Goal: Task Accomplishment & Management: Manage account settings

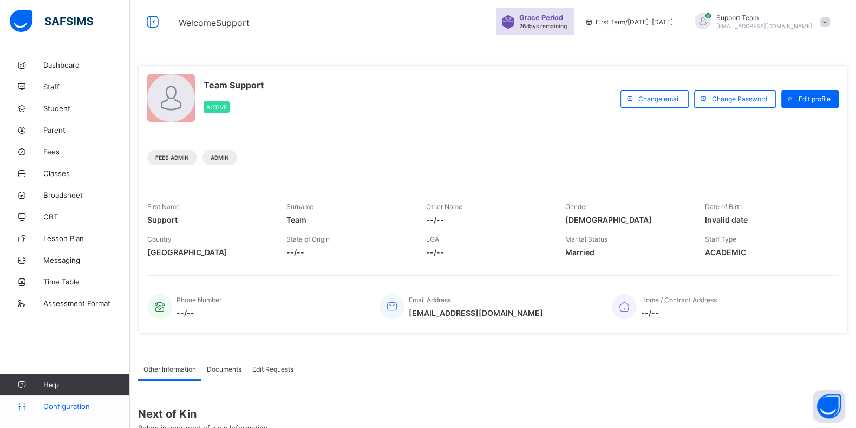
click at [66, 412] on link "Configuration" at bounding box center [64, 406] width 129 height 22
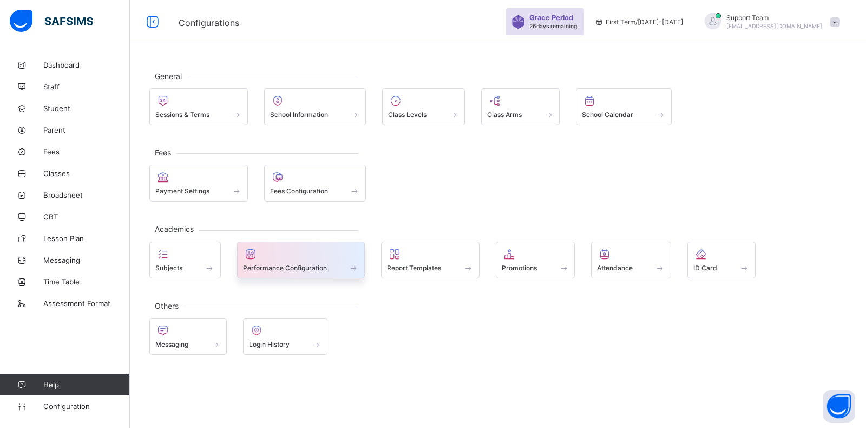
click at [287, 268] on span "Performance Configuration" at bounding box center [285, 268] width 84 height 8
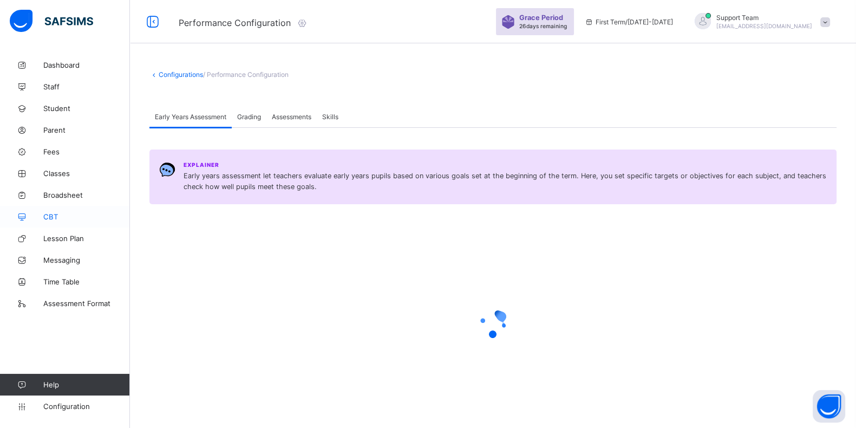
click at [51, 216] on span "CBT" at bounding box center [86, 216] width 87 height 9
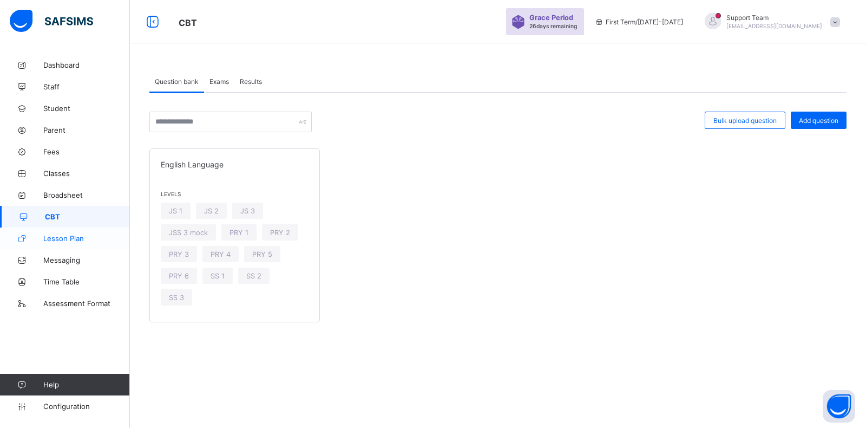
click at [64, 235] on span "Lesson Plan" at bounding box center [86, 238] width 87 height 9
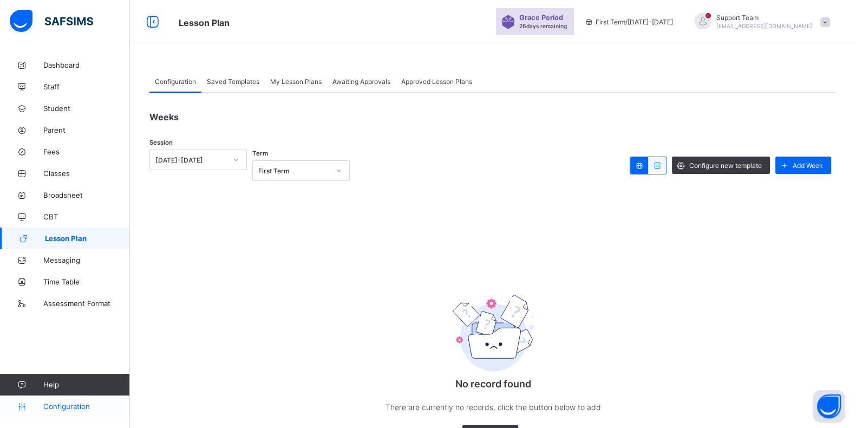
click at [71, 404] on span "Configuration" at bounding box center [86, 406] width 86 height 9
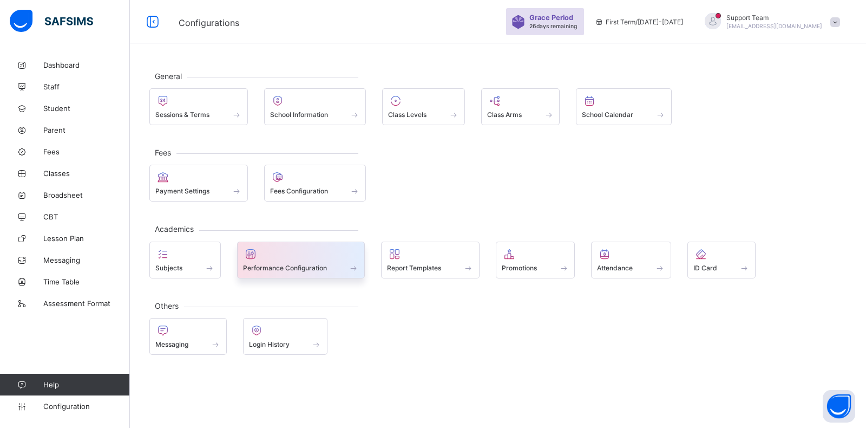
click at [281, 272] on div "Performance Configuration" at bounding box center [301, 259] width 128 height 37
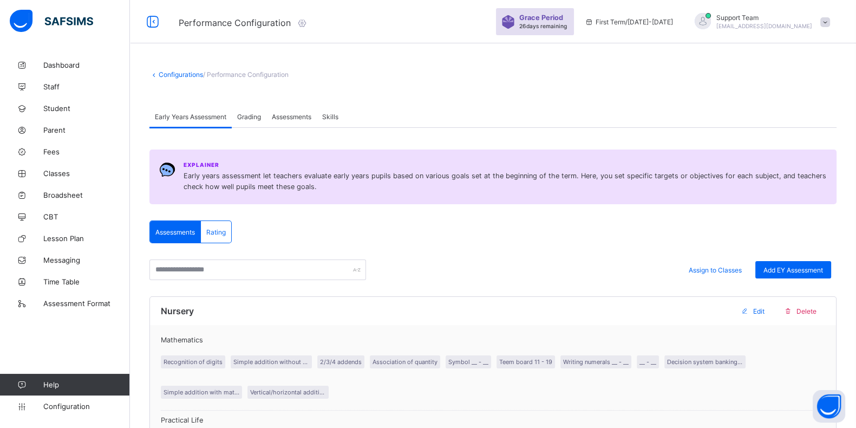
click at [246, 117] on span "Grading" at bounding box center [249, 117] width 24 height 8
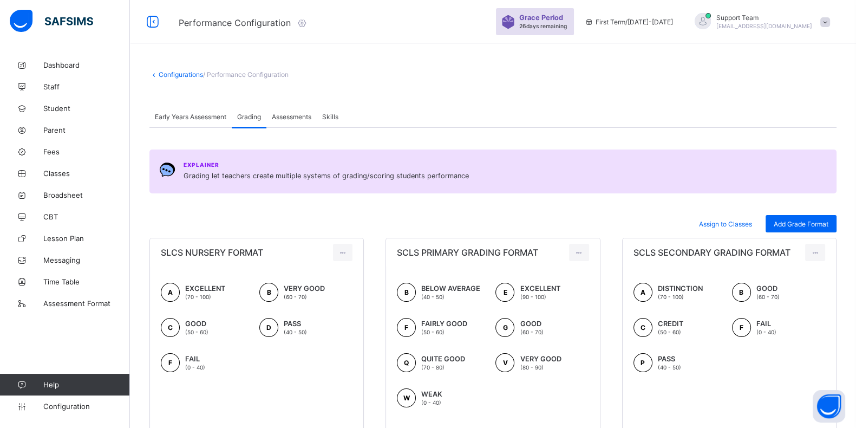
click at [311, 116] on span "Assessments" at bounding box center [292, 117] width 40 height 8
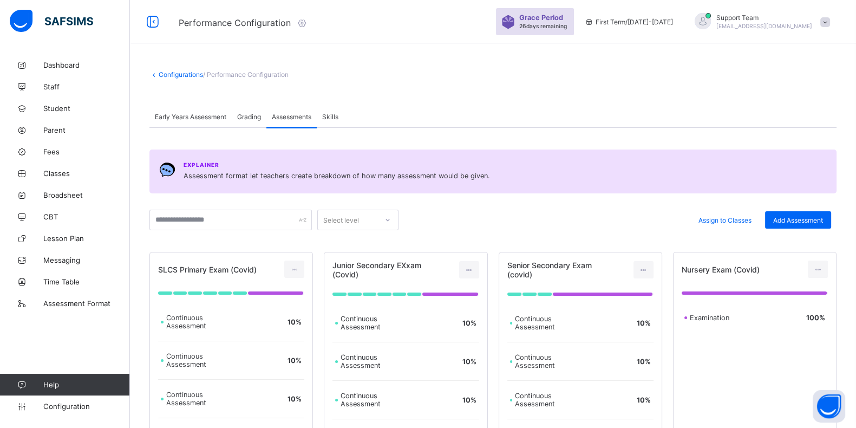
click at [193, 73] on link "Configurations" at bounding box center [181, 74] width 44 height 8
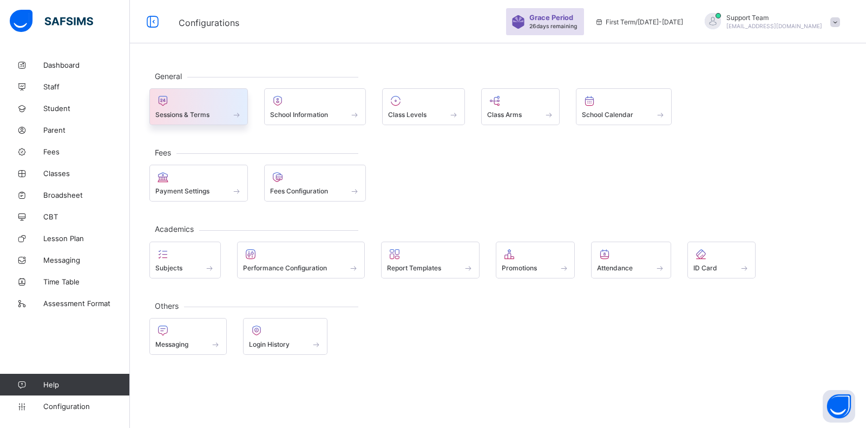
click at [201, 111] on span "Sessions & Terms" at bounding box center [182, 114] width 54 height 8
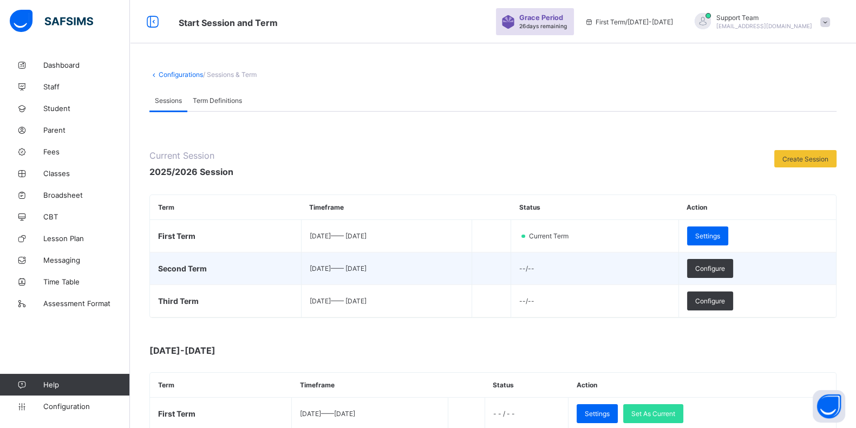
scroll to position [135, 0]
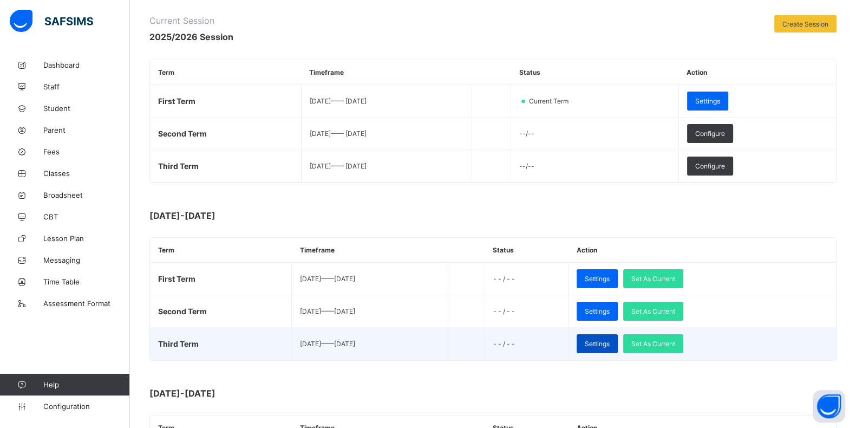
click at [609, 342] on span "Settings" at bounding box center [597, 343] width 25 height 8
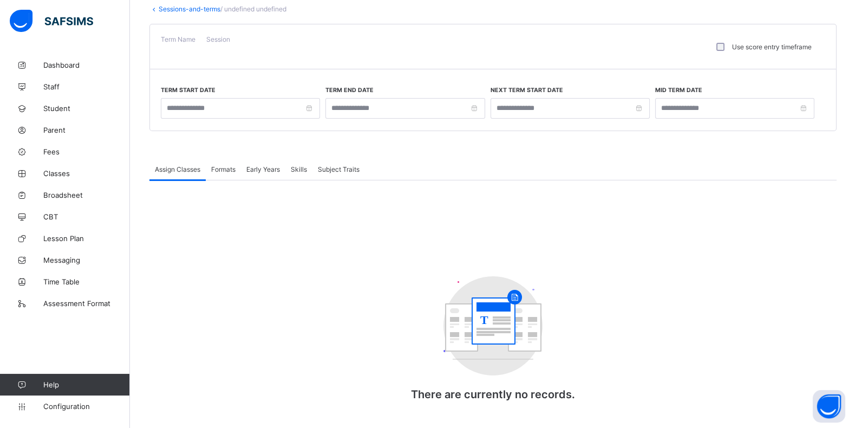
type input "**********"
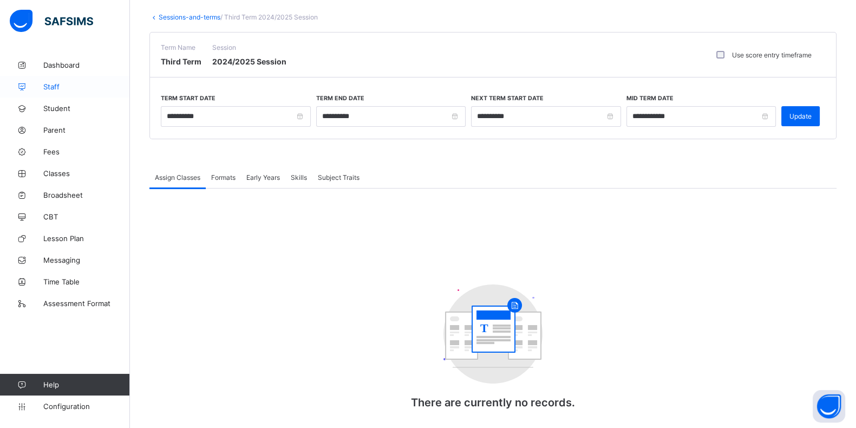
scroll to position [76, 0]
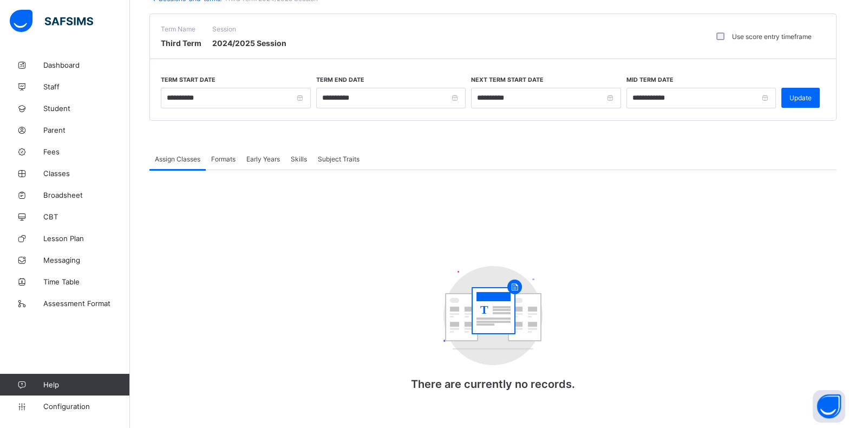
click at [233, 154] on div "Assign Classes Formats Early Years Skills Subject Traits Assign Classes More Op…" at bounding box center [492, 280] width 687 height 264
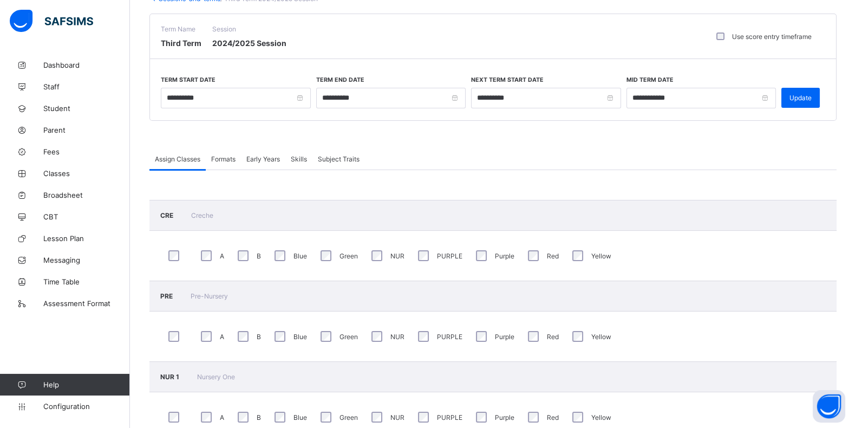
scroll to position [135, 0]
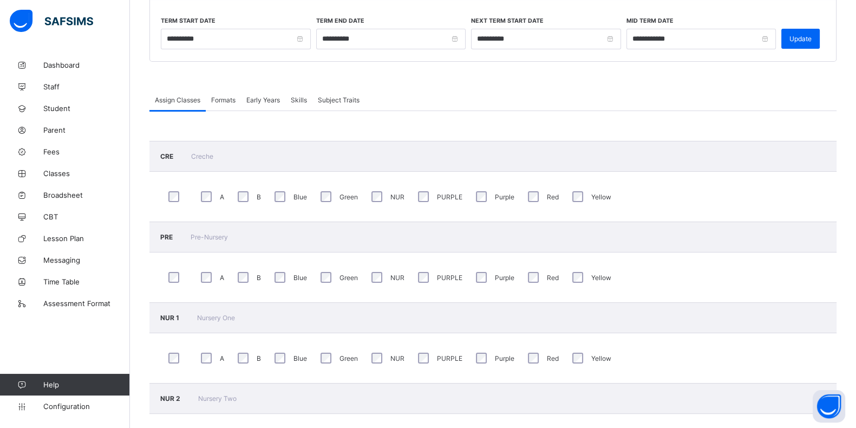
click at [215, 96] on span "Formats" at bounding box center [223, 100] width 24 height 8
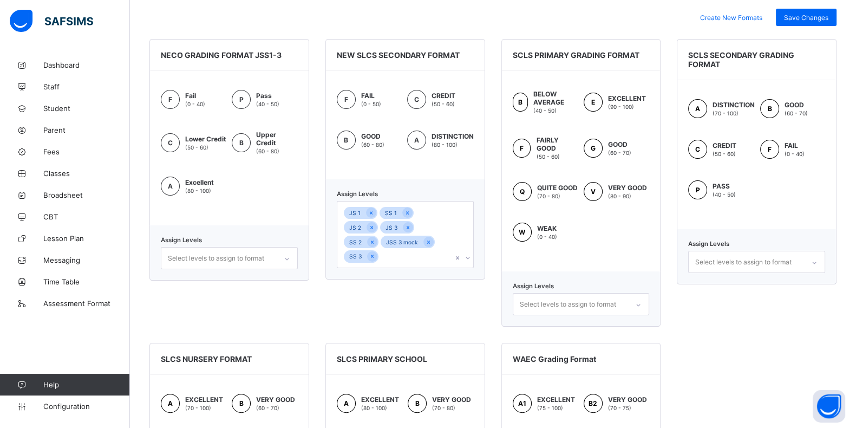
scroll to position [284, 0]
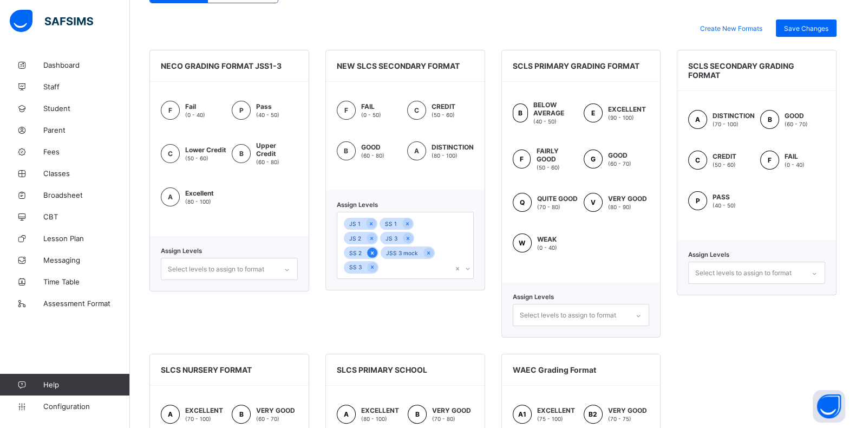
click at [375, 249] on icon at bounding box center [372, 253] width 6 height 8
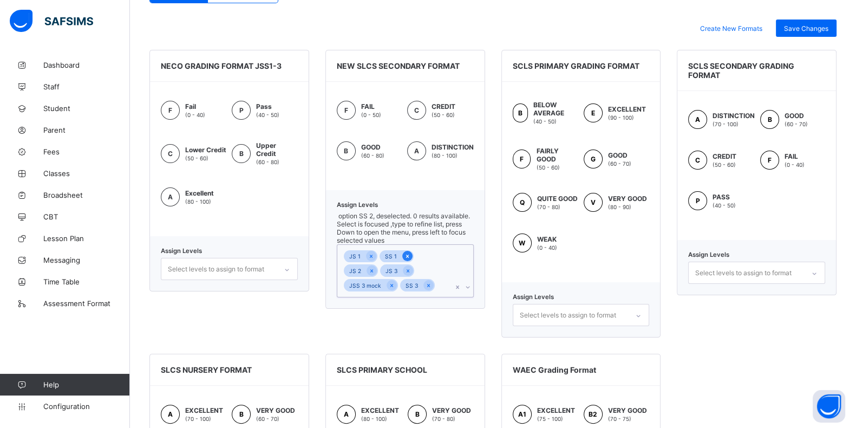
click at [406, 252] on icon at bounding box center [407, 256] width 6 height 8
click at [373, 284] on icon at bounding box center [372, 285] width 3 height 3
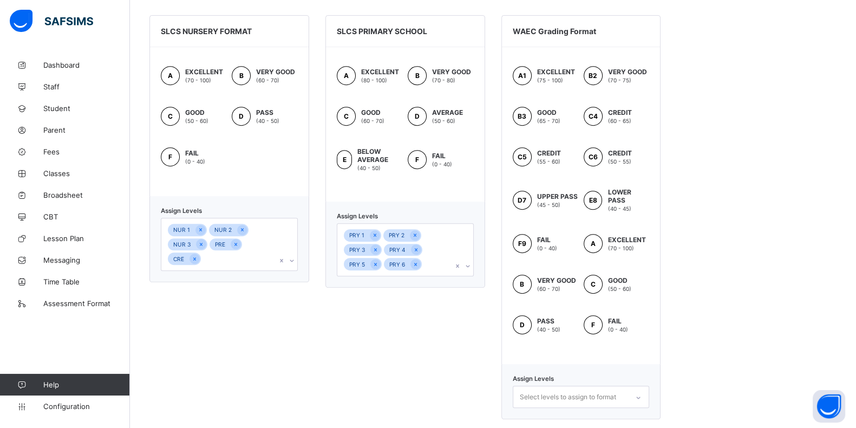
click at [544, 385] on div "Select levels to assign to format" at bounding box center [581, 396] width 137 height 22
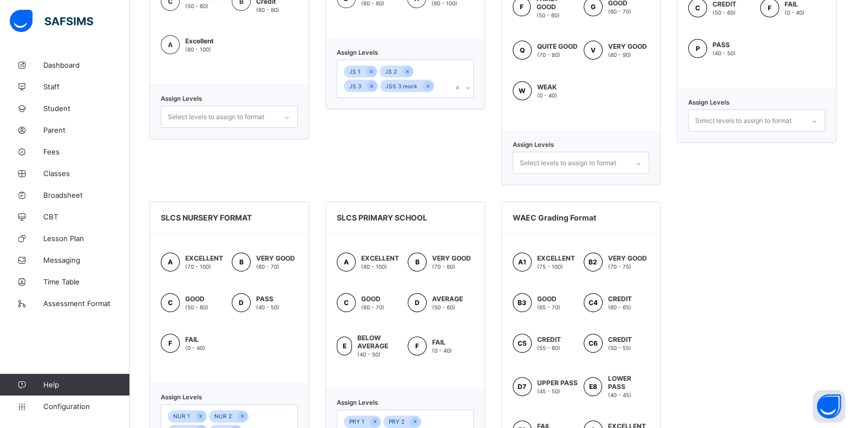
scroll to position [233, 0]
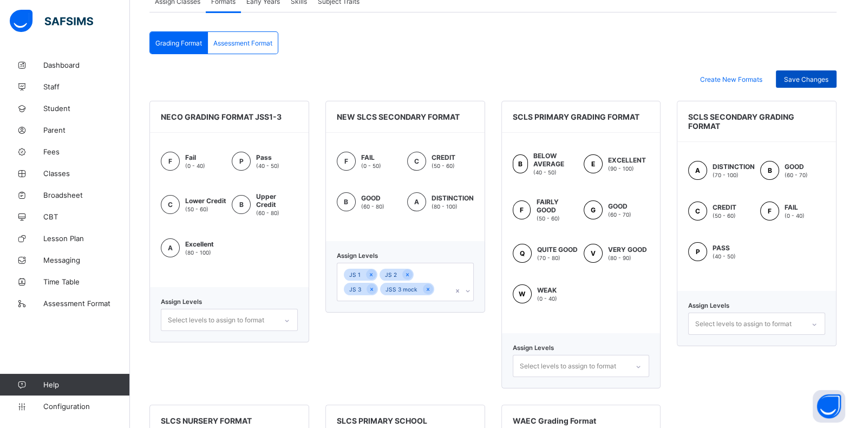
click at [797, 75] on span "Save Changes" at bounding box center [806, 79] width 44 height 8
click at [371, 273] on icon at bounding box center [371, 274] width 3 height 3
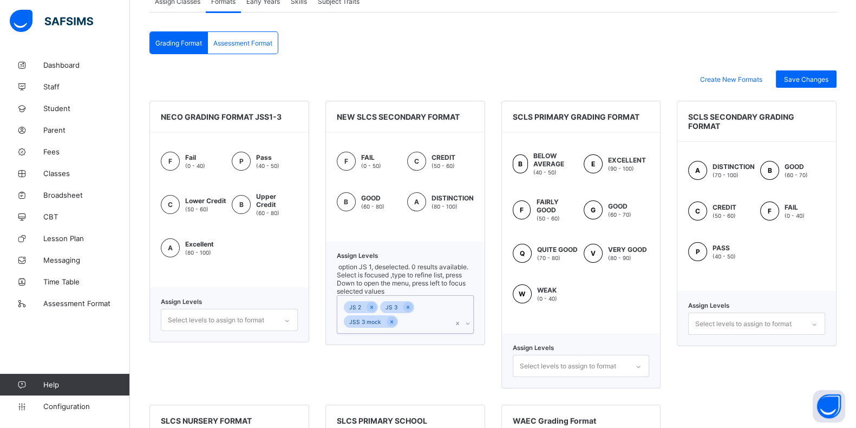
click at [371, 303] on icon at bounding box center [372, 307] width 6 height 8
click at [371, 301] on div "JSS 3 mock" at bounding box center [365, 307] width 43 height 12
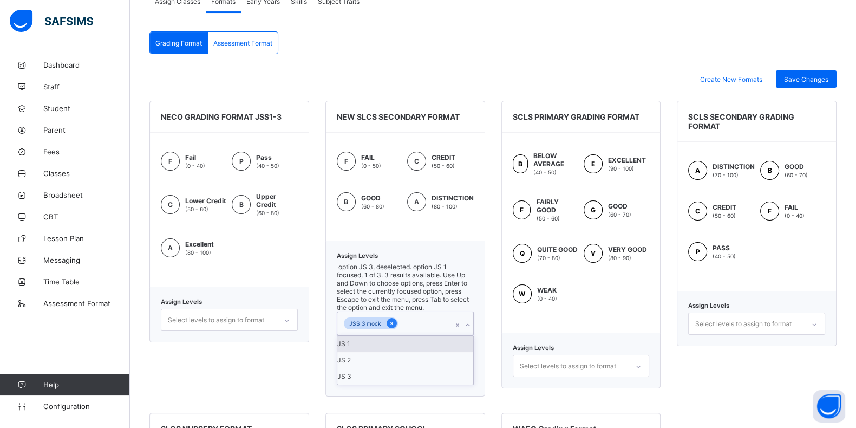
click at [392, 319] on icon at bounding box center [392, 323] width 6 height 8
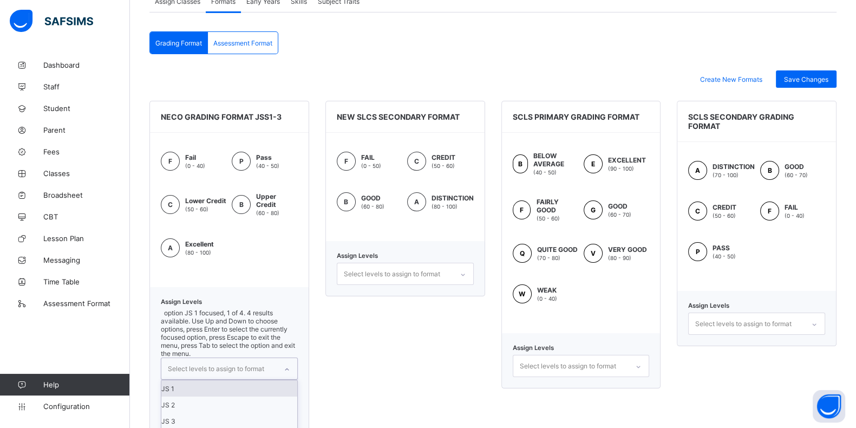
click at [186, 358] on div "Select levels to assign to format" at bounding box center [216, 368] width 96 height 21
click at [181, 380] on div "JS 1" at bounding box center [229, 388] width 136 height 16
click at [183, 382] on div "JS 2" at bounding box center [229, 390] width 136 height 16
click at [183, 382] on div "JS 3" at bounding box center [229, 390] width 136 height 16
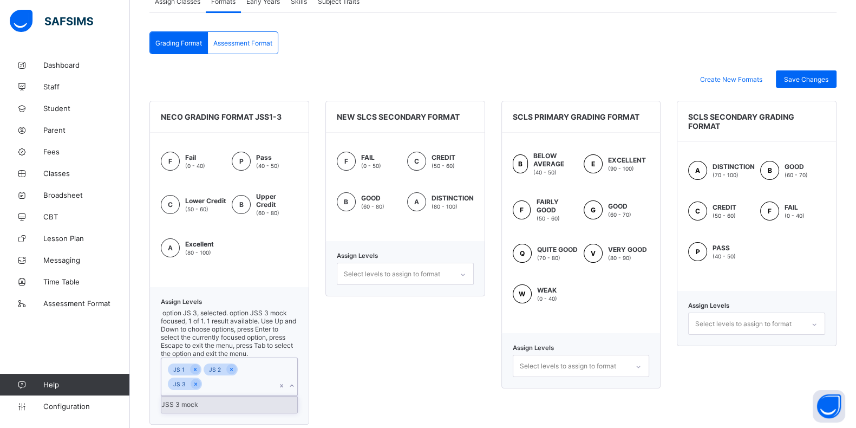
click at [184, 338] on div "Assign Levels option JS 3, selected. option JSS 3 mock focused, 1 of 1. 1 resul…" at bounding box center [229, 355] width 160 height 137
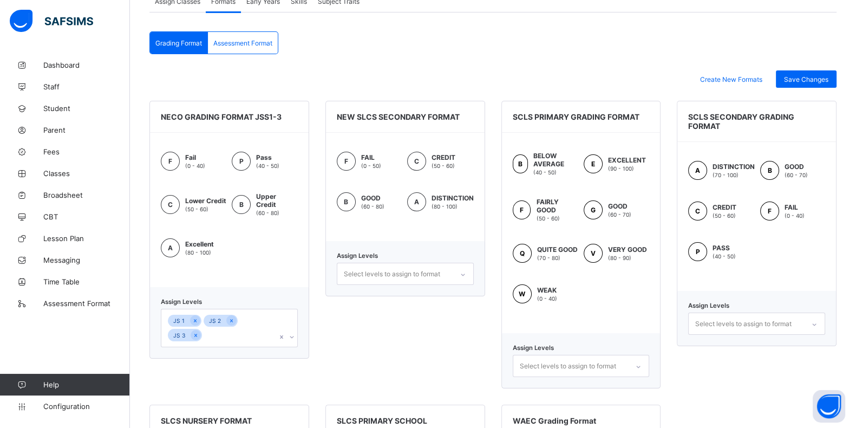
click at [234, 328] on div "JS 1 JS 2 JS 3" at bounding box center [218, 327] width 115 height 37
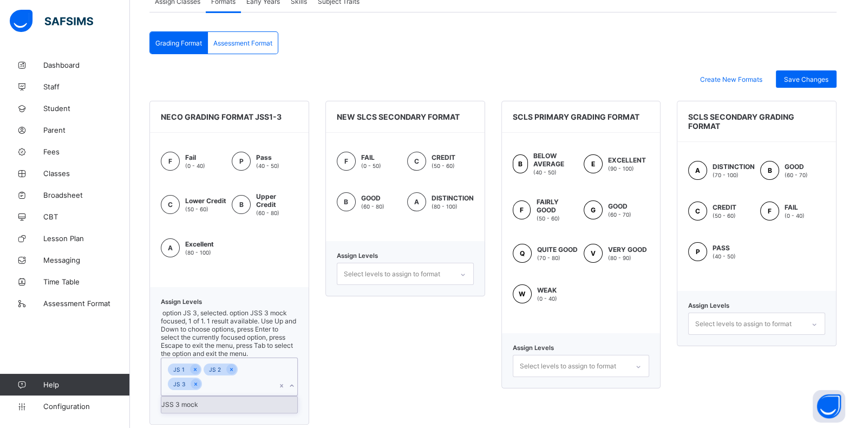
click at [198, 396] on div "JSS 3 mock" at bounding box center [229, 404] width 136 height 16
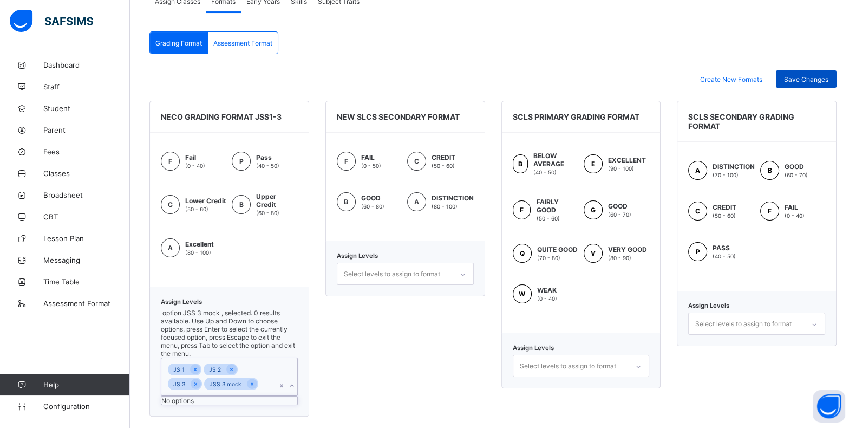
click at [813, 73] on div "Save Changes" at bounding box center [806, 78] width 61 height 17
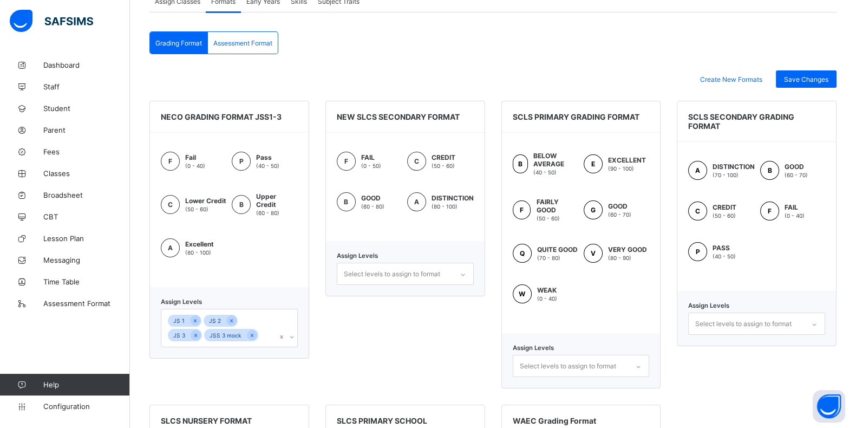
click at [250, 44] on span "Assessment Format" at bounding box center [242, 43] width 59 height 8
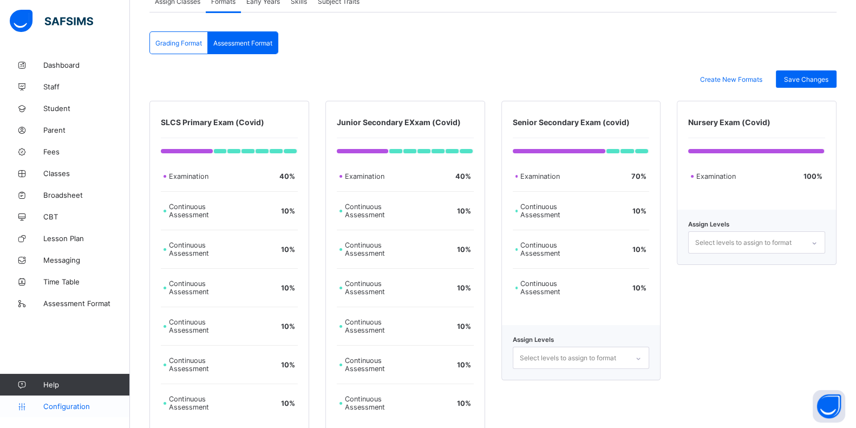
click at [68, 400] on link "Configuration" at bounding box center [64, 406] width 129 height 22
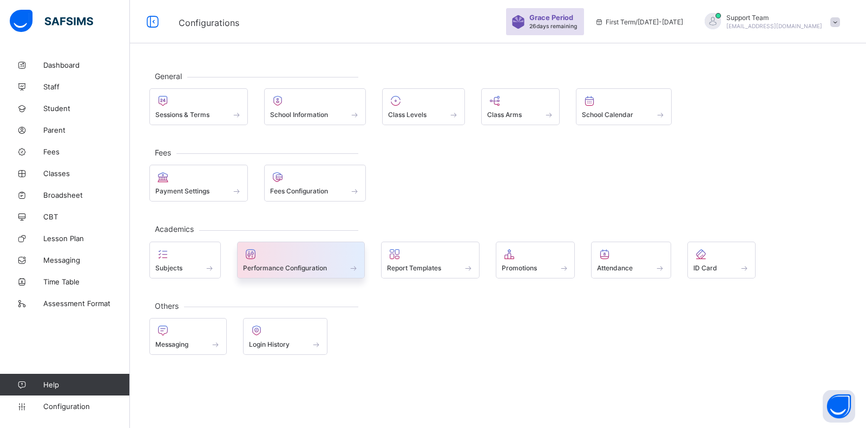
click at [268, 264] on span "Performance Configuration" at bounding box center [285, 268] width 84 height 8
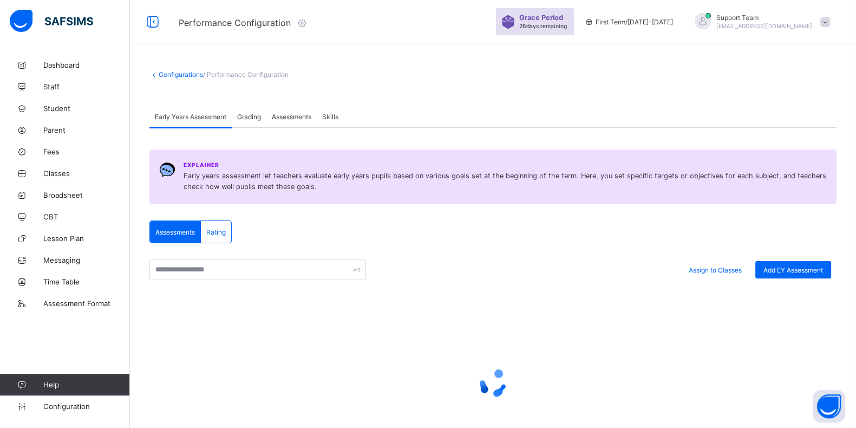
click at [289, 115] on span "Assessments" at bounding box center [292, 117] width 40 height 8
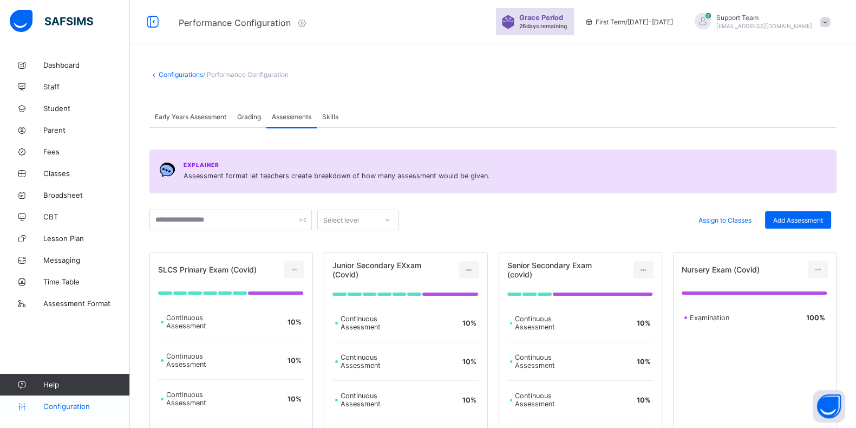
click at [67, 402] on span "Configuration" at bounding box center [86, 406] width 86 height 9
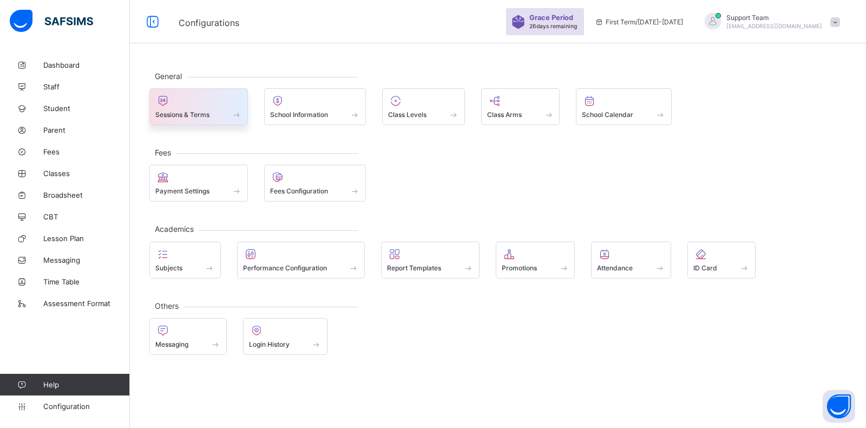
click at [231, 102] on div at bounding box center [198, 100] width 87 height 13
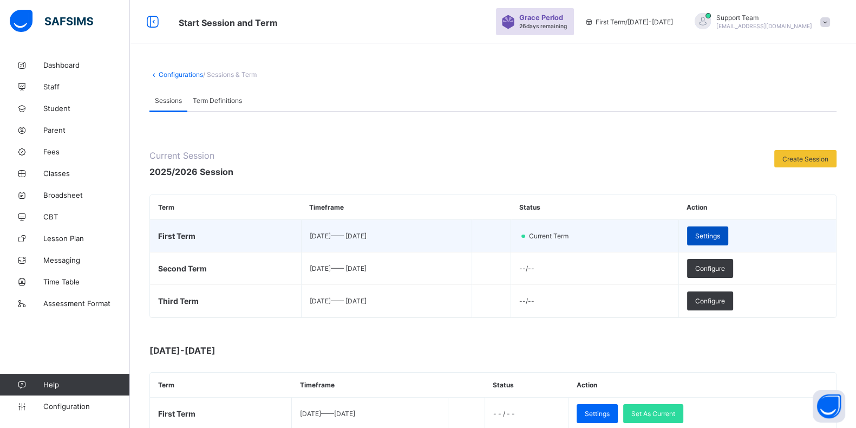
click at [720, 236] on span "Settings" at bounding box center [707, 236] width 25 height 8
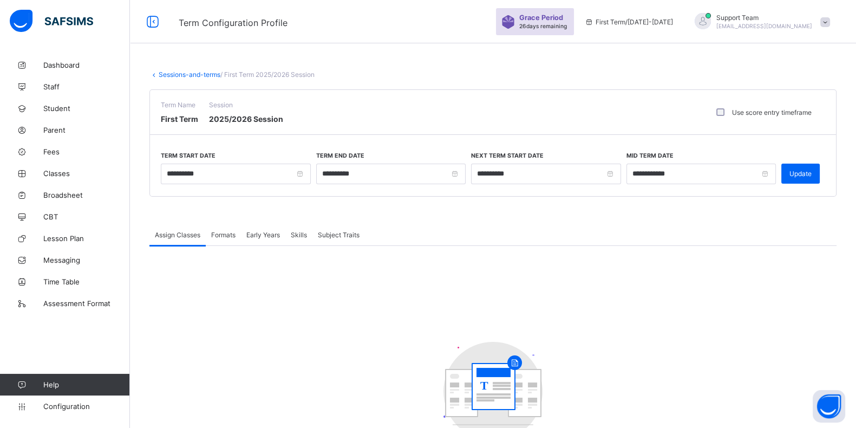
click at [204, 237] on div "Assign Classes" at bounding box center [177, 235] width 56 height 22
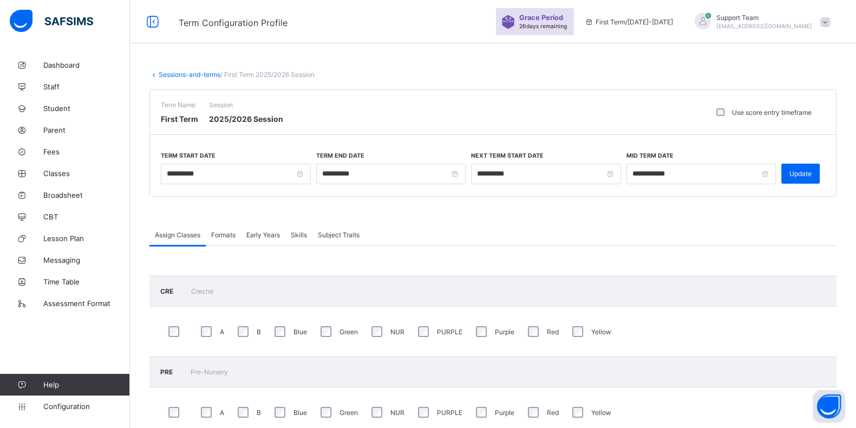
click at [221, 231] on span "Formats" at bounding box center [223, 235] width 24 height 8
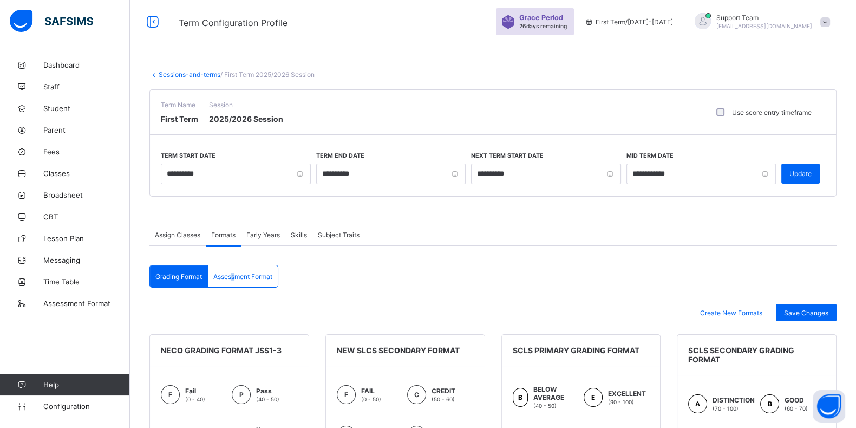
click at [234, 270] on div "Assessment Format" at bounding box center [243, 276] width 70 height 22
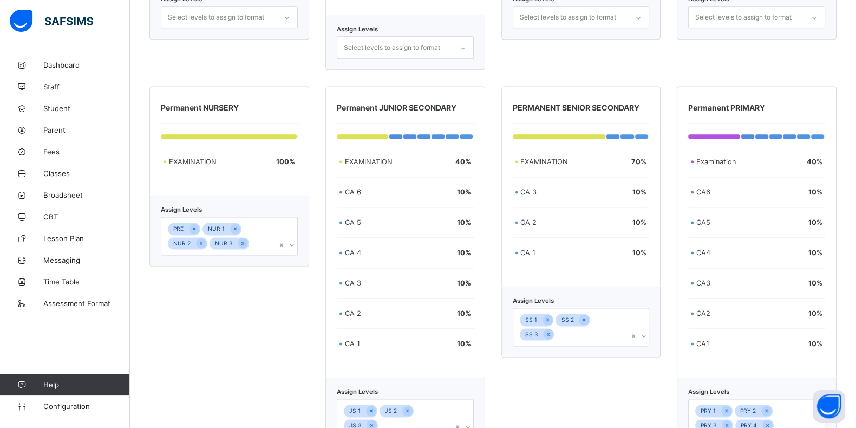
scroll to position [1826, 0]
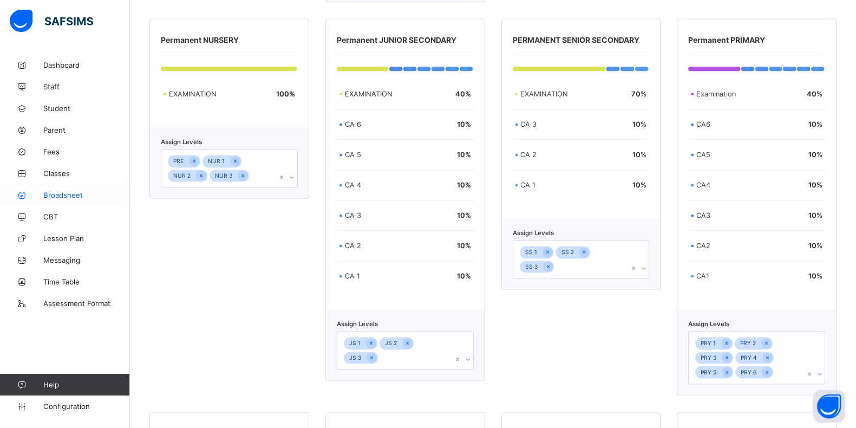
click at [81, 193] on span "Broadsheet" at bounding box center [86, 195] width 87 height 9
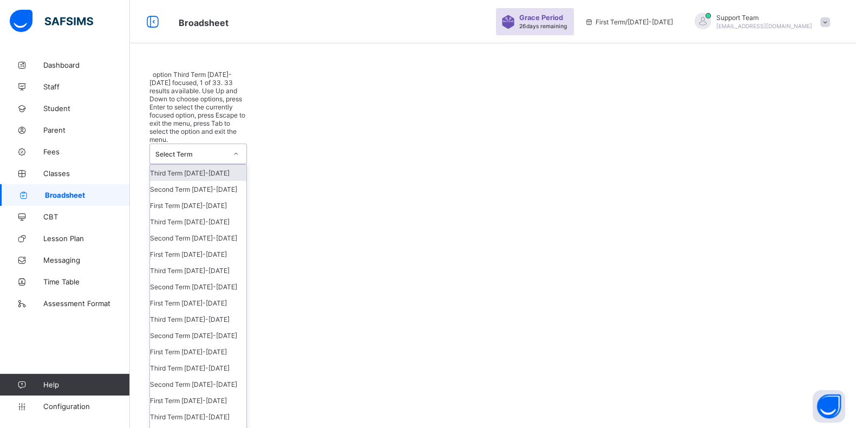
click at [170, 144] on div "Select Term" at bounding box center [188, 153] width 76 height 19
click at [177, 165] on div "Third Term 2025-2026" at bounding box center [198, 173] width 96 height 16
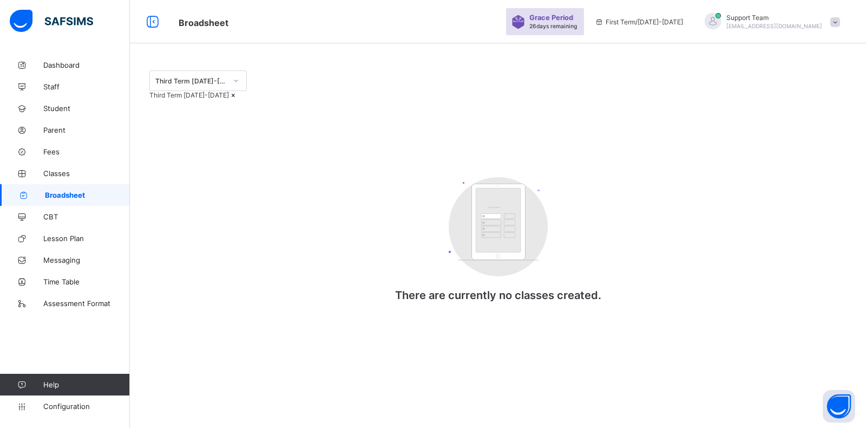
click at [183, 81] on div "Third Term 2025-2026" at bounding box center [190, 81] width 71 height 8
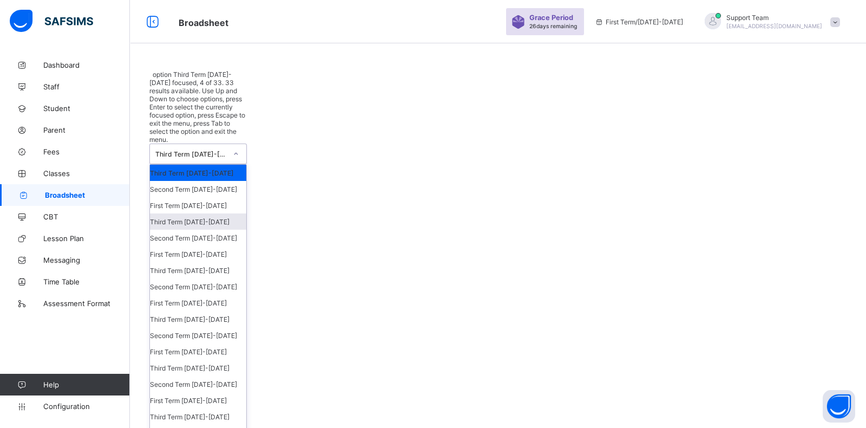
click at [191, 213] on div "Third Term 2024-2025" at bounding box center [198, 221] width 96 height 16
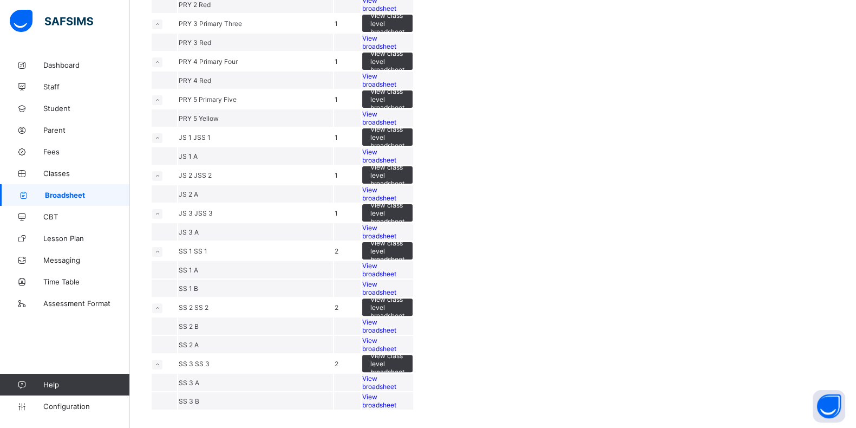
scroll to position [609, 0]
click at [396, 164] on span "View broadsheet" at bounding box center [379, 156] width 34 height 16
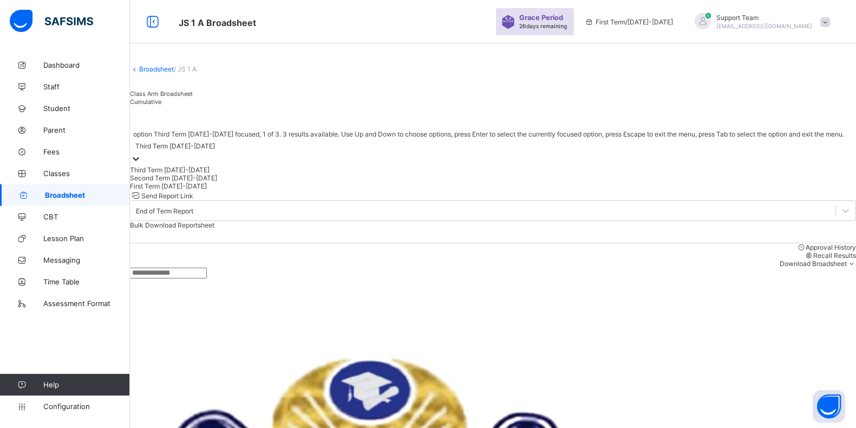
click at [197, 150] on div "Third Term 2024-2025" at bounding box center [175, 146] width 80 height 8
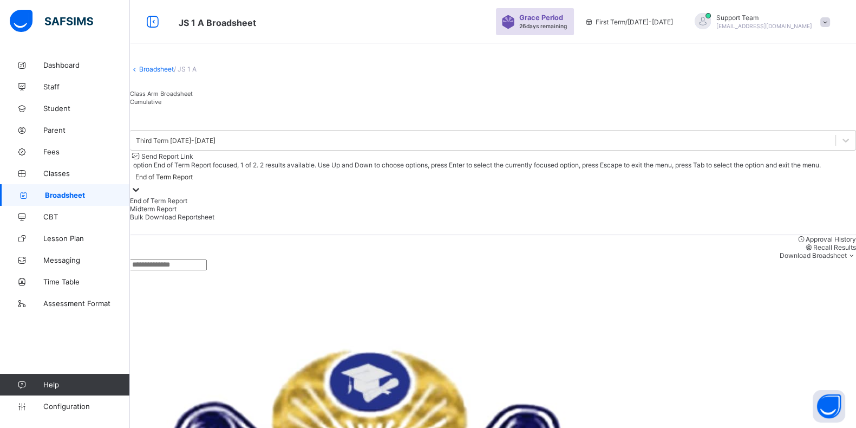
click at [193, 173] on div "End of Term Report" at bounding box center [163, 177] width 57 height 8
click at [674, 205] on div "Midterm Report" at bounding box center [493, 209] width 726 height 8
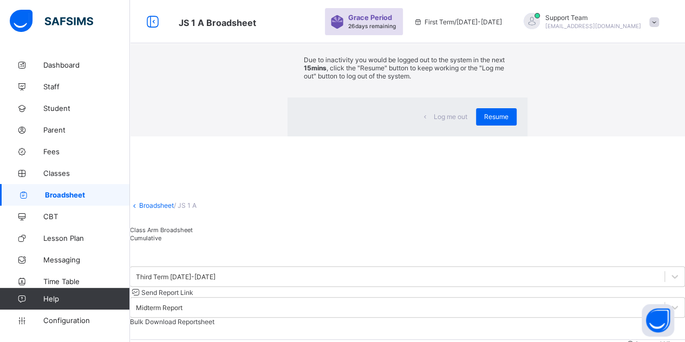
drag, startPoint x: 682, startPoint y: 5, endPoint x: 264, endPoint y: 14, distance: 417.9
click at [476, 126] on div "Resume" at bounding box center [496, 116] width 41 height 17
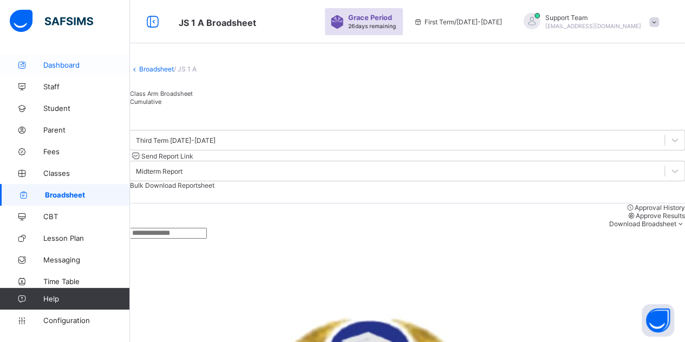
click at [60, 68] on span "Dashboard" at bounding box center [86, 65] width 87 height 9
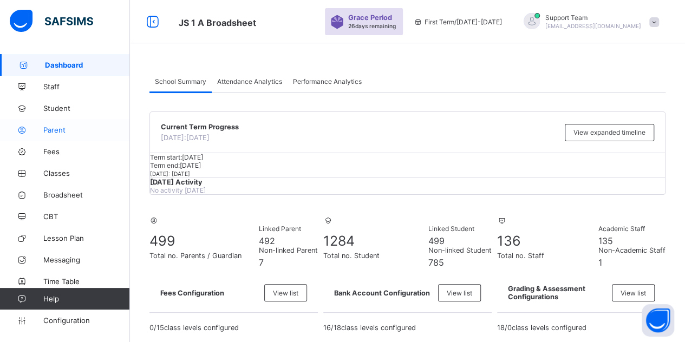
click at [60, 135] on link "Parent" at bounding box center [65, 130] width 130 height 22
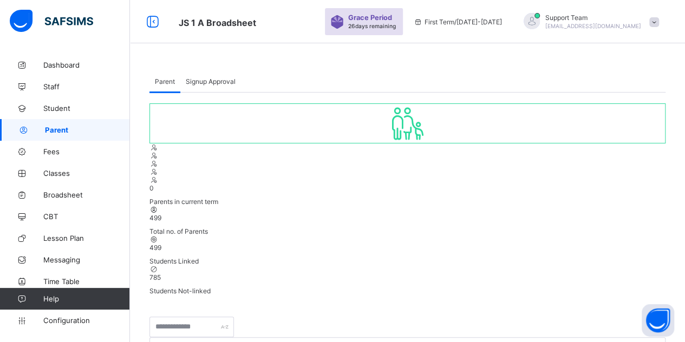
click at [204, 75] on div "Signup Approval" at bounding box center [210, 81] width 61 height 22
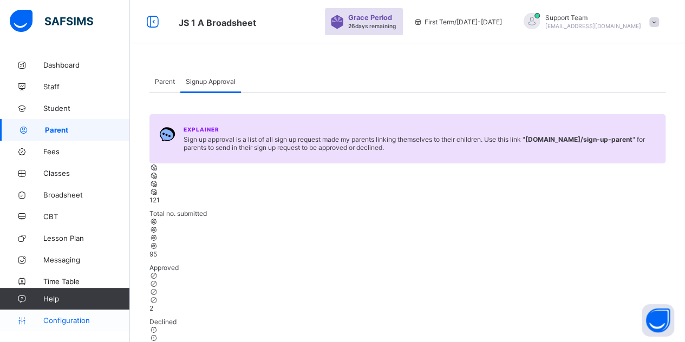
click at [78, 325] on link "Configuration" at bounding box center [64, 321] width 129 height 22
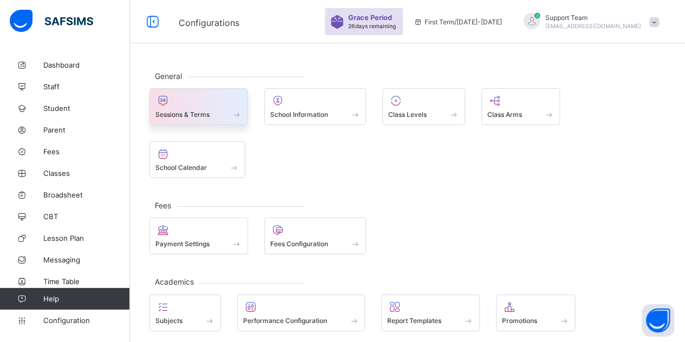
click at [201, 110] on span "Sessions & Terms" at bounding box center [182, 114] width 54 height 8
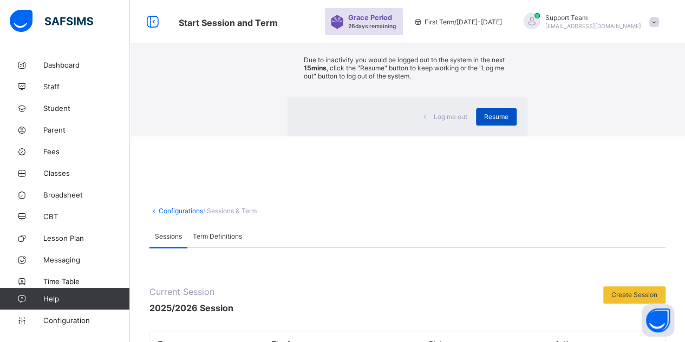
click at [476, 126] on div "Resume" at bounding box center [496, 116] width 41 height 17
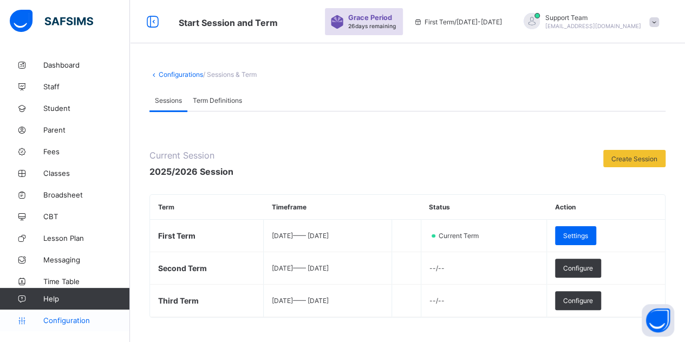
click at [52, 323] on span "Configuration" at bounding box center [86, 320] width 86 height 9
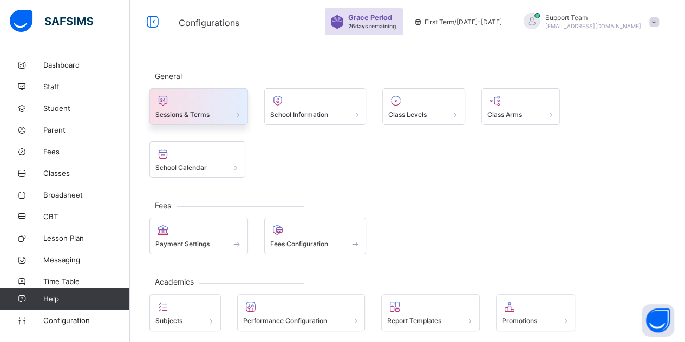
click at [187, 111] on span "Sessions & Terms" at bounding box center [182, 114] width 54 height 8
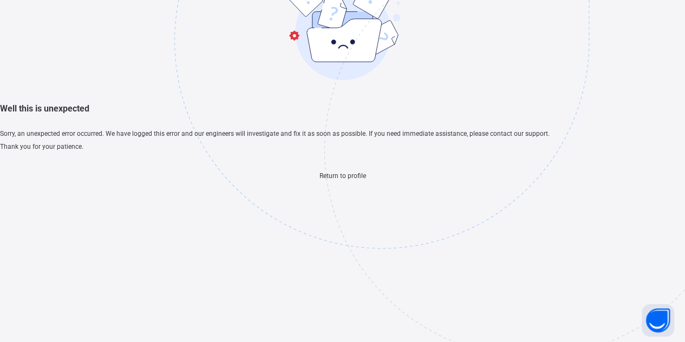
scroll to position [32, 0]
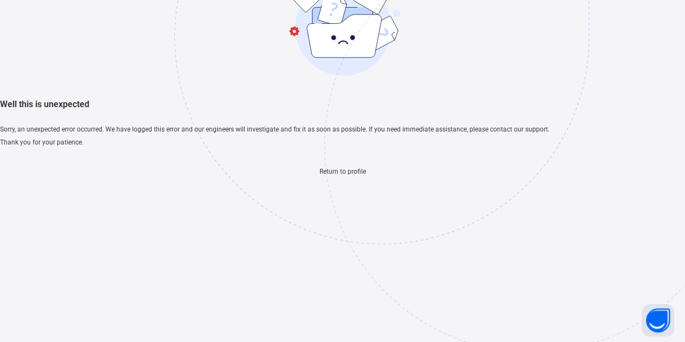
click at [339, 295] on img at bounding box center [456, 91] width 565 height 523
click at [336, 175] on span "Return to profile" at bounding box center [342, 172] width 47 height 8
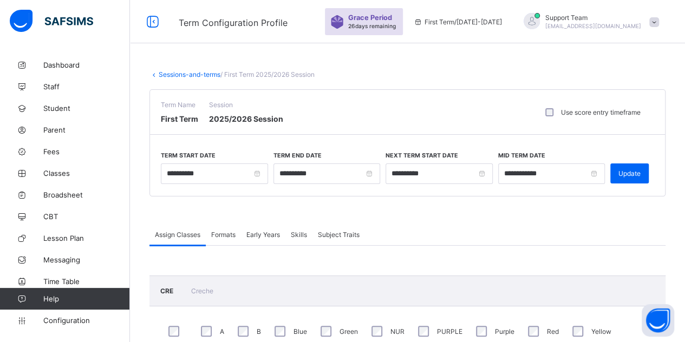
click at [221, 234] on span "Formats" at bounding box center [223, 235] width 24 height 8
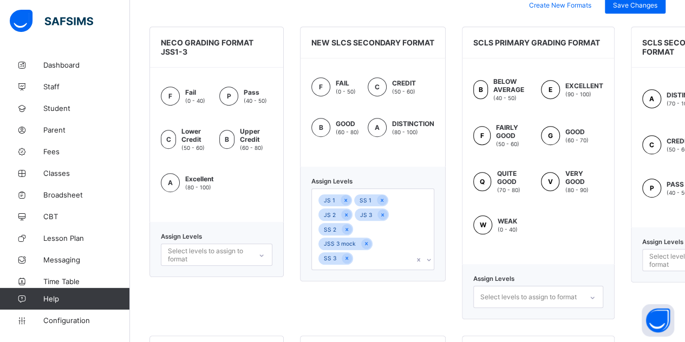
scroll to position [325, 0]
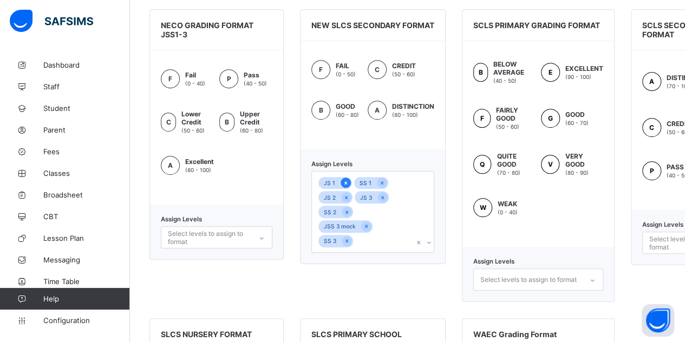
click at [345, 187] on icon at bounding box center [346, 183] width 6 height 8
click at [345, 199] on icon at bounding box center [346, 197] width 3 height 3
click at [365, 216] on icon at bounding box center [366, 212] width 6 height 8
click at [181, 235] on div "Select levels to assign to format" at bounding box center [209, 237] width 82 height 21
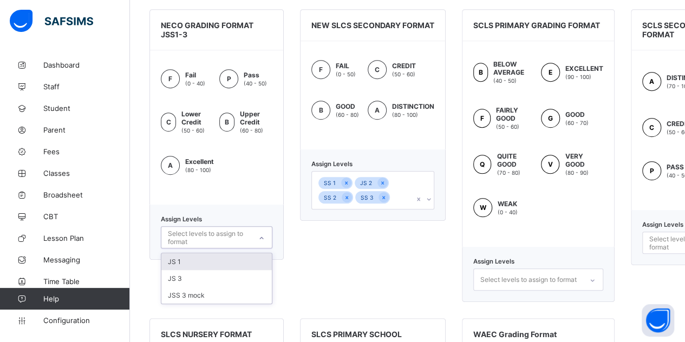
click at [187, 255] on div "JS 1" at bounding box center [216, 261] width 110 height 17
click at [189, 257] on div "JS 3" at bounding box center [216, 263] width 110 height 17
click at [192, 260] on div "JSS 3 mock" at bounding box center [216, 263] width 110 height 17
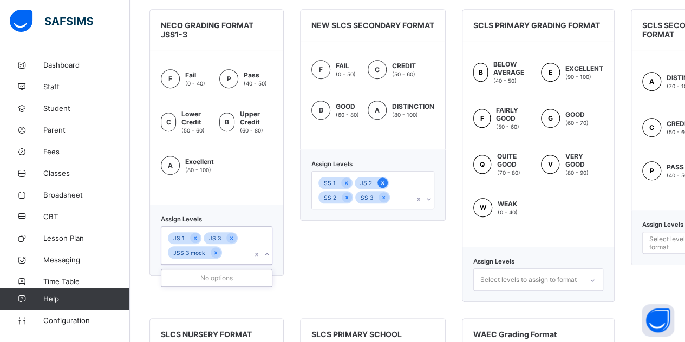
click at [379, 187] on icon at bounding box center [382, 183] width 6 height 8
click at [241, 253] on div "JS 1 JS 3 JSS 3 mock" at bounding box center [206, 245] width 90 height 37
click at [205, 273] on div "JS 2" at bounding box center [216, 278] width 110 height 17
click at [346, 187] on icon at bounding box center [346, 183] width 6 height 8
click at [350, 186] on div "SS 2" at bounding box center [335, 183] width 35 height 12
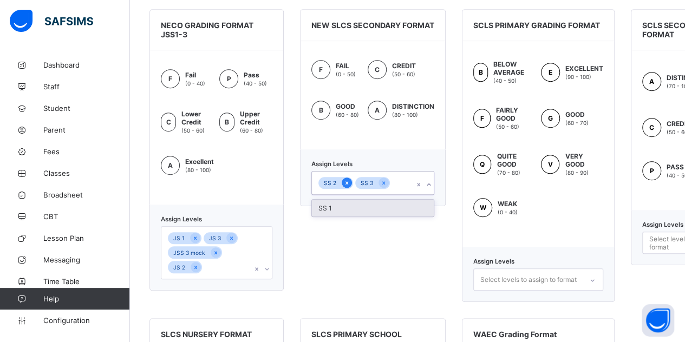
click at [346, 187] on icon at bounding box center [347, 183] width 6 height 8
click at [346, 185] on icon at bounding box center [346, 182] width 3 height 3
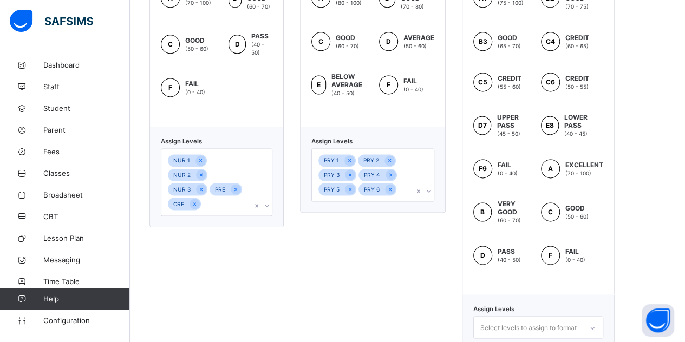
scroll to position [722, 0]
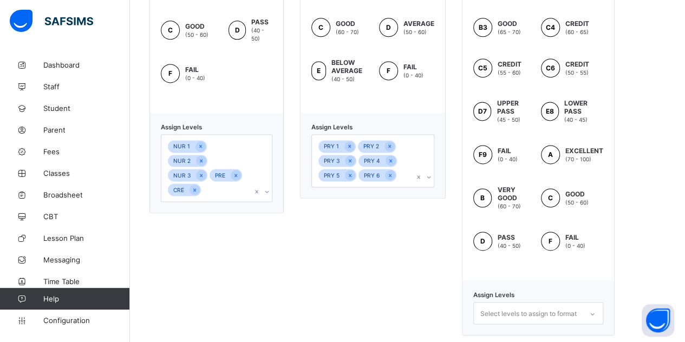
click at [499, 310] on div "Assign Levels Select levels to assign to format" at bounding box center [538, 307] width 153 height 55
click at [503, 302] on div "Select levels to assign to format" at bounding box center [538, 313] width 130 height 22
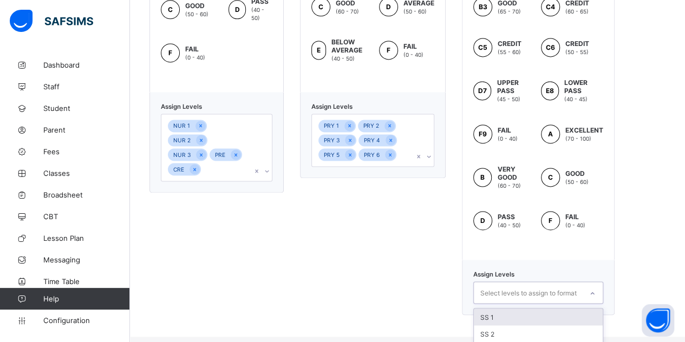
click at [499, 309] on div "SS 1" at bounding box center [538, 317] width 129 height 17
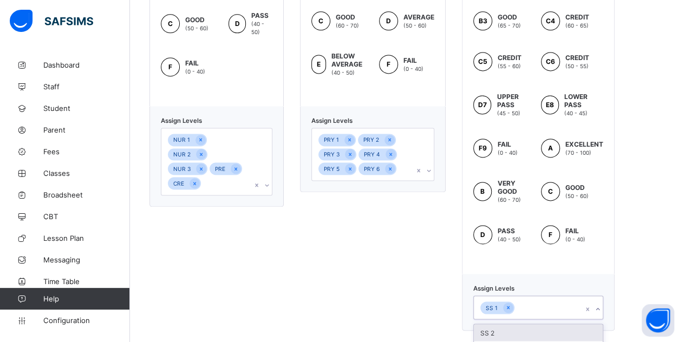
click at [497, 324] on div "SS 2" at bounding box center [538, 332] width 129 height 17
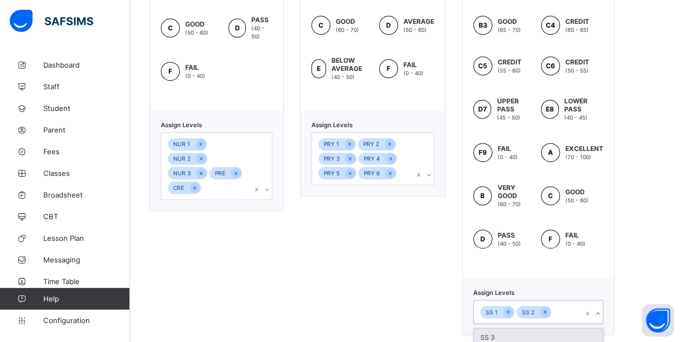
click at [498, 329] on div "SS 3" at bounding box center [538, 337] width 129 height 17
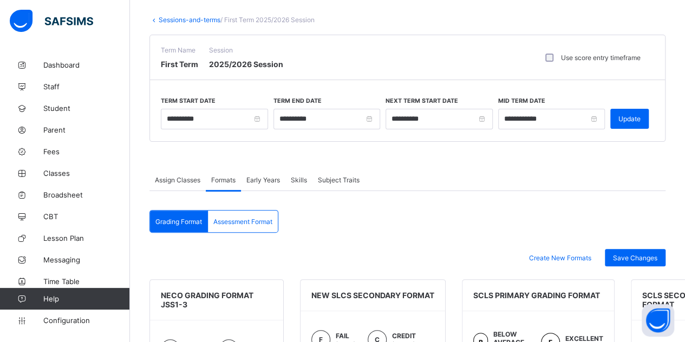
scroll to position [108, 0]
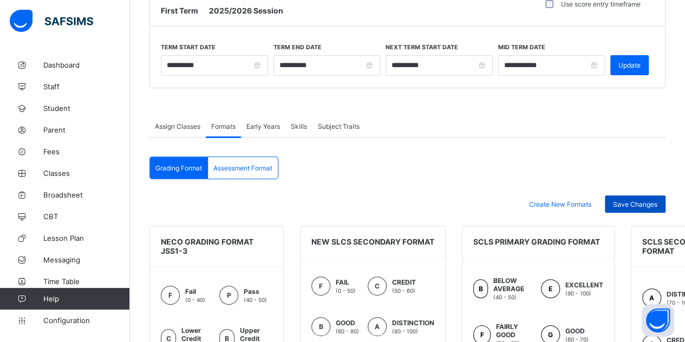
click at [638, 206] on div "Save Changes" at bounding box center [635, 203] width 61 height 17
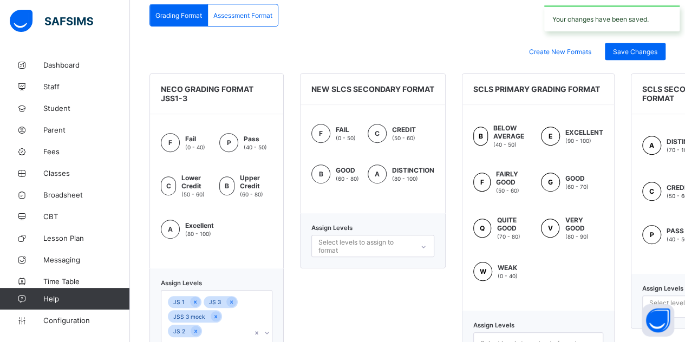
scroll to position [162, 0]
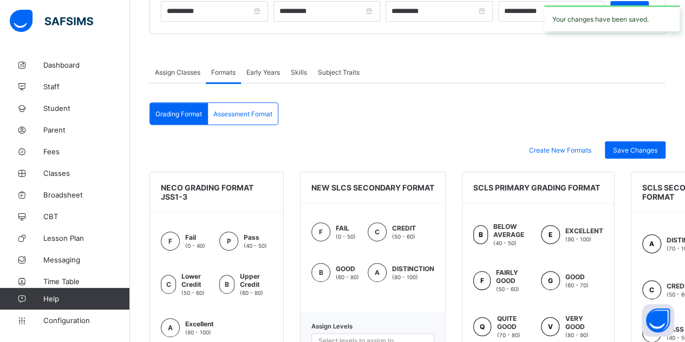
click at [228, 117] on div "Assessment Format" at bounding box center [243, 114] width 70 height 22
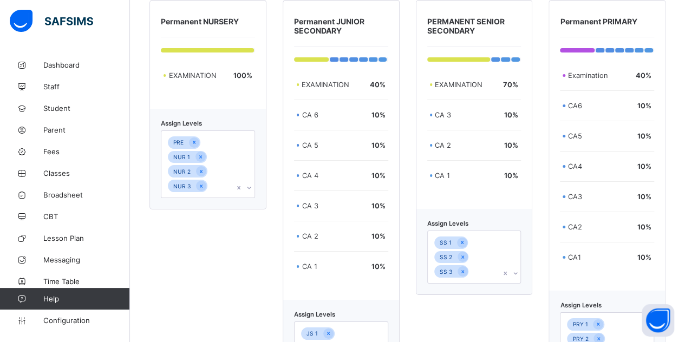
scroll to position [1993, 0]
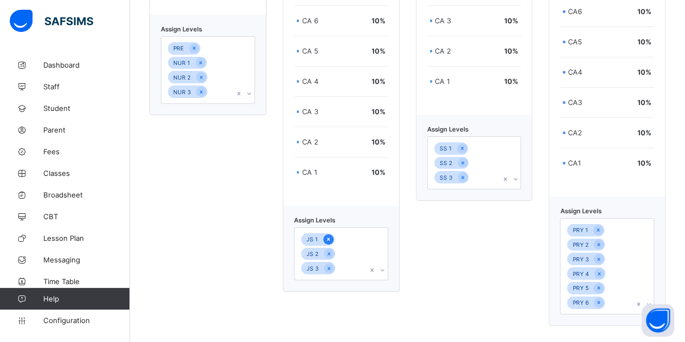
click at [328, 235] on icon at bounding box center [328, 239] width 6 height 8
click at [328, 235] on icon at bounding box center [329, 239] width 6 height 8
click at [329, 235] on icon at bounding box center [329, 239] width 6 height 8
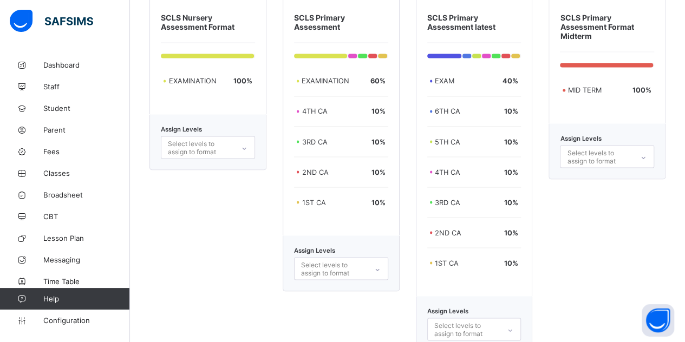
scroll to position [2967, 0]
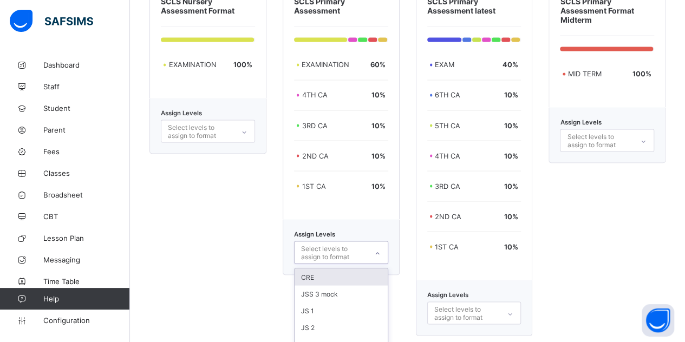
click at [325, 248] on div "Select levels to assign to format" at bounding box center [333, 252] width 65 height 21
click at [329, 302] on div "JS 1" at bounding box center [340, 310] width 93 height 17
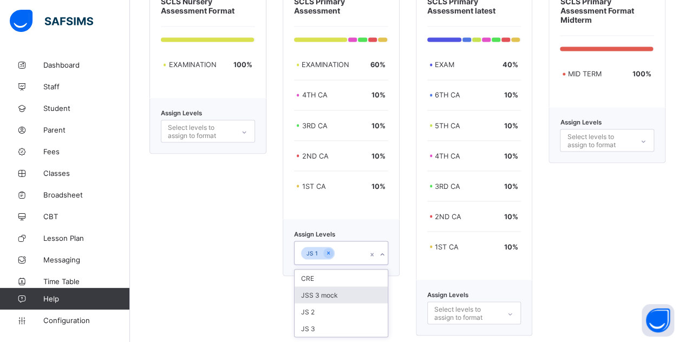
click at [332, 288] on div "JSS 3 mock" at bounding box center [340, 294] width 93 height 17
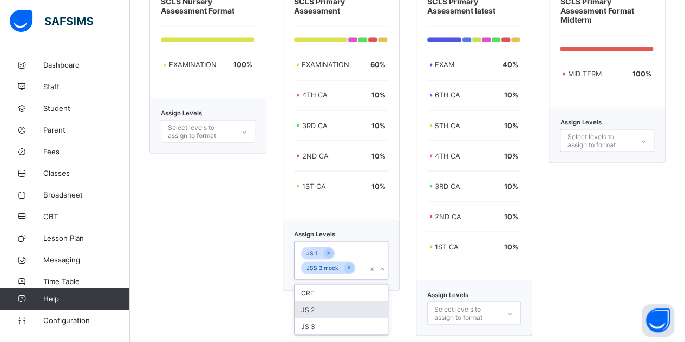
click at [323, 301] on div "JS 2" at bounding box center [340, 309] width 93 height 17
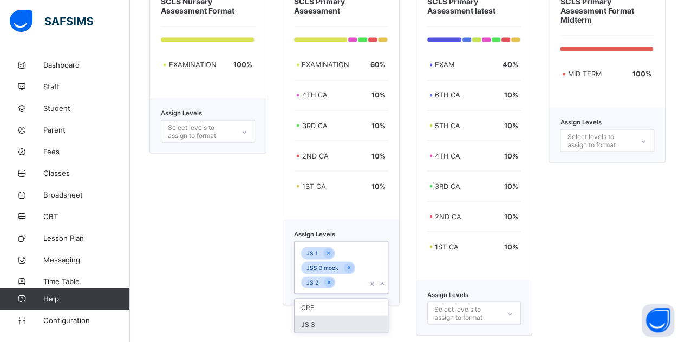
click at [327, 316] on div "JS 3" at bounding box center [340, 324] width 93 height 17
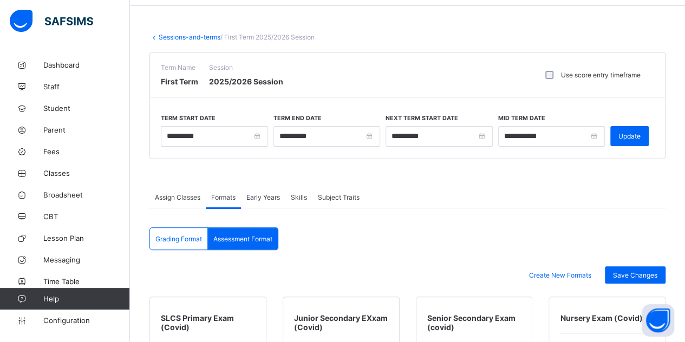
scroll to position [54, 0]
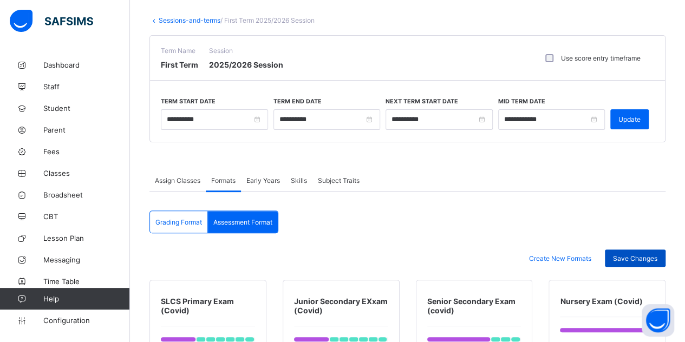
click at [626, 250] on div "Save Changes" at bounding box center [635, 258] width 61 height 17
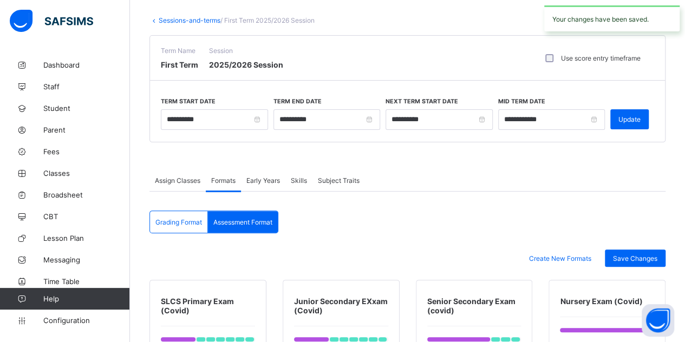
click at [260, 179] on span "Early Years" at bounding box center [263, 180] width 34 height 8
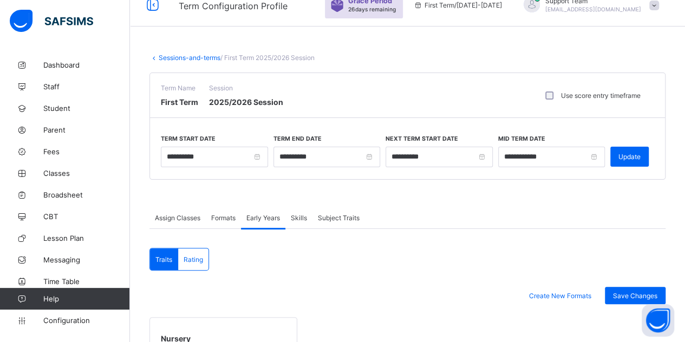
scroll to position [0, 0]
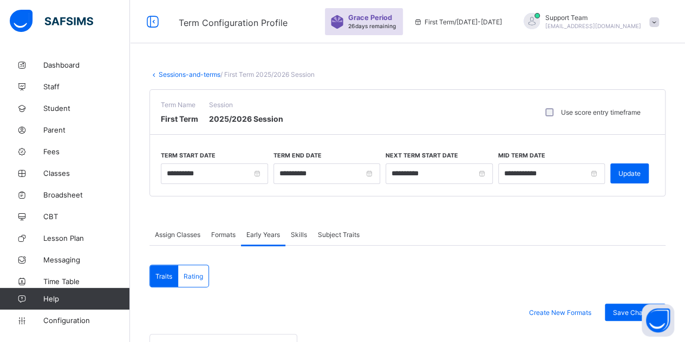
click at [300, 231] on span "Skills" at bounding box center [299, 235] width 16 height 8
click at [323, 231] on span "Subject Traits" at bounding box center [339, 235] width 42 height 8
click at [181, 75] on link "Sessions-and-terms" at bounding box center [190, 74] width 62 height 8
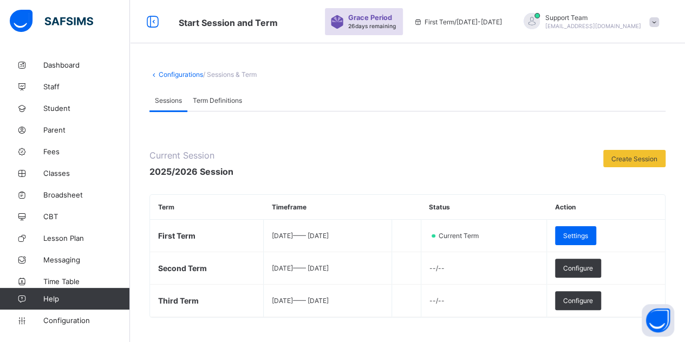
click at [167, 73] on link "Configurations" at bounding box center [181, 74] width 44 height 8
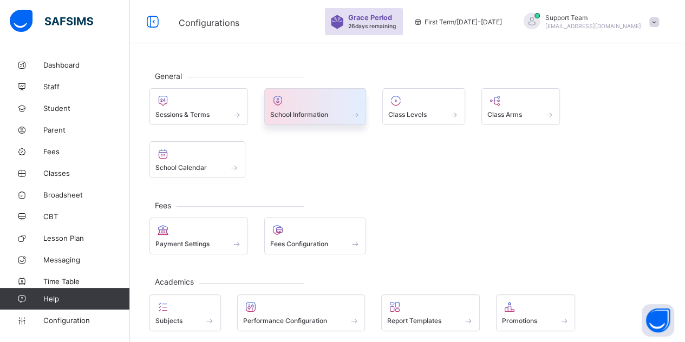
click at [300, 114] on span "School Information" at bounding box center [299, 114] width 58 height 8
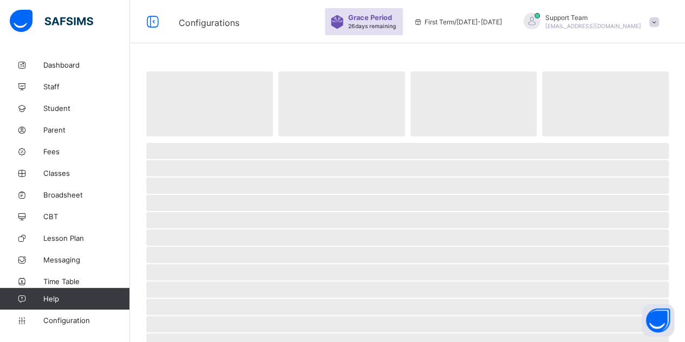
select select "**"
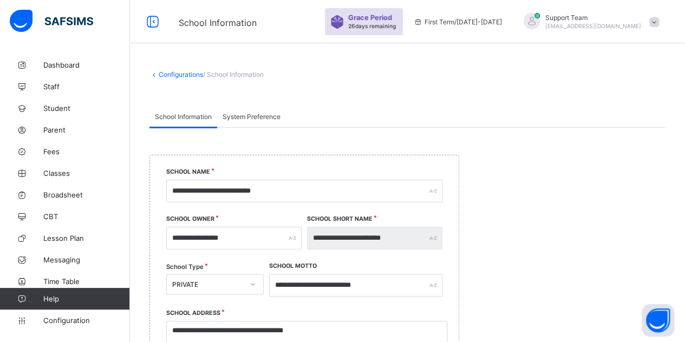
click at [173, 77] on link "Configurations" at bounding box center [181, 74] width 44 height 8
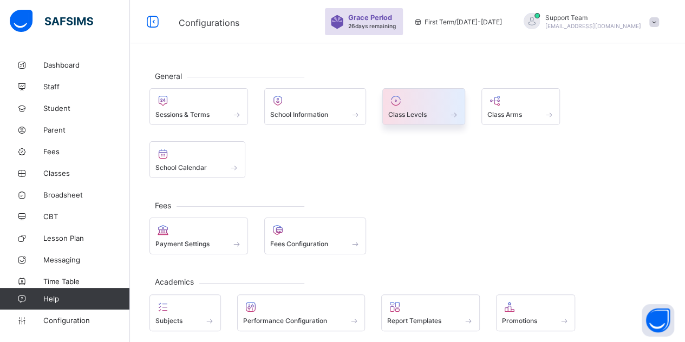
click at [402, 104] on icon at bounding box center [395, 100] width 15 height 13
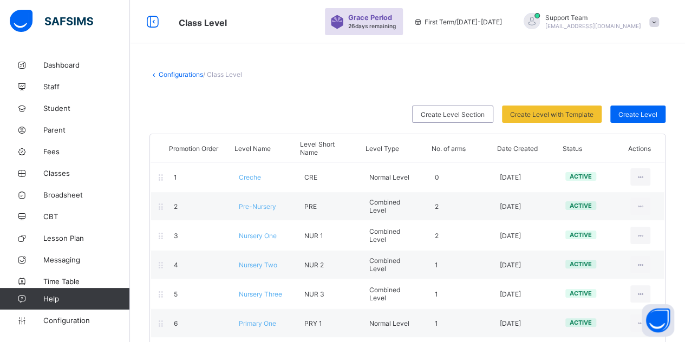
click at [179, 76] on link "Configurations" at bounding box center [181, 74] width 44 height 8
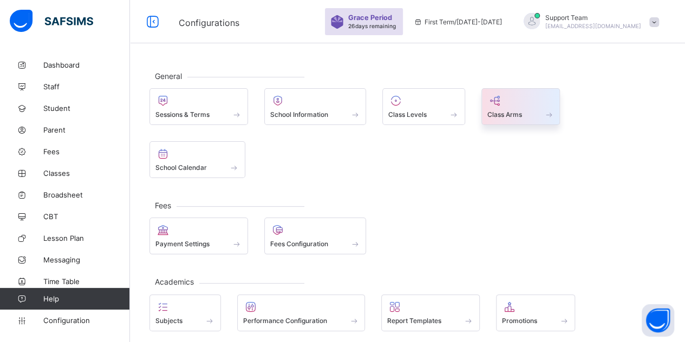
click at [525, 110] on div "Class Arms" at bounding box center [520, 114] width 67 height 9
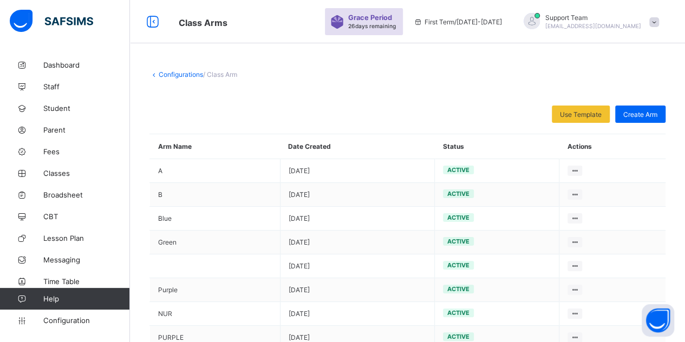
click at [179, 76] on link "Configurations" at bounding box center [181, 74] width 44 height 8
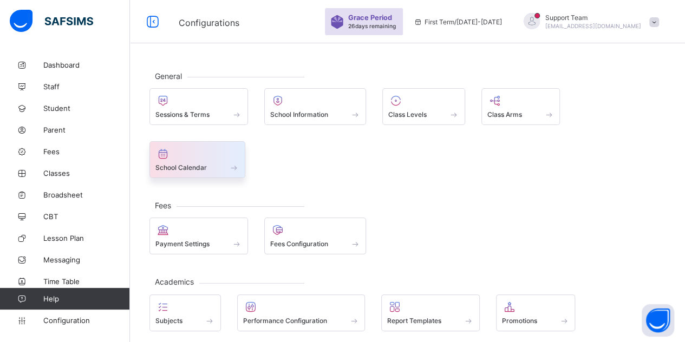
click at [207, 163] on span "School Calendar" at bounding box center [180, 167] width 51 height 8
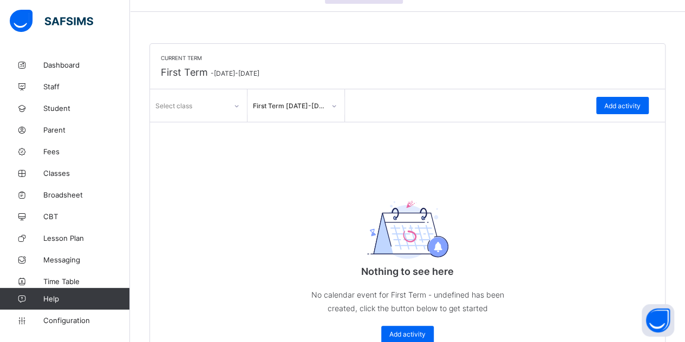
scroll to position [45, 0]
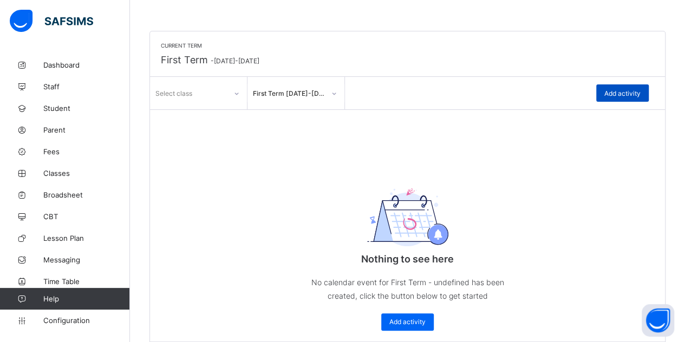
click at [626, 93] on span "Add activity" at bounding box center [622, 93] width 36 height 8
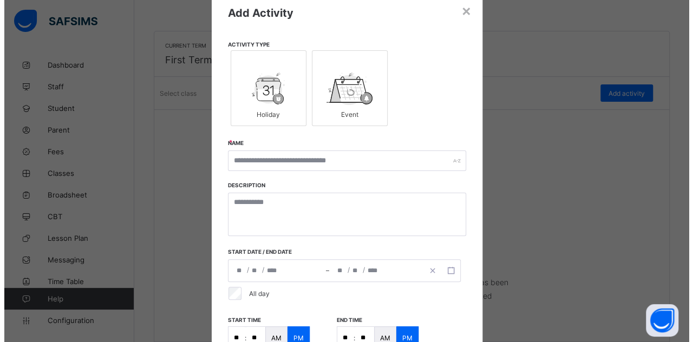
scroll to position [54, 0]
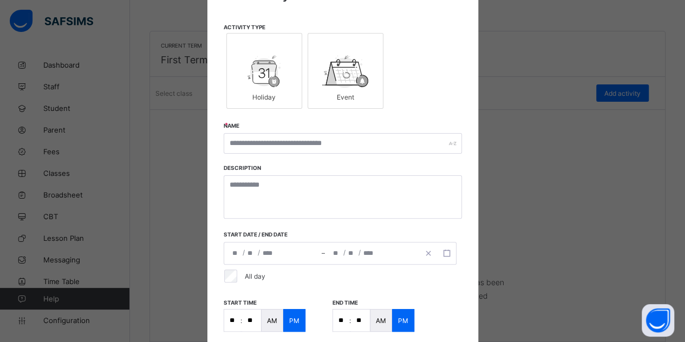
click at [261, 67] on img at bounding box center [264, 71] width 34 height 32
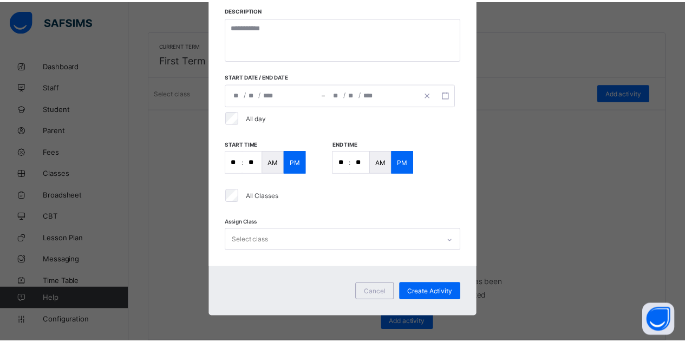
scroll to position [192, 0]
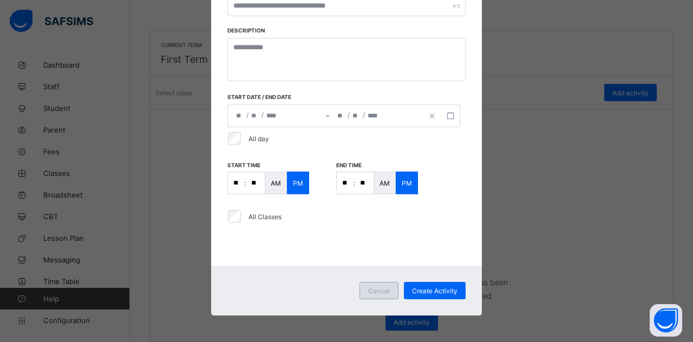
click at [382, 293] on span "Cancel" at bounding box center [379, 291] width 22 height 8
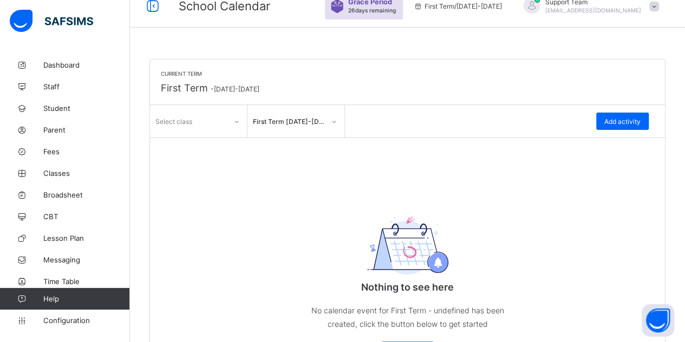
scroll to position [0, 0]
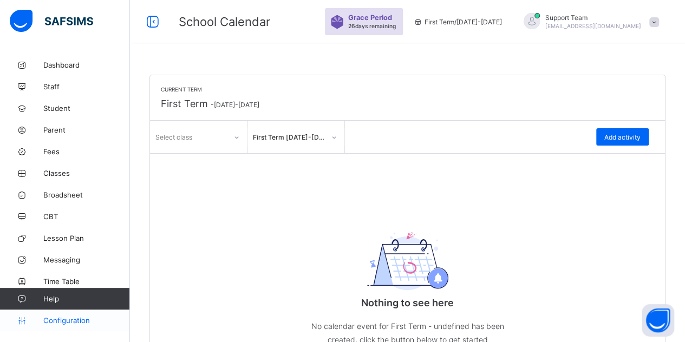
click at [66, 318] on span "Configuration" at bounding box center [86, 320] width 86 height 9
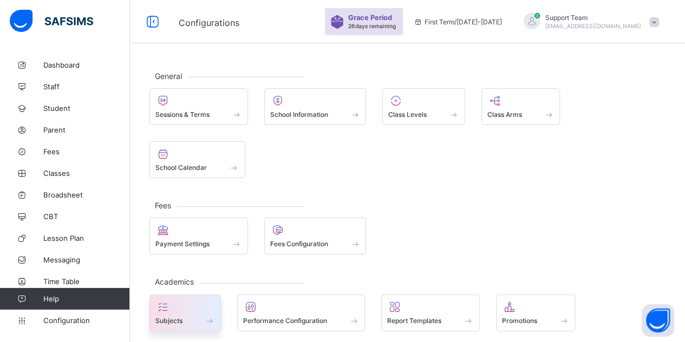
click at [175, 313] on span at bounding box center [185, 314] width 60 height 3
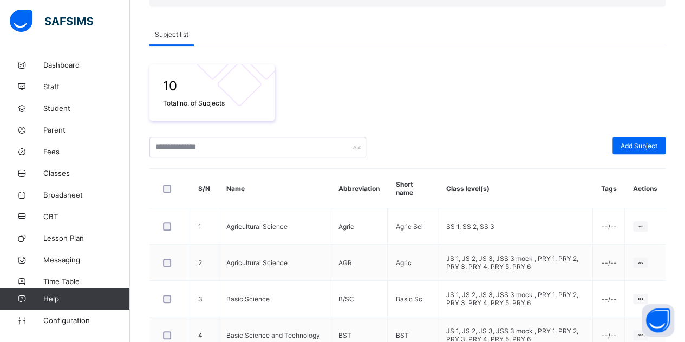
scroll to position [192, 0]
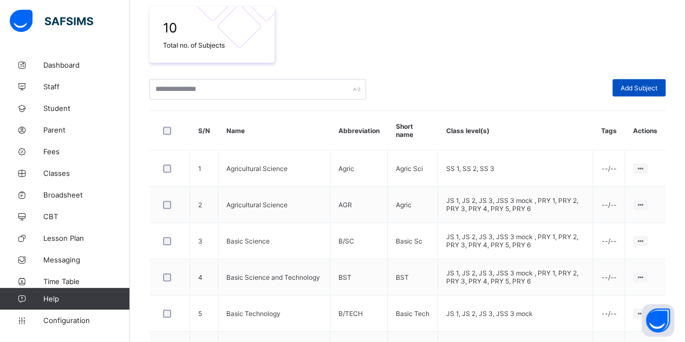
click at [644, 86] on span "Add Subject" at bounding box center [638, 88] width 37 height 8
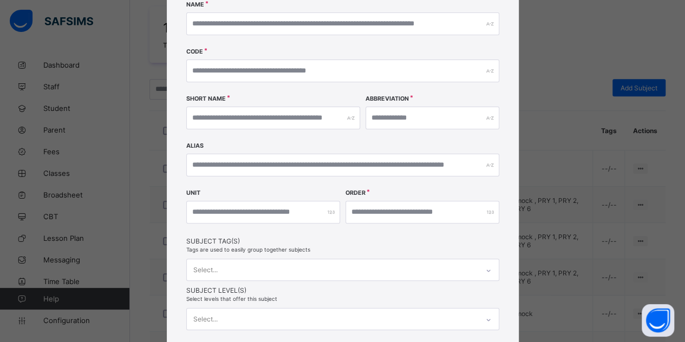
scroll to position [161, 0]
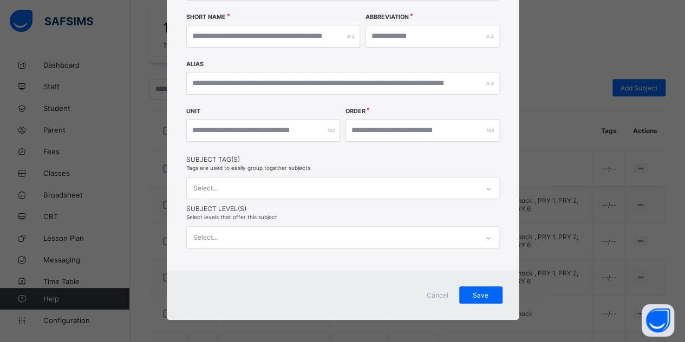
click at [438, 286] on div "Cancel" at bounding box center [437, 294] width 43 height 17
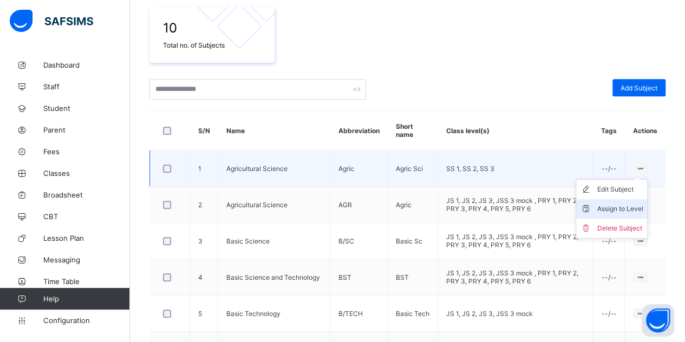
click at [626, 209] on div "Assign to Level" at bounding box center [619, 209] width 46 height 11
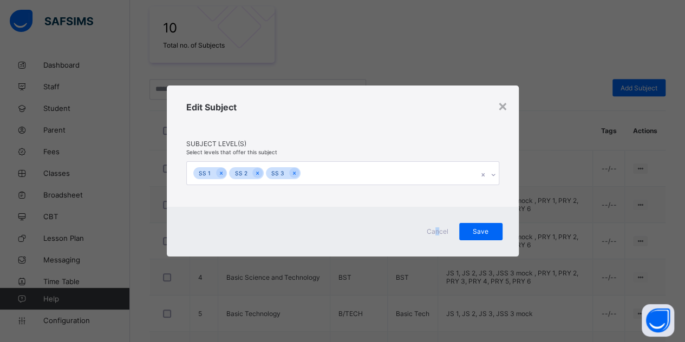
click at [436, 229] on span "Cancel" at bounding box center [437, 231] width 26 height 8
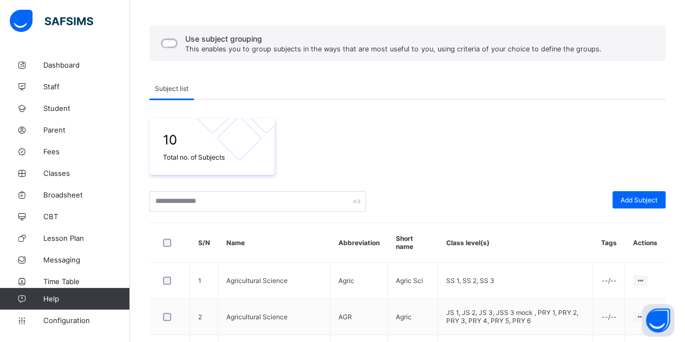
scroll to position [0, 0]
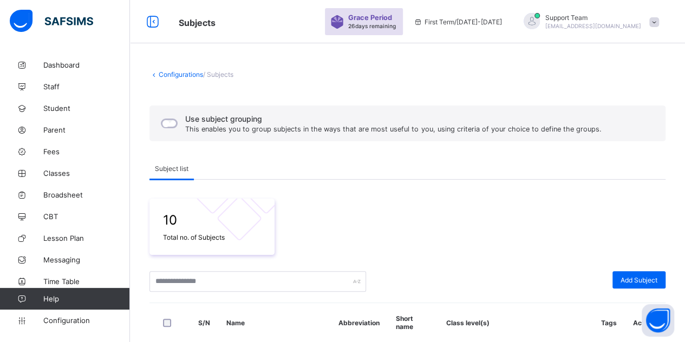
click at [174, 76] on link "Configurations" at bounding box center [181, 74] width 44 height 8
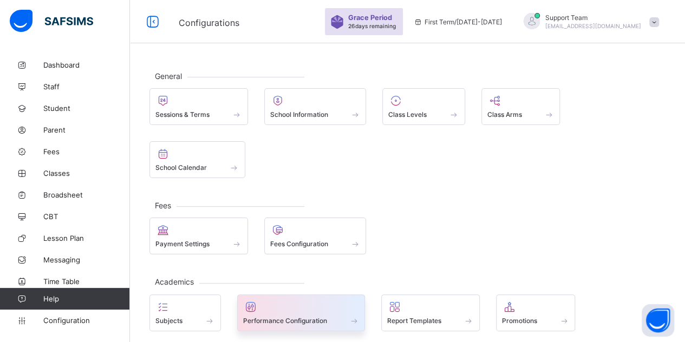
click at [297, 300] on div at bounding box center [301, 306] width 116 height 13
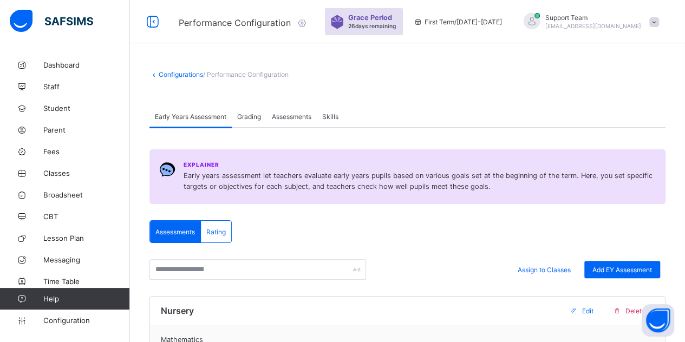
click at [251, 116] on span "Grading" at bounding box center [249, 117] width 24 height 8
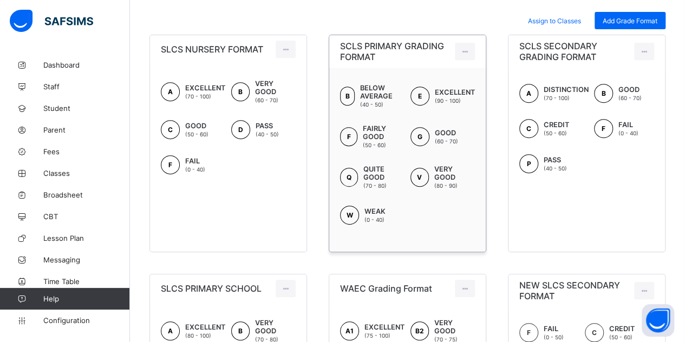
scroll to position [78, 0]
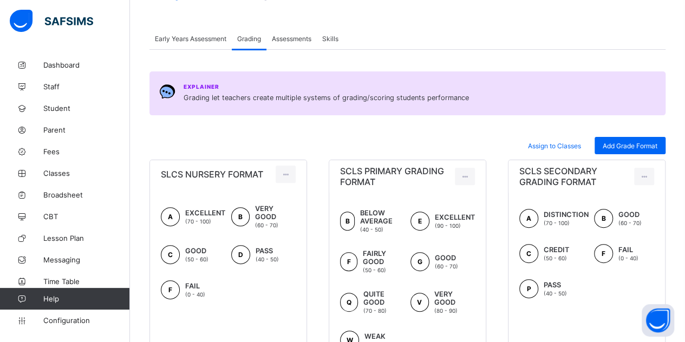
click at [284, 43] on div "Assessments" at bounding box center [291, 39] width 50 height 22
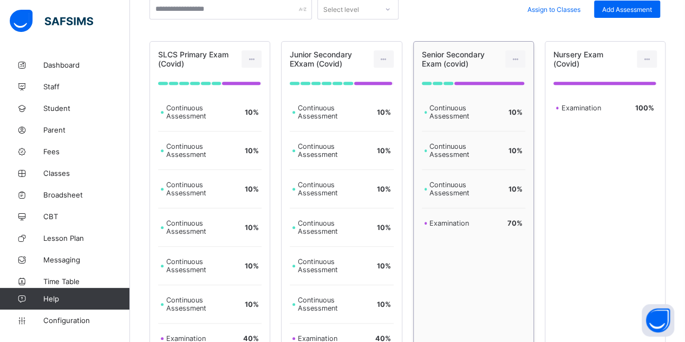
scroll to position [0, 0]
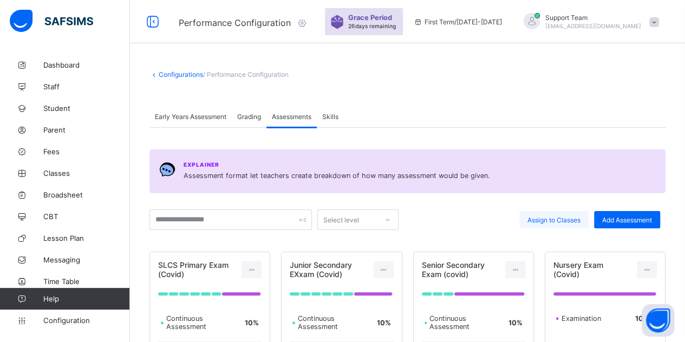
click at [565, 220] on span "Assign to Classes" at bounding box center [553, 220] width 53 height 8
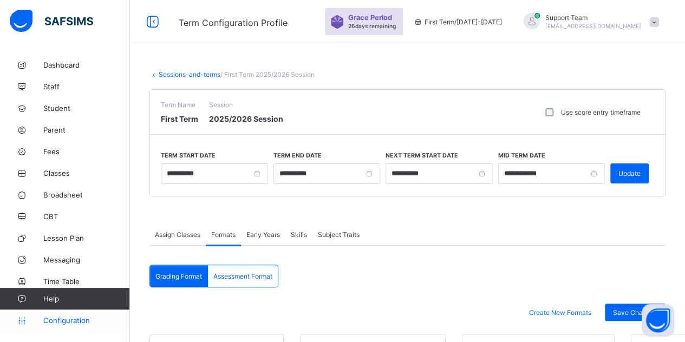
click at [75, 323] on span "Configuration" at bounding box center [86, 320] width 86 height 9
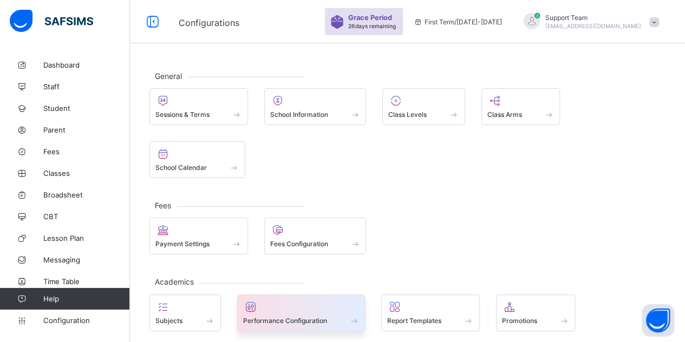
click at [300, 313] on span at bounding box center [301, 314] width 116 height 3
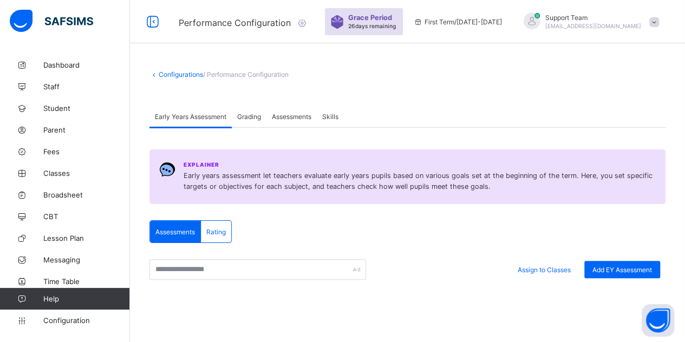
click at [334, 116] on span "Skills" at bounding box center [330, 117] width 16 height 8
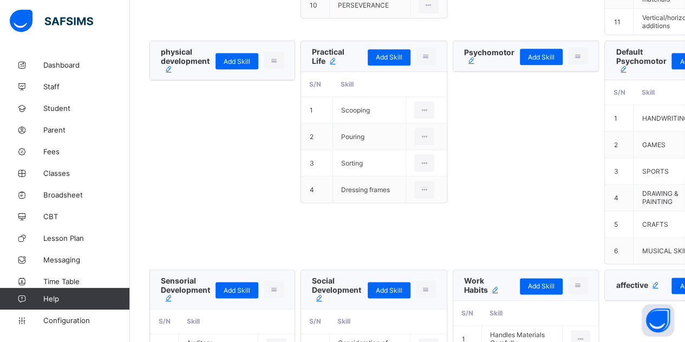
scroll to position [649, 0]
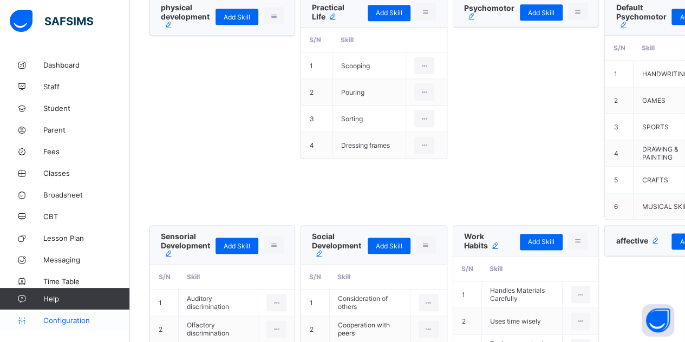
click at [83, 319] on span "Configuration" at bounding box center [86, 320] width 86 height 9
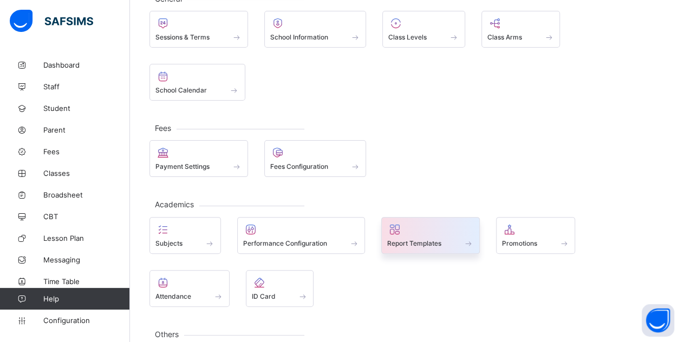
click at [459, 236] on span at bounding box center [430, 237] width 87 height 3
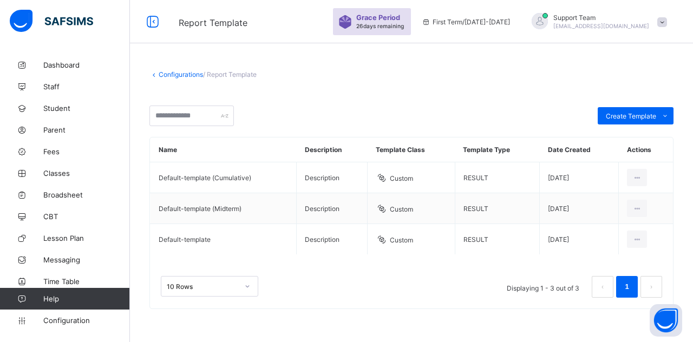
click at [187, 74] on link "Configurations" at bounding box center [181, 74] width 44 height 8
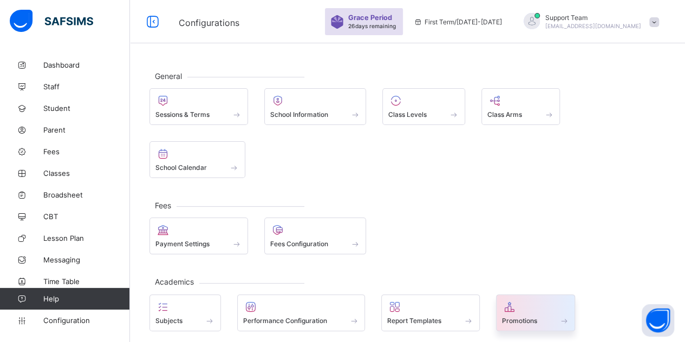
click at [538, 294] on div "Promotions" at bounding box center [536, 312] width 80 height 37
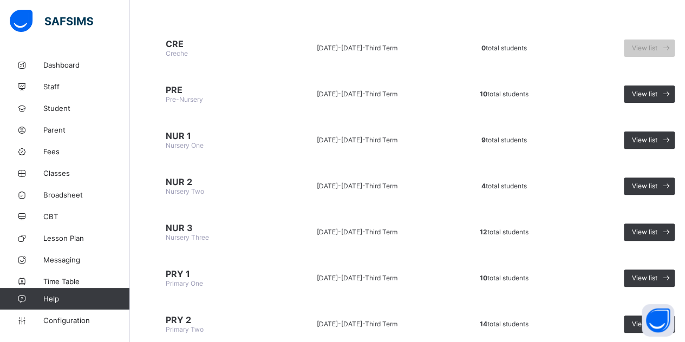
scroll to position [54, 0]
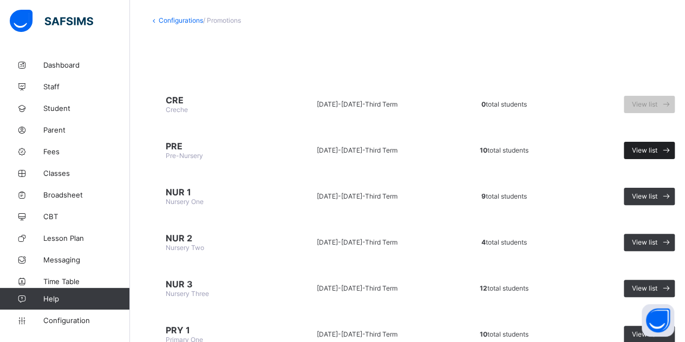
click at [657, 153] on div "View list" at bounding box center [649, 150] width 51 height 17
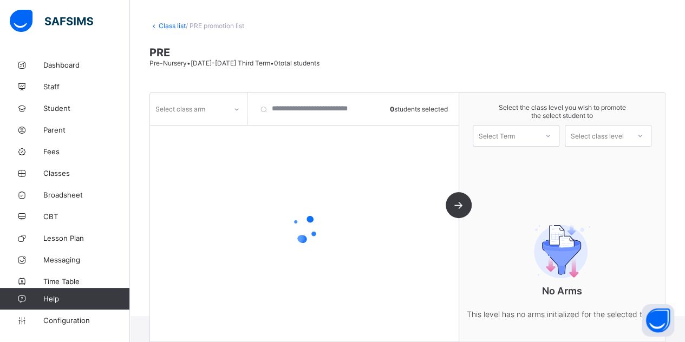
scroll to position [54, 0]
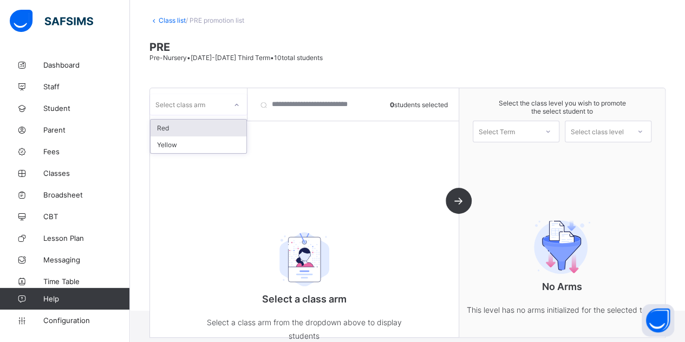
click at [192, 104] on div "Select class arm" at bounding box center [180, 104] width 50 height 21
click at [168, 126] on div "Red" at bounding box center [198, 128] width 96 height 17
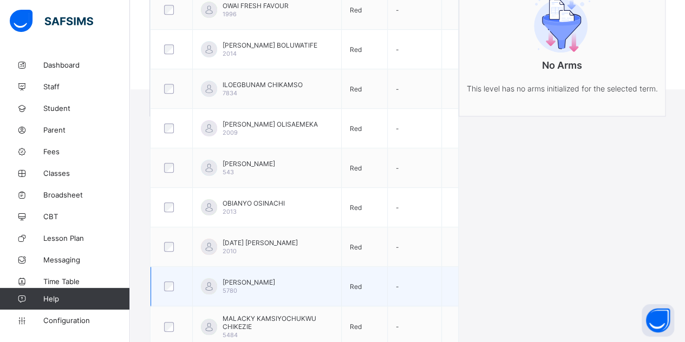
scroll to position [5, 0]
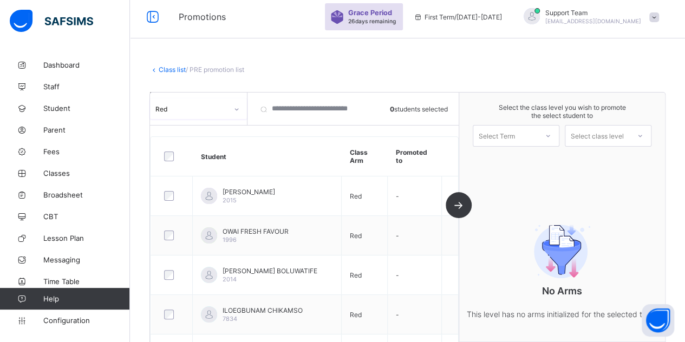
click at [537, 140] on div "Select Term" at bounding box center [505, 135] width 64 height 15
drag, startPoint x: 521, startPoint y: 160, endPoint x: 539, endPoint y: 152, distance: 19.4
click at [521, 160] on div "First Term 2025-2026" at bounding box center [516, 164] width 86 height 25
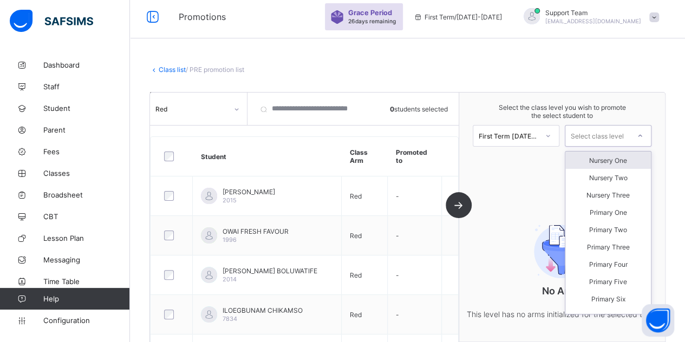
click at [596, 139] on div "Select class level" at bounding box center [596, 136] width 53 height 22
click at [606, 160] on div "Nursery One" at bounding box center [608, 160] width 86 height 17
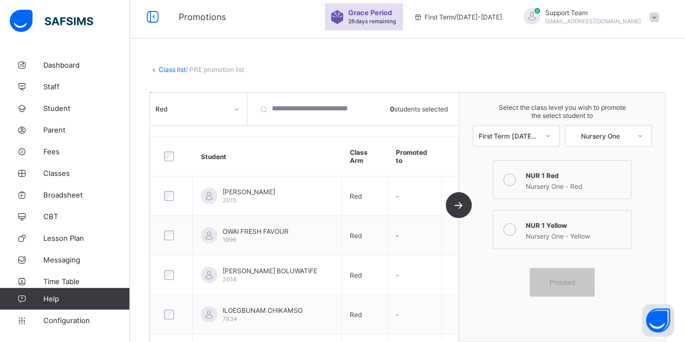
click at [562, 173] on div "NUR 1 Red" at bounding box center [576, 174] width 100 height 11
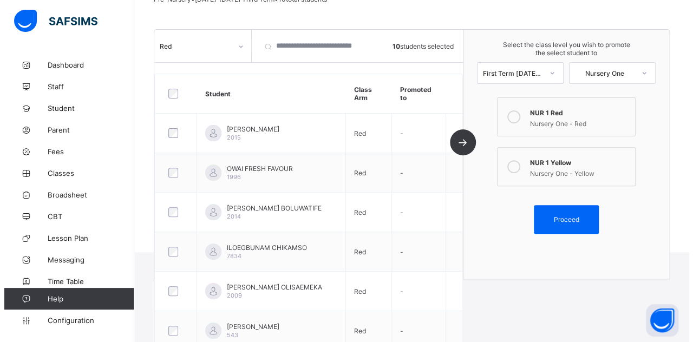
scroll to position [113, 0]
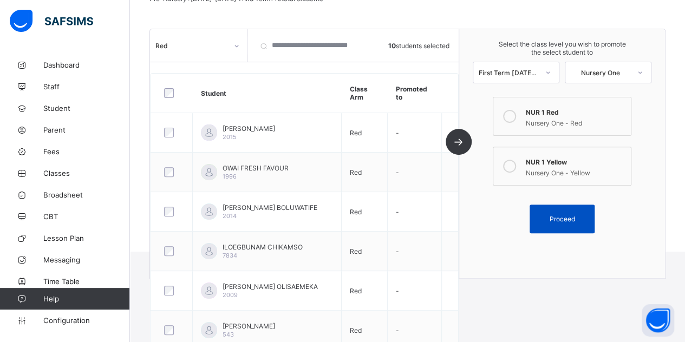
click at [549, 207] on div "Proceed" at bounding box center [561, 219] width 65 height 29
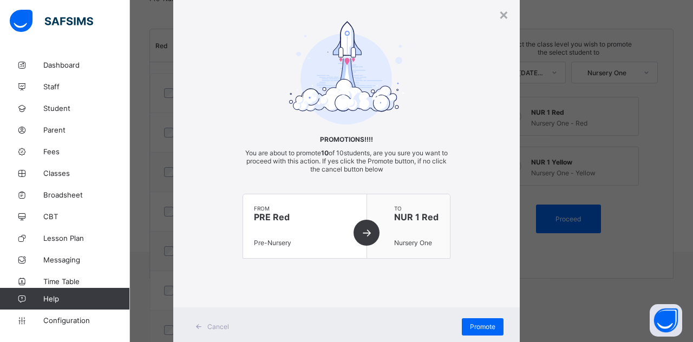
scroll to position [62, 0]
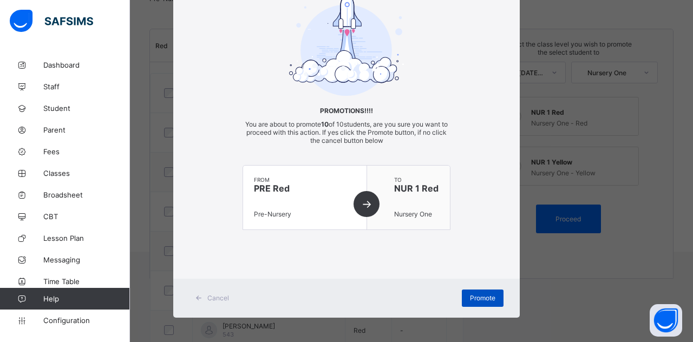
click at [486, 297] on span "Promote" at bounding box center [482, 298] width 25 height 8
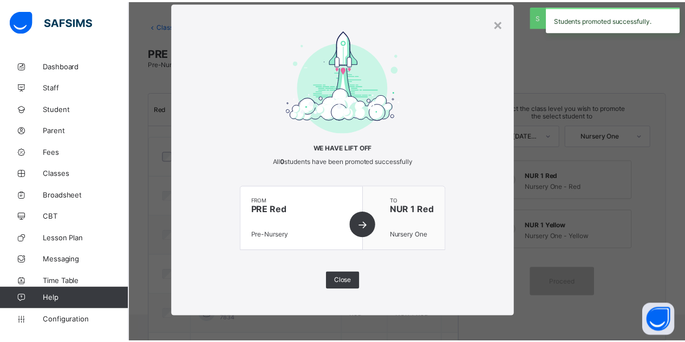
scroll to position [113, 0]
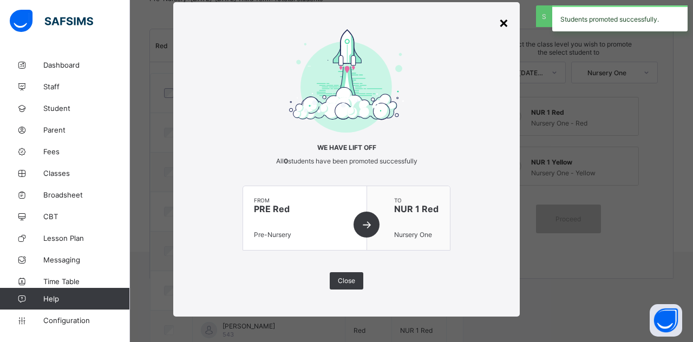
click at [499, 24] on div "×" at bounding box center [503, 22] width 10 height 18
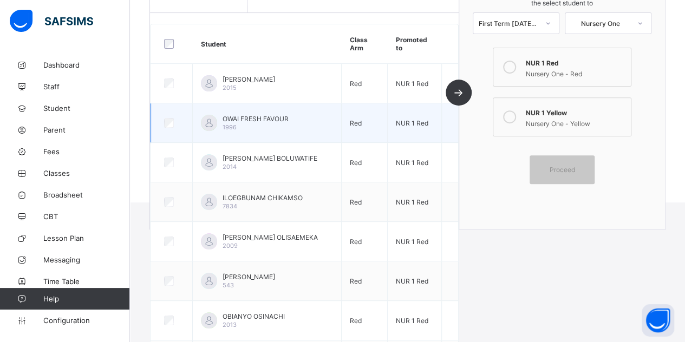
scroll to position [54, 0]
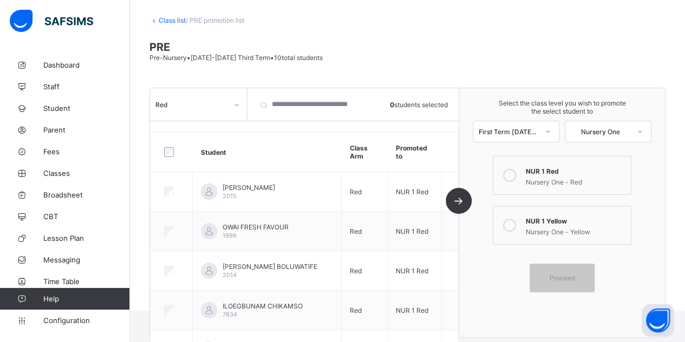
click at [182, 107] on div "Red" at bounding box center [191, 105] width 72 height 8
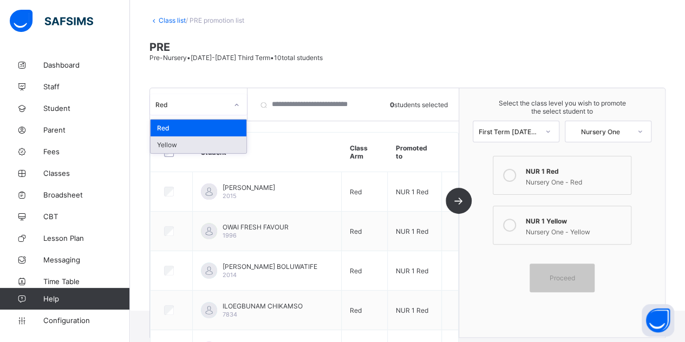
click at [181, 143] on div "Yellow" at bounding box center [198, 144] width 96 height 17
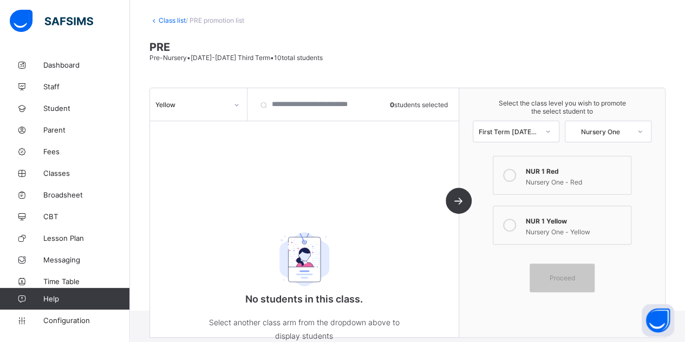
click at [169, 20] on link "Class list" at bounding box center [172, 20] width 27 height 8
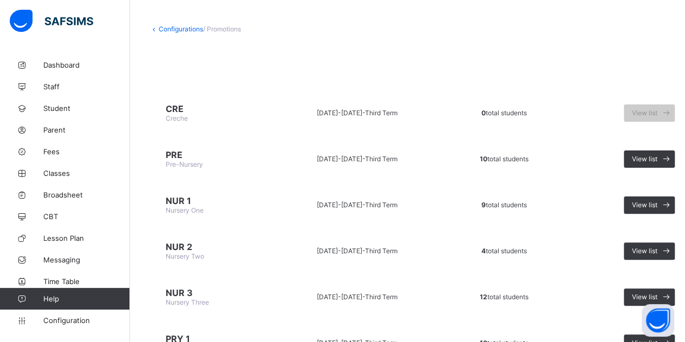
scroll to position [108, 0]
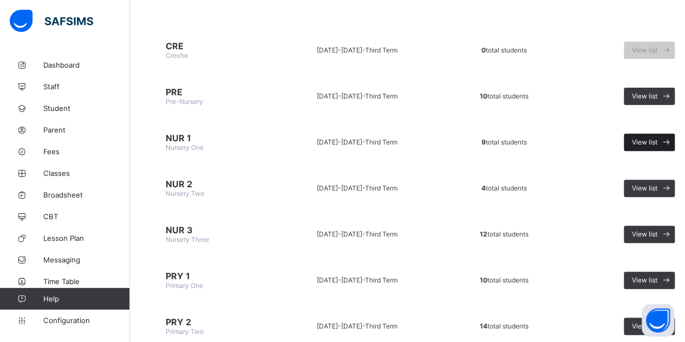
click at [638, 138] on span "View list" at bounding box center [644, 142] width 25 height 8
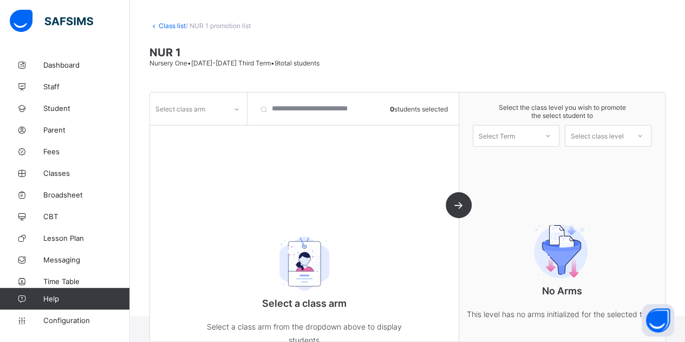
scroll to position [75, 0]
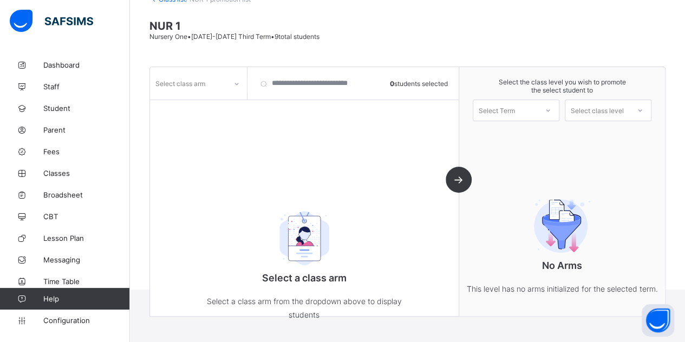
click at [187, 83] on div "Select class arm" at bounding box center [180, 83] width 50 height 21
click at [183, 108] on div "Red" at bounding box center [198, 107] width 96 height 17
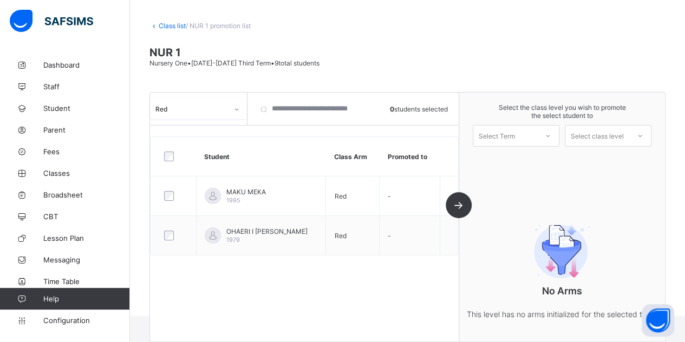
click at [195, 104] on div "Red" at bounding box center [191, 108] width 72 height 8
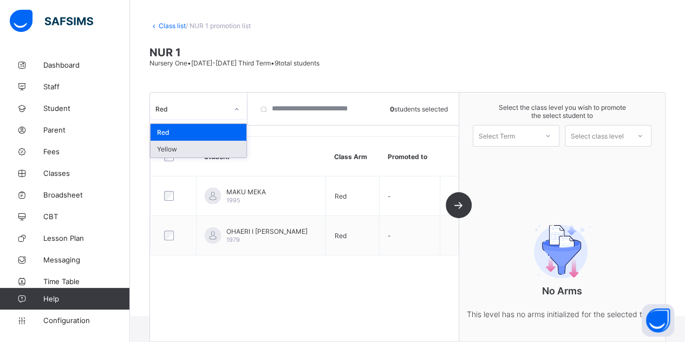
click at [189, 148] on div "Yellow" at bounding box center [198, 149] width 96 height 17
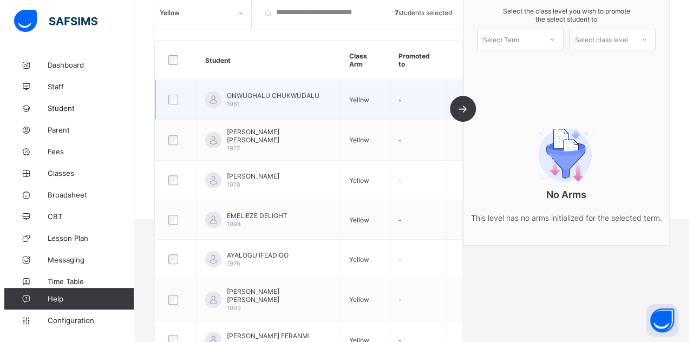
scroll to position [157, 0]
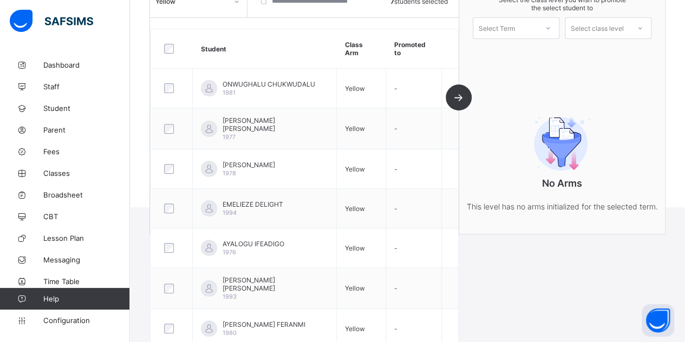
click at [530, 28] on div "Select Term" at bounding box center [505, 28] width 64 height 15
click at [530, 47] on div "First Term 2025-2026" at bounding box center [516, 56] width 86 height 25
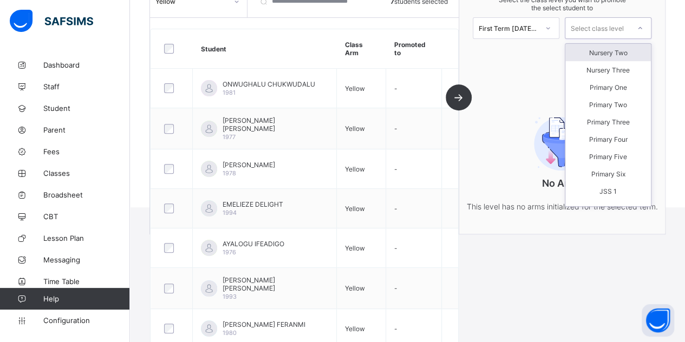
click at [629, 23] on div "Select class level" at bounding box center [597, 28] width 64 height 15
click at [618, 52] on div "Nursery Two" at bounding box center [608, 52] width 86 height 17
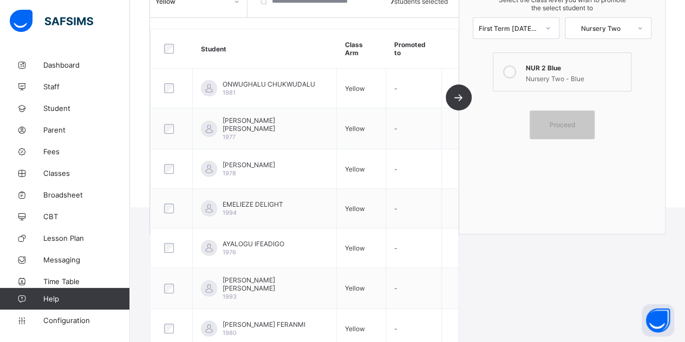
click at [537, 73] on div "Nursery Two - Blue" at bounding box center [576, 77] width 100 height 11
click at [561, 128] on div "Proceed" at bounding box center [561, 124] width 65 height 29
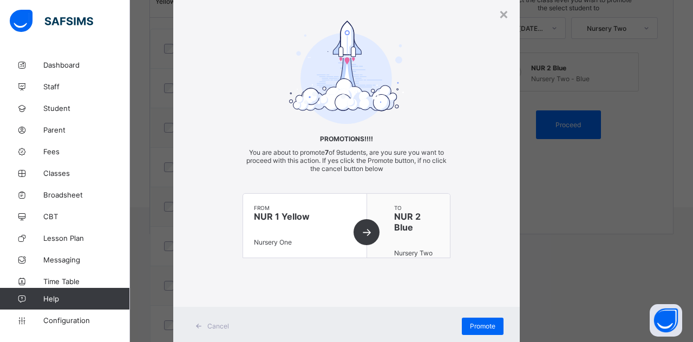
scroll to position [62, 0]
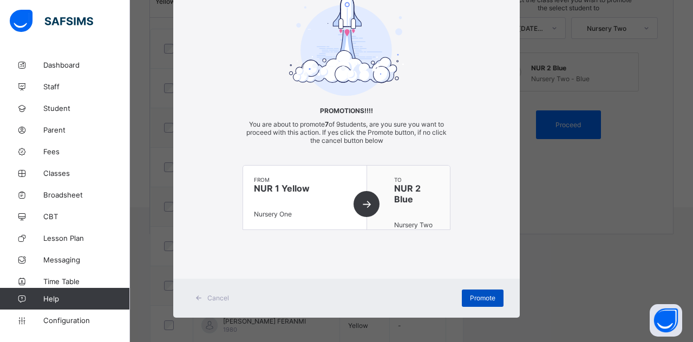
click at [481, 296] on span "Promote" at bounding box center [482, 298] width 25 height 8
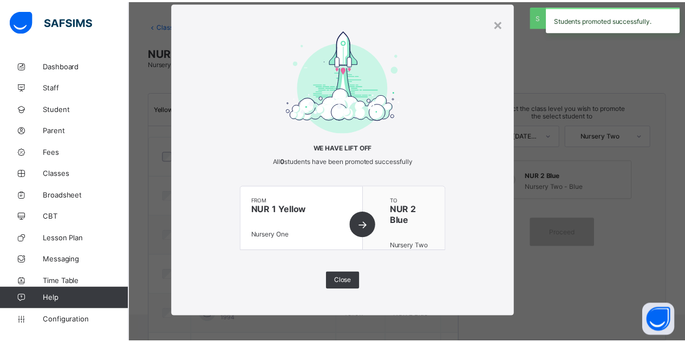
scroll to position [157, 0]
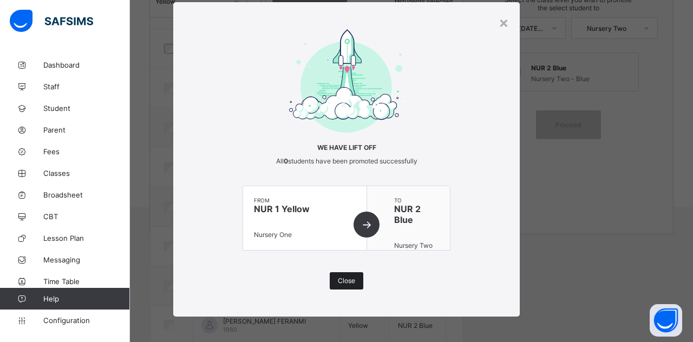
click at [338, 277] on span "Close" at bounding box center [346, 281] width 17 height 8
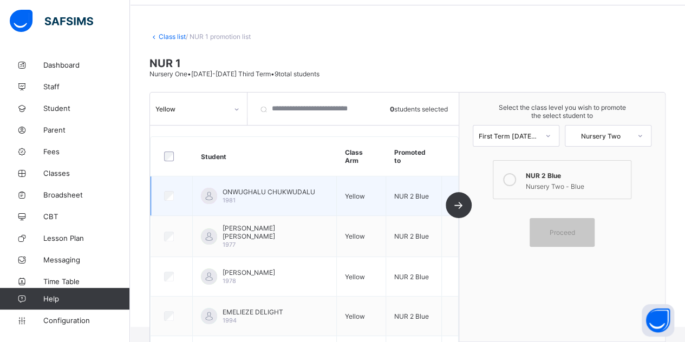
scroll to position [54, 0]
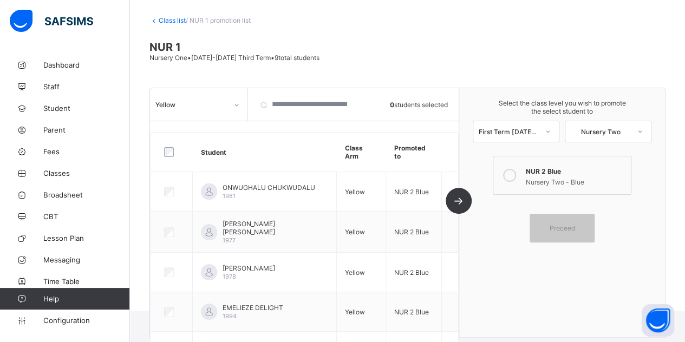
click at [169, 20] on link "Class list" at bounding box center [172, 20] width 27 height 8
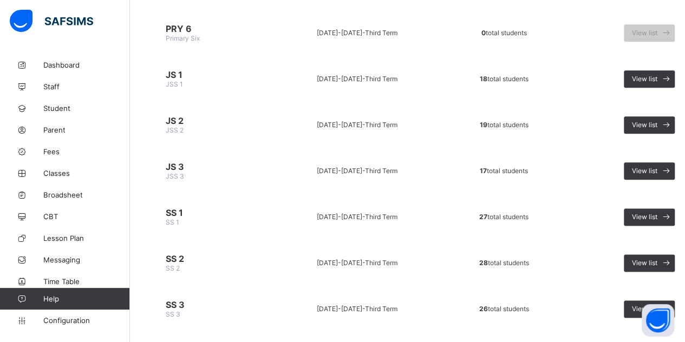
scroll to position [640, 0]
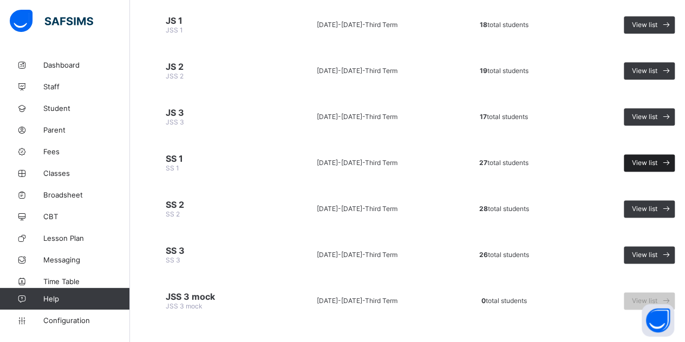
click at [642, 154] on div "View list" at bounding box center [649, 162] width 51 height 17
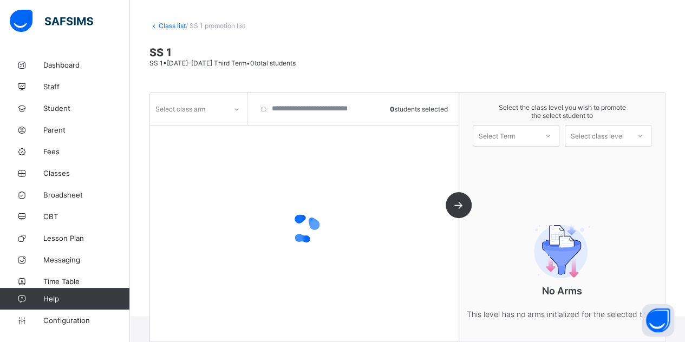
scroll to position [75, 0]
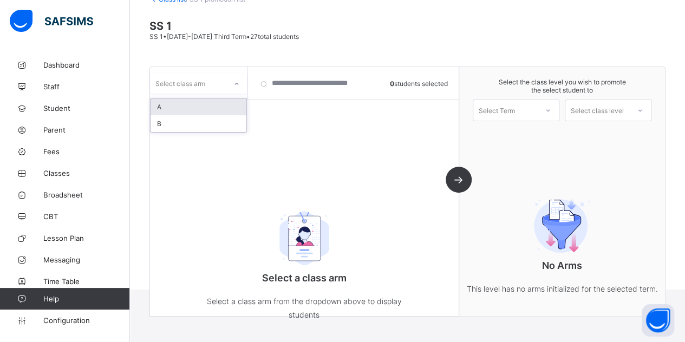
click at [174, 82] on div "Select class arm" at bounding box center [180, 83] width 50 height 21
click at [166, 108] on div "A" at bounding box center [198, 107] width 96 height 17
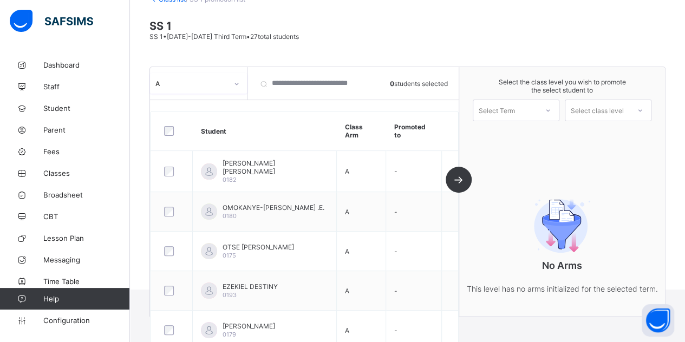
click at [513, 105] on div "Select Term" at bounding box center [496, 111] width 36 height 22
click at [520, 135] on div "First Term 2025-2026" at bounding box center [516, 138] width 86 height 25
click at [599, 108] on div "Select class level" at bounding box center [596, 111] width 53 height 22
click at [595, 134] on div "SS 2" at bounding box center [608, 134] width 86 height 17
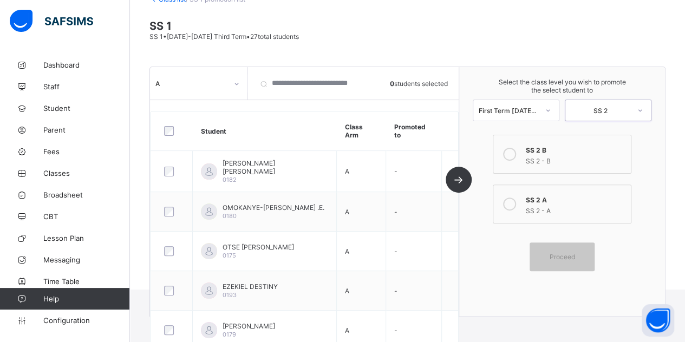
click at [565, 204] on div "SS 2 - A" at bounding box center [576, 209] width 100 height 11
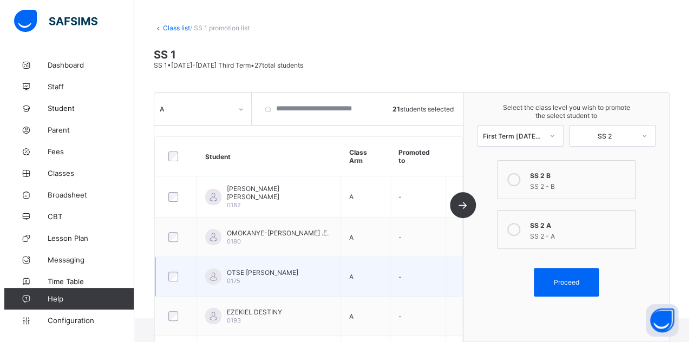
scroll to position [0, 0]
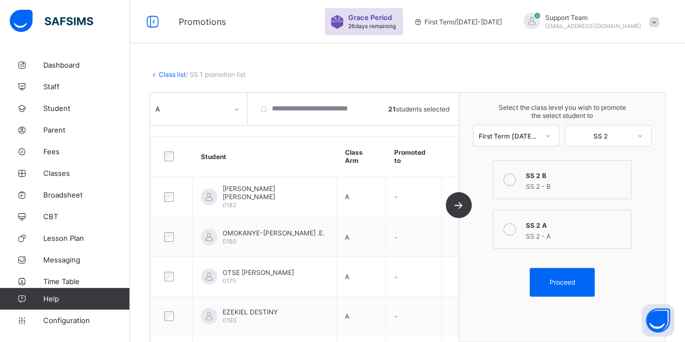
click at [521, 126] on div "First Term 2025-2026" at bounding box center [515, 136] width 87 height 22
click at [519, 132] on div "First Term 2025-2026" at bounding box center [508, 136] width 60 height 8
click at [553, 278] on span "Proceed" at bounding box center [561, 282] width 49 height 8
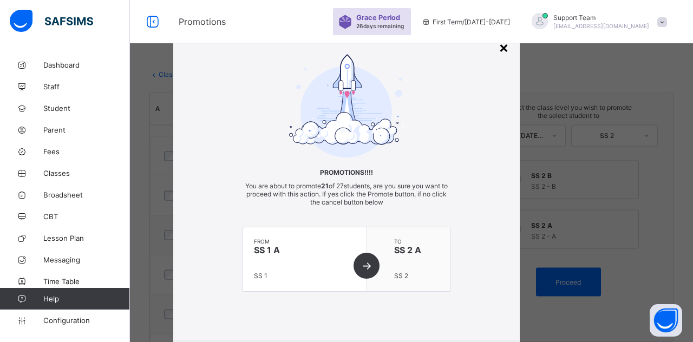
click at [500, 51] on div "×" at bounding box center [503, 47] width 10 height 18
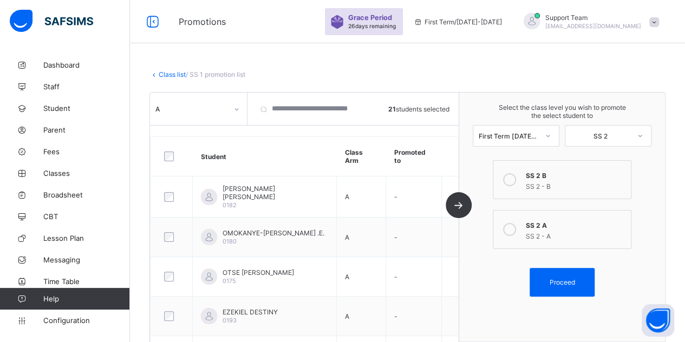
click at [168, 75] on link "Class list" at bounding box center [172, 74] width 27 height 8
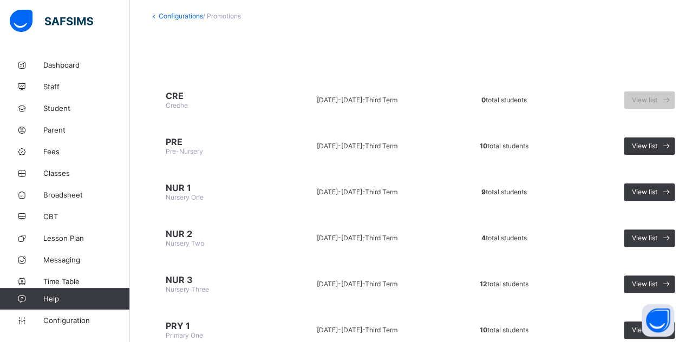
scroll to position [162, 0]
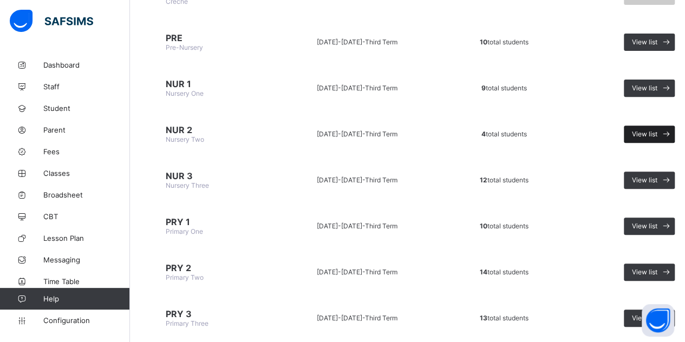
click at [634, 130] on span "View list" at bounding box center [644, 134] width 25 height 8
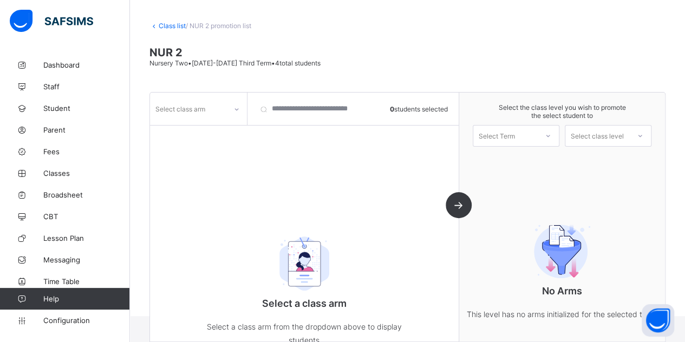
scroll to position [75, 0]
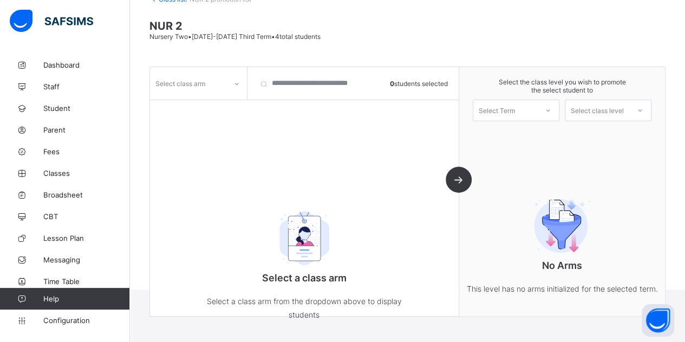
click at [189, 76] on div "Select class arm" at bounding box center [180, 83] width 50 height 21
click at [207, 107] on div "Blue" at bounding box center [198, 107] width 96 height 17
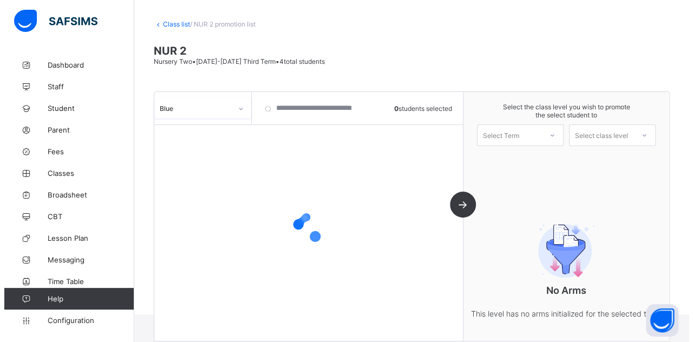
scroll to position [49, 0]
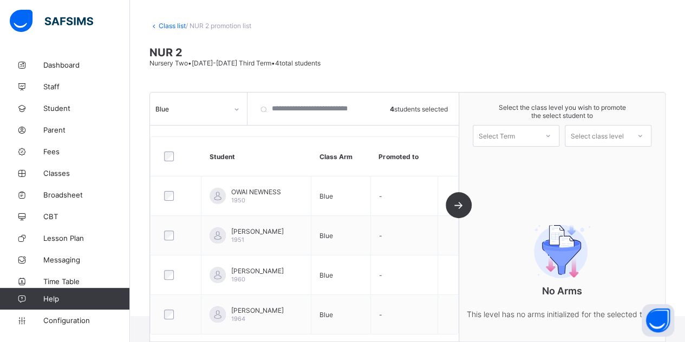
click at [537, 136] on div "Select Term" at bounding box center [505, 135] width 64 height 15
click at [529, 161] on div "First Term 2025-2026" at bounding box center [516, 164] width 86 height 25
click at [611, 134] on div "Select class level" at bounding box center [596, 136] width 53 height 22
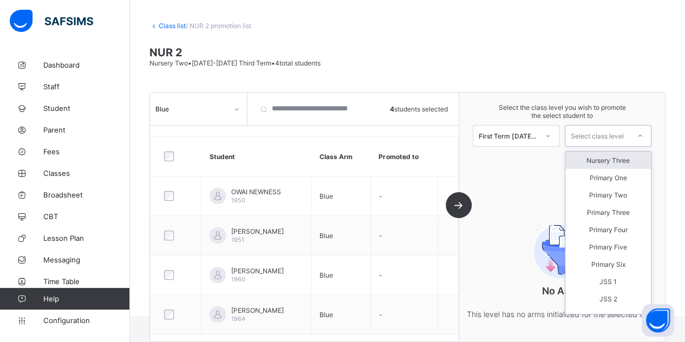
click at [601, 160] on div "Nursery Three" at bounding box center [608, 160] width 86 height 17
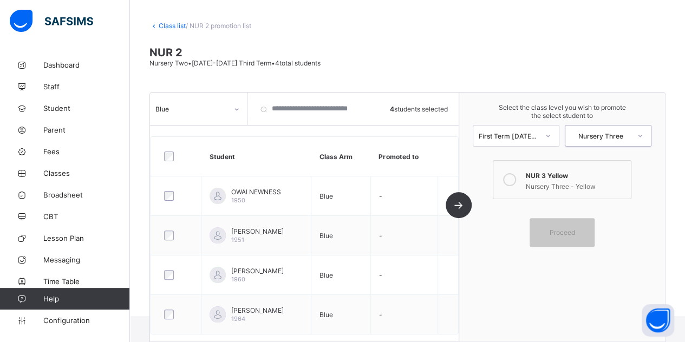
click at [536, 180] on div "Nursery Three - Yellow" at bounding box center [576, 185] width 100 height 11
click at [561, 228] on span "Proceed" at bounding box center [561, 232] width 25 height 8
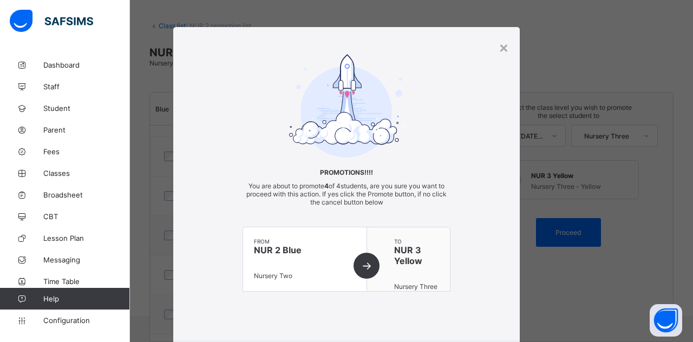
scroll to position [62, 0]
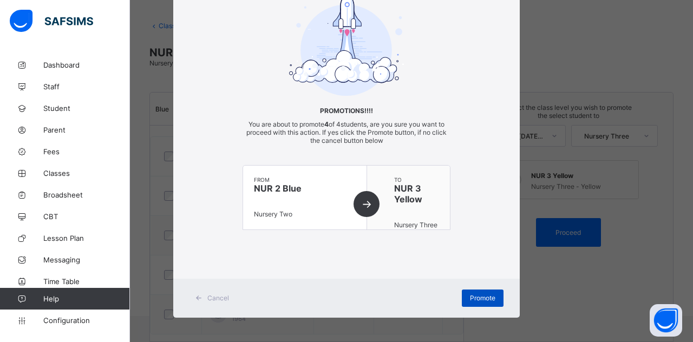
click at [476, 291] on div "Promote" at bounding box center [483, 298] width 42 height 17
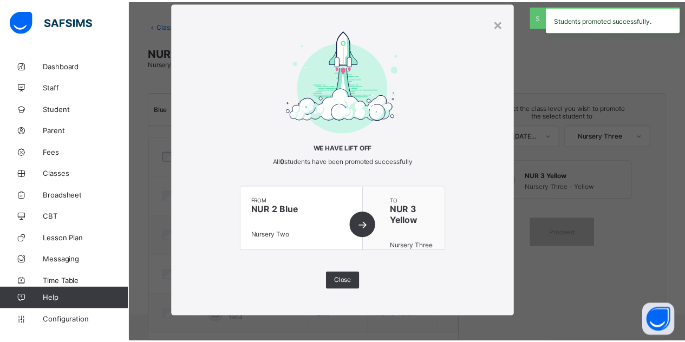
scroll to position [0, 0]
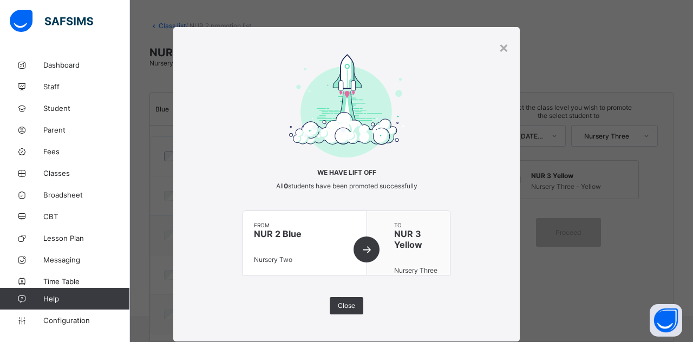
click at [491, 44] on div "× We have lift off All 0 students have been promoted successfully from NUR 2 Bl…" at bounding box center [346, 184] width 346 height 314
click at [503, 48] on div "×" at bounding box center [503, 47] width 10 height 18
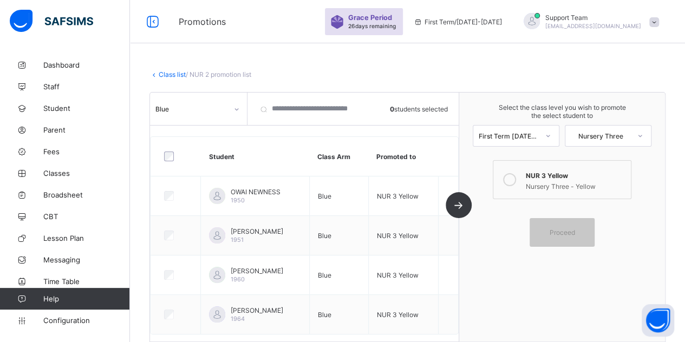
click at [167, 73] on link "Class list" at bounding box center [172, 74] width 27 height 8
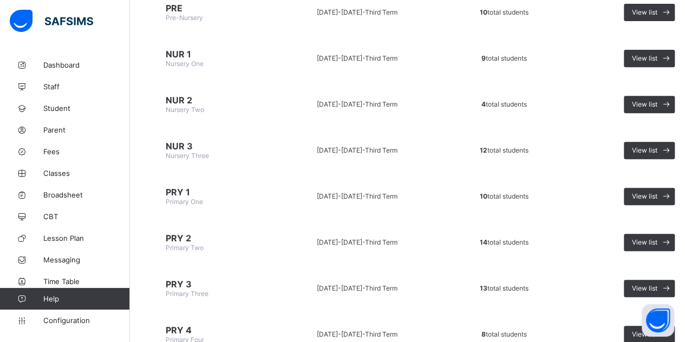
scroll to position [216, 0]
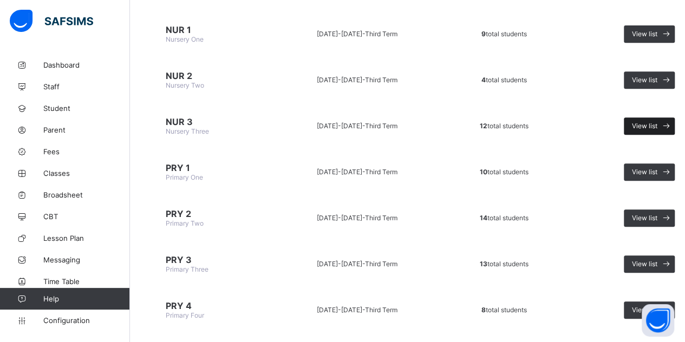
click at [647, 122] on span "View list" at bounding box center [644, 126] width 25 height 8
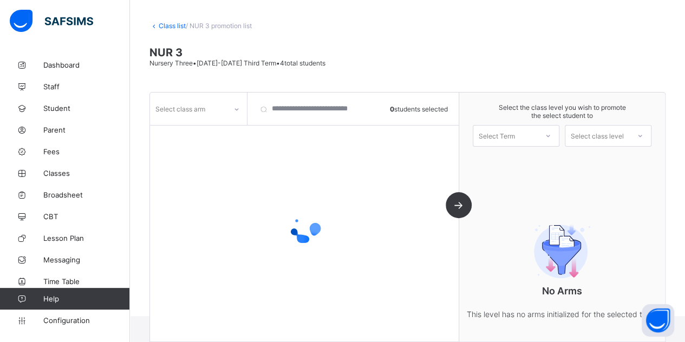
scroll to position [75, 0]
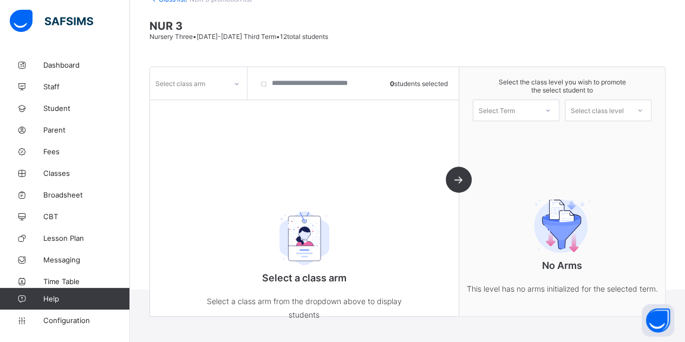
click at [209, 77] on div "Select class arm" at bounding box center [188, 83] width 76 height 15
click at [204, 111] on div "Yellow" at bounding box center [198, 107] width 96 height 17
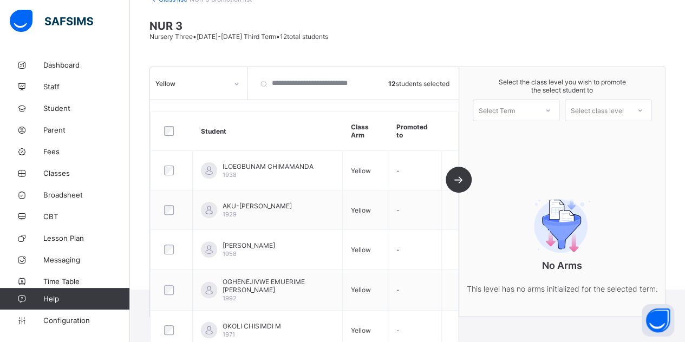
click at [549, 112] on div at bounding box center [547, 110] width 19 height 18
click at [535, 134] on div "First Term 2025-2026" at bounding box center [516, 138] width 86 height 25
click at [610, 110] on div "Select class level" at bounding box center [596, 111] width 53 height 22
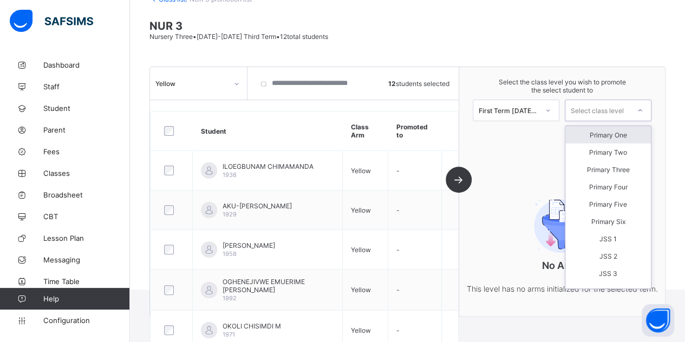
click at [603, 131] on div "Primary One" at bounding box center [608, 134] width 86 height 17
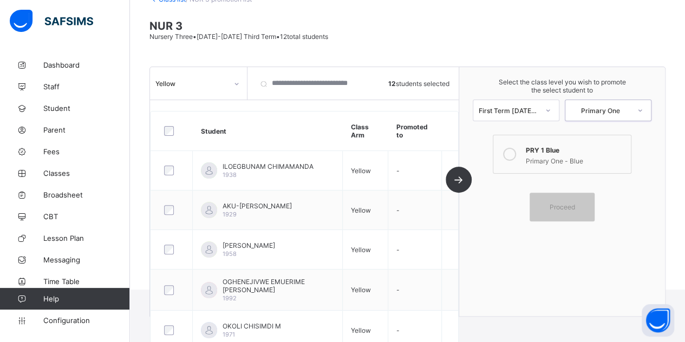
click at [538, 154] on div "Primary One - Blue" at bounding box center [576, 159] width 100 height 11
click at [567, 205] on span "Proceed" at bounding box center [561, 207] width 25 height 8
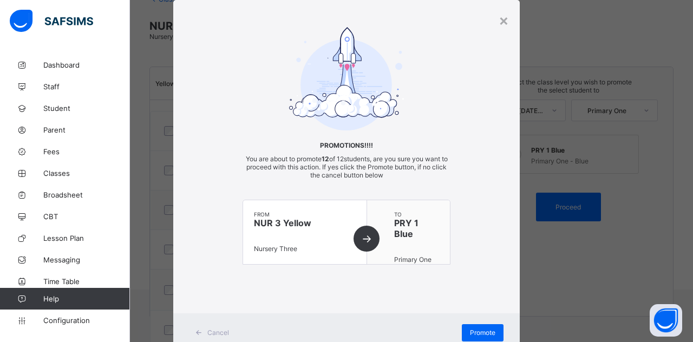
scroll to position [62, 0]
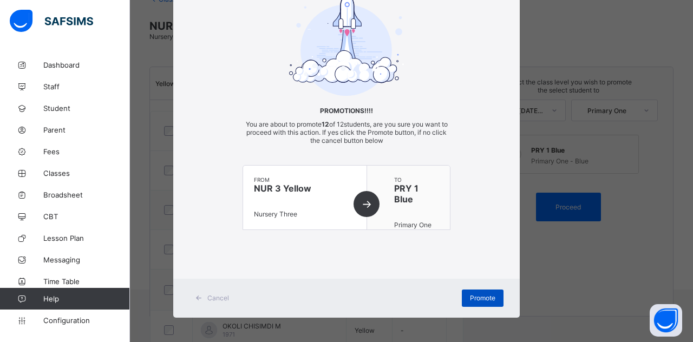
click at [474, 290] on div "Promote" at bounding box center [483, 298] width 42 height 17
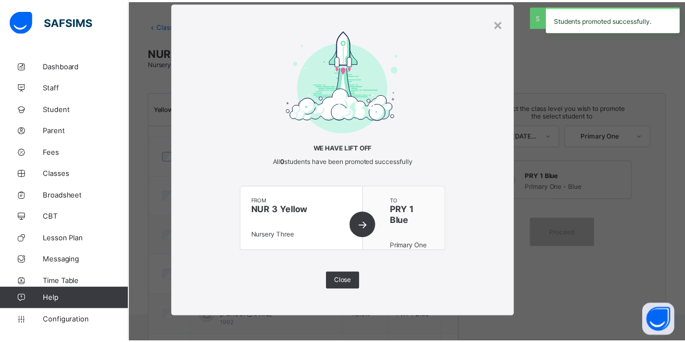
scroll to position [75, 0]
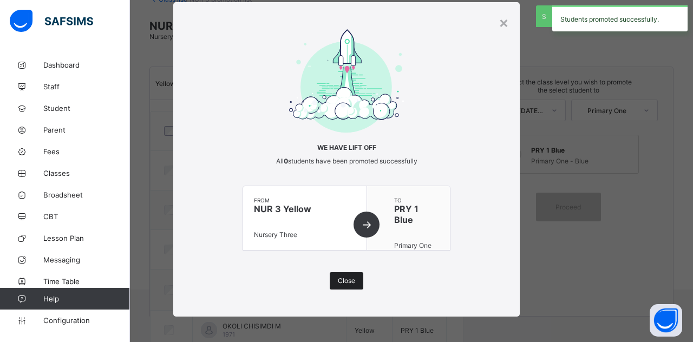
click at [339, 274] on div "Close" at bounding box center [347, 280] width 34 height 17
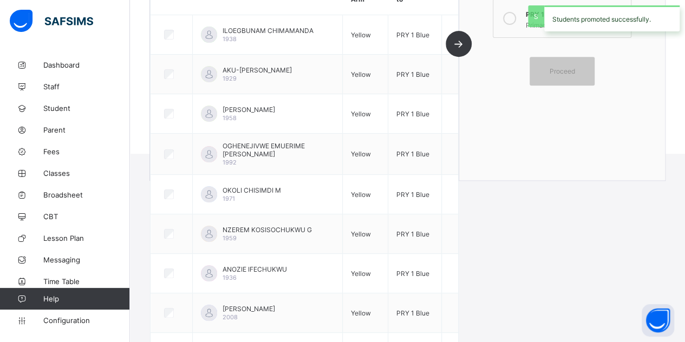
scroll to position [21, 0]
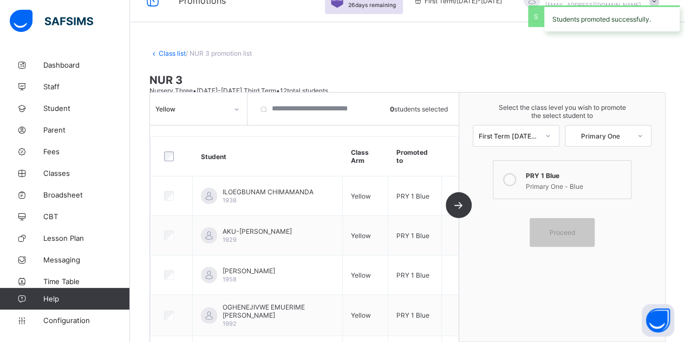
click at [161, 50] on link "Class list" at bounding box center [172, 53] width 27 height 8
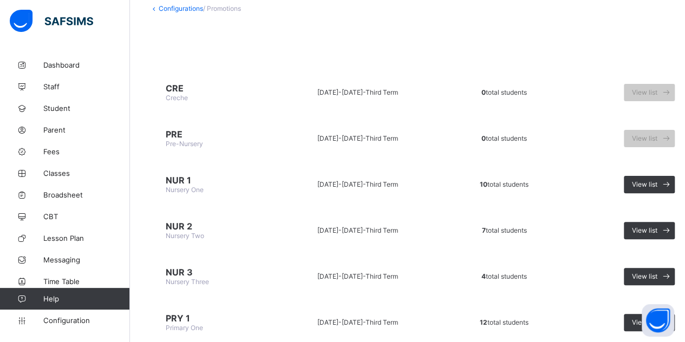
scroll to position [162, 0]
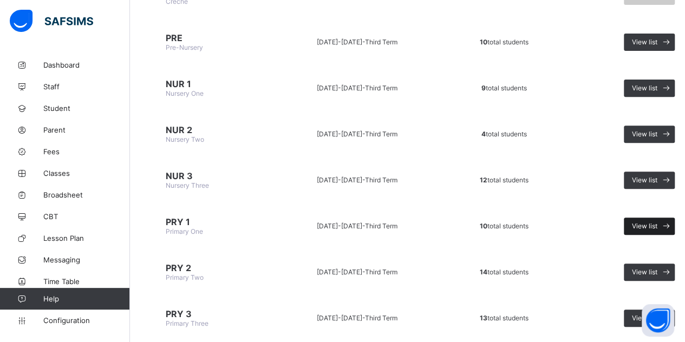
click at [646, 222] on span "View list" at bounding box center [644, 226] width 25 height 8
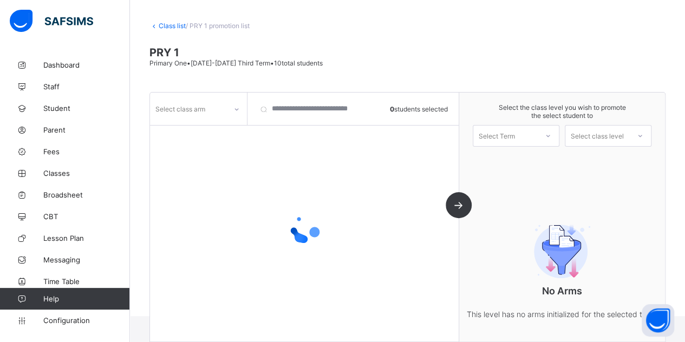
scroll to position [75, 0]
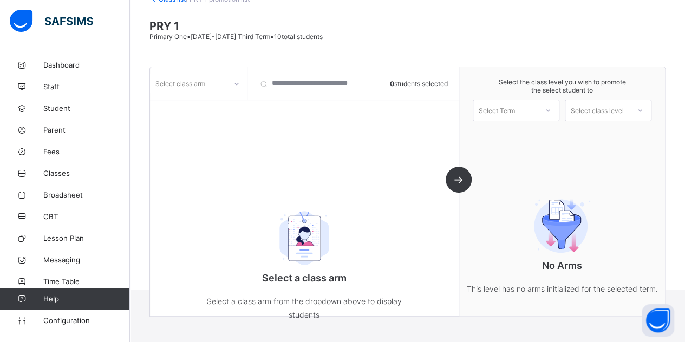
click at [204, 108] on div "Select class arm 0 students selected Select a class arm Select a class arm from…" at bounding box center [304, 191] width 309 height 249
click at [207, 76] on div "Select class arm" at bounding box center [188, 83] width 76 height 15
click at [204, 105] on div "Blue" at bounding box center [198, 107] width 96 height 17
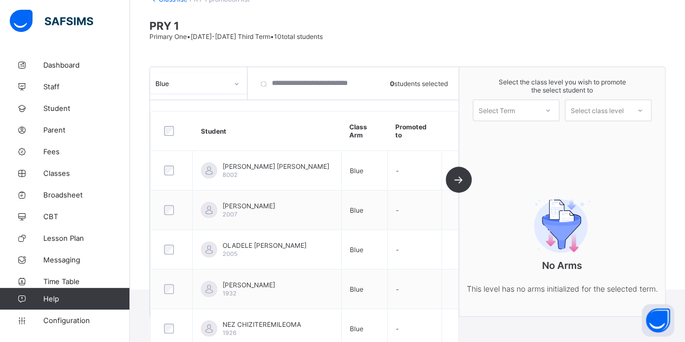
click at [515, 110] on div "Select Term" at bounding box center [496, 111] width 36 height 22
click at [513, 132] on div "First Term 2025-2026" at bounding box center [516, 138] width 86 height 25
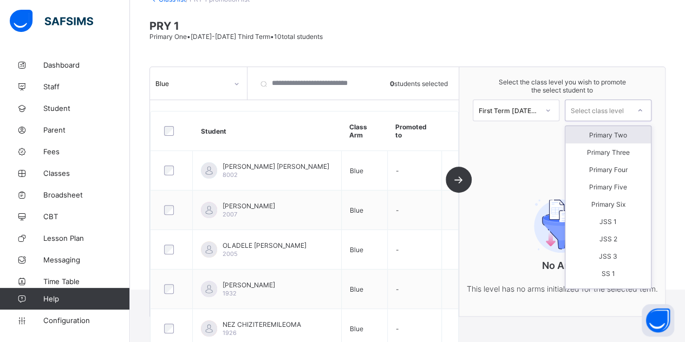
click at [614, 108] on div "Select class level" at bounding box center [596, 111] width 53 height 22
click at [606, 131] on div "Primary Two" at bounding box center [608, 134] width 86 height 17
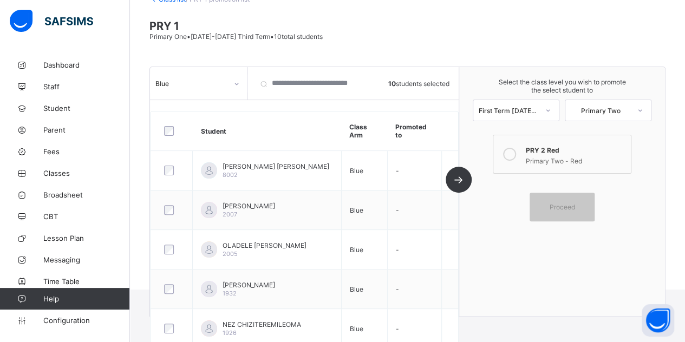
click at [531, 162] on label "PRY 2 Red Primary Two - Red" at bounding box center [562, 154] width 139 height 39
click at [574, 198] on div "Proceed" at bounding box center [561, 207] width 65 height 29
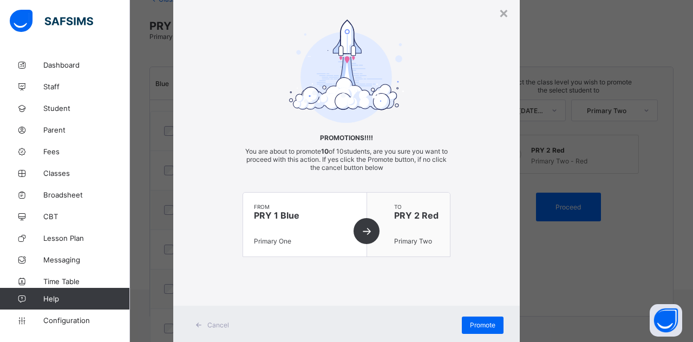
scroll to position [62, 0]
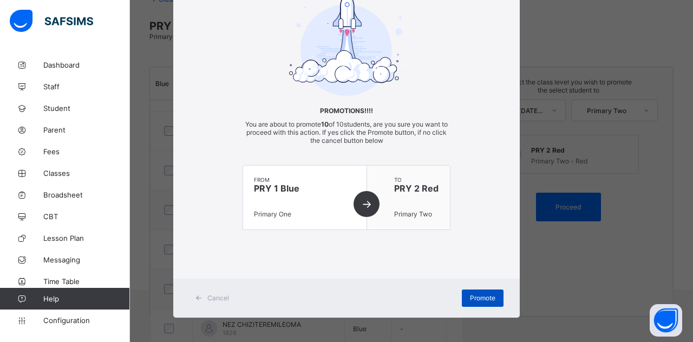
click at [475, 291] on div "Promote" at bounding box center [483, 298] width 42 height 17
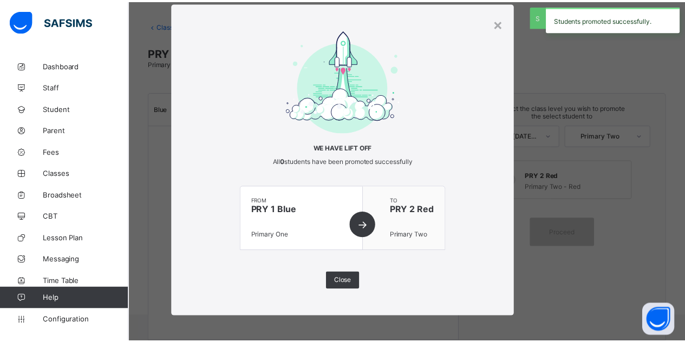
scroll to position [75, 0]
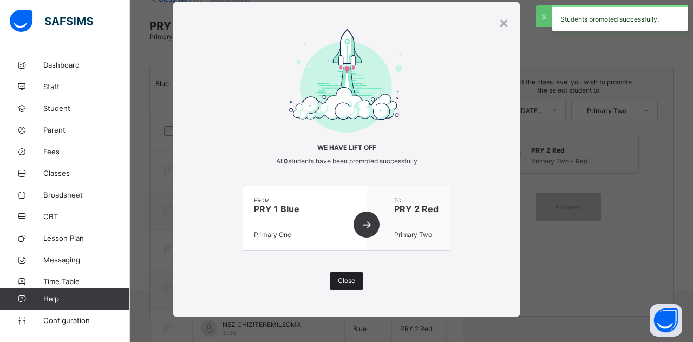
click at [345, 275] on div "Close" at bounding box center [347, 280] width 34 height 17
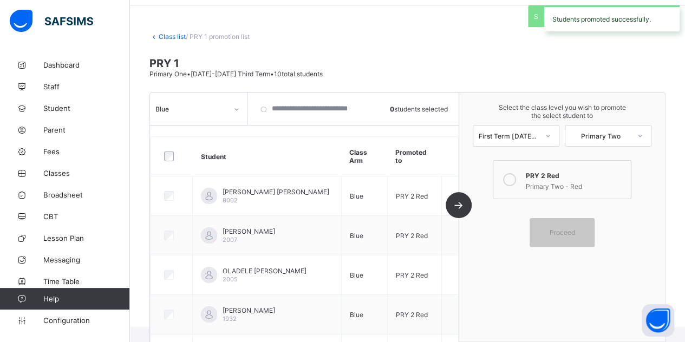
scroll to position [0, 0]
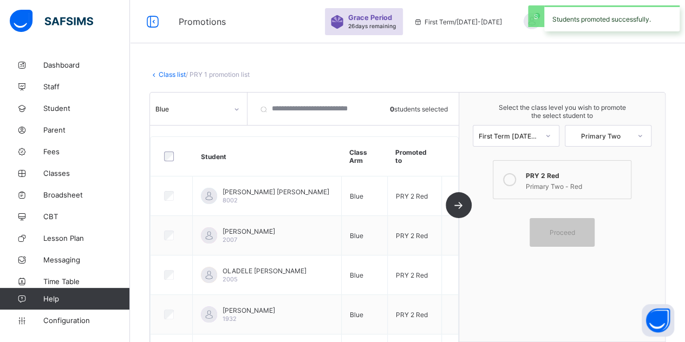
click at [167, 75] on link "Class list" at bounding box center [172, 74] width 27 height 8
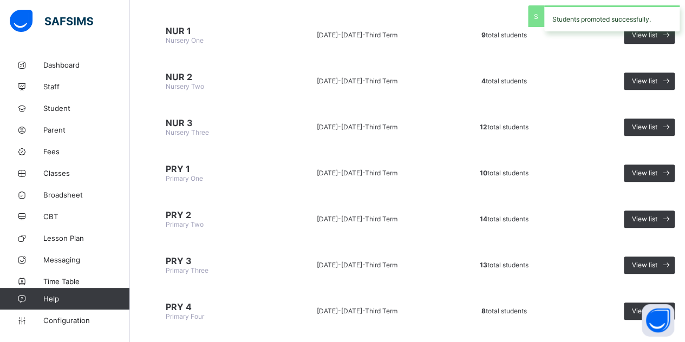
scroll to position [216, 0]
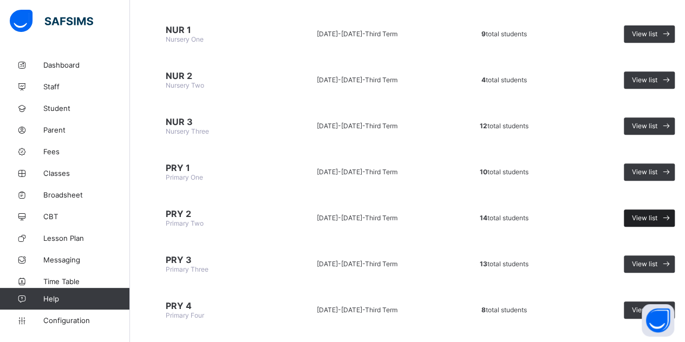
click at [645, 214] on span "View list" at bounding box center [644, 218] width 25 height 8
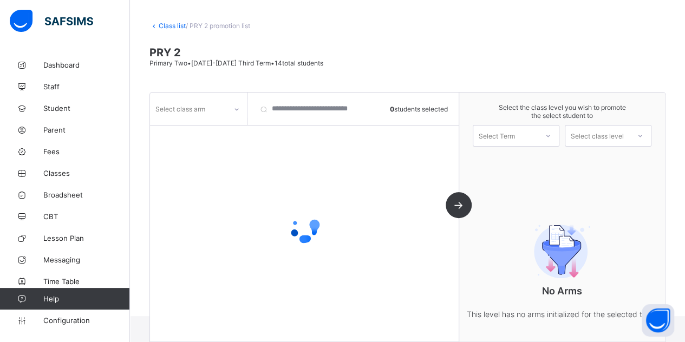
scroll to position [75, 0]
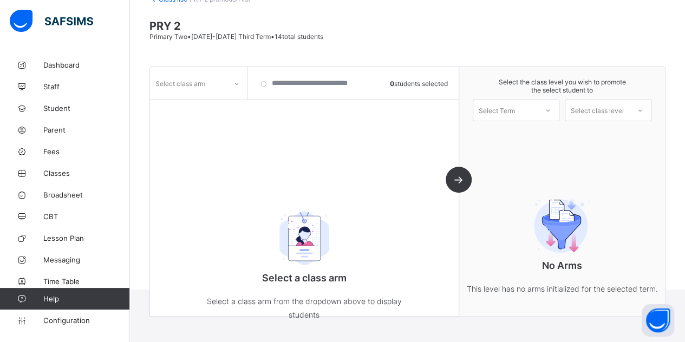
click at [187, 89] on div "Select class arm" at bounding box center [198, 83] width 97 height 21
click at [202, 108] on div "Red" at bounding box center [198, 107] width 96 height 17
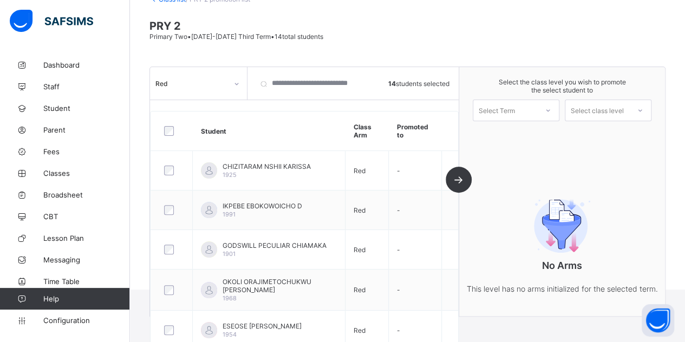
click at [511, 107] on div "Select Term" at bounding box center [496, 111] width 36 height 22
click at [506, 133] on div "First Term 2025-2026" at bounding box center [516, 138] width 86 height 25
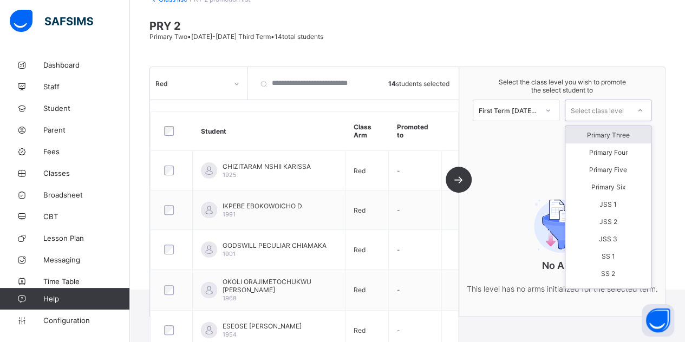
click at [598, 108] on div "Select class level" at bounding box center [596, 111] width 53 height 22
click at [594, 130] on div "Primary Three" at bounding box center [608, 134] width 86 height 17
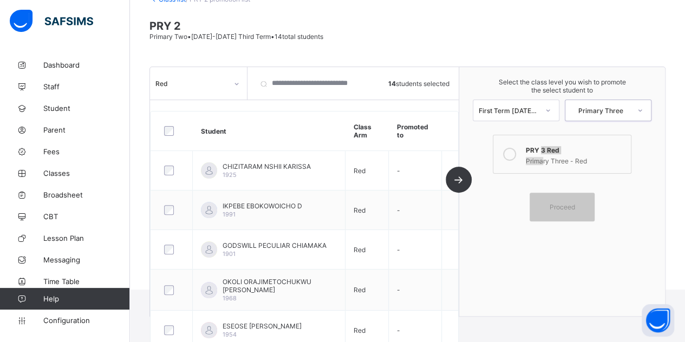
click at [546, 151] on div "PRY 3 Red Primary Three - Red" at bounding box center [576, 154] width 100 height 22
click at [537, 155] on div "Primary Three - Red" at bounding box center [576, 159] width 100 height 11
click at [564, 204] on span "Proceed" at bounding box center [561, 207] width 25 height 8
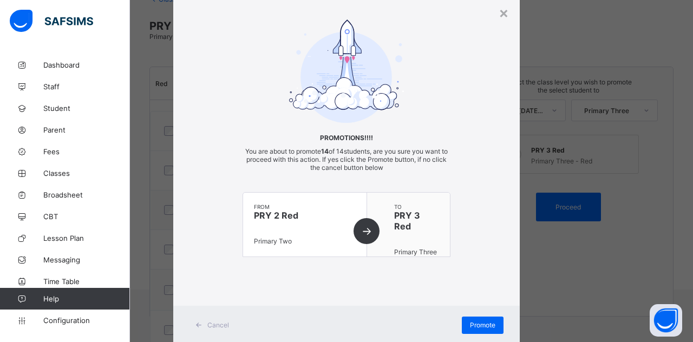
scroll to position [62, 0]
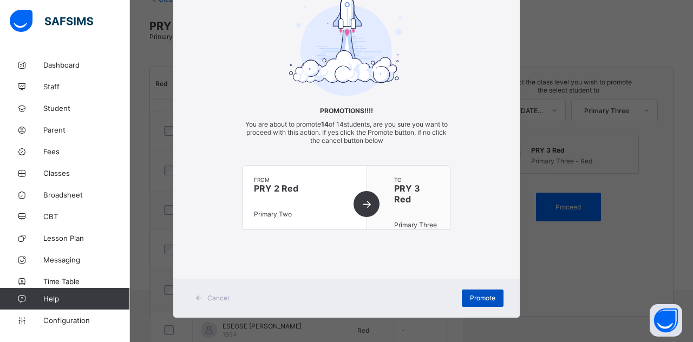
click at [473, 295] on span "Promote" at bounding box center [482, 298] width 25 height 8
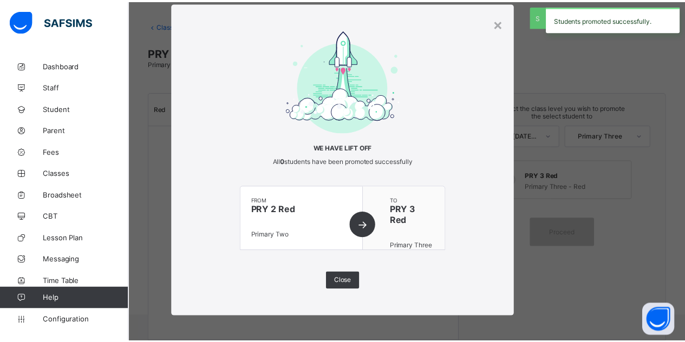
scroll to position [75, 0]
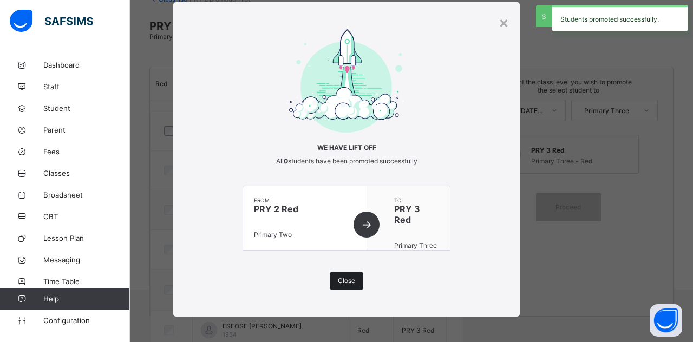
click at [342, 275] on div "Close" at bounding box center [347, 280] width 34 height 17
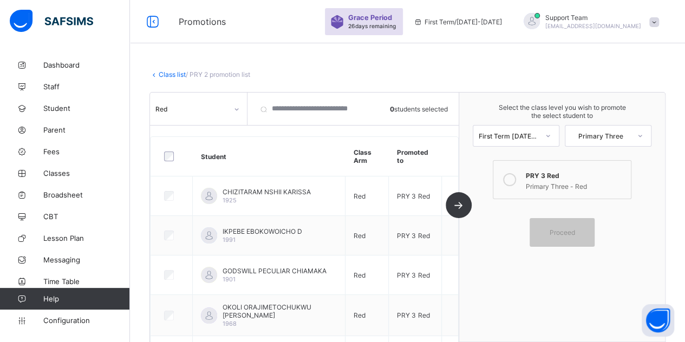
scroll to position [0, 0]
click at [167, 73] on link "Class list" at bounding box center [172, 74] width 27 height 8
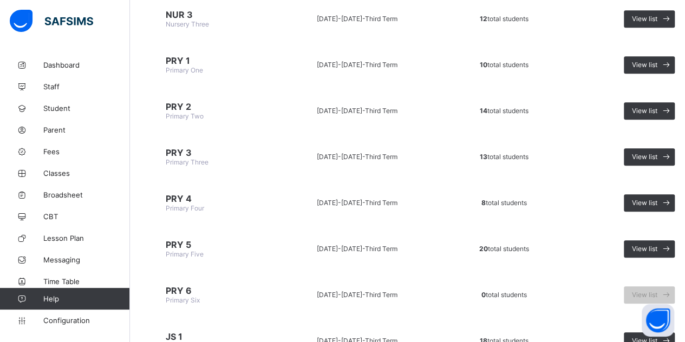
scroll to position [325, 0]
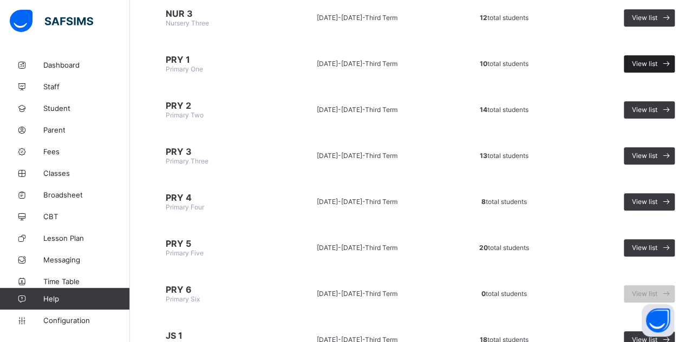
click at [644, 60] on span "View list" at bounding box center [644, 64] width 25 height 8
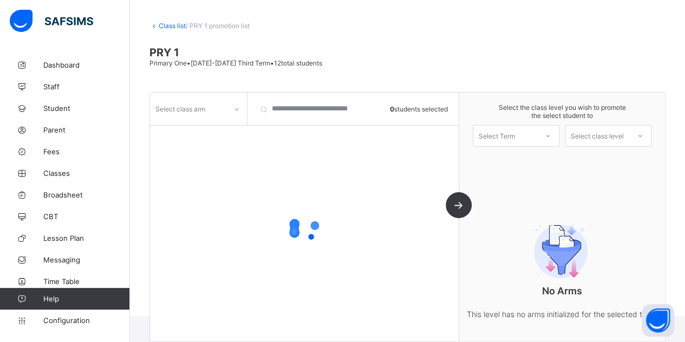
scroll to position [75, 0]
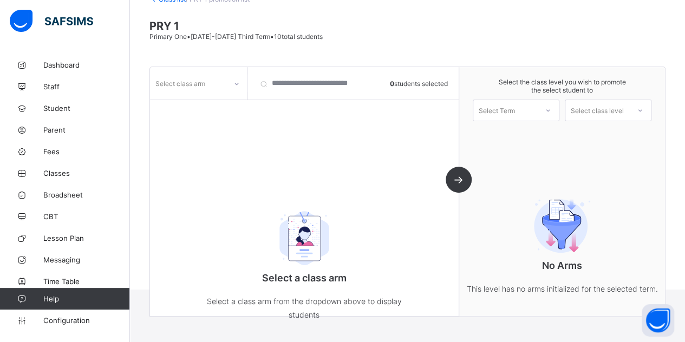
click at [198, 80] on div "Select class arm" at bounding box center [180, 83] width 50 height 21
click at [187, 108] on div "Blue" at bounding box center [198, 107] width 96 height 17
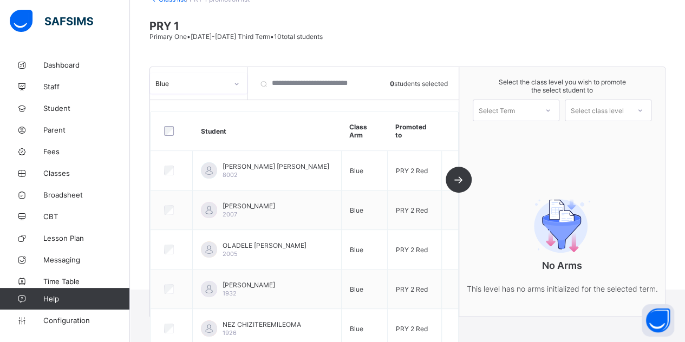
scroll to position [21, 0]
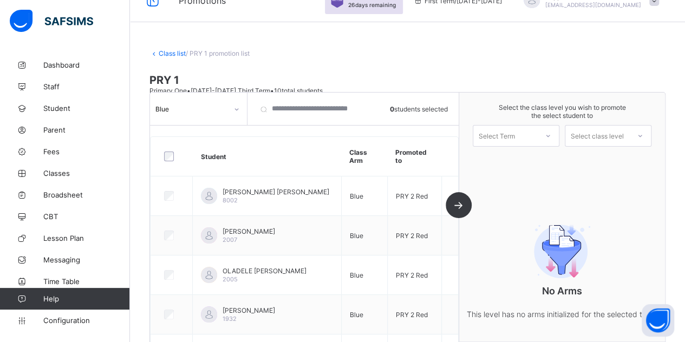
click at [165, 54] on link "Class list" at bounding box center [172, 53] width 27 height 8
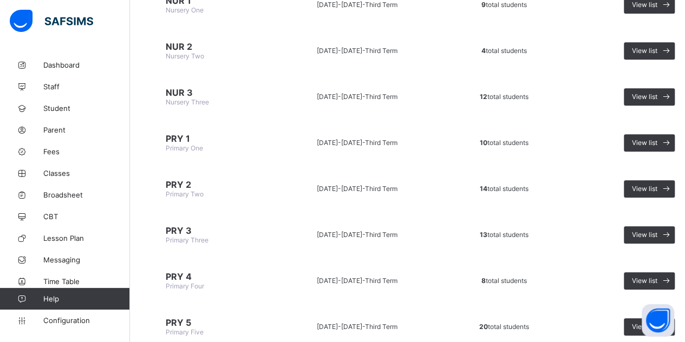
scroll to position [271, 0]
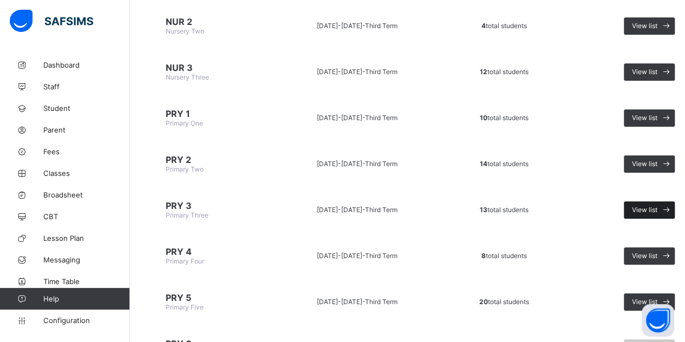
click at [642, 206] on span "View list" at bounding box center [644, 210] width 25 height 8
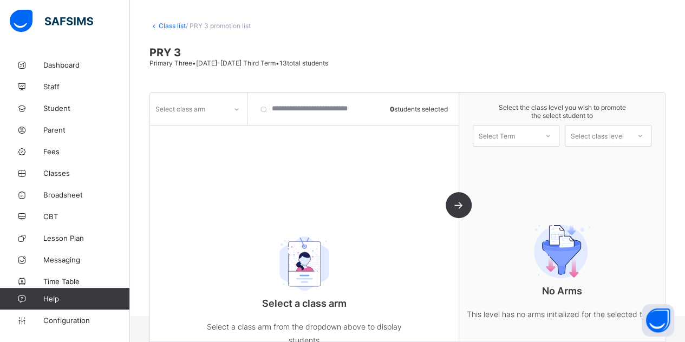
scroll to position [75, 0]
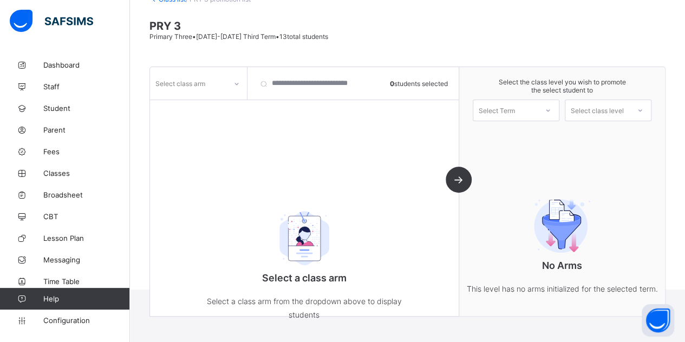
click at [202, 87] on div "Select class arm" at bounding box center [180, 83] width 50 height 21
click at [199, 110] on div "Red" at bounding box center [198, 107] width 96 height 17
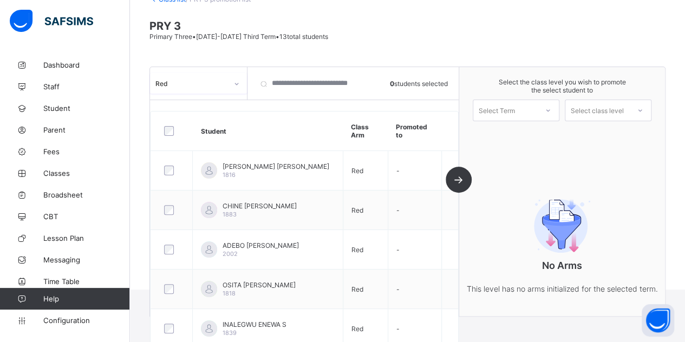
click at [523, 108] on div "Select Term" at bounding box center [505, 110] width 64 height 15
click at [524, 136] on div "First Term 2025-2026" at bounding box center [516, 138] width 86 height 25
click at [595, 109] on div "Select class level" at bounding box center [596, 111] width 53 height 22
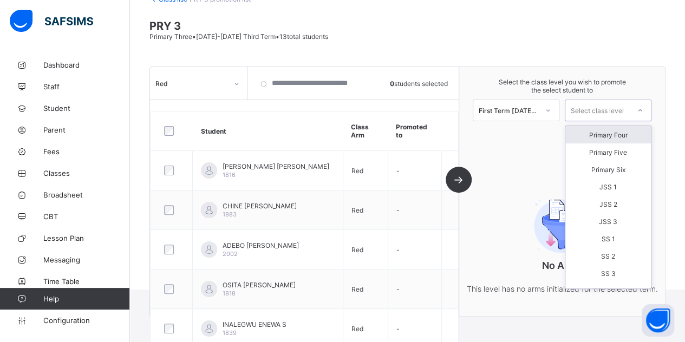
click at [602, 132] on div "Primary Four" at bounding box center [608, 134] width 86 height 17
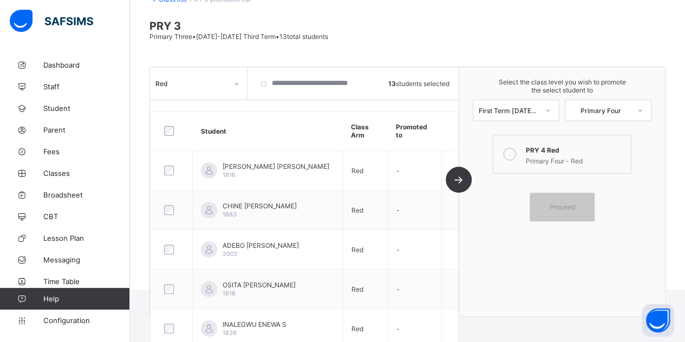
click at [554, 156] on div "Primary Four - Red" at bounding box center [576, 159] width 100 height 11
click at [577, 209] on div "Proceed" at bounding box center [561, 207] width 65 height 29
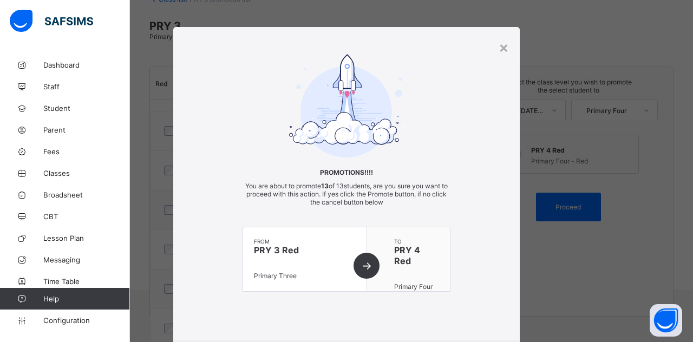
scroll to position [62, 0]
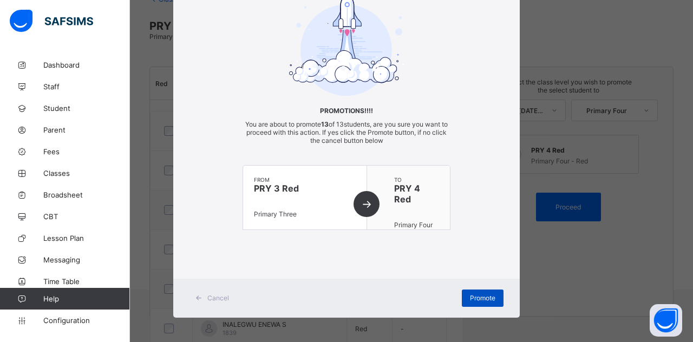
click at [479, 299] on span "Promote" at bounding box center [482, 298] width 25 height 8
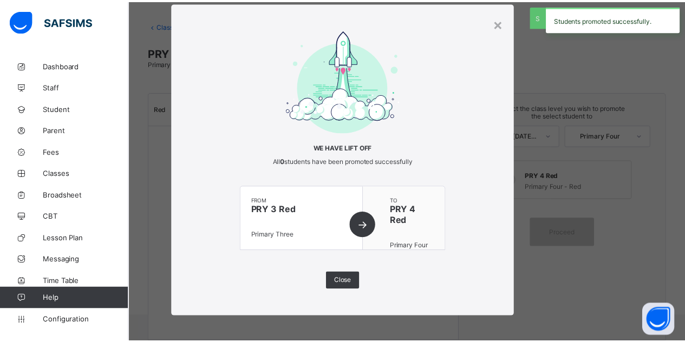
scroll to position [75, 0]
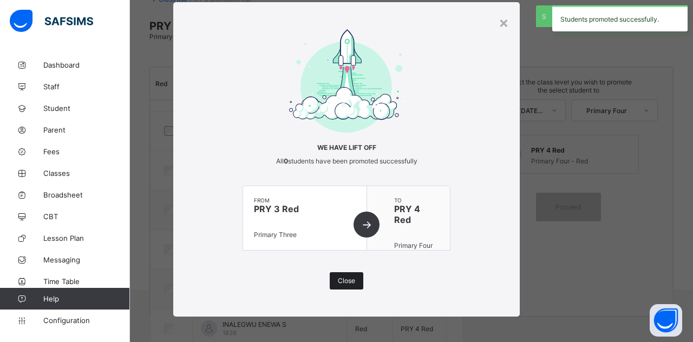
click at [348, 279] on span "Close" at bounding box center [346, 281] width 17 height 8
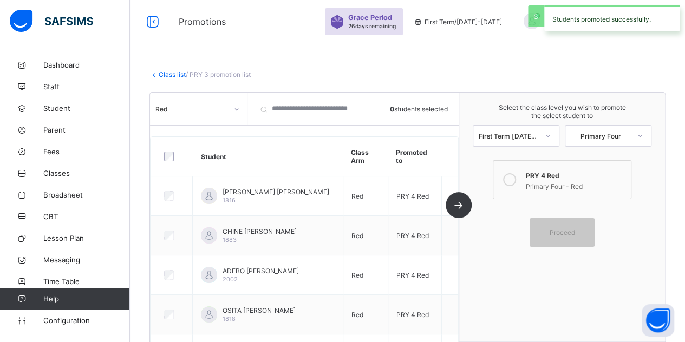
scroll to position [54, 0]
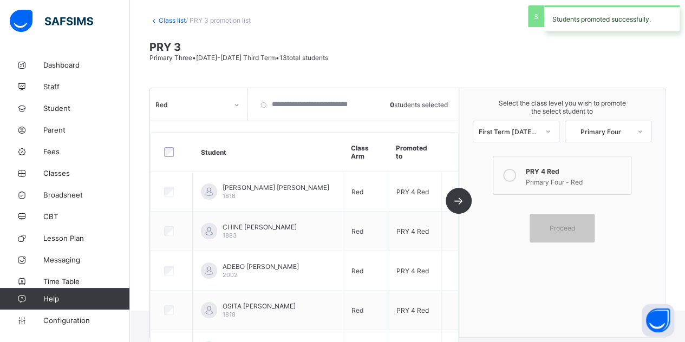
click at [163, 21] on link "Class list" at bounding box center [172, 20] width 27 height 8
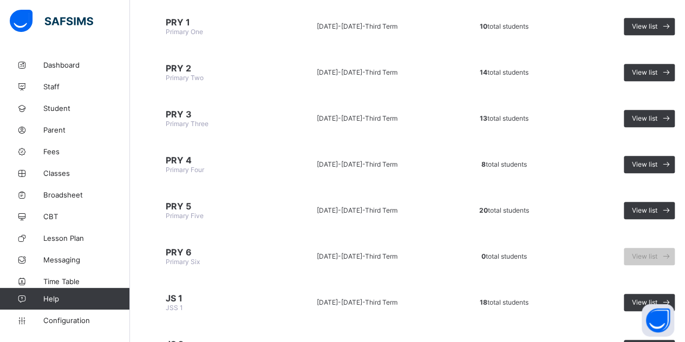
scroll to position [379, 0]
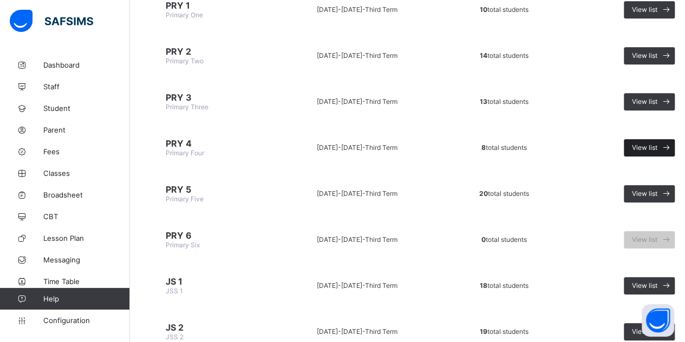
click at [636, 143] on span "View list" at bounding box center [644, 147] width 25 height 8
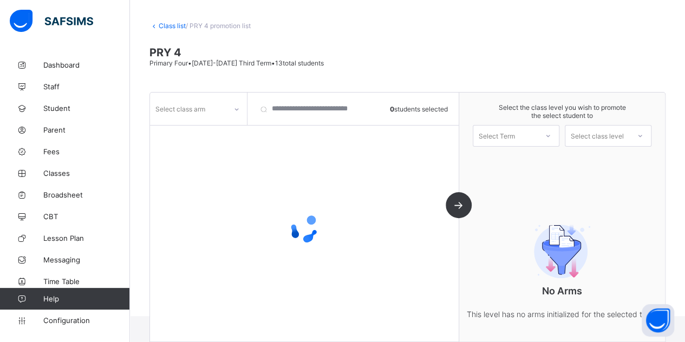
scroll to position [75, 0]
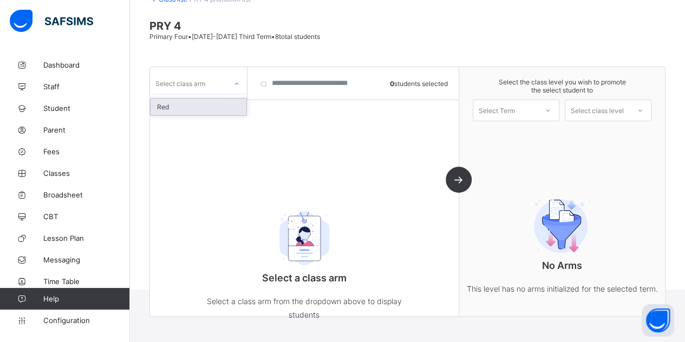
click at [206, 86] on div "Select class arm" at bounding box center [188, 83] width 76 height 15
click at [209, 110] on div "Red" at bounding box center [198, 107] width 96 height 17
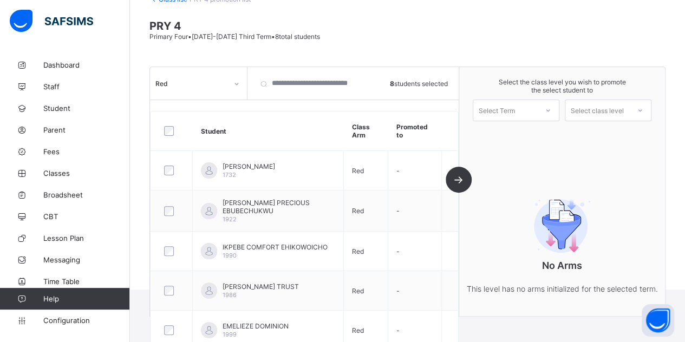
click at [492, 96] on span at bounding box center [562, 96] width 184 height 5
click at [504, 110] on div "Select Term" at bounding box center [496, 111] width 36 height 22
click at [513, 138] on div "First Term 2025-2026" at bounding box center [516, 138] width 86 height 25
click at [594, 107] on div "Select class level" at bounding box center [596, 111] width 53 height 22
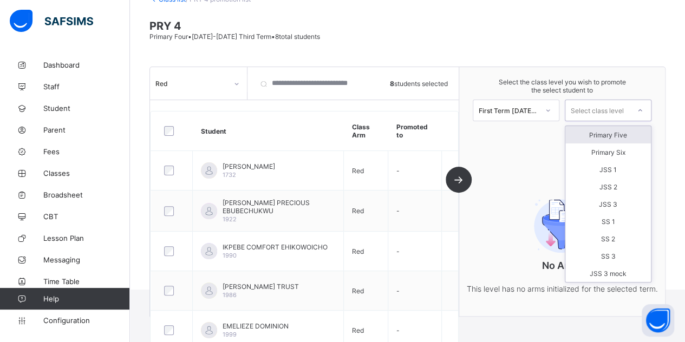
click at [607, 130] on div "Primary Five" at bounding box center [608, 134] width 86 height 17
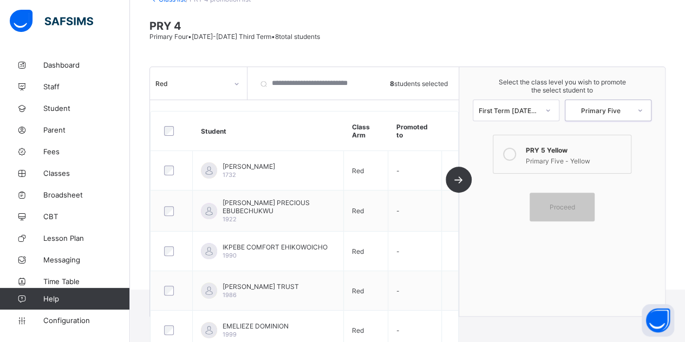
click at [534, 154] on div "Primary Five - Yellow" at bounding box center [576, 159] width 100 height 11
click at [564, 207] on div "Proceed" at bounding box center [561, 207] width 65 height 29
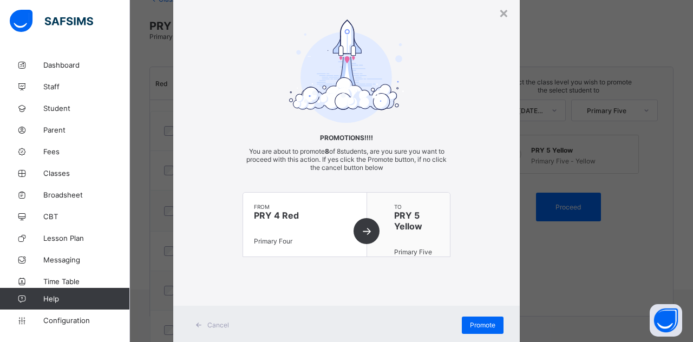
scroll to position [62, 0]
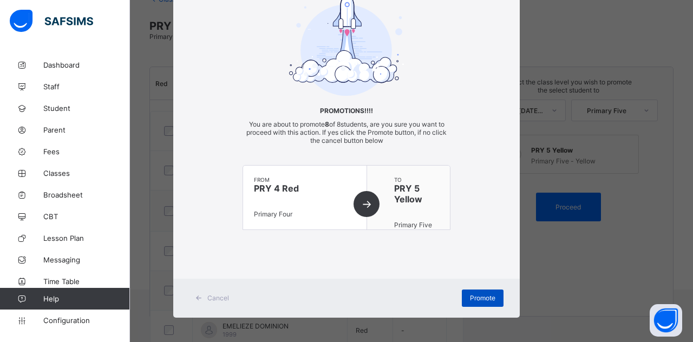
click at [488, 294] on span "Promote" at bounding box center [482, 298] width 25 height 8
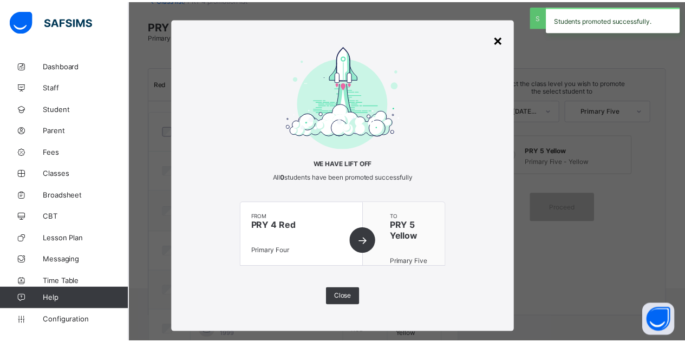
scroll to position [0, 0]
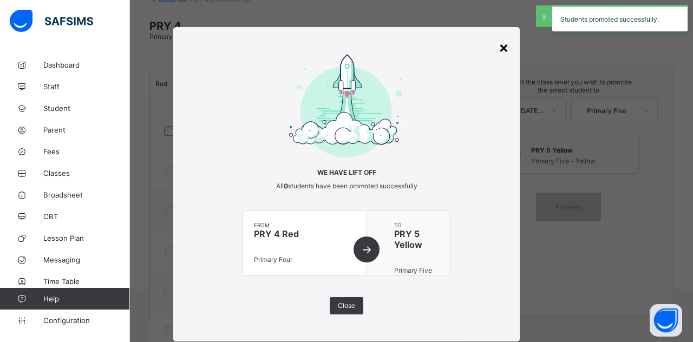
click at [501, 50] on div "×" at bounding box center [503, 47] width 10 height 18
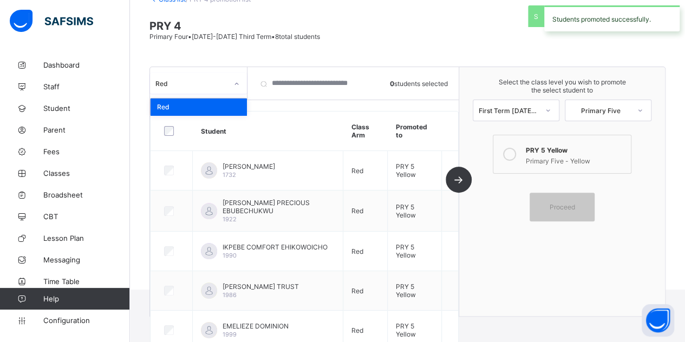
click at [204, 86] on div "Red" at bounding box center [188, 83] width 76 height 15
click at [198, 82] on div "Red" at bounding box center [191, 84] width 72 height 8
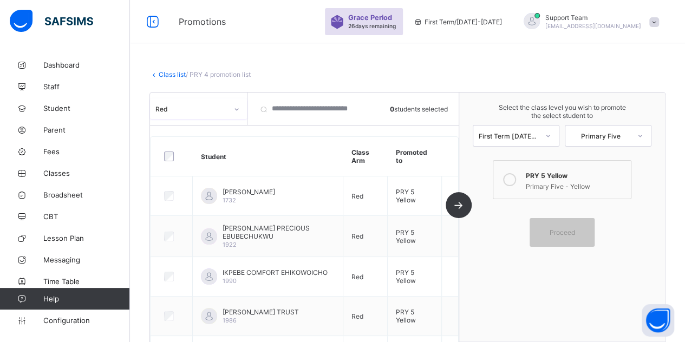
click at [170, 74] on link "Class list" at bounding box center [172, 74] width 27 height 8
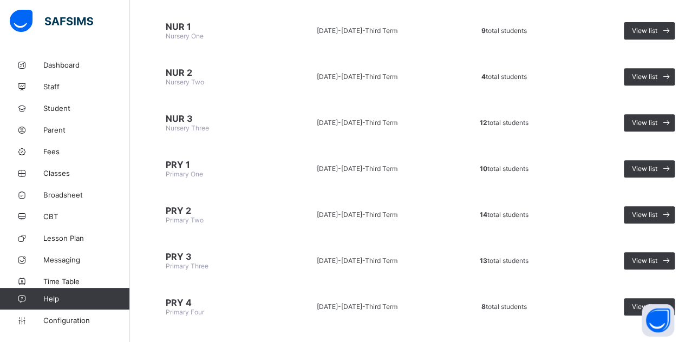
scroll to position [325, 0]
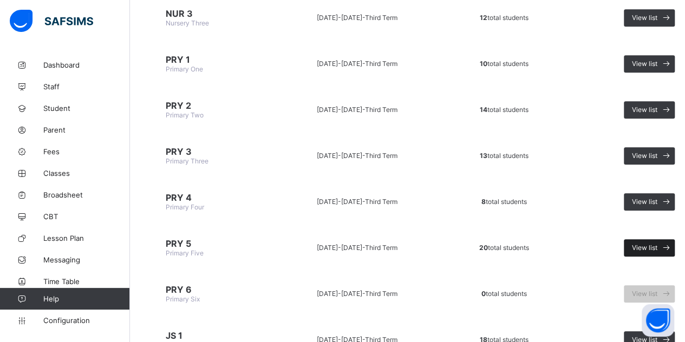
click at [640, 244] on span "View list" at bounding box center [644, 248] width 25 height 8
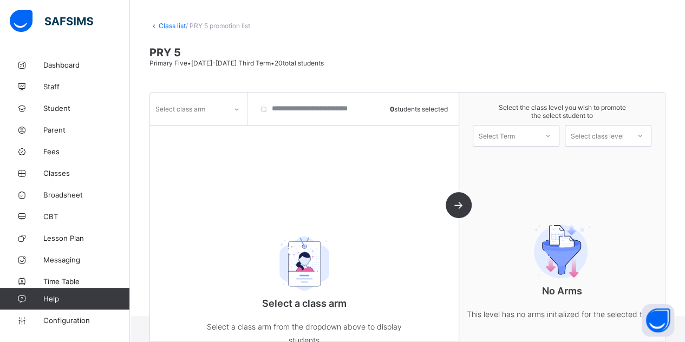
scroll to position [75, 0]
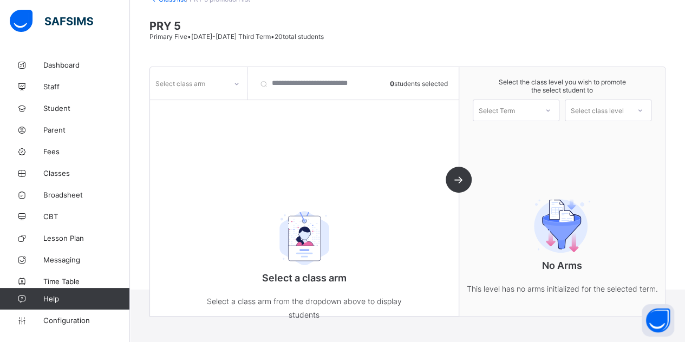
click at [209, 93] on div "Select class arm" at bounding box center [198, 83] width 97 height 32
click at [202, 63] on div "Class list / PRY 5 promotion list PRY 5 Primary Five • 2024-2025 Third Term • 2…" at bounding box center [407, 134] width 555 height 311
click at [193, 86] on div "Select class arm" at bounding box center [180, 83] width 50 height 21
click at [187, 108] on div "Yellow" at bounding box center [198, 107] width 96 height 17
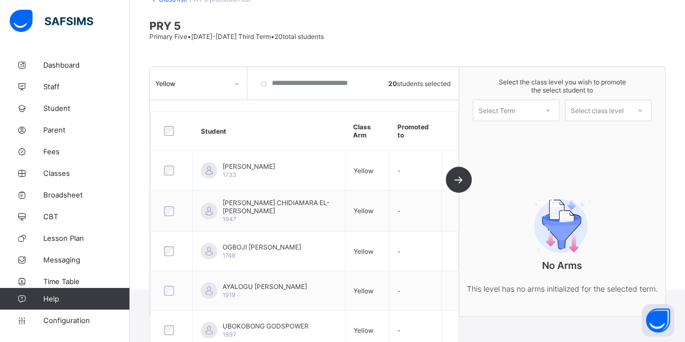
click at [527, 106] on div "Select Term" at bounding box center [505, 110] width 64 height 15
click at [526, 136] on div "First Term 2025-2026" at bounding box center [516, 138] width 86 height 25
click at [601, 109] on div "Select class level" at bounding box center [596, 111] width 53 height 22
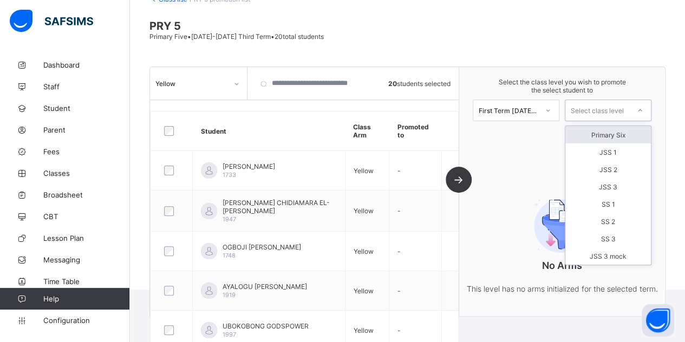
click at [602, 133] on div "Primary Six" at bounding box center [608, 134] width 86 height 17
click at [602, 113] on div "Primary Six" at bounding box center [597, 110] width 64 height 15
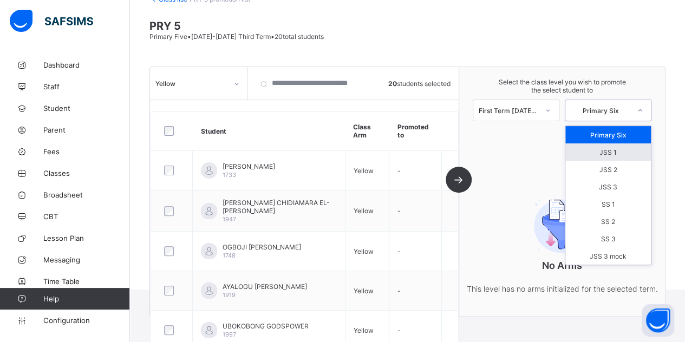
click at [620, 153] on div "JSS 1" at bounding box center [608, 151] width 86 height 17
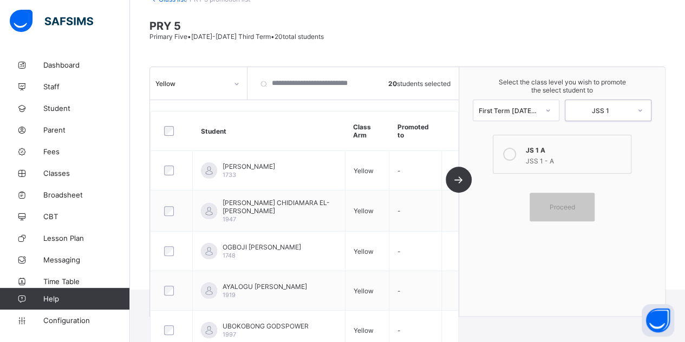
click at [561, 143] on div "JS 1 A" at bounding box center [576, 148] width 100 height 11
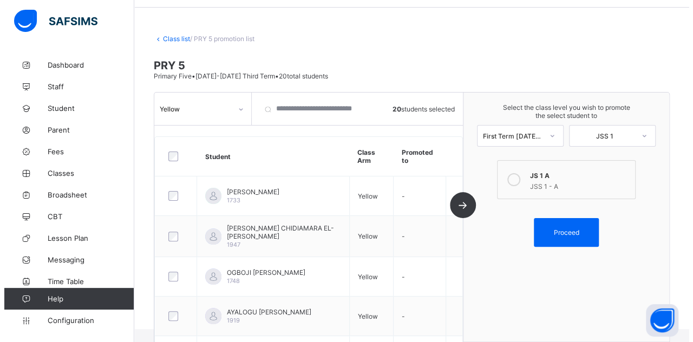
scroll to position [0, 0]
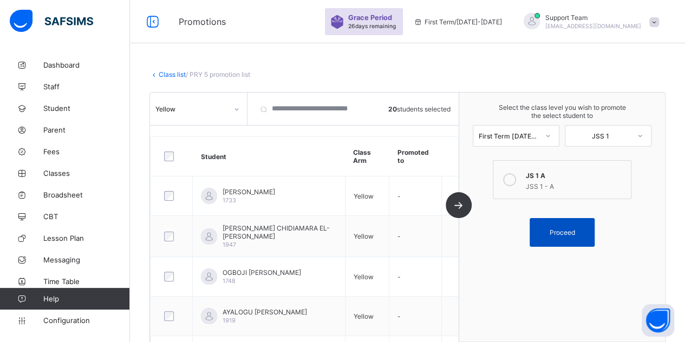
click at [560, 229] on span "Proceed" at bounding box center [561, 232] width 25 height 8
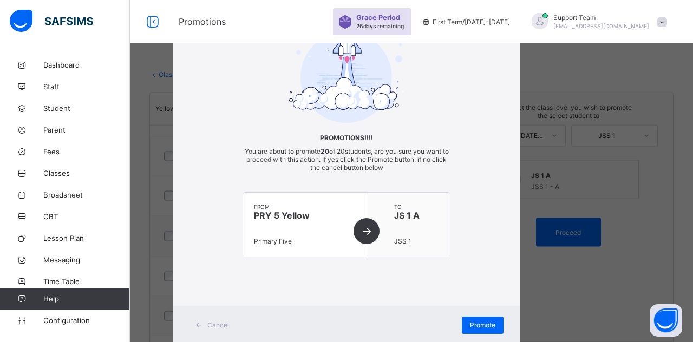
scroll to position [62, 0]
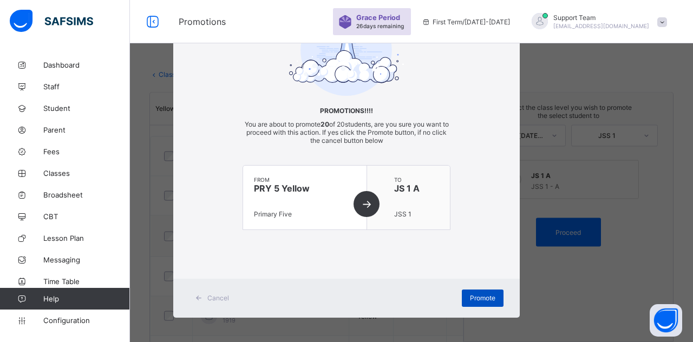
click at [483, 297] on span "Promote" at bounding box center [482, 298] width 25 height 8
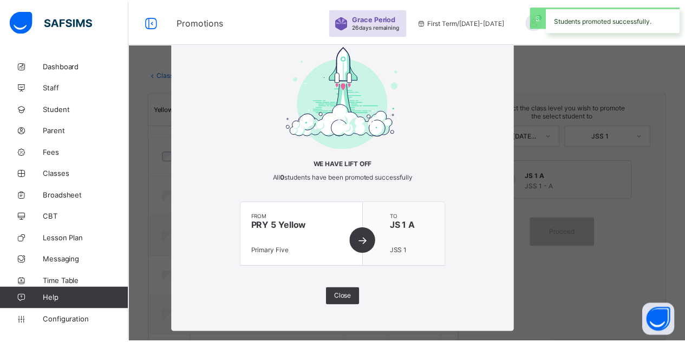
scroll to position [0, 0]
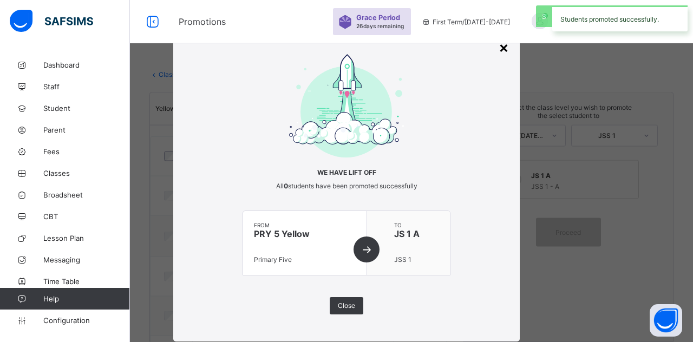
click at [501, 51] on div "×" at bounding box center [503, 47] width 10 height 18
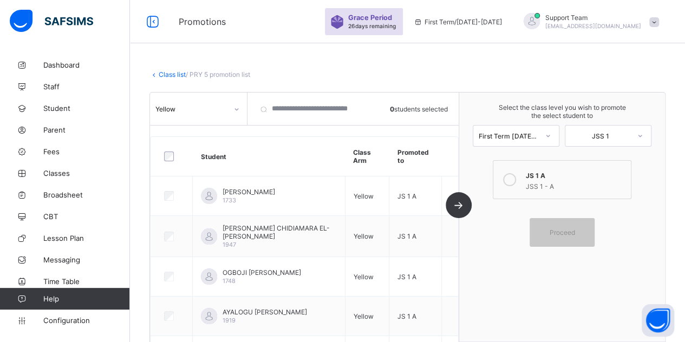
click at [175, 76] on link "Class list" at bounding box center [172, 74] width 27 height 8
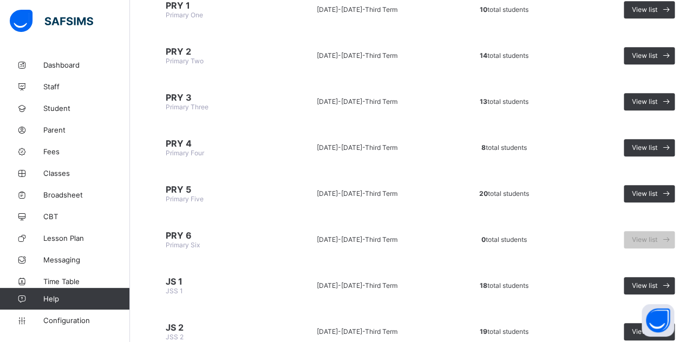
scroll to position [487, 0]
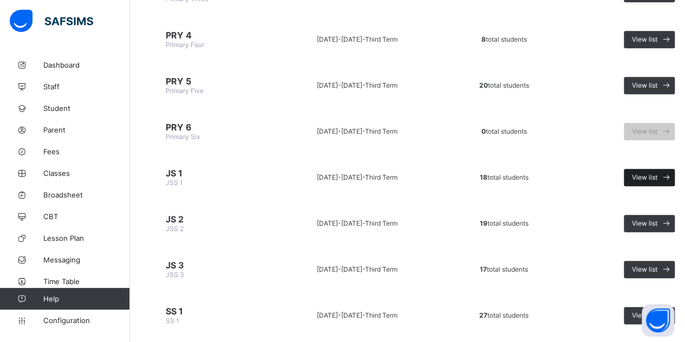
click at [635, 173] on span "View list" at bounding box center [644, 177] width 25 height 8
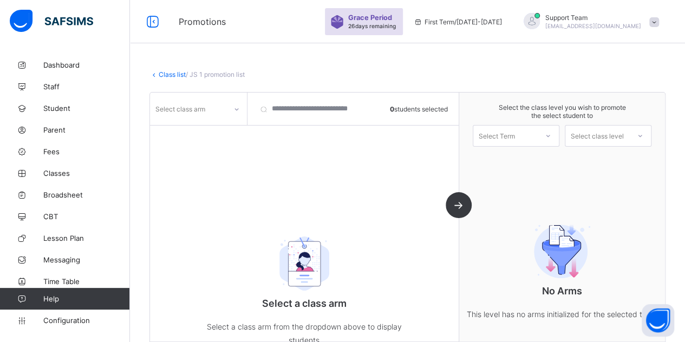
click at [173, 74] on link "Class list" at bounding box center [172, 74] width 27 height 8
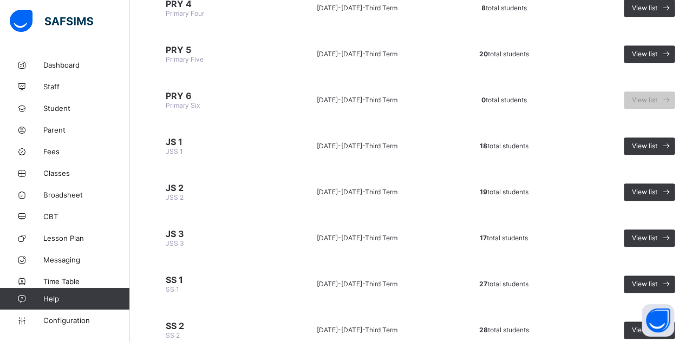
scroll to position [541, 0]
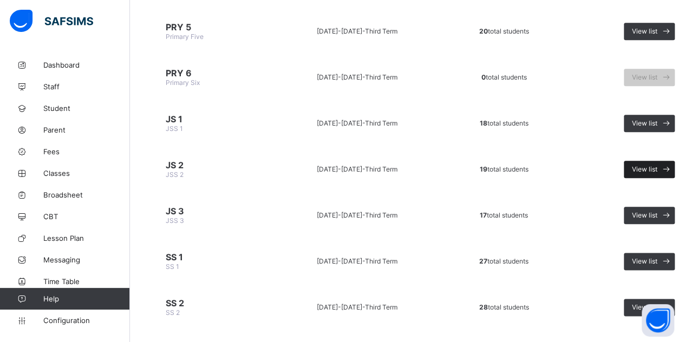
click at [634, 165] on span "View list" at bounding box center [644, 169] width 25 height 8
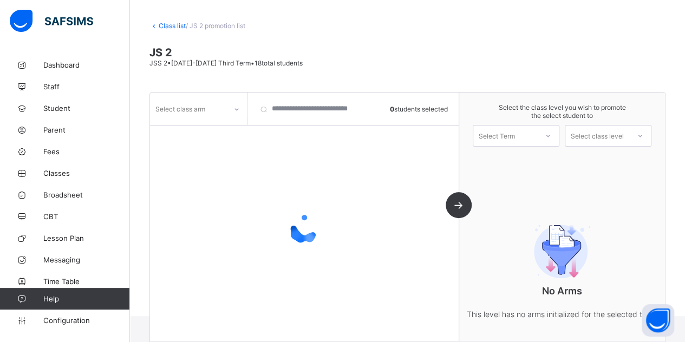
scroll to position [75, 0]
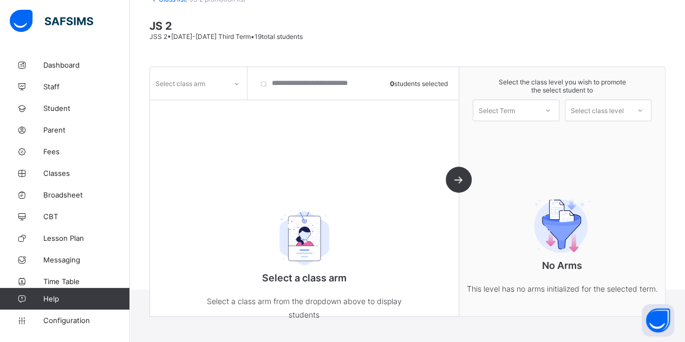
click at [196, 81] on div "Select class arm" at bounding box center [180, 83] width 50 height 21
click at [197, 106] on div "A" at bounding box center [198, 107] width 96 height 17
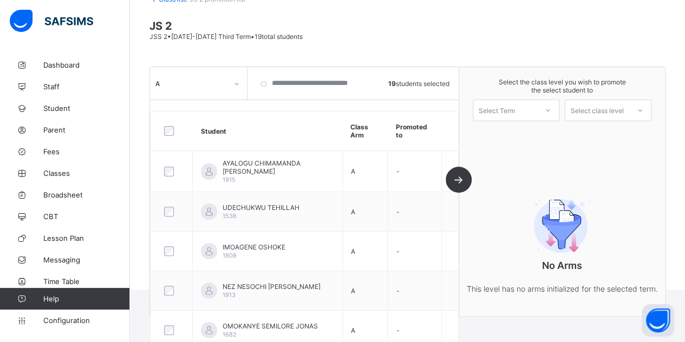
click at [536, 110] on div "Select Term" at bounding box center [505, 110] width 64 height 15
click at [526, 130] on div "First Term 2025-2026" at bounding box center [516, 138] width 86 height 25
click at [603, 110] on div "Select class level" at bounding box center [596, 111] width 53 height 22
click at [604, 130] on div "JSS 3" at bounding box center [608, 134] width 86 height 17
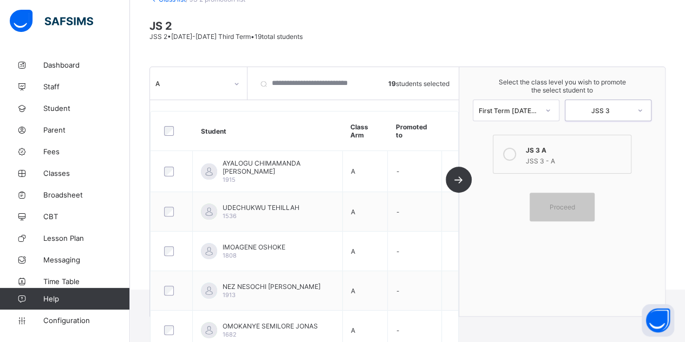
click at [499, 146] on label "JS 3 A JSS 3 - A" at bounding box center [562, 154] width 139 height 39
click at [571, 205] on span "Proceed" at bounding box center [561, 207] width 25 height 8
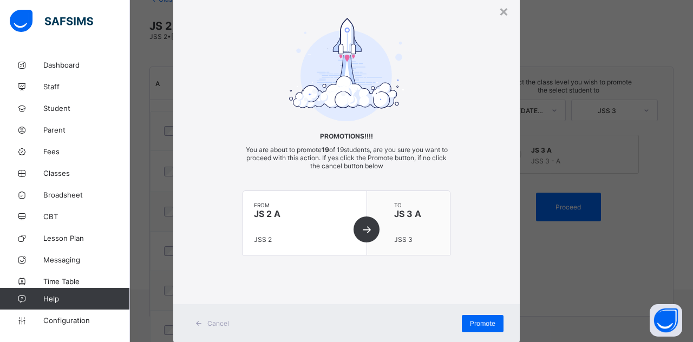
scroll to position [62, 0]
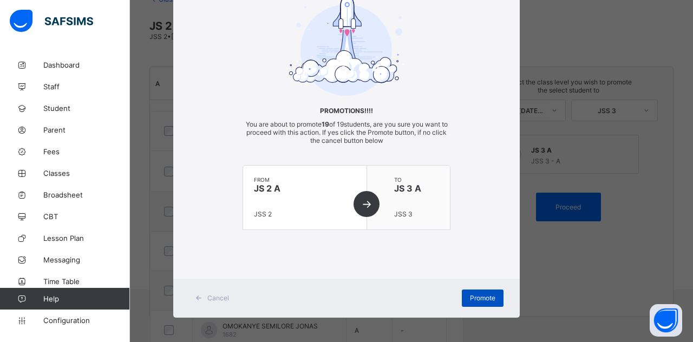
click at [488, 297] on span "Promote" at bounding box center [482, 298] width 25 height 8
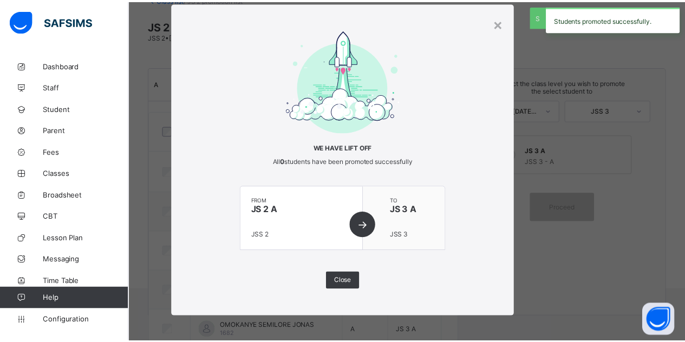
scroll to position [0, 0]
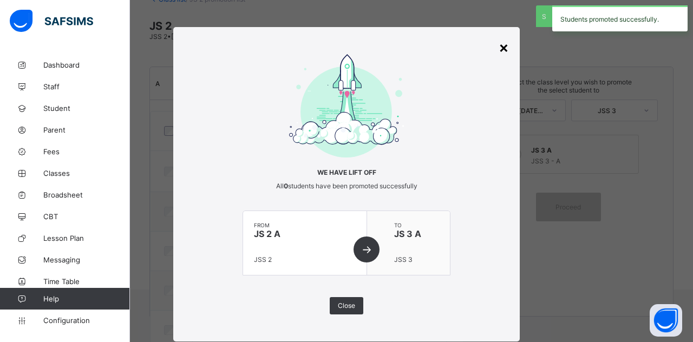
click at [503, 45] on div "×" at bounding box center [503, 47] width 10 height 18
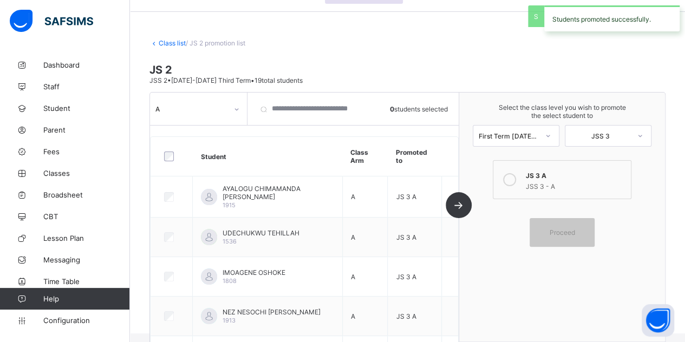
scroll to position [21, 0]
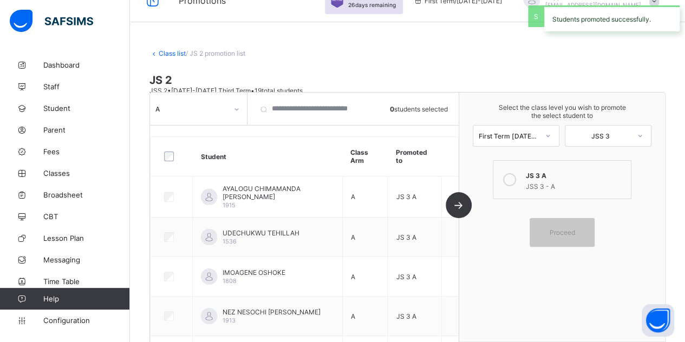
click at [161, 52] on link "Class list" at bounding box center [172, 53] width 27 height 8
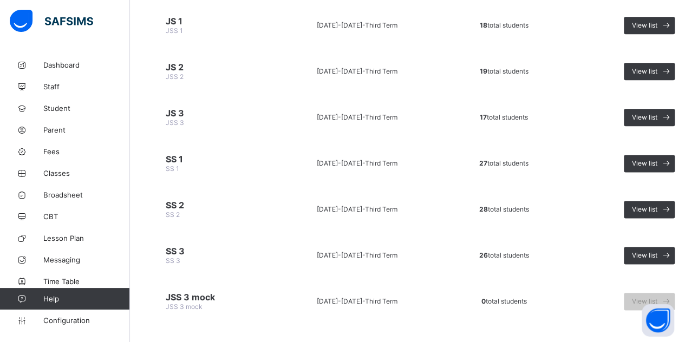
scroll to position [640, 0]
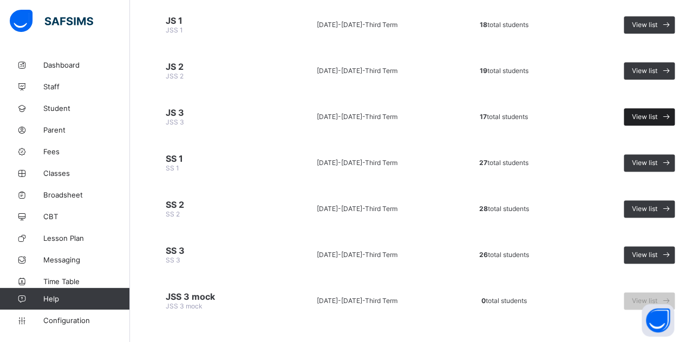
click at [635, 113] on span "View list" at bounding box center [644, 117] width 25 height 8
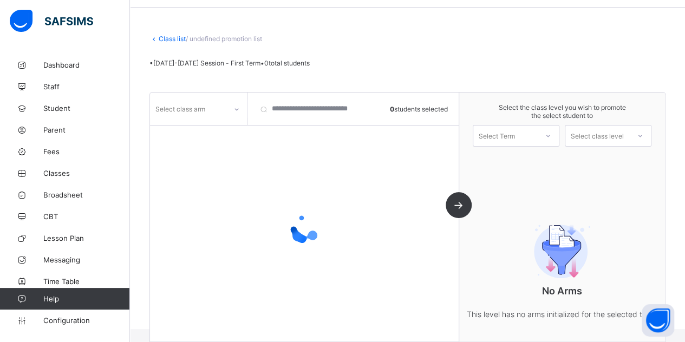
scroll to position [49, 0]
click at [199, 104] on div "Select class arm" at bounding box center [180, 109] width 50 height 21
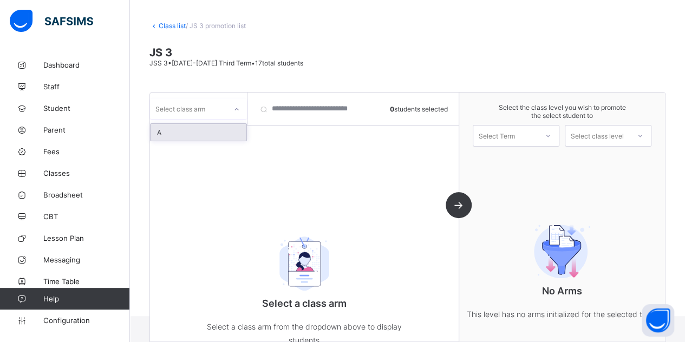
click at [195, 126] on div "A" at bounding box center [198, 132] width 96 height 17
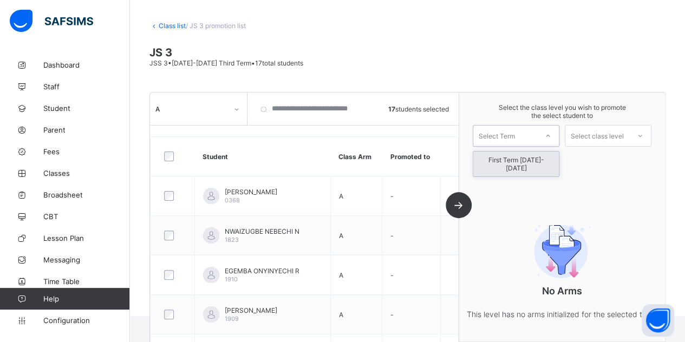
drag, startPoint x: 524, startPoint y: 130, endPoint x: 537, endPoint y: 141, distance: 17.7
click at [523, 130] on div "Select Term" at bounding box center [505, 135] width 64 height 15
click at [497, 157] on div "First Term 2025-2026" at bounding box center [516, 164] width 86 height 25
click at [592, 130] on div "Select class level" at bounding box center [596, 136] width 53 height 22
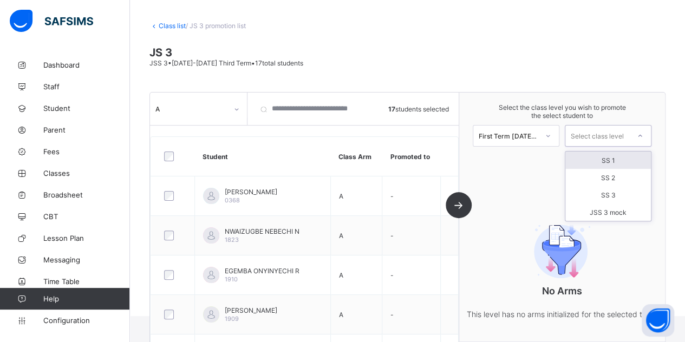
click at [594, 162] on div "SS 1" at bounding box center [608, 160] width 86 height 17
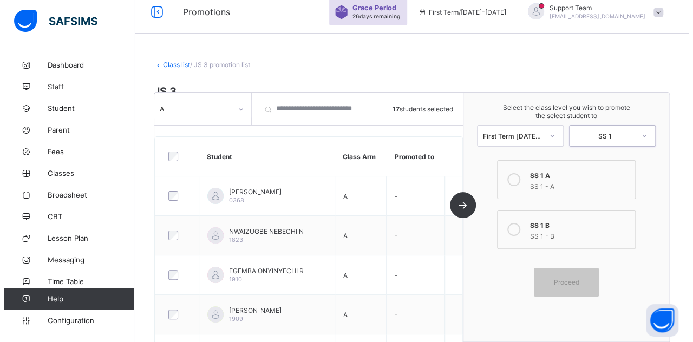
scroll to position [0, 0]
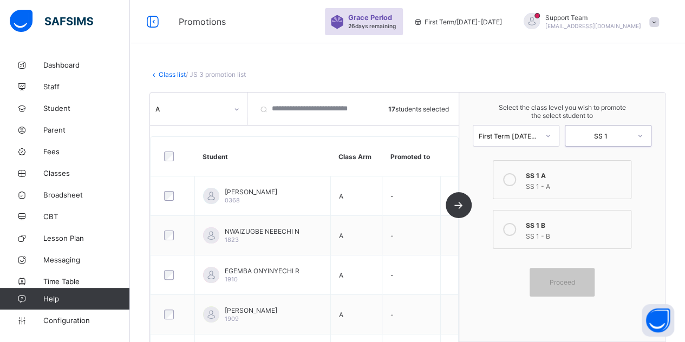
click at [555, 183] on div "SS 1 - A" at bounding box center [576, 185] width 100 height 11
click at [569, 279] on span "Proceed" at bounding box center [561, 282] width 25 height 8
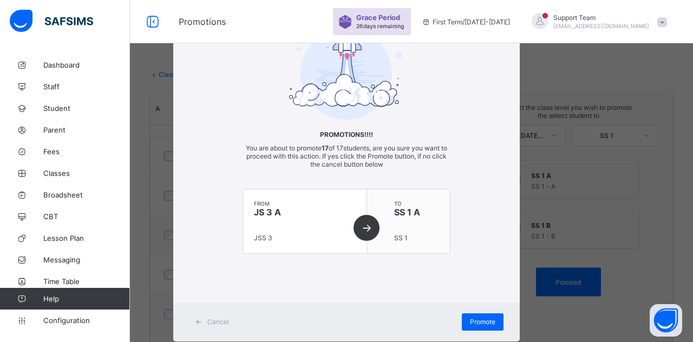
scroll to position [62, 0]
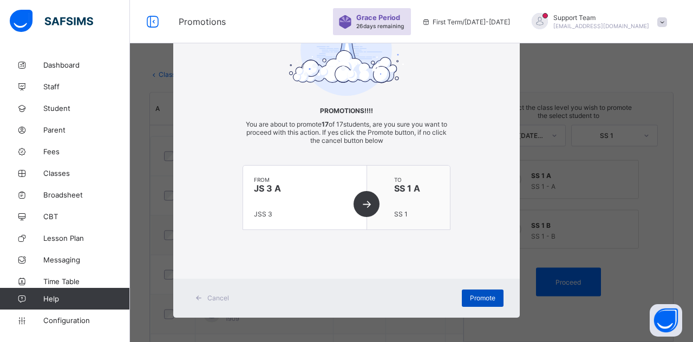
click at [471, 291] on div "Promote" at bounding box center [483, 298] width 42 height 17
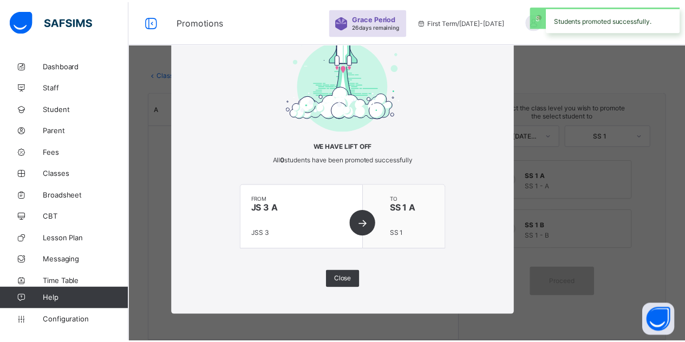
scroll to position [25, 0]
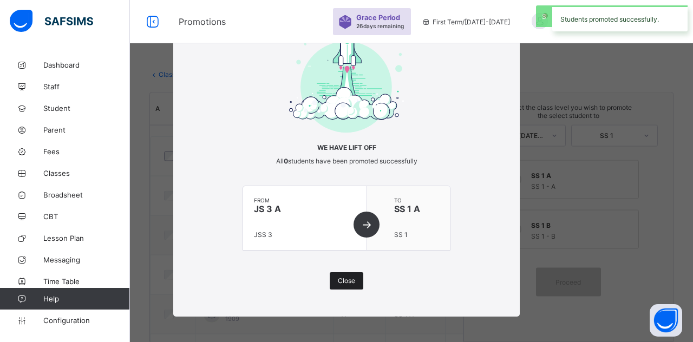
click at [341, 280] on span "Close" at bounding box center [346, 281] width 17 height 8
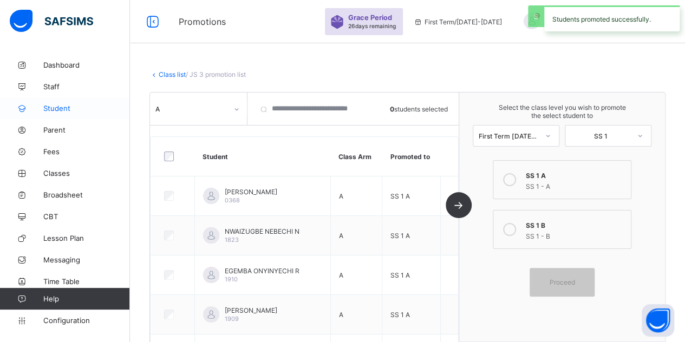
click at [61, 113] on link "Student" at bounding box center [65, 108] width 130 height 22
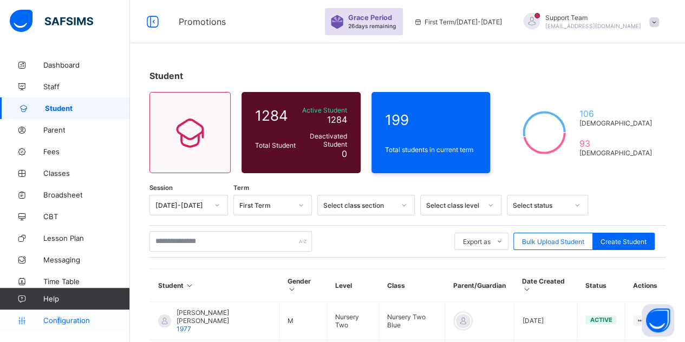
click at [58, 322] on span "Configuration" at bounding box center [86, 320] width 86 height 9
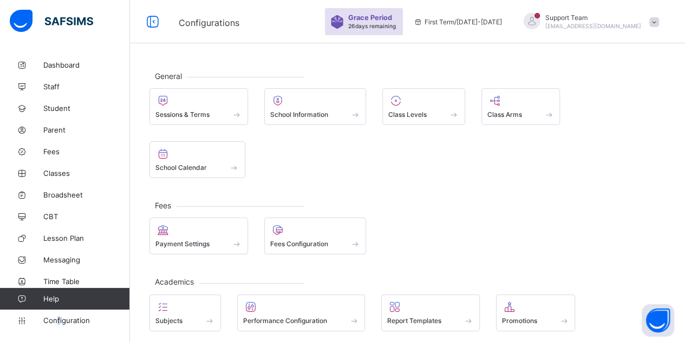
scroll to position [77, 0]
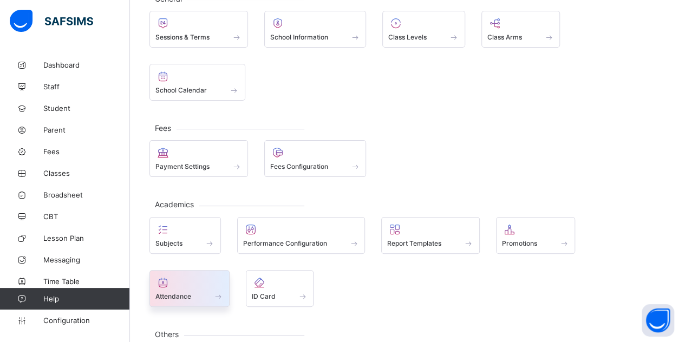
click at [224, 276] on div at bounding box center [189, 282] width 68 height 13
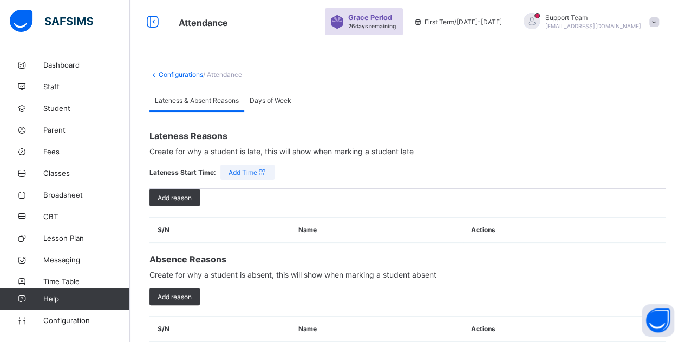
click at [275, 97] on span "Days of Week" at bounding box center [271, 100] width 42 height 8
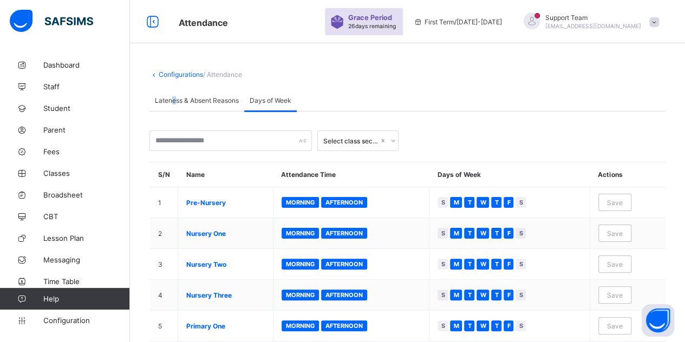
click at [173, 97] on span "Lateness & Absent Reasons" at bounding box center [197, 100] width 84 height 8
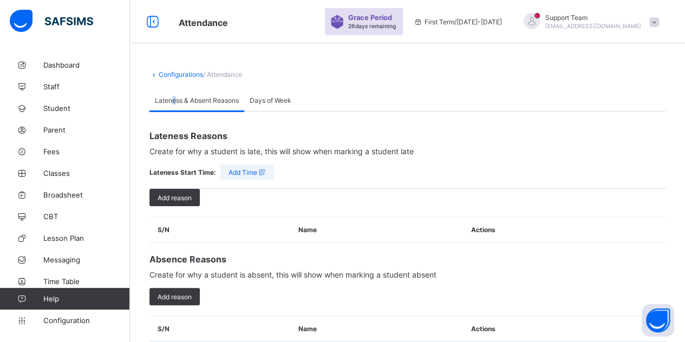
click at [163, 76] on link "Configurations" at bounding box center [181, 74] width 44 height 8
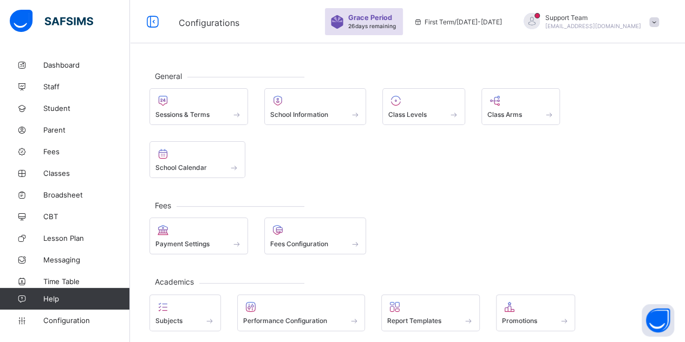
scroll to position [77, 0]
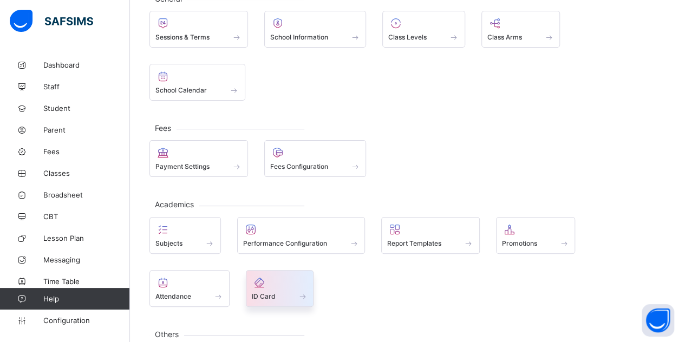
click at [252, 276] on div at bounding box center [280, 282] width 56 height 13
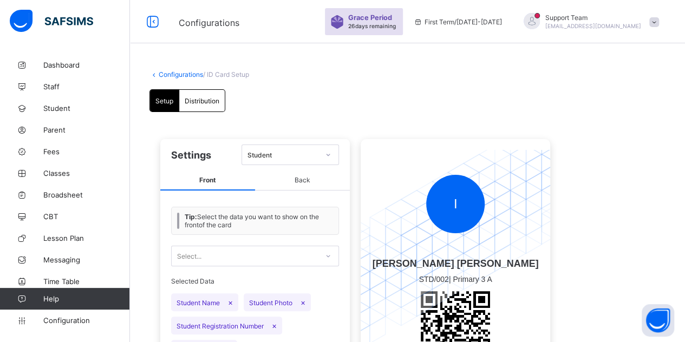
click at [210, 102] on span "Distribution" at bounding box center [202, 101] width 35 height 8
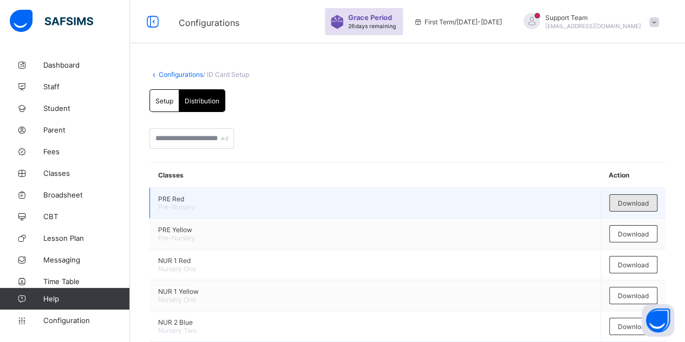
click at [634, 202] on span "Download" at bounding box center [633, 203] width 31 height 8
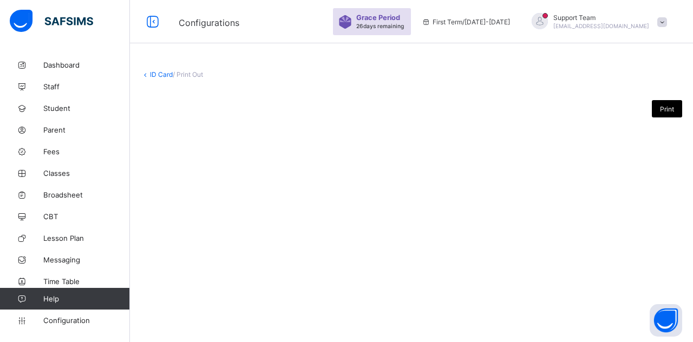
click at [158, 73] on link "ID Card" at bounding box center [161, 74] width 23 height 8
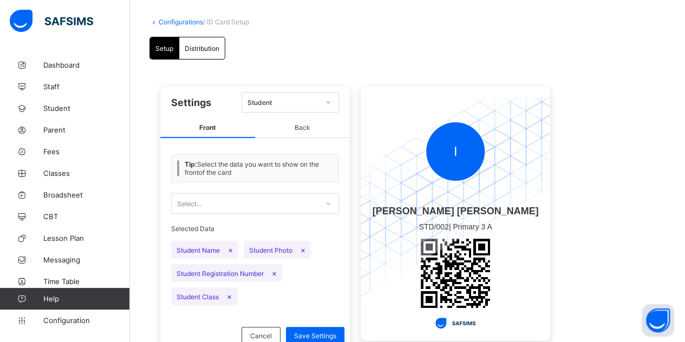
scroll to position [89, 0]
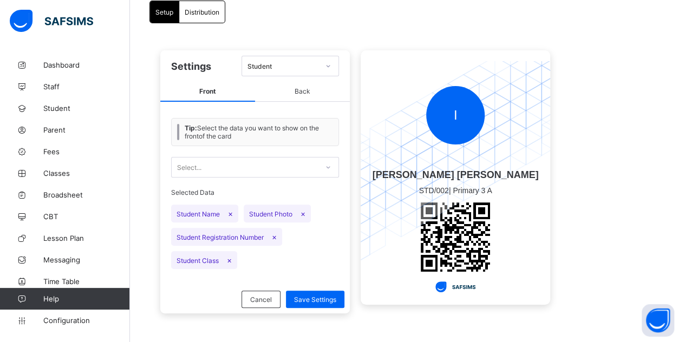
click at [317, 95] on span "Back" at bounding box center [302, 92] width 95 height 20
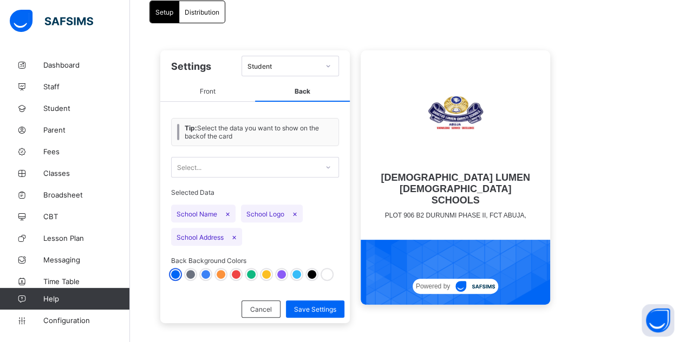
click at [205, 91] on span "Front" at bounding box center [207, 92] width 95 height 20
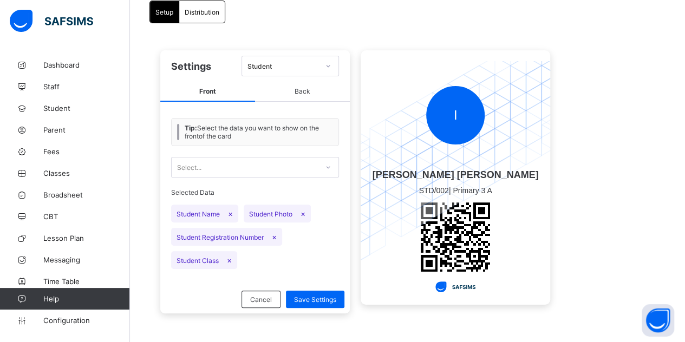
click at [298, 98] on span "Back" at bounding box center [302, 92] width 95 height 20
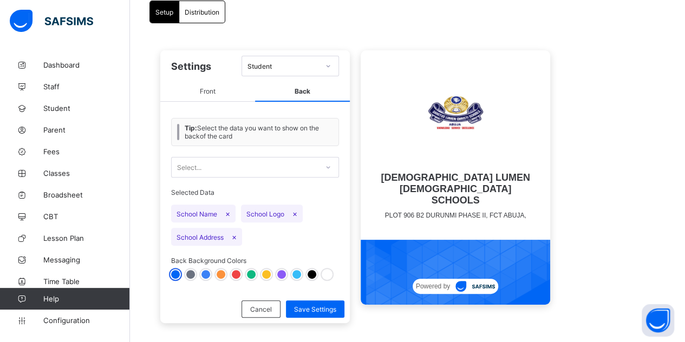
click at [201, 15] on div "Distribution" at bounding box center [201, 12] width 45 height 22
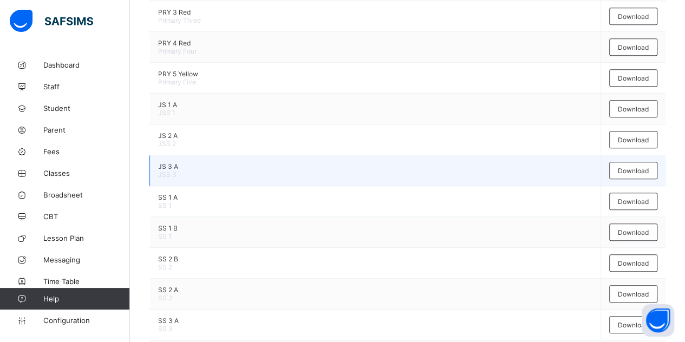
scroll to position [457, 0]
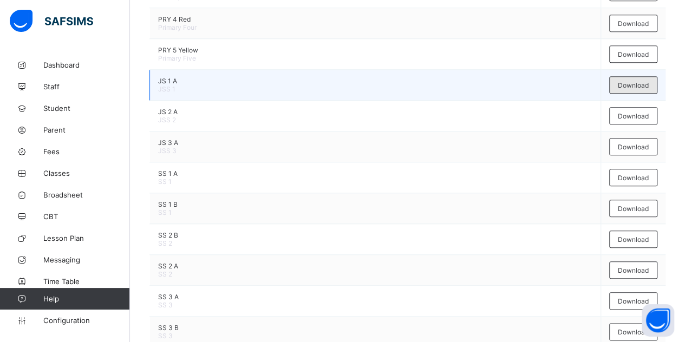
click at [645, 83] on span "Download" at bounding box center [633, 85] width 31 height 8
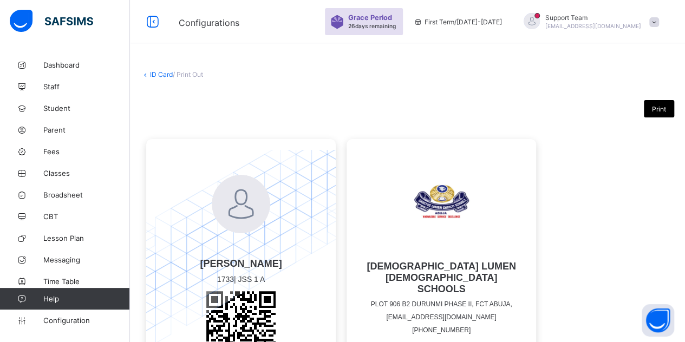
click at [154, 74] on link "ID Card" at bounding box center [161, 74] width 23 height 8
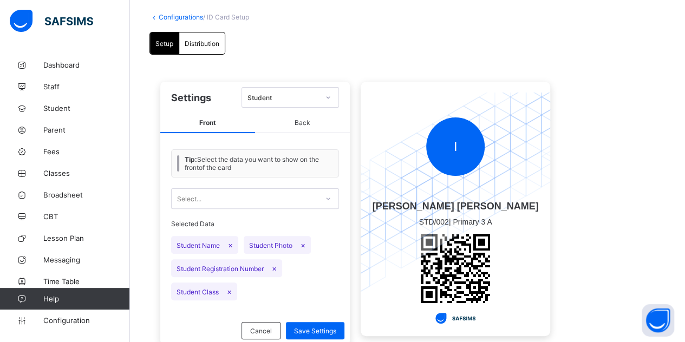
scroll to position [89, 0]
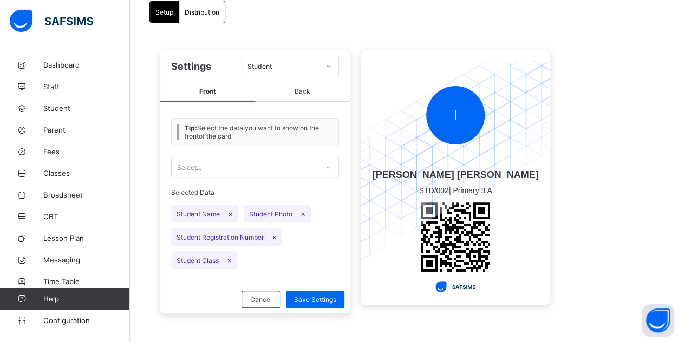
click at [299, 93] on span "Back" at bounding box center [302, 92] width 95 height 20
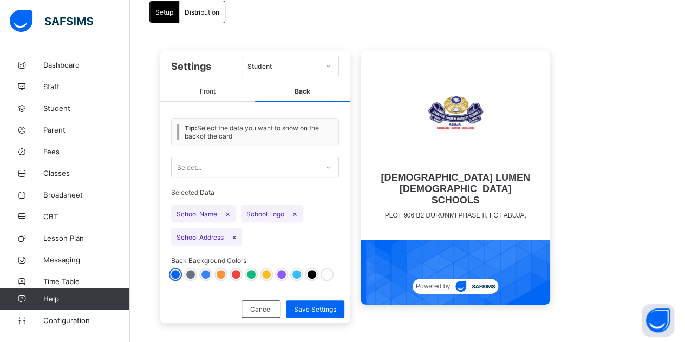
scroll to position [98, 0]
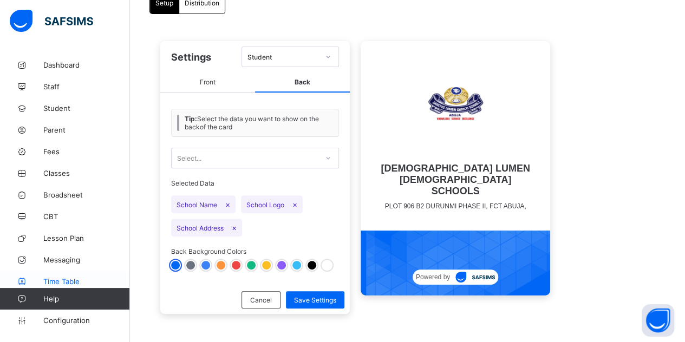
drag, startPoint x: 50, startPoint y: 321, endPoint x: 116, endPoint y: 275, distance: 80.8
click at [50, 321] on span "Configuration" at bounding box center [86, 320] width 86 height 9
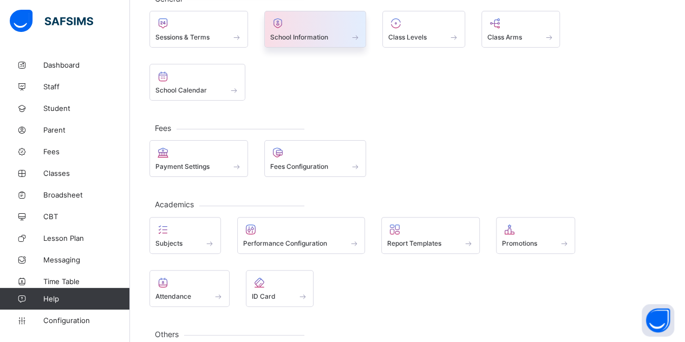
click at [305, 22] on div at bounding box center [315, 23] width 90 height 13
select select "**"
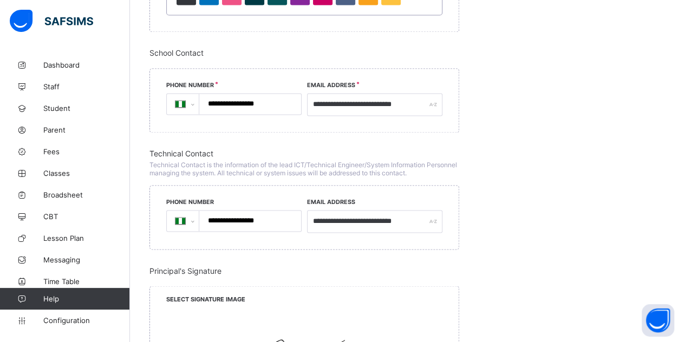
scroll to position [802, 0]
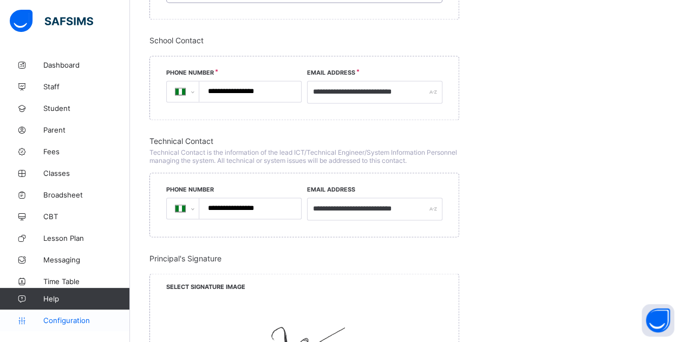
click at [93, 318] on span "Configuration" at bounding box center [86, 320] width 86 height 9
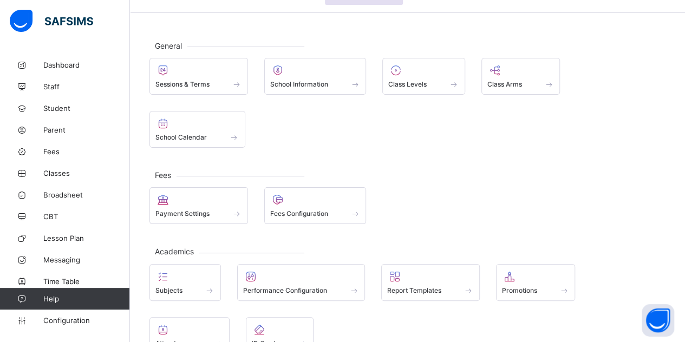
scroll to position [77, 0]
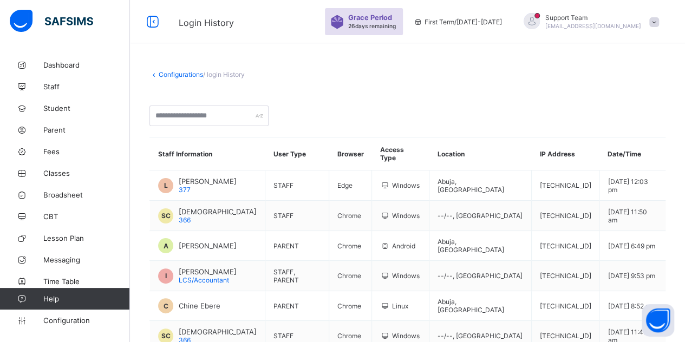
click at [173, 75] on link "Configurations" at bounding box center [181, 74] width 44 height 8
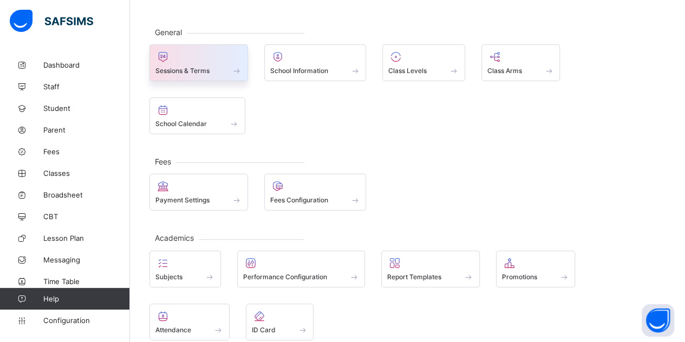
scroll to position [54, 0]
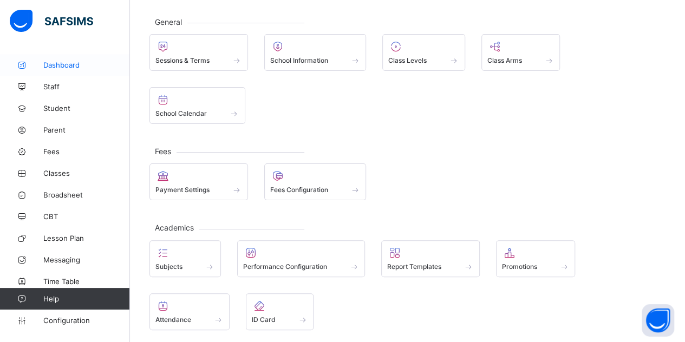
click at [50, 65] on span "Dashboard" at bounding box center [86, 65] width 87 height 9
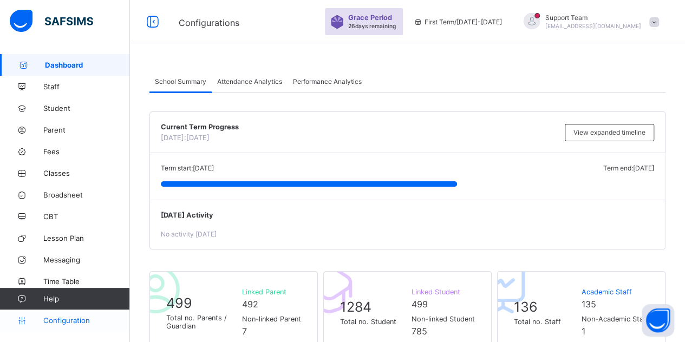
click at [62, 319] on span "Configuration" at bounding box center [86, 320] width 86 height 9
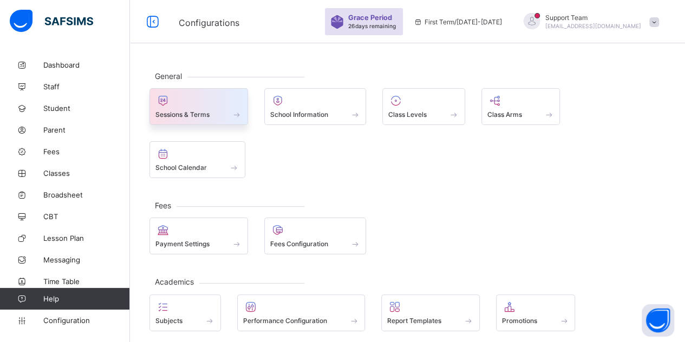
click at [211, 107] on span at bounding box center [198, 108] width 87 height 3
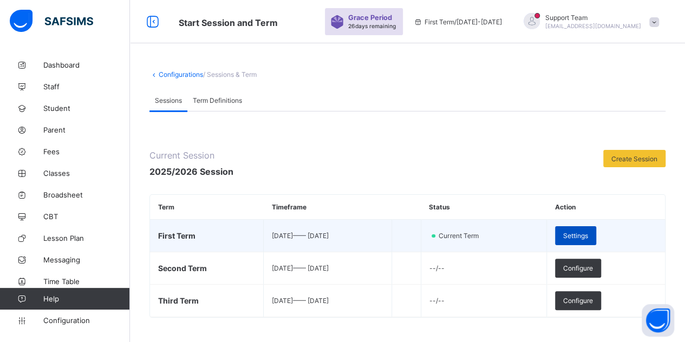
click at [580, 231] on div "Settings" at bounding box center [575, 235] width 41 height 19
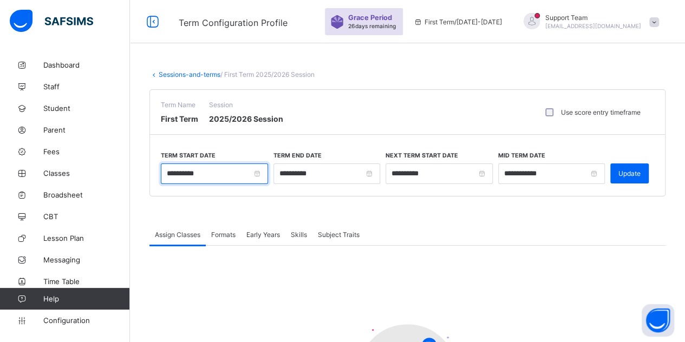
click at [192, 171] on input "**********" at bounding box center [214, 173] width 107 height 21
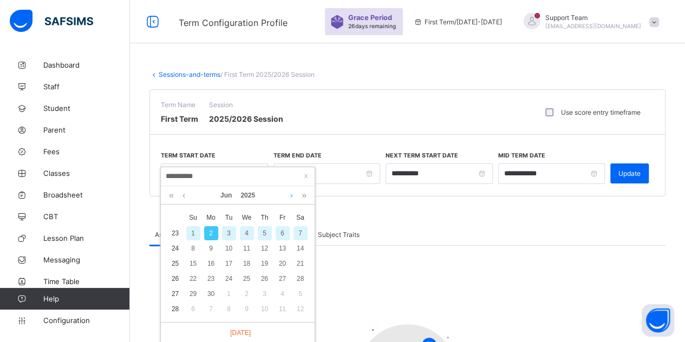
click at [290, 197] on link at bounding box center [291, 195] width 8 height 18
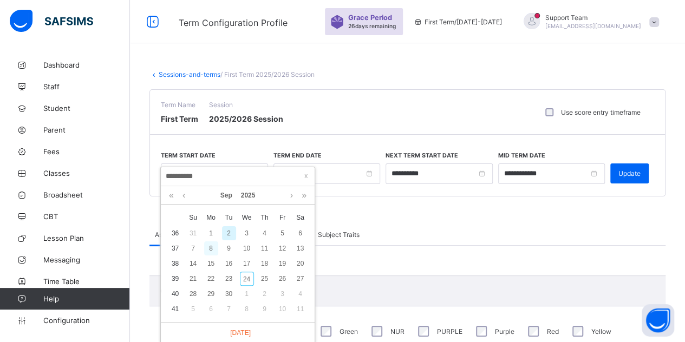
click at [213, 252] on div "8" at bounding box center [211, 248] width 14 height 14
type input "**********"
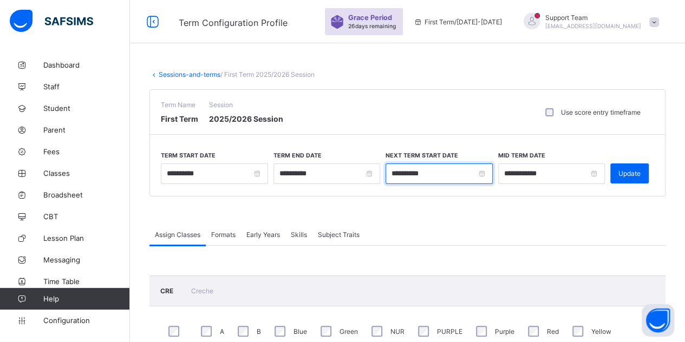
click at [409, 170] on input "**********" at bounding box center [438, 173] width 107 height 21
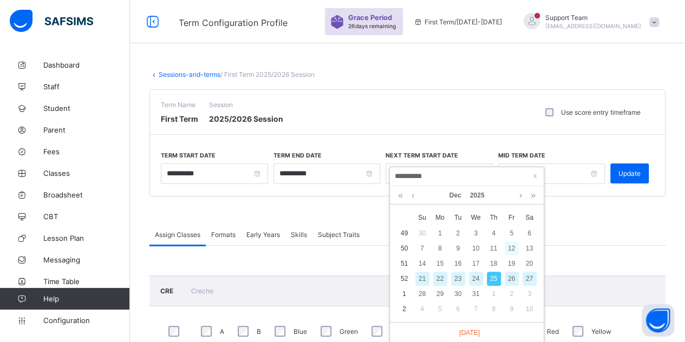
click at [508, 248] on div "12" at bounding box center [511, 248] width 14 height 14
type input "**********"
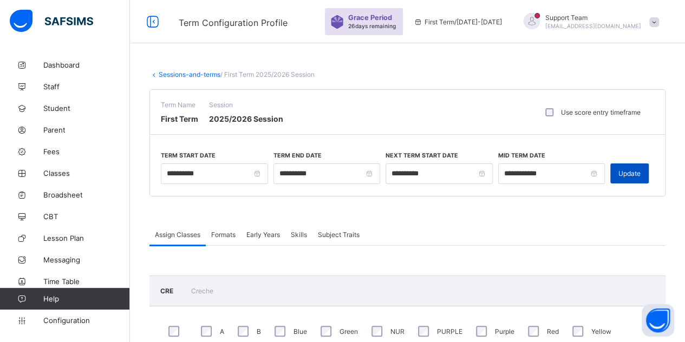
click at [632, 179] on div "Update" at bounding box center [629, 173] width 38 height 20
click at [70, 71] on link "Dashboard" at bounding box center [65, 65] width 130 height 22
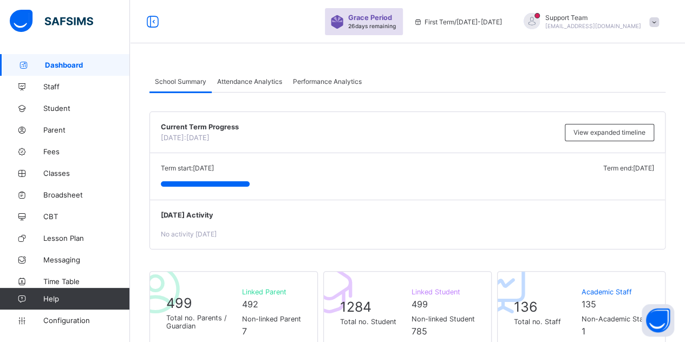
click at [247, 83] on span "Attendance Analytics" at bounding box center [249, 81] width 65 height 8
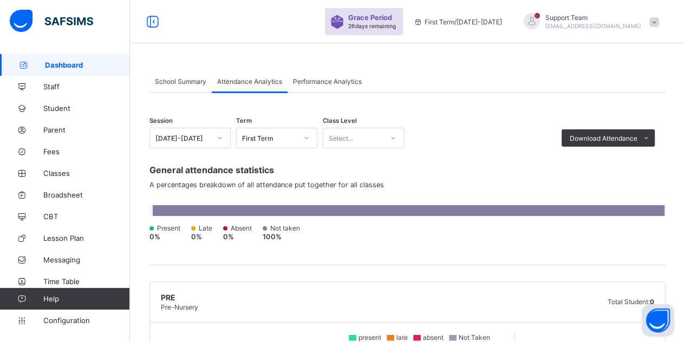
click at [260, 81] on span "Attendance Analytics" at bounding box center [249, 81] width 65 height 8
click at [323, 84] on span "Performance Analytics" at bounding box center [327, 81] width 69 height 8
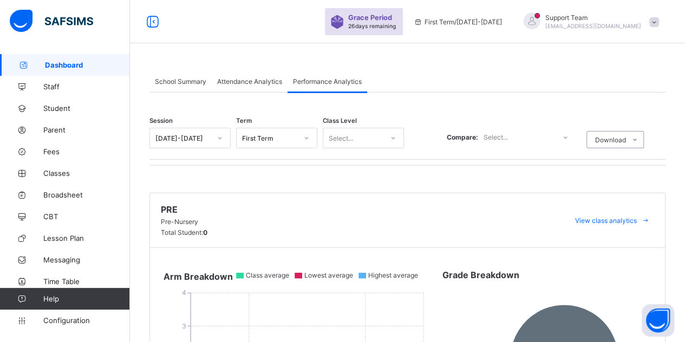
click at [283, 141] on div "First Term" at bounding box center [267, 137] width 60 height 15
click at [280, 166] on div "Third Term" at bounding box center [277, 161] width 80 height 17
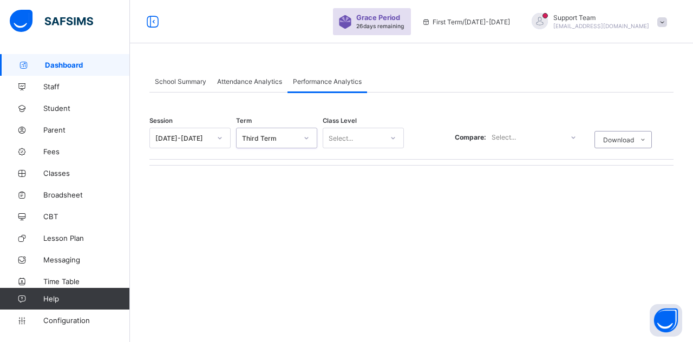
click at [199, 140] on div "[DATE]-[DATE]" at bounding box center [182, 138] width 55 height 8
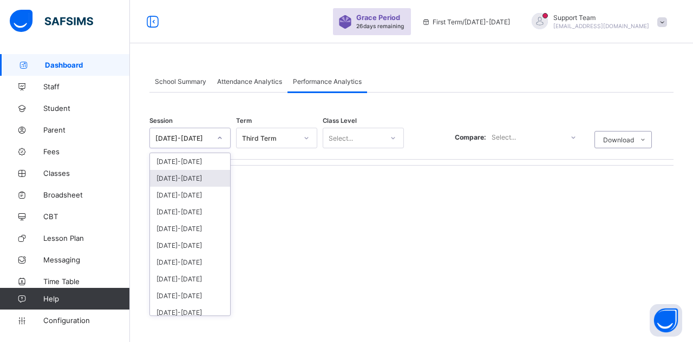
click at [195, 174] on div "[DATE]-[DATE]" at bounding box center [190, 178] width 80 height 17
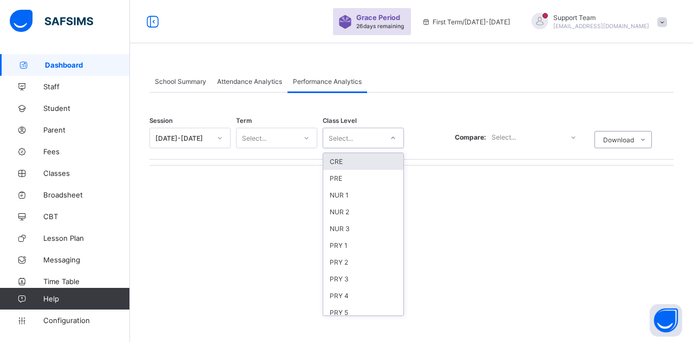
click at [356, 139] on div "Select..." at bounding box center [353, 137] width 60 height 15
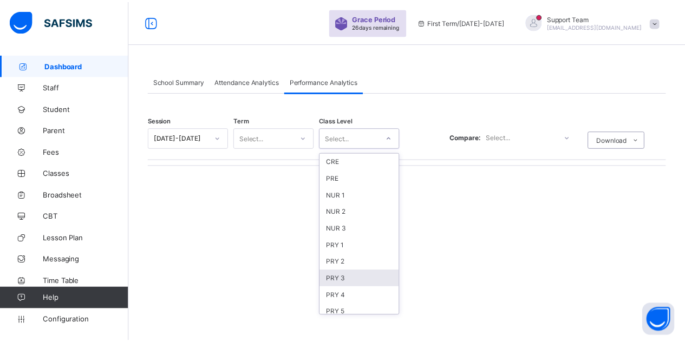
scroll to position [130, 0]
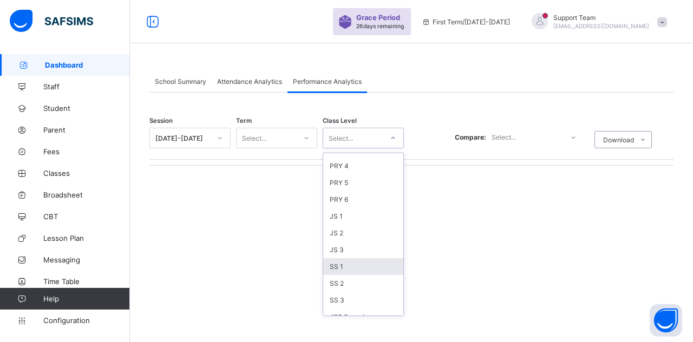
click at [344, 258] on div "SS 1" at bounding box center [363, 266] width 80 height 17
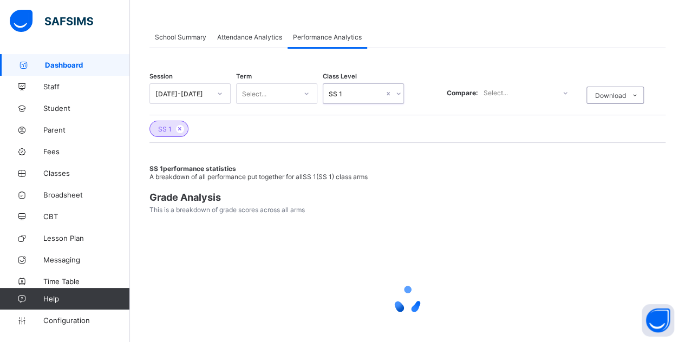
scroll to position [99, 0]
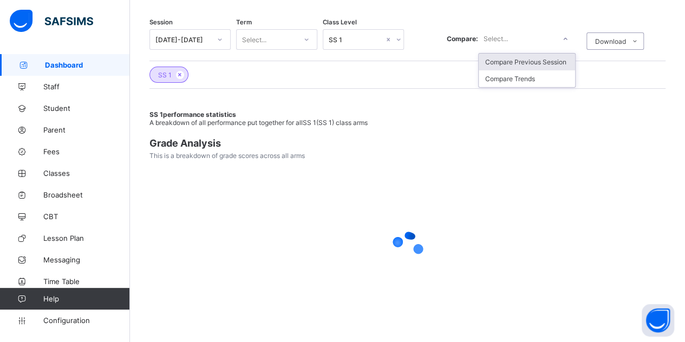
click at [507, 40] on div "Select..." at bounding box center [495, 38] width 24 height 21
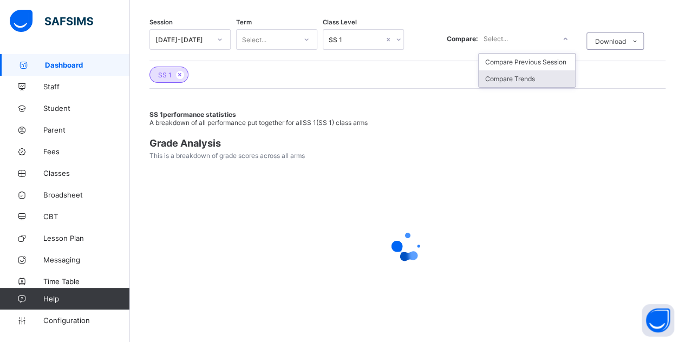
click at [529, 79] on div "Compare Trends" at bounding box center [526, 78] width 96 height 17
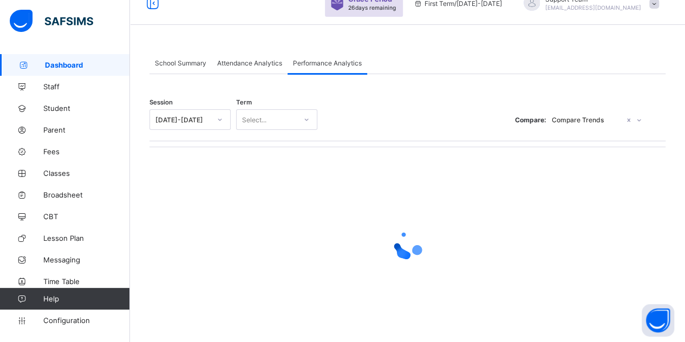
scroll to position [0, 0]
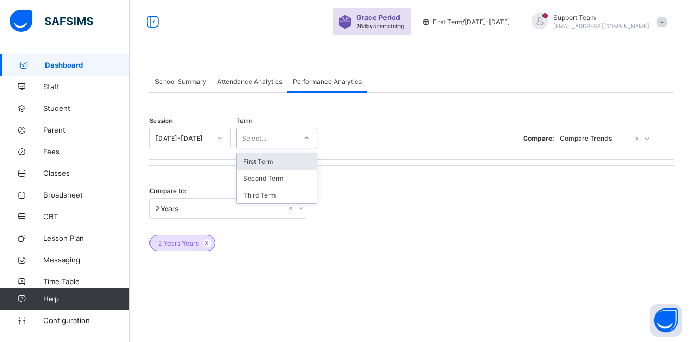
click at [266, 134] on div "Select..." at bounding box center [254, 138] width 24 height 21
click at [264, 196] on div "Third Term" at bounding box center [277, 195] width 80 height 17
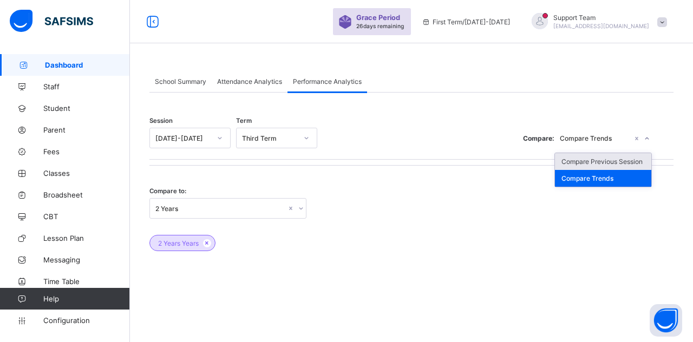
click at [599, 137] on div "Compare Trends" at bounding box center [596, 138] width 73 height 8
click at [611, 160] on div "Compare Previous Session" at bounding box center [603, 161] width 96 height 17
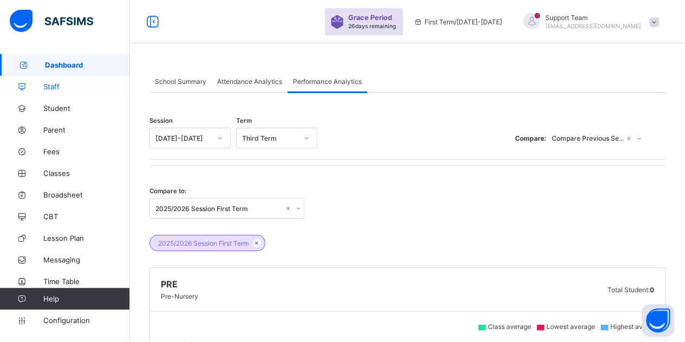
click at [63, 91] on link "Staff" at bounding box center [65, 87] width 130 height 22
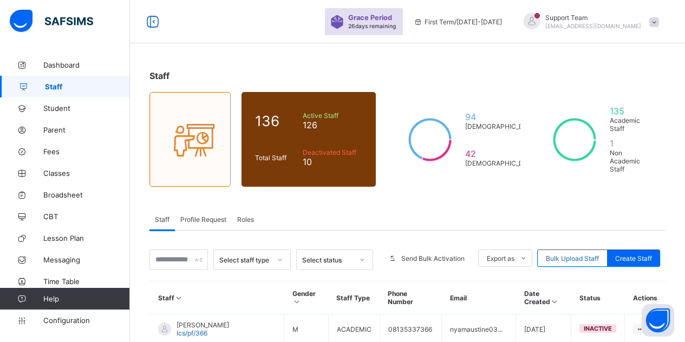
scroll to position [320, 0]
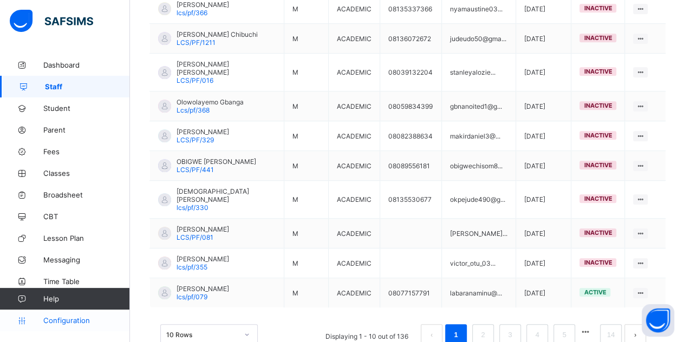
click at [74, 325] on link "Configuration" at bounding box center [64, 321] width 129 height 22
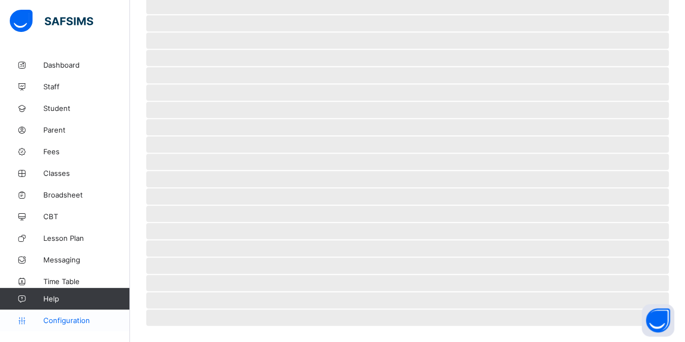
scroll to position [77, 0]
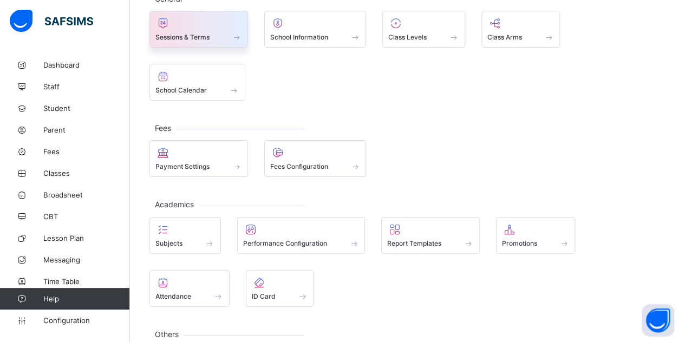
click at [188, 23] on div at bounding box center [198, 23] width 87 height 13
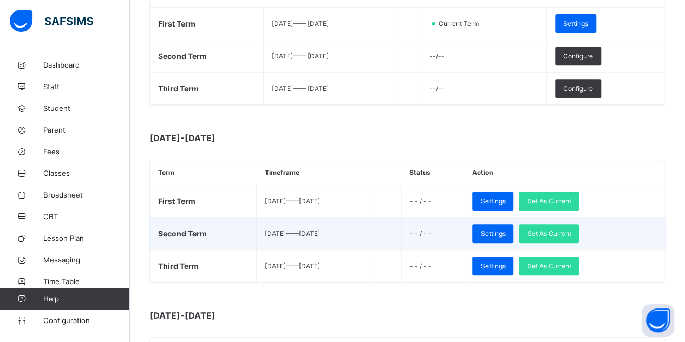
scroll to position [158, 0]
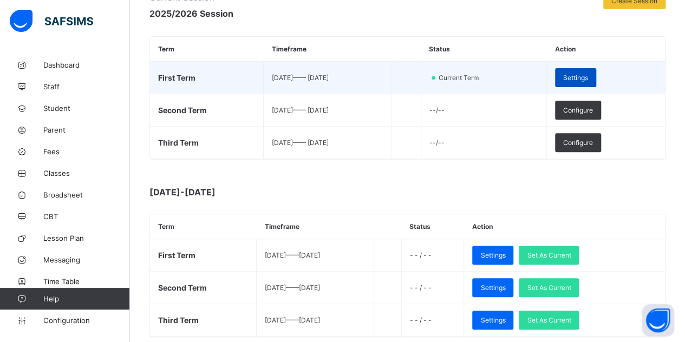
click at [588, 79] on span "Settings" at bounding box center [575, 78] width 25 height 8
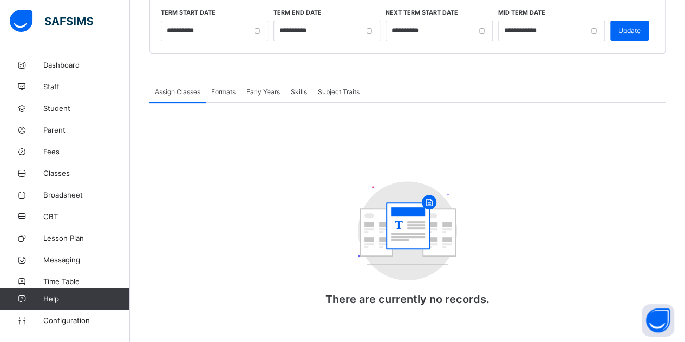
scroll to position [143, 0]
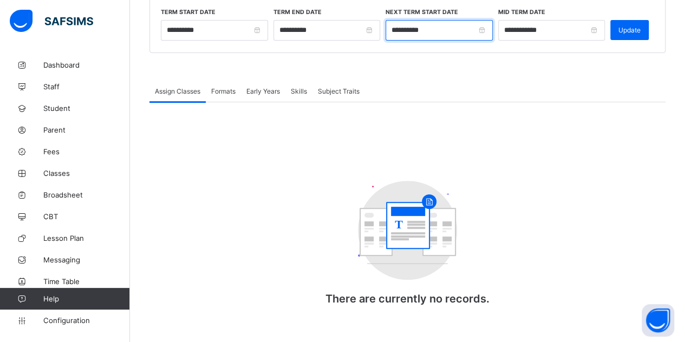
click at [415, 28] on input "**********" at bounding box center [438, 30] width 107 height 21
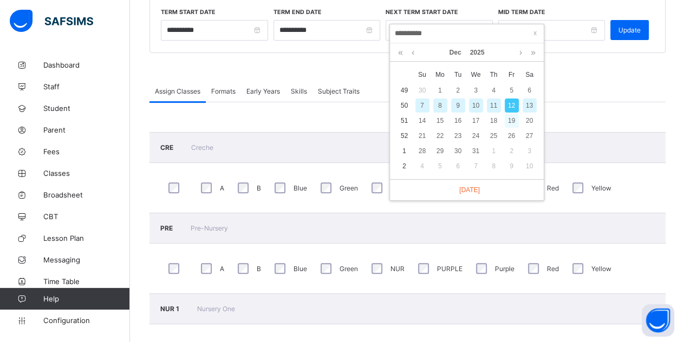
click at [510, 119] on div "19" at bounding box center [511, 121] width 14 height 14
type input "**********"
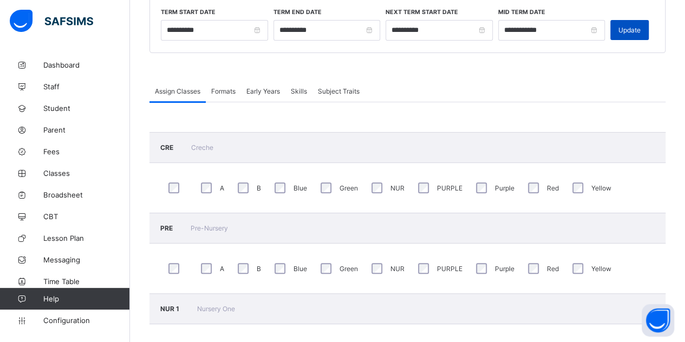
click at [630, 31] on span "Update" at bounding box center [629, 30] width 22 height 8
click at [53, 86] on span "Staff" at bounding box center [86, 86] width 87 height 9
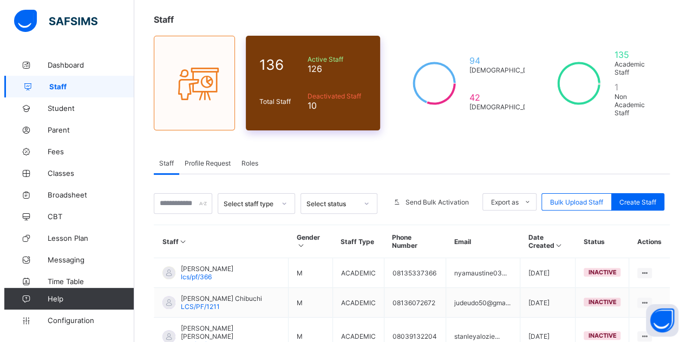
scroll to position [108, 0]
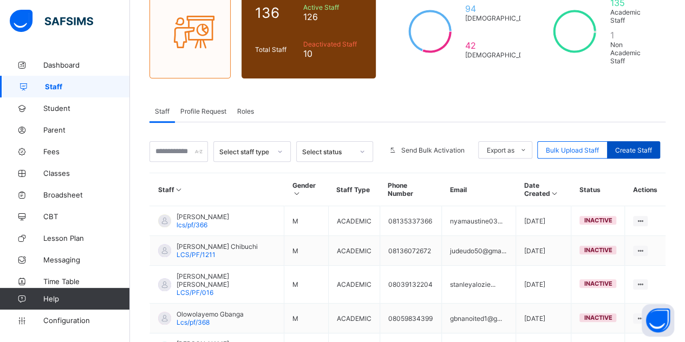
click at [622, 146] on span "Create Staff" at bounding box center [633, 150] width 37 height 8
select select "**"
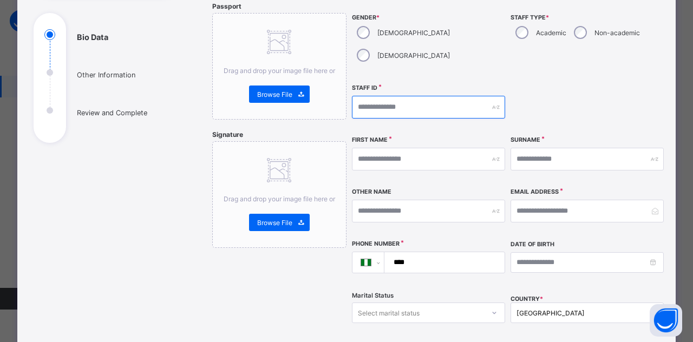
click at [369, 96] on input "text" at bounding box center [428, 107] width 153 height 23
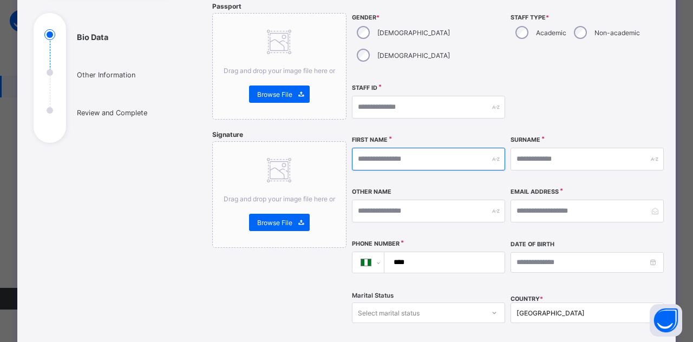
click at [426, 148] on input "text" at bounding box center [428, 159] width 153 height 23
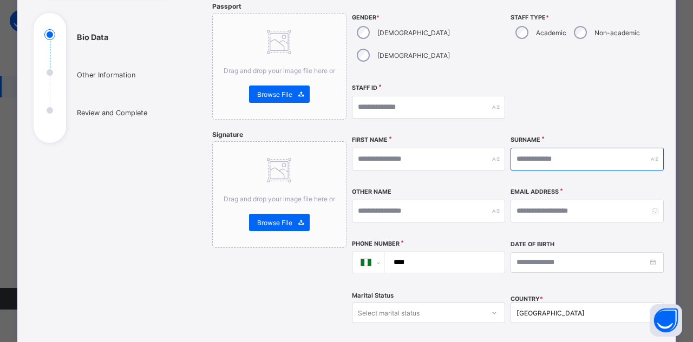
click at [566, 148] on input "text" at bounding box center [586, 159] width 153 height 23
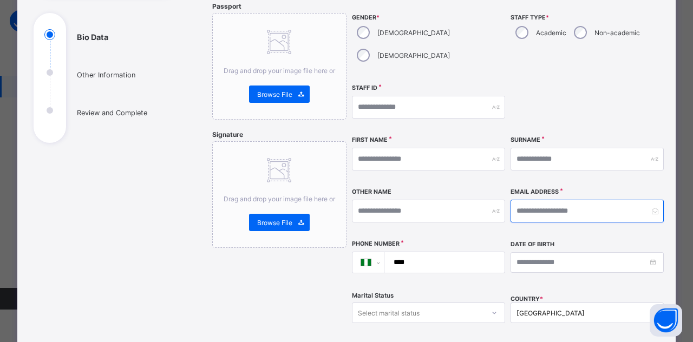
click at [553, 200] on input "email" at bounding box center [586, 211] width 153 height 23
click at [429, 251] on div "**********" at bounding box center [428, 262] width 153 height 45
click at [438, 252] on input "****" at bounding box center [442, 262] width 111 height 21
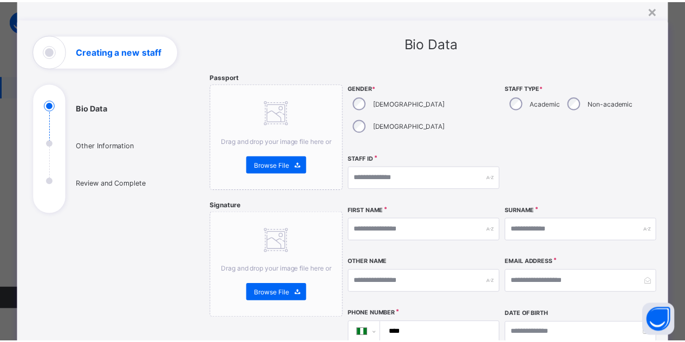
scroll to position [0, 0]
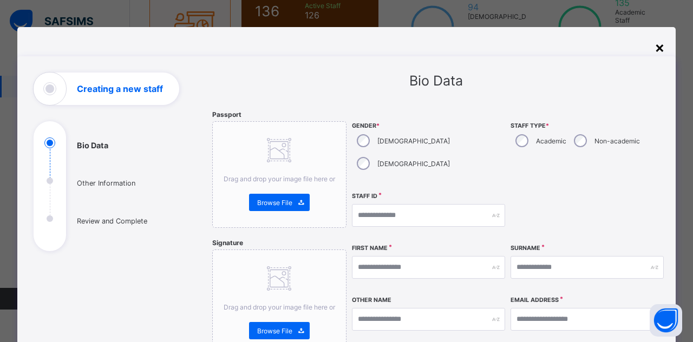
click at [657, 48] on div "×" at bounding box center [659, 47] width 10 height 18
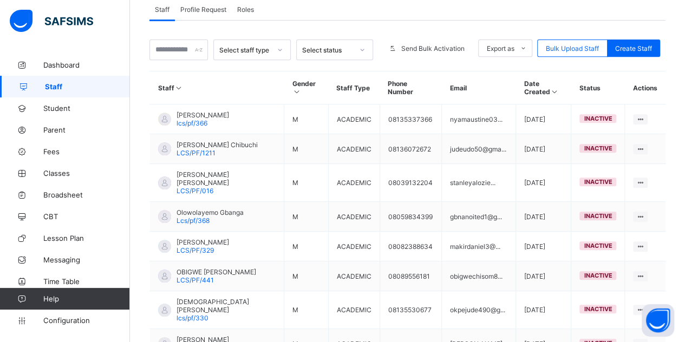
scroll to position [320, 0]
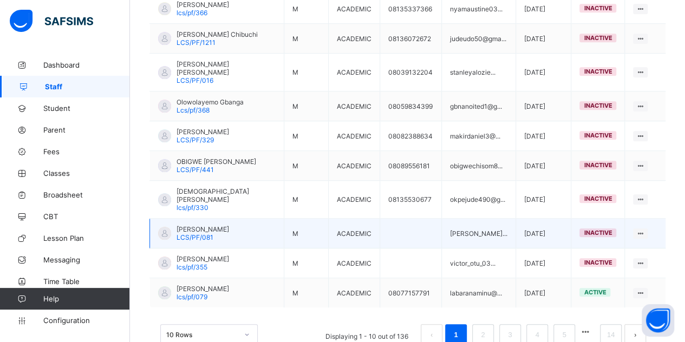
click at [190, 233] on span "LCS/PF/081" at bounding box center [194, 237] width 37 height 8
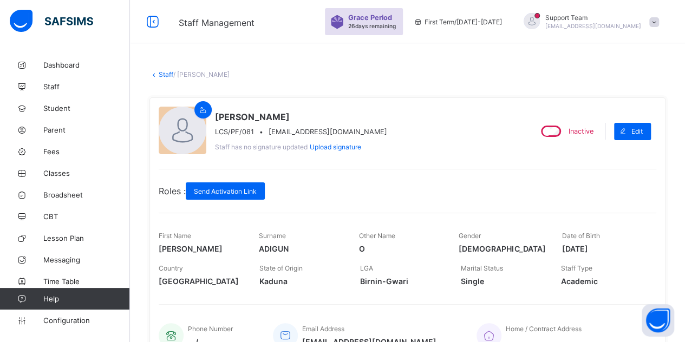
click at [171, 75] on link "Staff" at bounding box center [166, 74] width 15 height 8
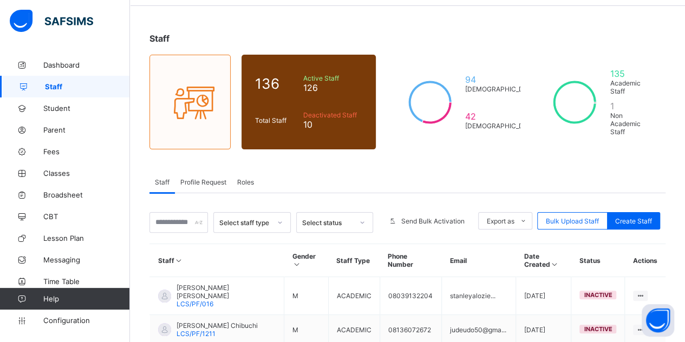
scroll to position [54, 0]
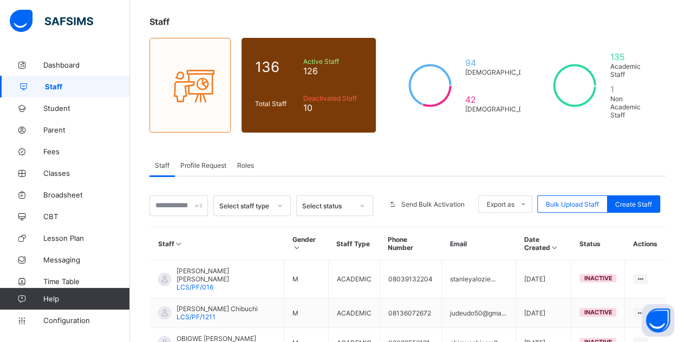
click at [204, 161] on span "Profile Request" at bounding box center [203, 165] width 46 height 8
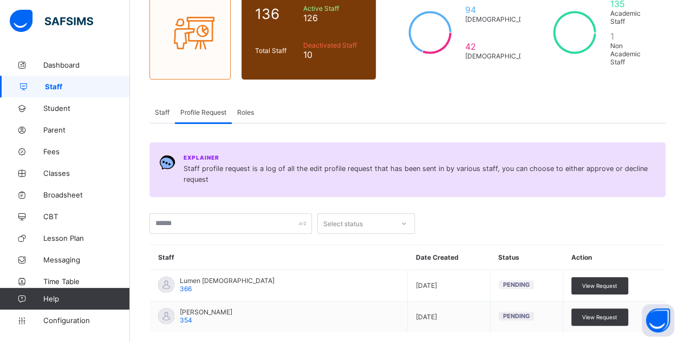
scroll to position [150, 0]
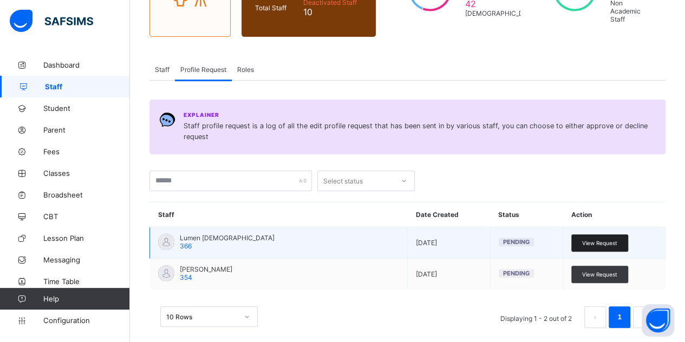
click at [588, 240] on span "View Request" at bounding box center [599, 243] width 35 height 6
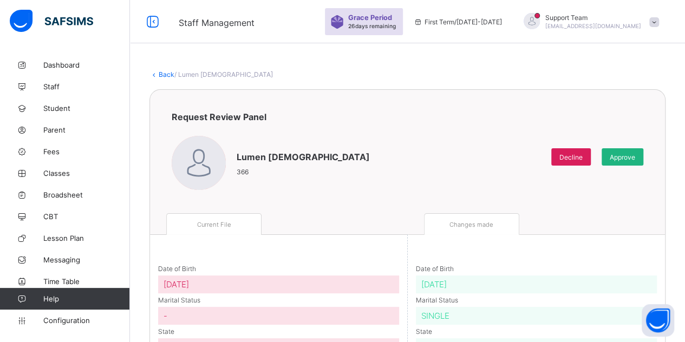
click at [622, 155] on span "Approve" at bounding box center [621, 157] width 25 height 8
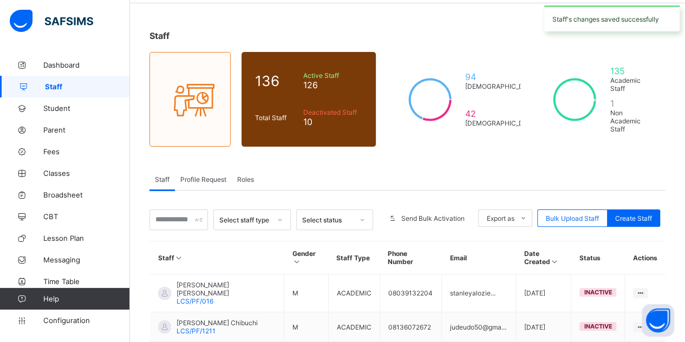
scroll to position [40, 0]
click at [209, 172] on div "Profile Request" at bounding box center [203, 179] width 57 height 22
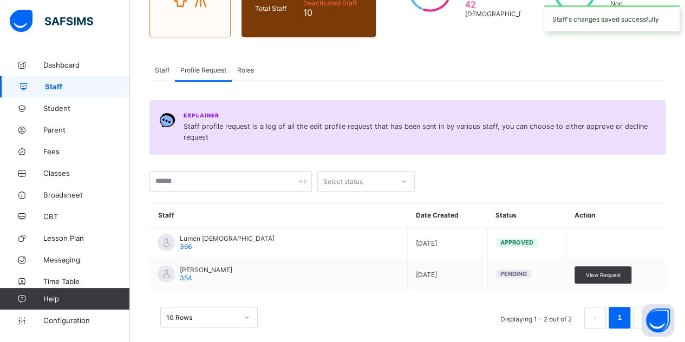
scroll to position [150, 0]
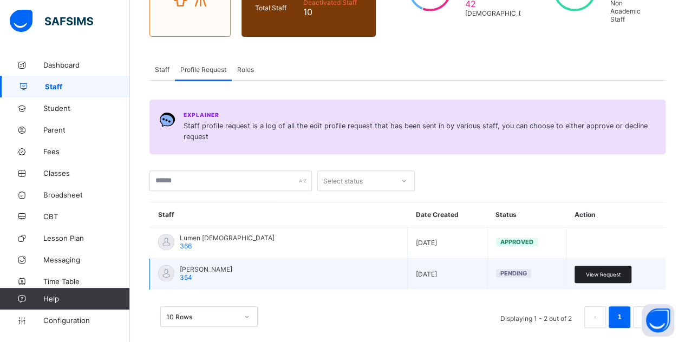
click at [612, 271] on span "View Request" at bounding box center [602, 274] width 35 height 6
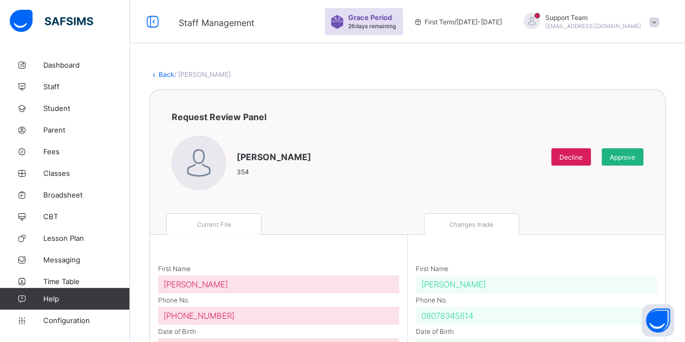
click at [631, 157] on span "Approve" at bounding box center [621, 157] width 25 height 8
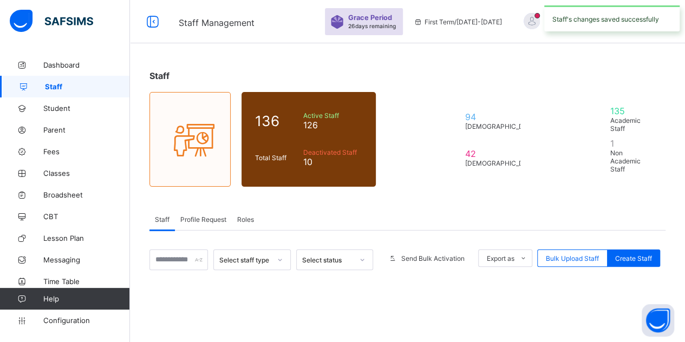
scroll to position [148, 0]
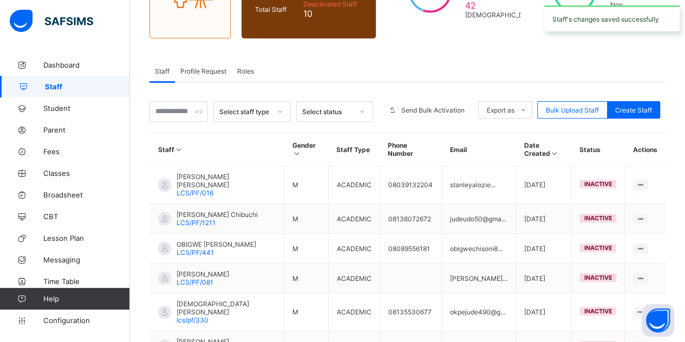
click at [249, 67] on span "Roles" at bounding box center [245, 71] width 17 height 8
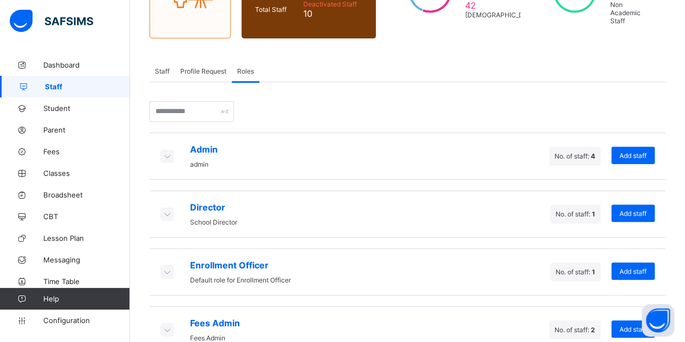
click at [187, 67] on span "Profile Request" at bounding box center [203, 71] width 46 height 8
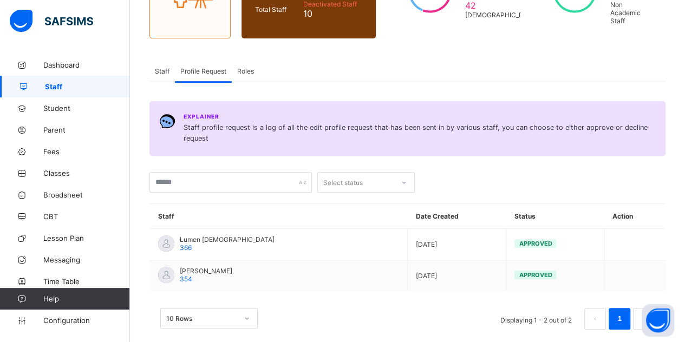
click at [246, 67] on span "Roles" at bounding box center [245, 71] width 17 height 8
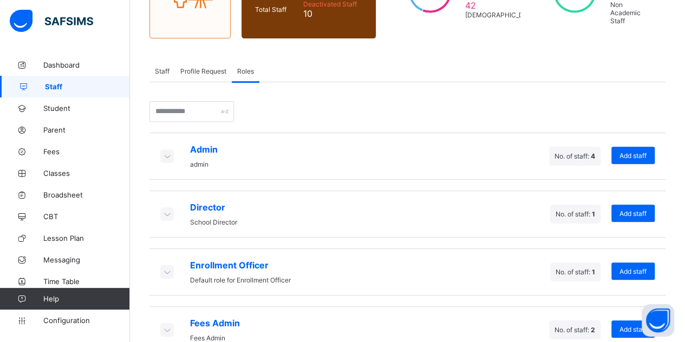
click at [166, 150] on icon at bounding box center [167, 155] width 12 height 11
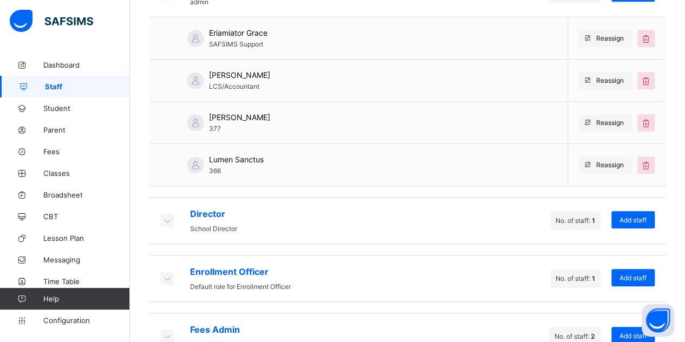
scroll to position [419, 0]
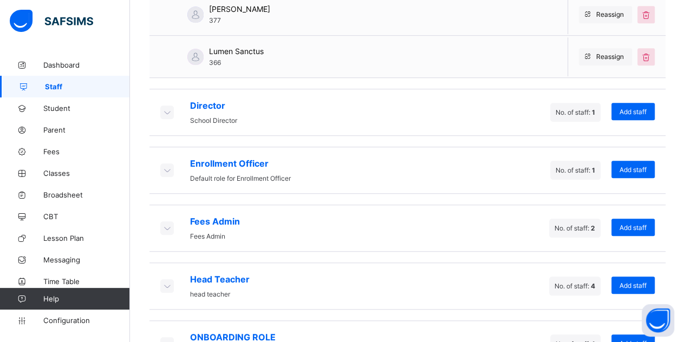
click at [170, 107] on icon at bounding box center [167, 112] width 12 height 11
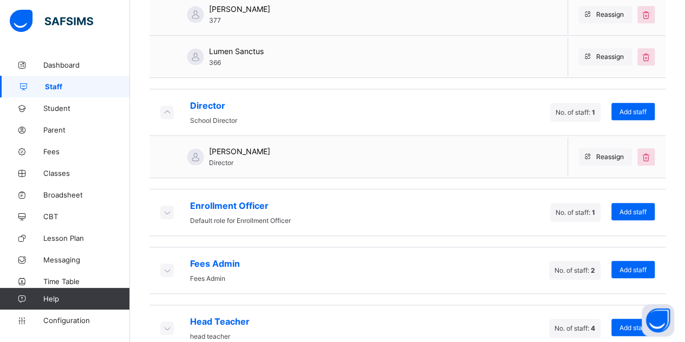
click at [170, 107] on icon at bounding box center [167, 112] width 12 height 11
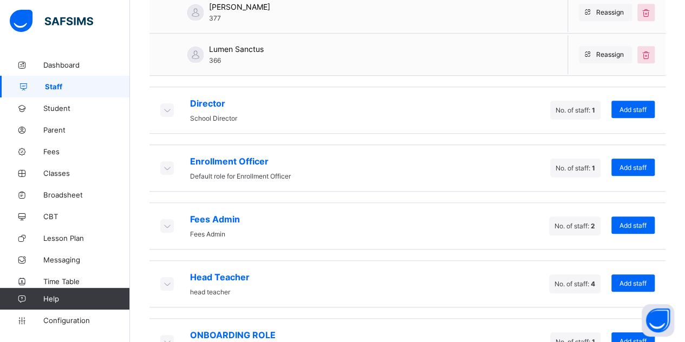
scroll to position [438, 0]
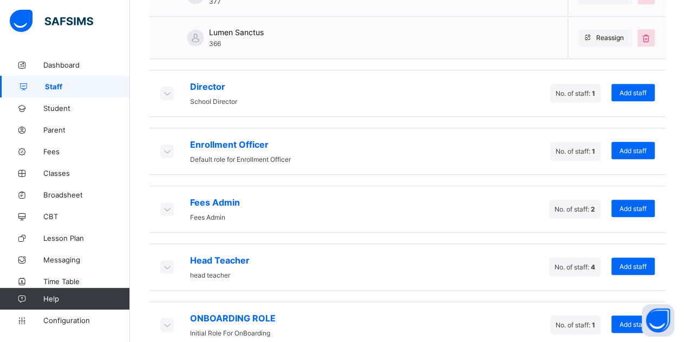
click at [175, 197] on div "Fees Admin Fees Admin" at bounding box center [200, 209] width 80 height 24
click at [170, 204] on icon at bounding box center [167, 209] width 12 height 11
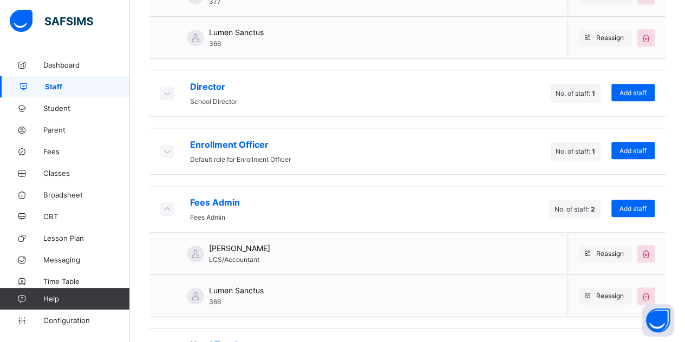
click at [169, 204] on icon at bounding box center [167, 209] width 12 height 11
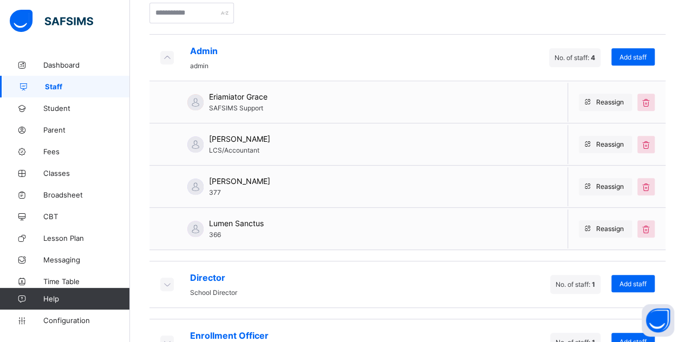
scroll to position [330, 0]
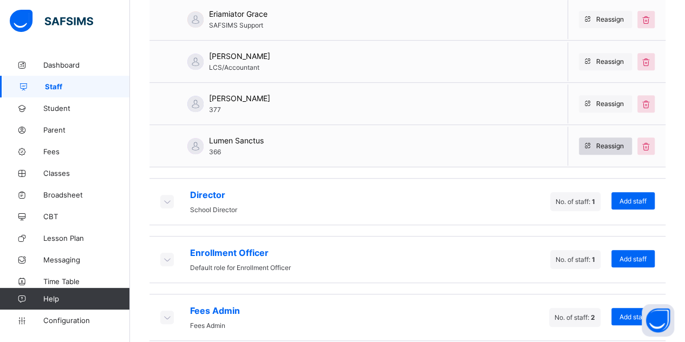
click at [615, 137] on div "Reassign" at bounding box center [605, 145] width 53 height 17
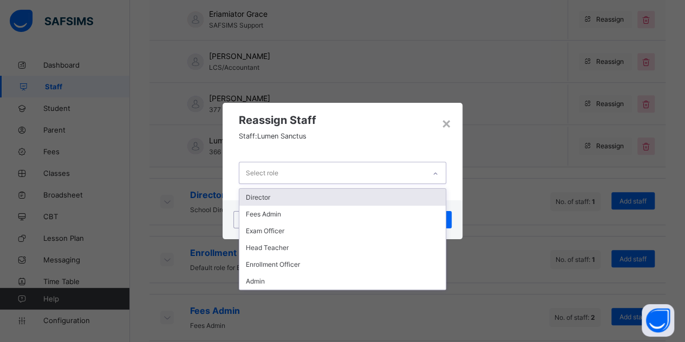
click at [246, 175] on div "Select role" at bounding box center [262, 173] width 32 height 21
click at [446, 126] on div "×" at bounding box center [446, 123] width 10 height 18
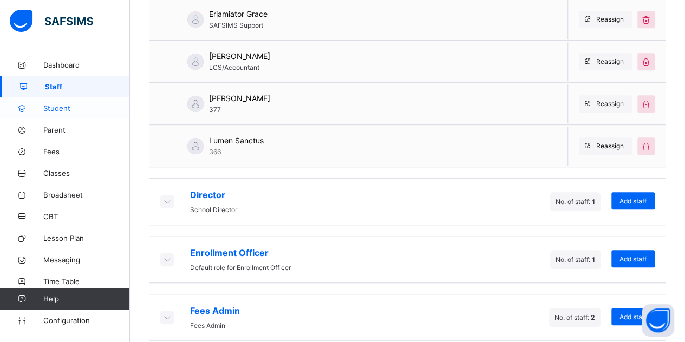
click at [60, 103] on link "Student" at bounding box center [65, 108] width 130 height 22
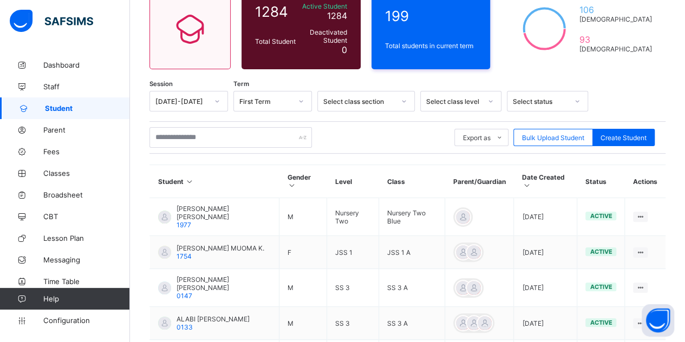
scroll to position [108, 0]
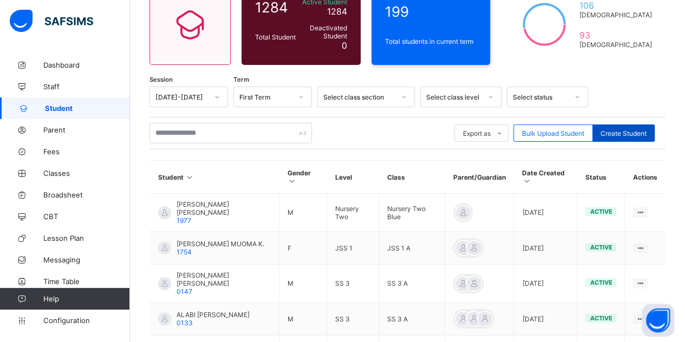
click at [640, 128] on div "Create Student" at bounding box center [623, 132] width 62 height 17
select select "**"
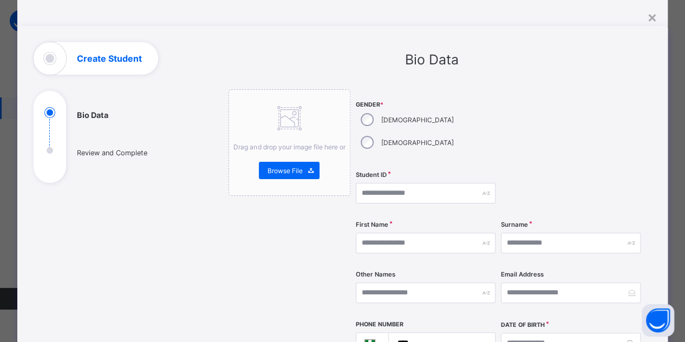
scroll to position [54, 0]
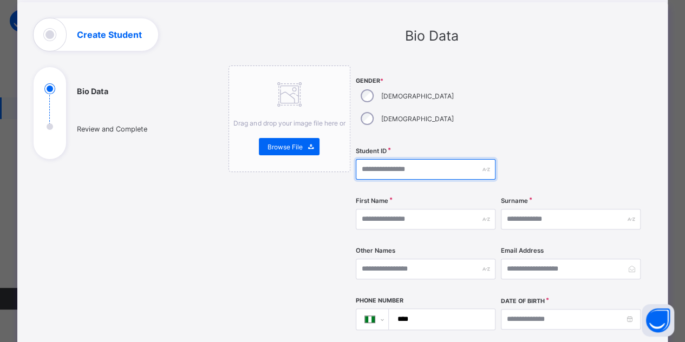
click at [394, 159] on input "text" at bounding box center [426, 169] width 140 height 21
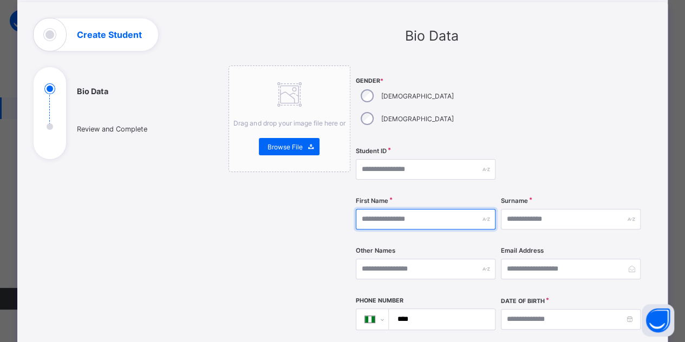
click at [380, 209] on input "text" at bounding box center [426, 219] width 140 height 21
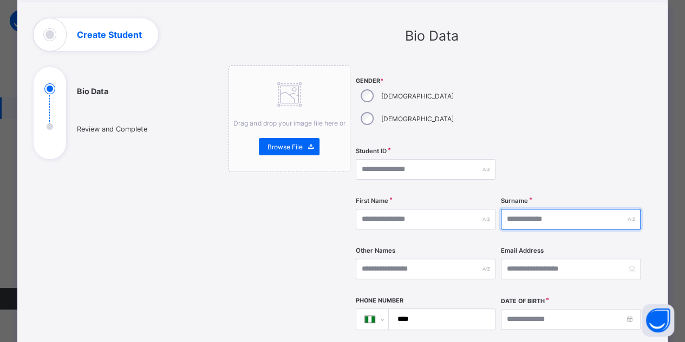
click at [553, 209] on input "text" at bounding box center [571, 219] width 140 height 21
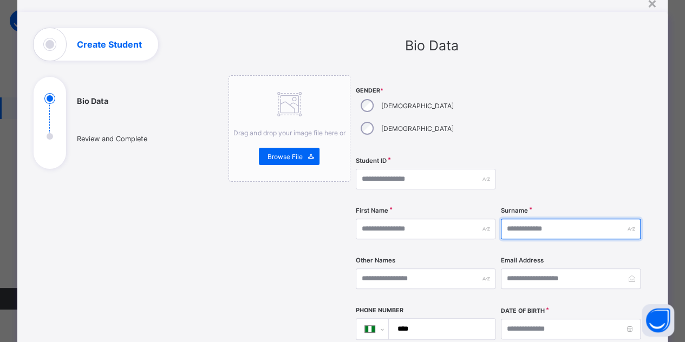
scroll to position [41, 0]
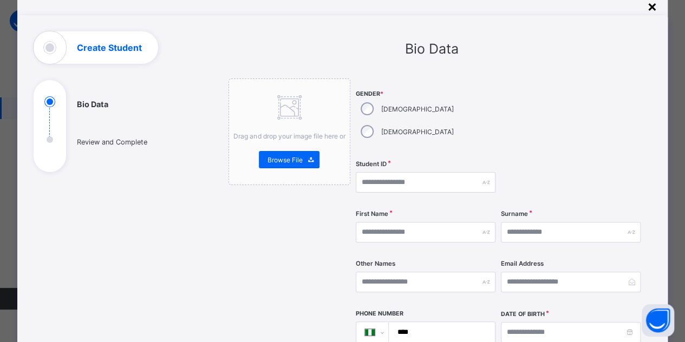
click at [649, 8] on div "×" at bounding box center [651, 6] width 10 height 18
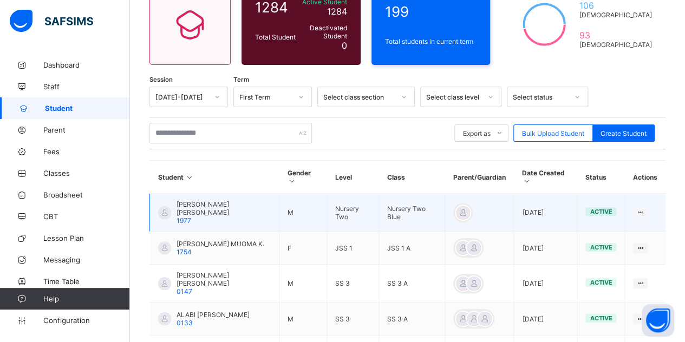
click at [190, 211] on span "EZEMA CHUKWUEBUKA EMMANUEL" at bounding box center [223, 208] width 94 height 16
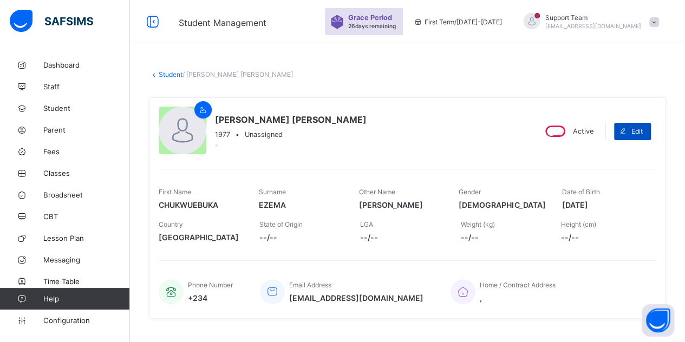
click at [640, 130] on span "Edit" at bounding box center [636, 131] width 11 height 8
select select "**"
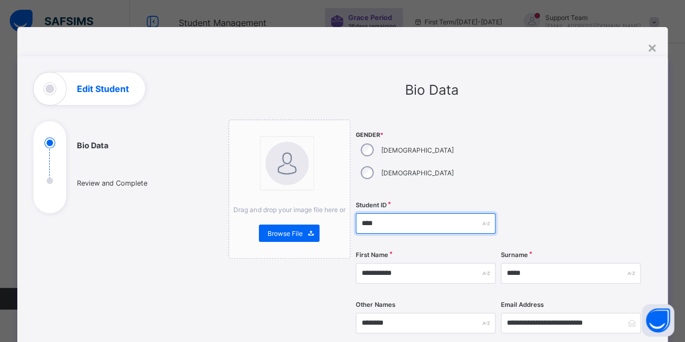
click at [378, 213] on input "****" at bounding box center [426, 223] width 140 height 21
click at [652, 45] on div "×" at bounding box center [651, 47] width 10 height 18
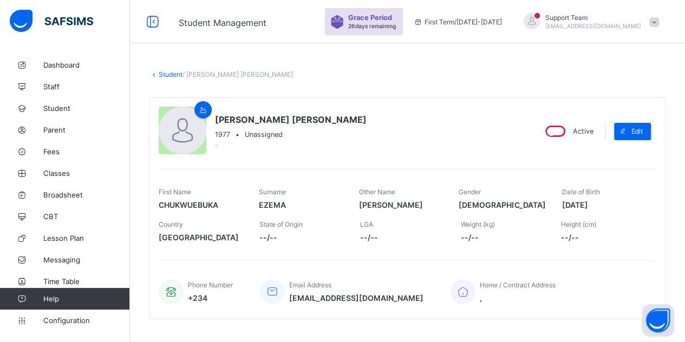
click at [169, 76] on link "Student" at bounding box center [171, 74] width 24 height 8
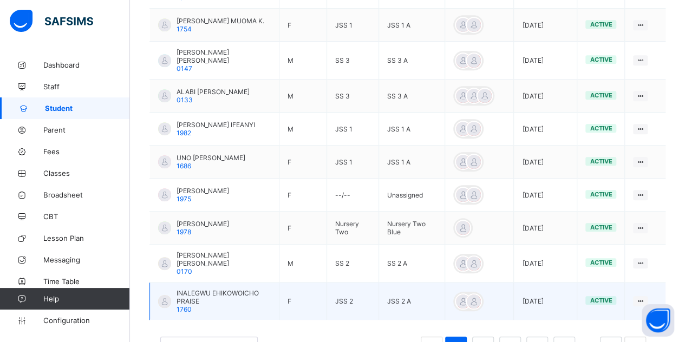
scroll to position [360, 0]
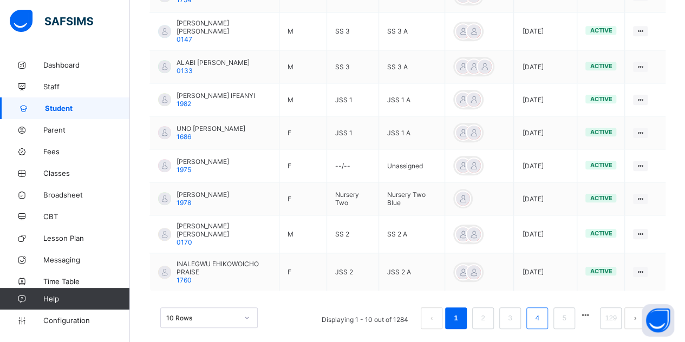
click at [542, 311] on link "4" at bounding box center [536, 318] width 10 height 14
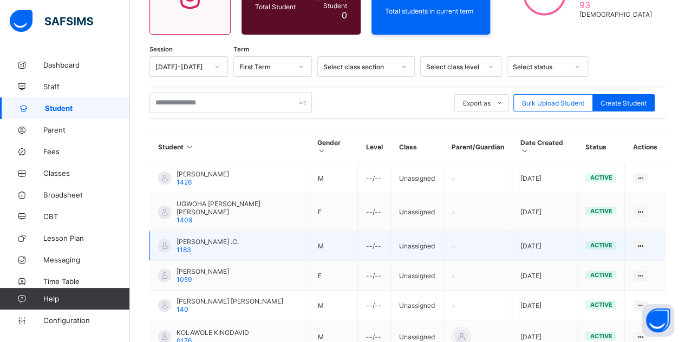
scroll to position [115, 0]
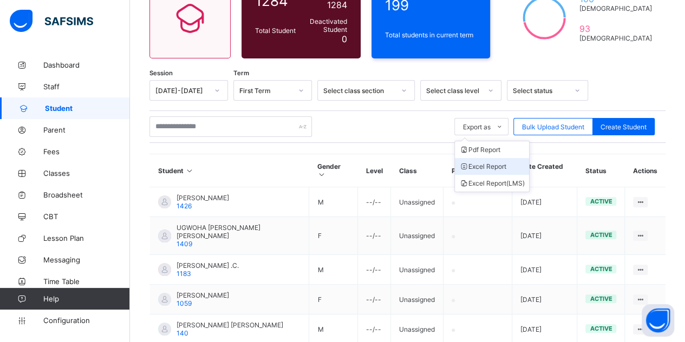
click at [490, 167] on li "Excel Report" at bounding box center [492, 166] width 74 height 17
click at [481, 180] on li "Excel Report (LMS)" at bounding box center [492, 183] width 74 height 17
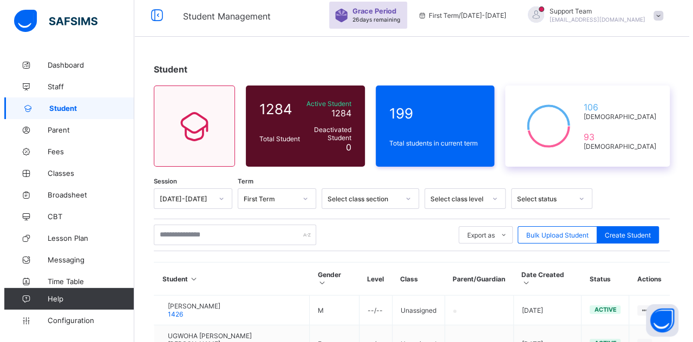
scroll to position [61, 0]
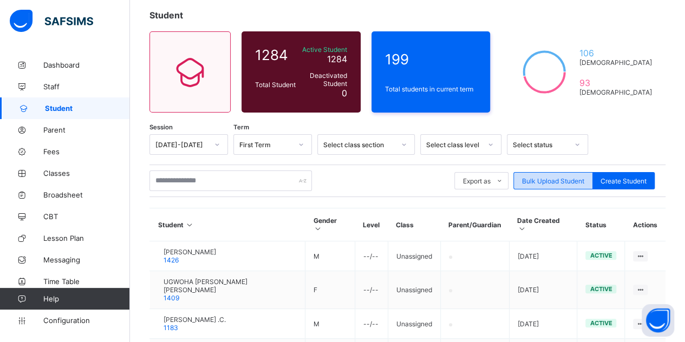
click at [540, 179] on span "Bulk Upload Student" at bounding box center [553, 181] width 62 height 8
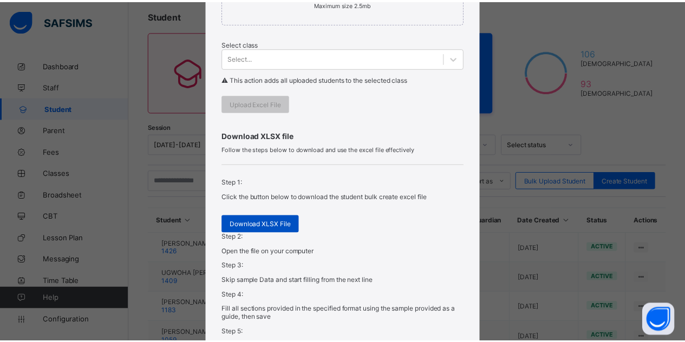
scroll to position [325, 0]
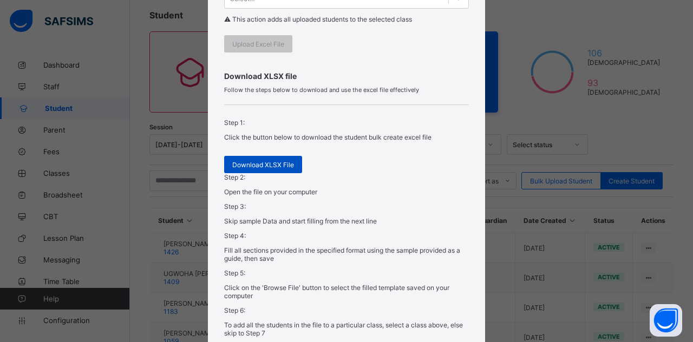
click at [267, 173] on div "Download XLSX File" at bounding box center [263, 164] width 78 height 17
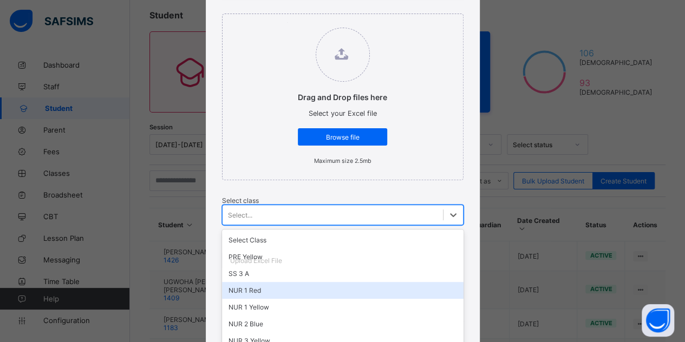
scroll to position [181, 0]
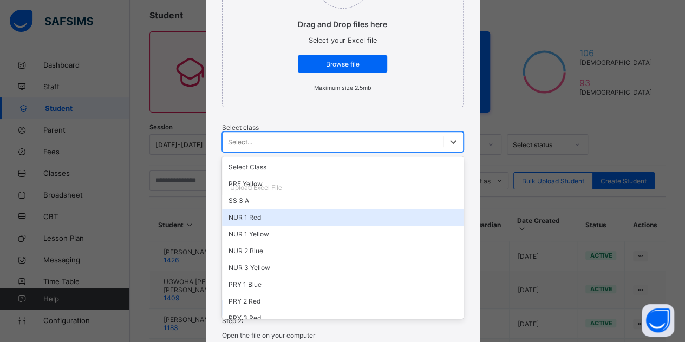
click at [290, 152] on div "option NUR 1 Red focused, 4 of 21. 21 results available. Use Up and Down to cho…" at bounding box center [342, 142] width 241 height 21
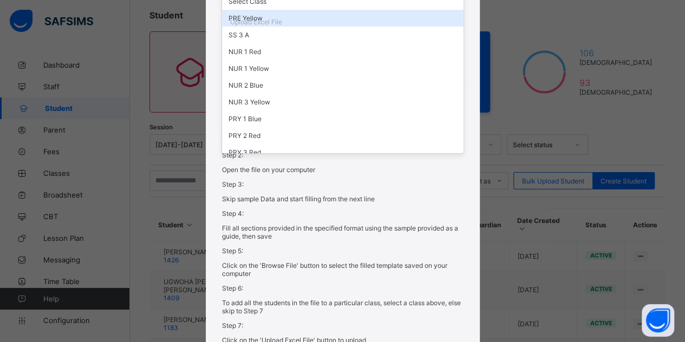
scroll to position [452, 0]
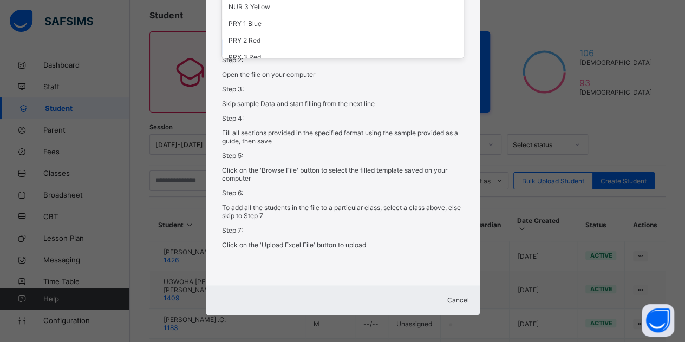
click at [451, 298] on span "Cancel" at bounding box center [458, 300] width 22 height 8
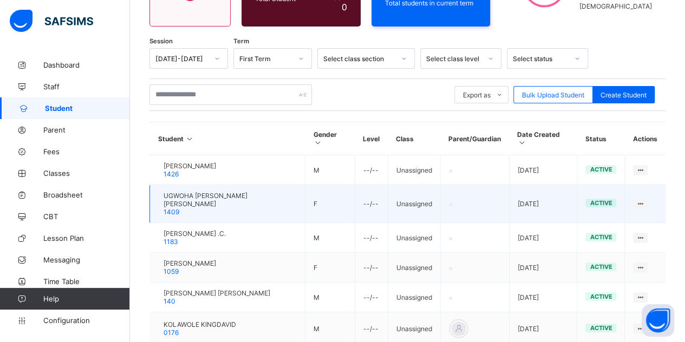
scroll to position [162, 0]
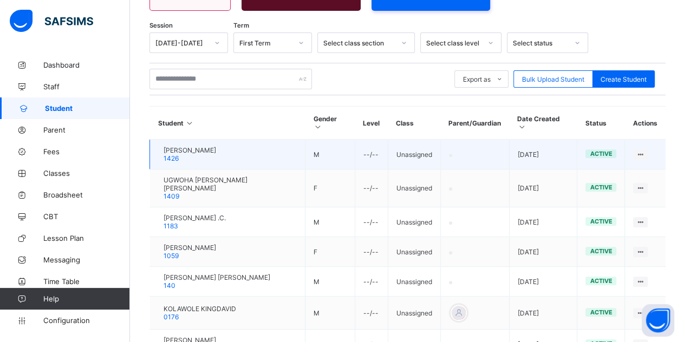
click at [179, 154] on span "1426" at bounding box center [170, 158] width 15 height 8
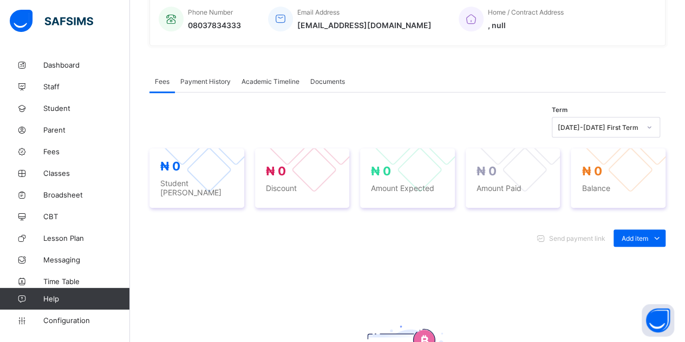
scroll to position [216, 0]
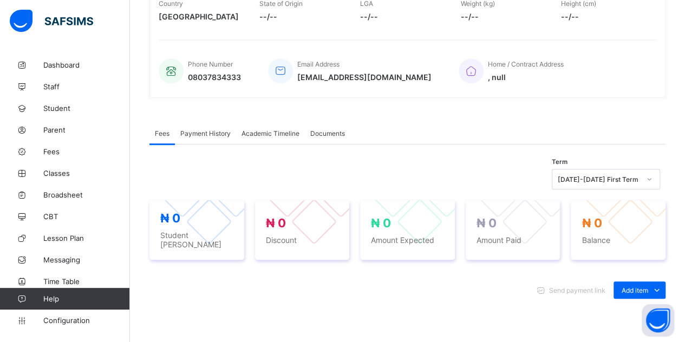
click at [219, 134] on span "Payment History" at bounding box center [205, 133] width 50 height 8
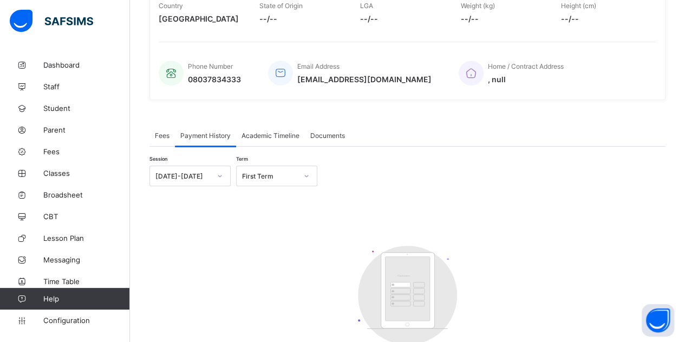
scroll to position [191, 0]
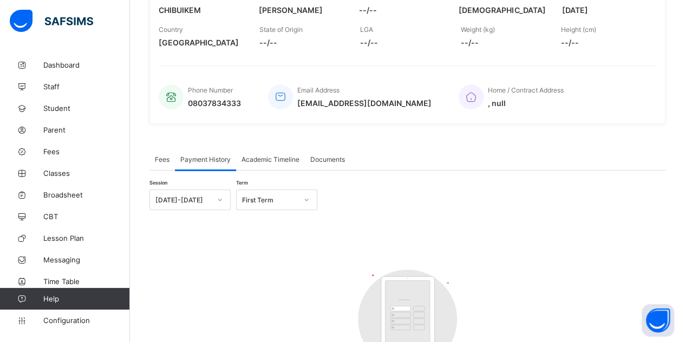
click at [265, 159] on span "Academic Timeline" at bounding box center [270, 159] width 58 height 8
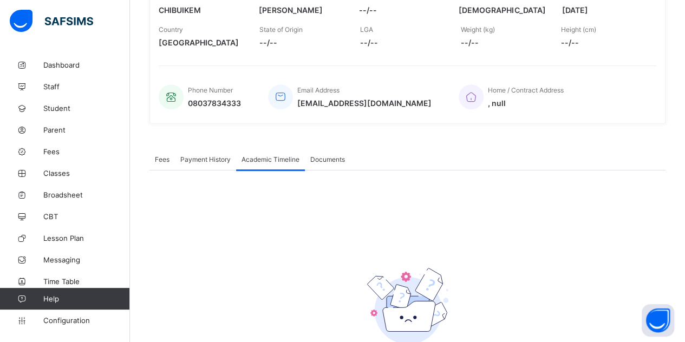
scroll to position [262, 0]
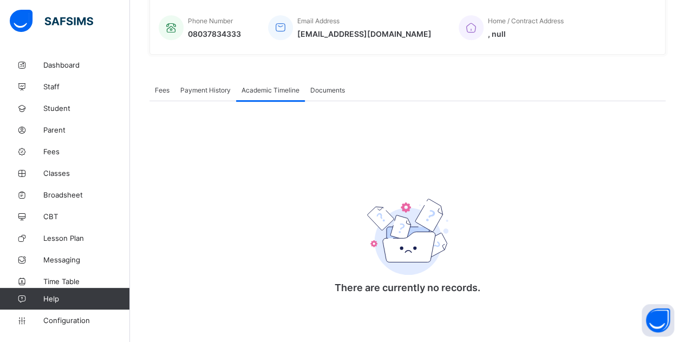
click at [332, 87] on span "Documents" at bounding box center [327, 90] width 35 height 8
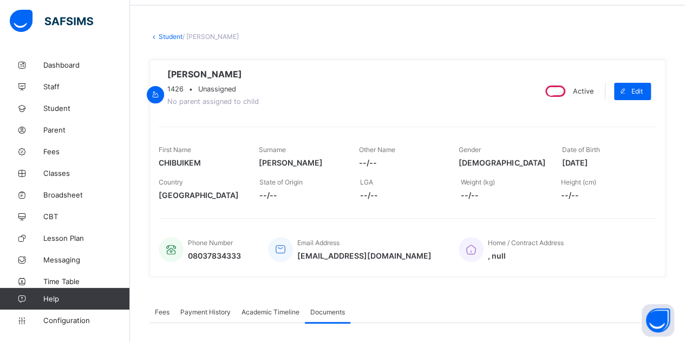
scroll to position [0, 0]
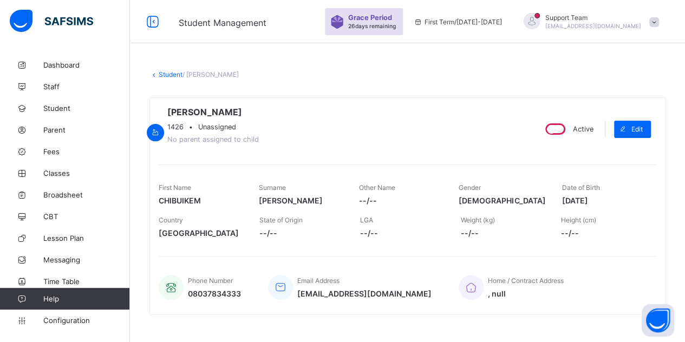
click at [172, 75] on link "Student" at bounding box center [171, 74] width 24 height 8
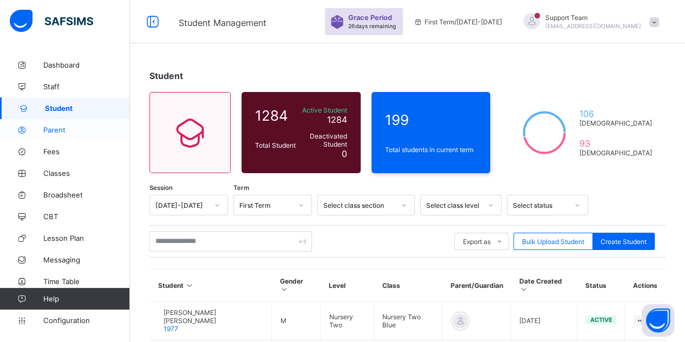
click at [66, 131] on span "Parent" at bounding box center [86, 130] width 87 height 9
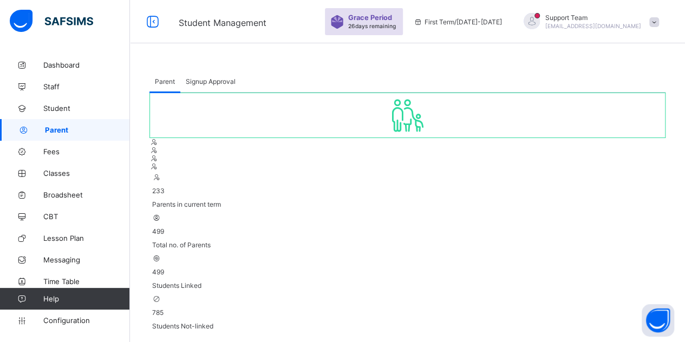
click at [211, 83] on span "Signup Approval" at bounding box center [211, 81] width 50 height 8
click at [165, 87] on div "Parent" at bounding box center [164, 81] width 31 height 22
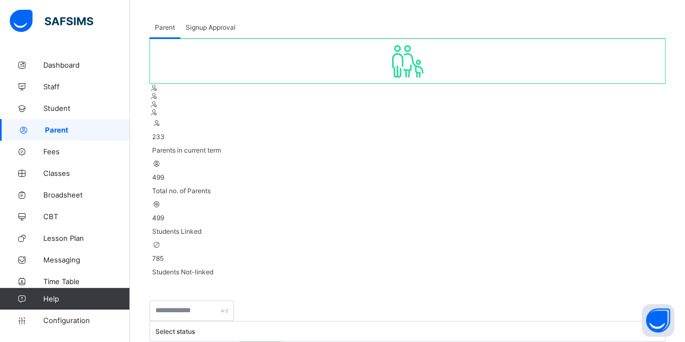
select select "**"
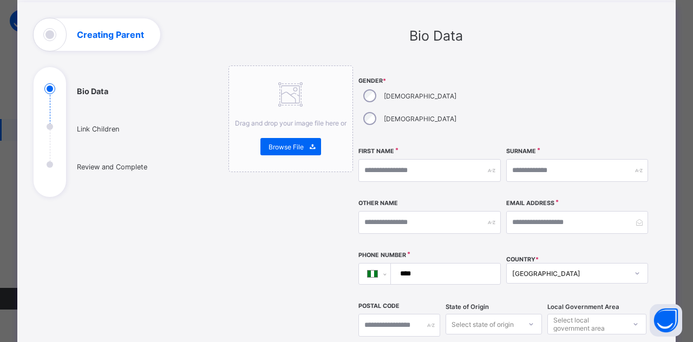
scroll to position [0, 0]
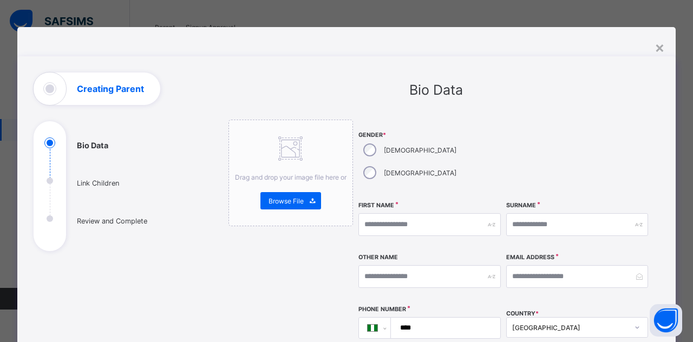
click at [377, 202] on label "First Name" at bounding box center [376, 205] width 36 height 7
click at [384, 213] on input "text" at bounding box center [429, 224] width 142 height 23
type input "****"
click at [546, 201] on div "Surname" at bounding box center [577, 224] width 142 height 47
click at [545, 213] on input "text" at bounding box center [577, 224] width 142 height 23
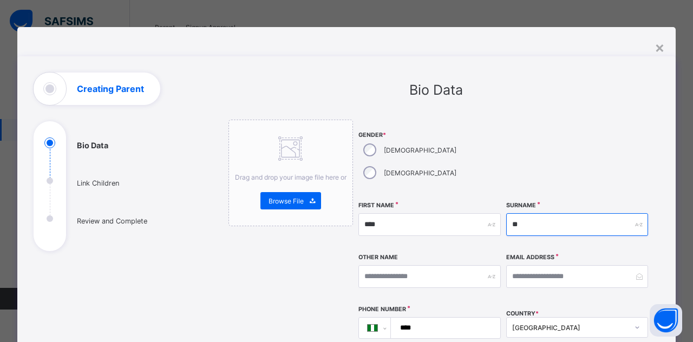
type input "**"
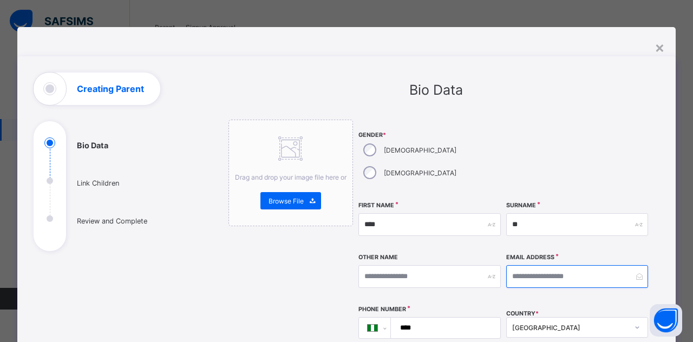
click at [556, 265] on input "email" at bounding box center [577, 276] width 142 height 23
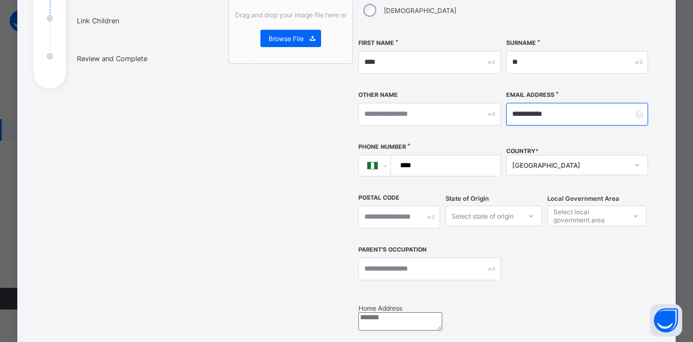
type input "**********"
click at [441, 155] on input "****" at bounding box center [443, 165] width 100 height 21
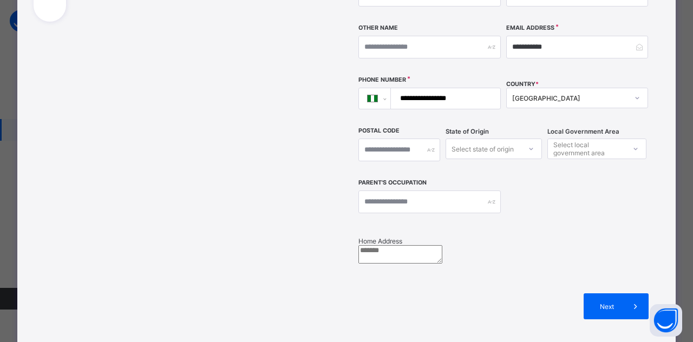
scroll to position [325, 0]
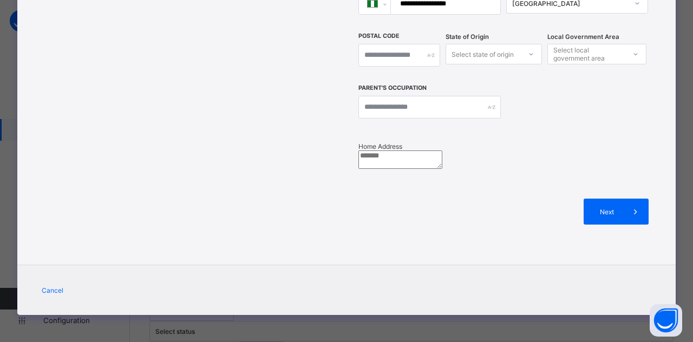
type input "**********"
drag, startPoint x: 404, startPoint y: 141, endPoint x: 411, endPoint y: 144, distance: 7.5
click at [405, 150] on textarea at bounding box center [400, 159] width 84 height 18
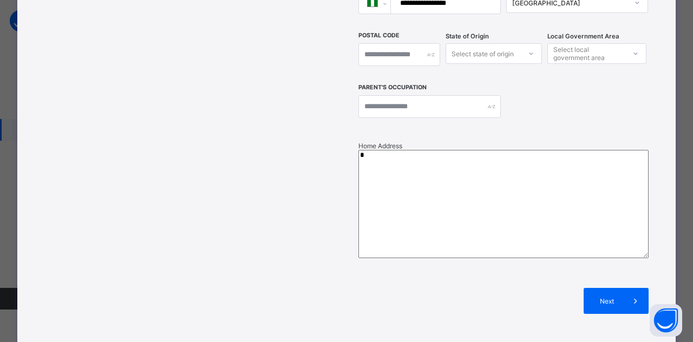
type textarea "**"
click at [611, 297] on span "Next" at bounding box center [607, 301] width 31 height 8
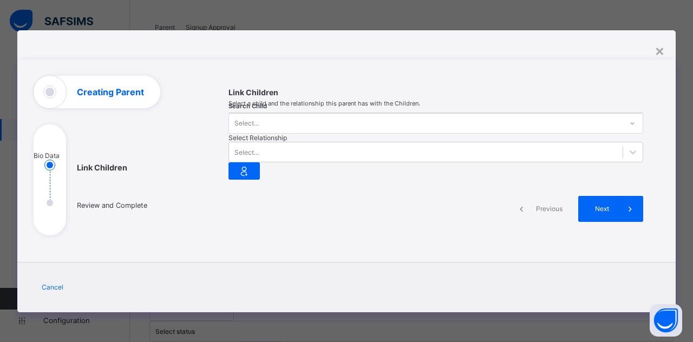
scroll to position [63, 0]
click at [278, 116] on div "Select..." at bounding box center [425, 123] width 393 height 15
click at [284, 116] on div "Select..." at bounding box center [425, 123] width 393 height 15
click at [283, 116] on div "Select..." at bounding box center [425, 123] width 393 height 15
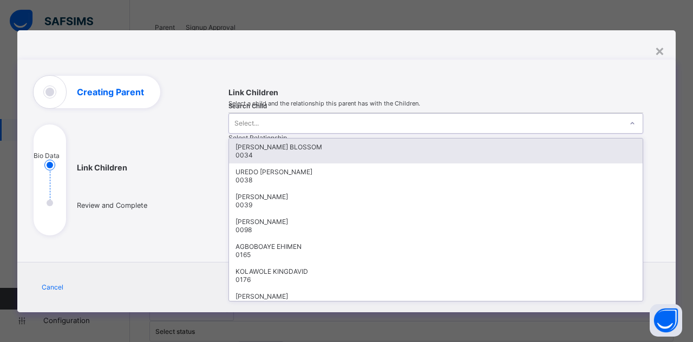
click at [256, 176] on div "0038" at bounding box center [435, 180] width 401 height 8
click at [261, 180] on div at bounding box center [435, 180] width 415 height 0
click at [262, 180] on div at bounding box center [435, 180] width 415 height 0
click at [259, 148] on div "Select..." at bounding box center [246, 152] width 24 height 8
click at [214, 153] on div "Link Children Select a child and the relationship this parent has with the Chil…" at bounding box center [435, 162] width 447 height 172
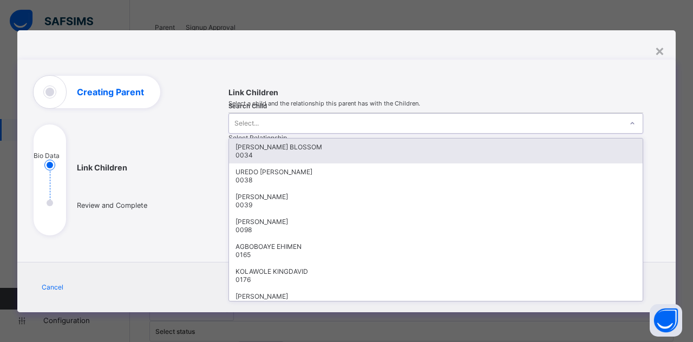
click at [293, 180] on div at bounding box center [435, 180] width 415 height 0
click at [283, 136] on div "Link Children Select a child and the relationship this parent has with the Chil…" at bounding box center [435, 162] width 447 height 172
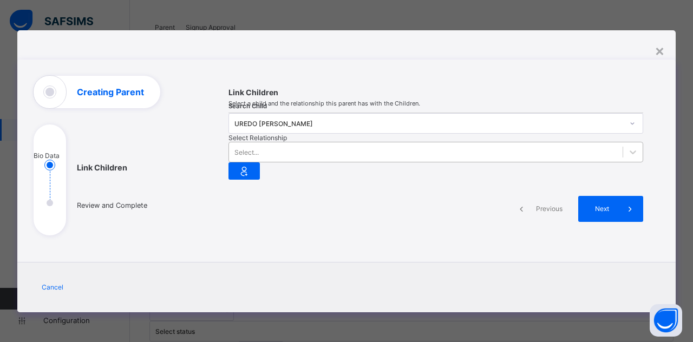
scroll to position [54, 0]
click at [410, 142] on div "Select..." at bounding box center [435, 152] width 415 height 21
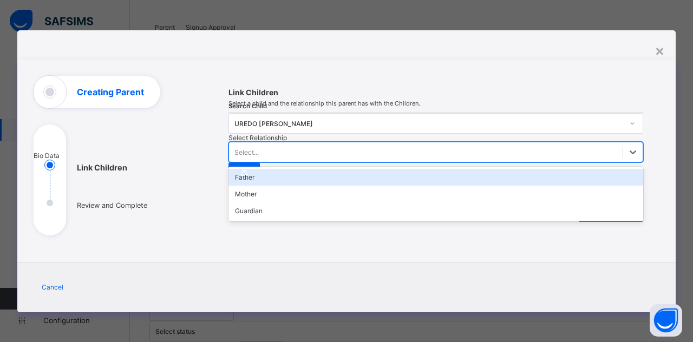
click at [395, 169] on div "Father" at bounding box center [435, 177] width 415 height 17
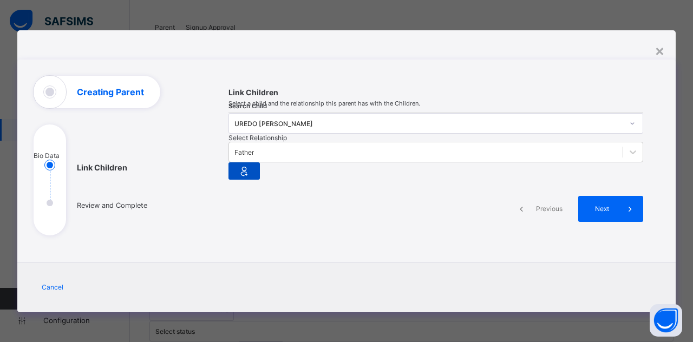
click at [252, 165] on icon at bounding box center [244, 171] width 15 height 13
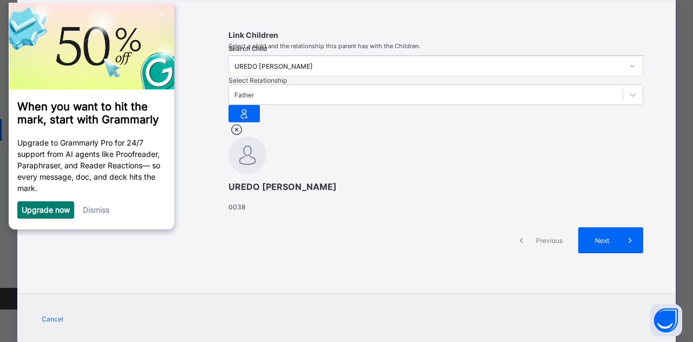
click at [96, 211] on link "Dismiss" at bounding box center [96, 209] width 27 height 9
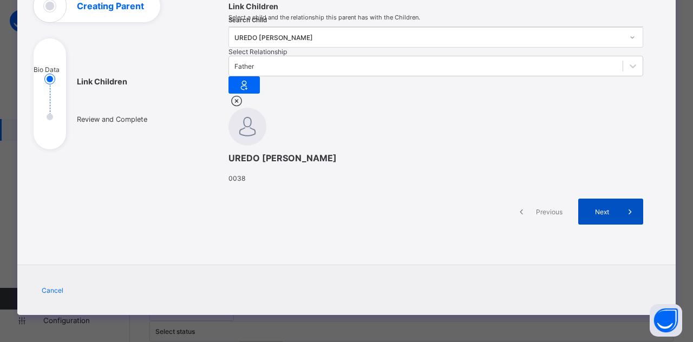
scroll to position [202, 0]
click at [590, 214] on span "Next" at bounding box center [601, 212] width 31 height 8
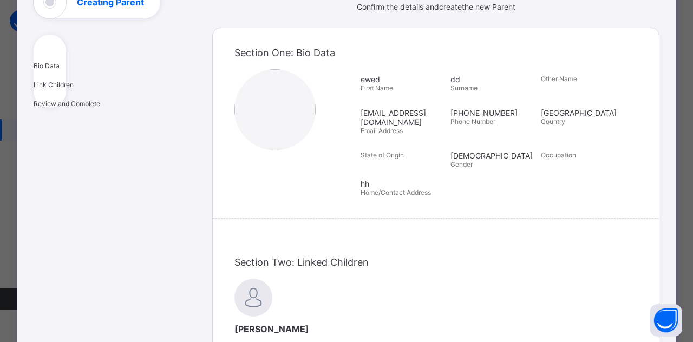
scroll to position [0, 0]
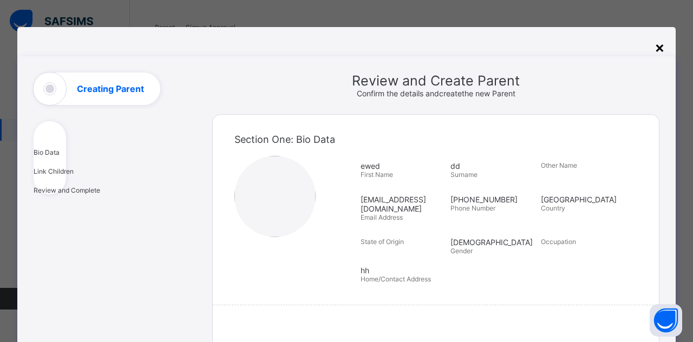
click at [657, 49] on div "×" at bounding box center [659, 47] width 10 height 18
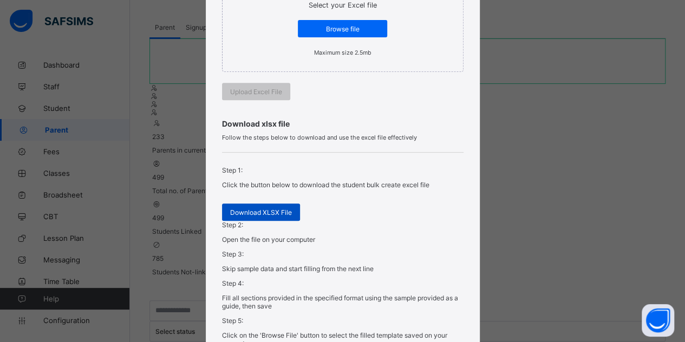
click at [262, 221] on div "Download XLSX File" at bounding box center [261, 212] width 78 height 17
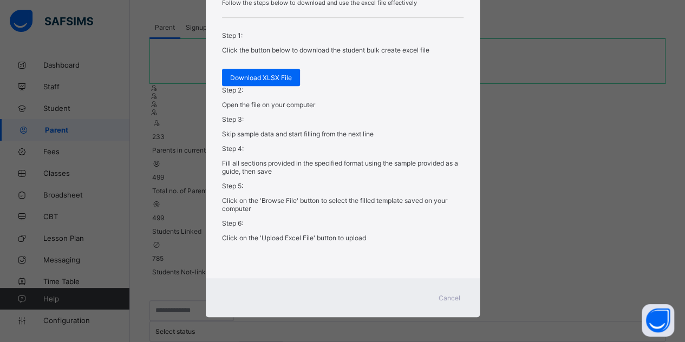
click at [451, 295] on span "Cancel" at bounding box center [449, 298] width 22 height 8
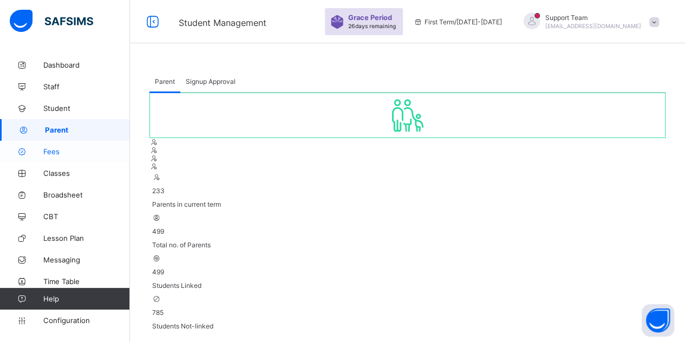
click at [53, 150] on span "Fees" at bounding box center [86, 151] width 87 height 9
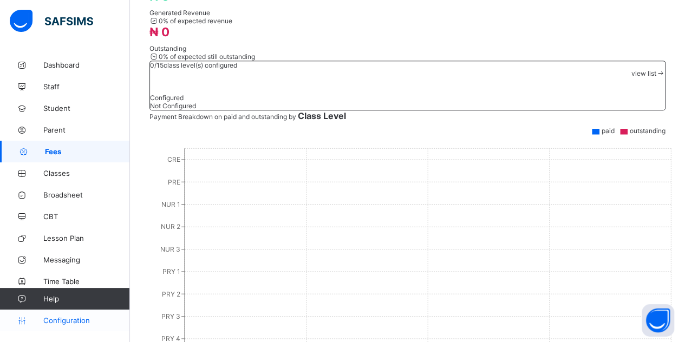
click at [72, 314] on link "Configuration" at bounding box center [64, 321] width 129 height 22
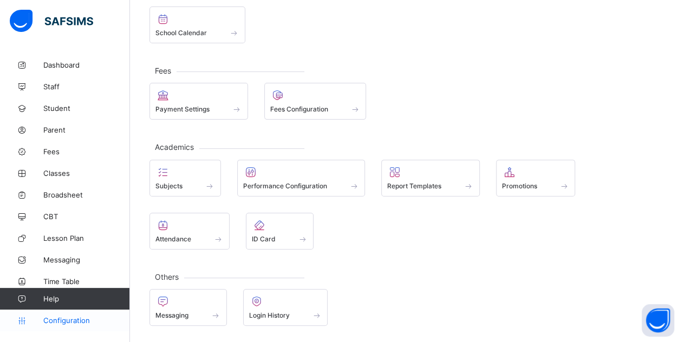
scroll to position [77, 0]
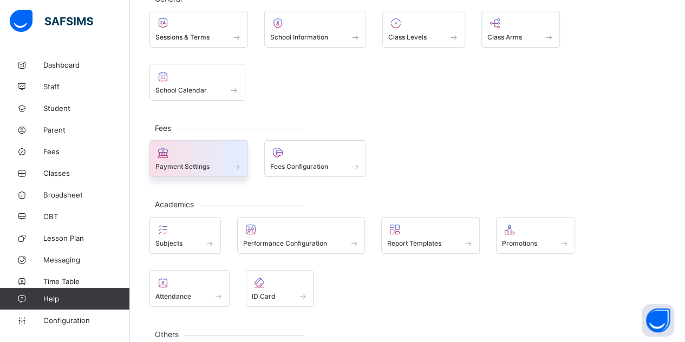
click at [195, 162] on span "Payment Settings" at bounding box center [182, 166] width 54 height 8
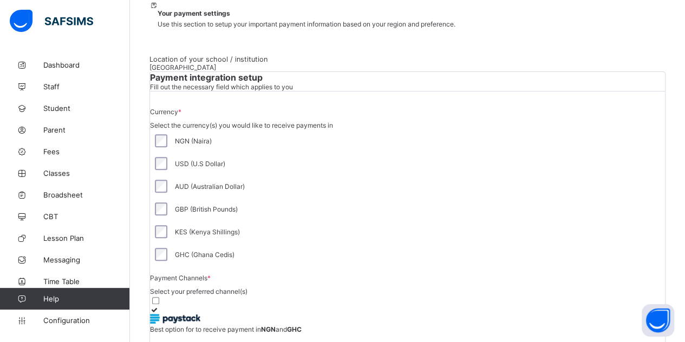
scroll to position [10, 0]
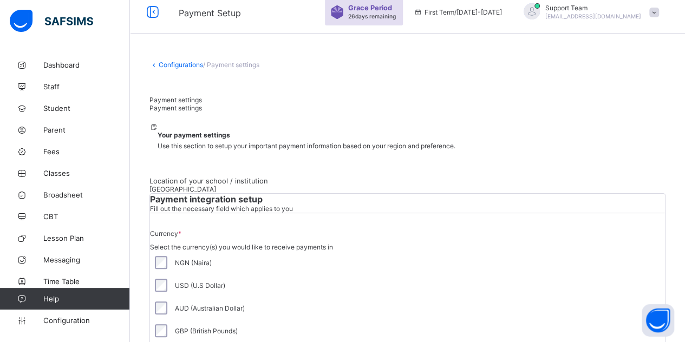
click at [173, 67] on link "Configurations" at bounding box center [181, 65] width 44 height 8
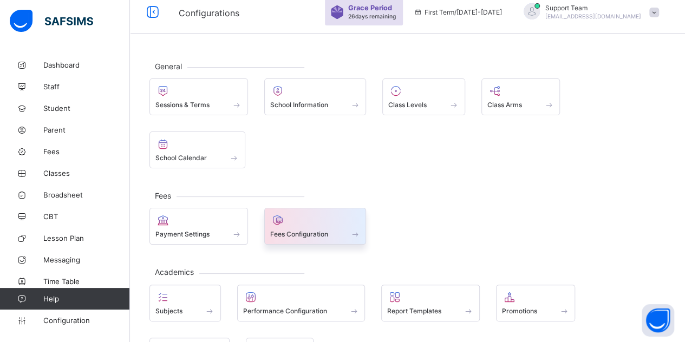
click at [309, 230] on span "Fees Configuration" at bounding box center [299, 234] width 58 height 8
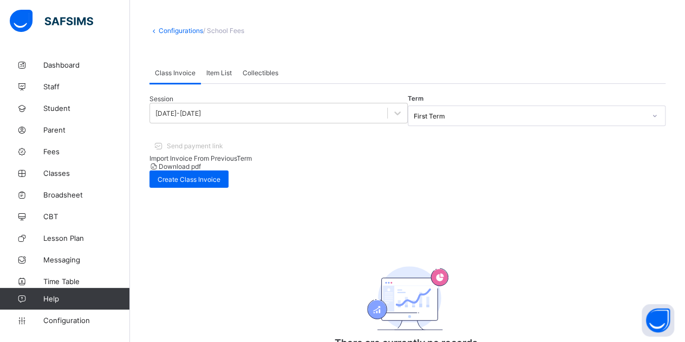
scroll to position [70, 0]
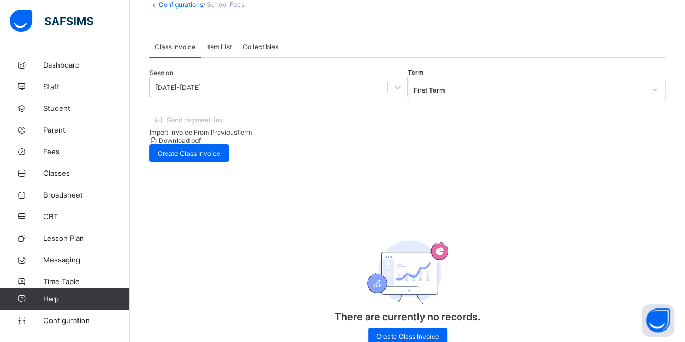
click at [252, 128] on span "Import Invoice From Previous Term" at bounding box center [200, 132] width 102 height 8
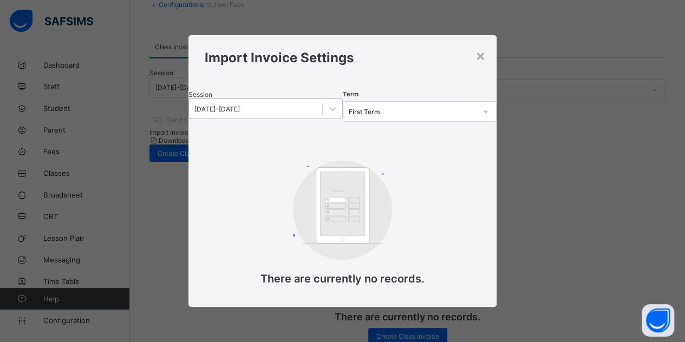
click at [268, 106] on div "2025-2026" at bounding box center [255, 108] width 133 height 15
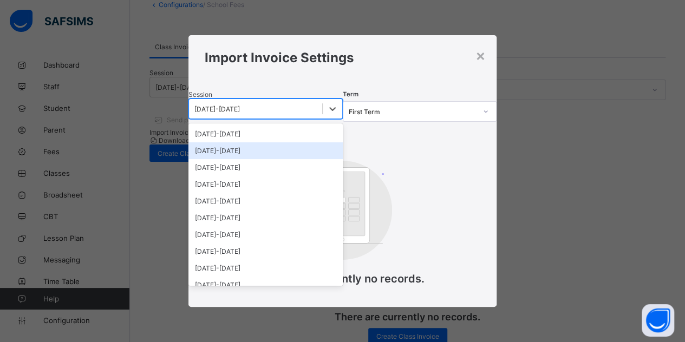
click at [243, 156] on div "[DATE]-[DATE]" at bounding box center [265, 150] width 154 height 17
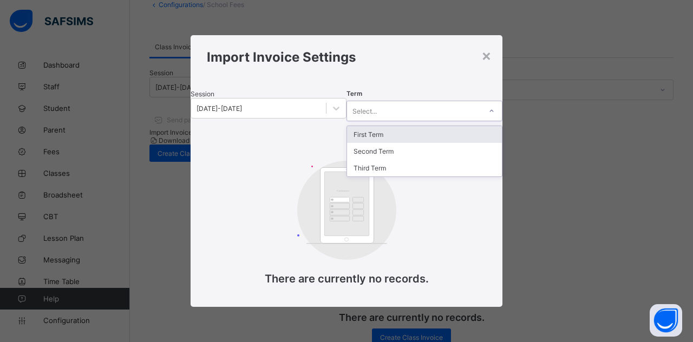
click at [388, 113] on div "Select..." at bounding box center [414, 110] width 134 height 15
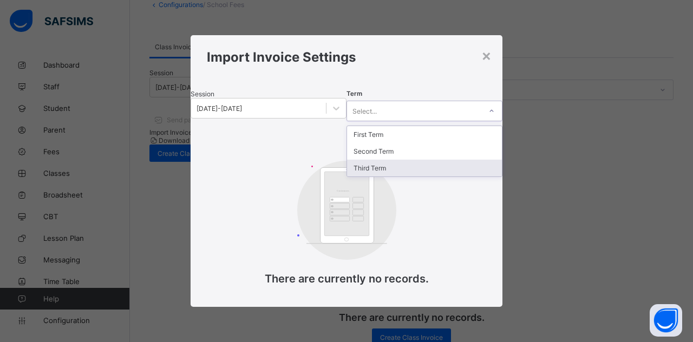
click at [374, 164] on div "Third Term" at bounding box center [424, 168] width 155 height 17
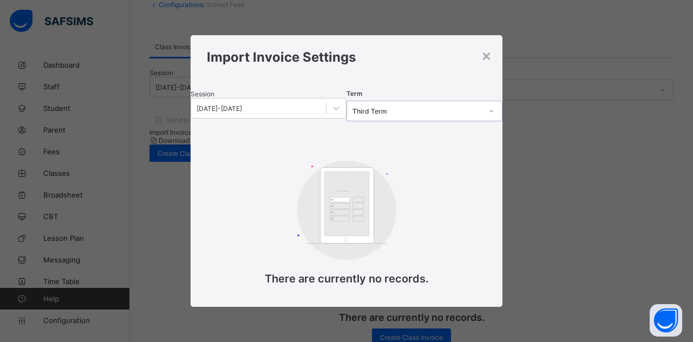
click at [382, 111] on div "Third Term" at bounding box center [417, 111] width 130 height 8
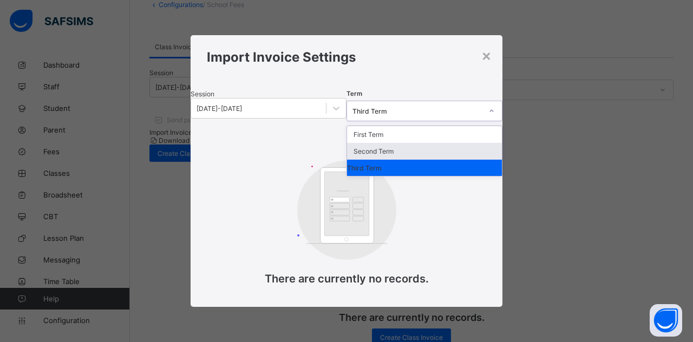
click at [381, 149] on div "Second Term" at bounding box center [424, 151] width 155 height 17
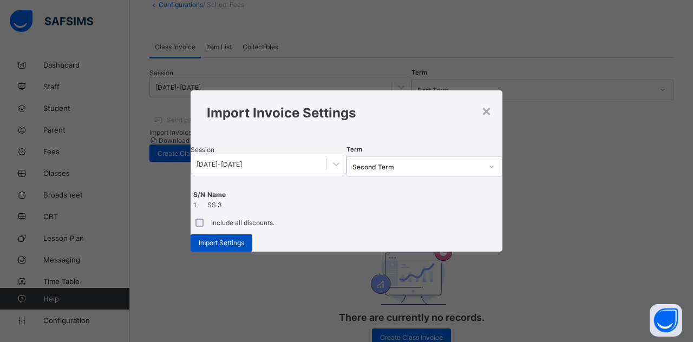
click at [244, 247] on span "Import Settings" at bounding box center [221, 243] width 45 height 8
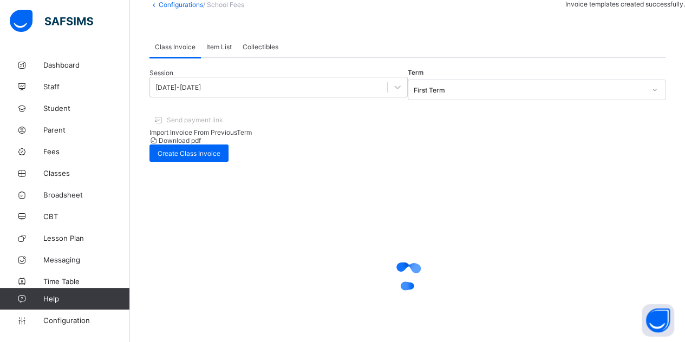
scroll to position [0, 0]
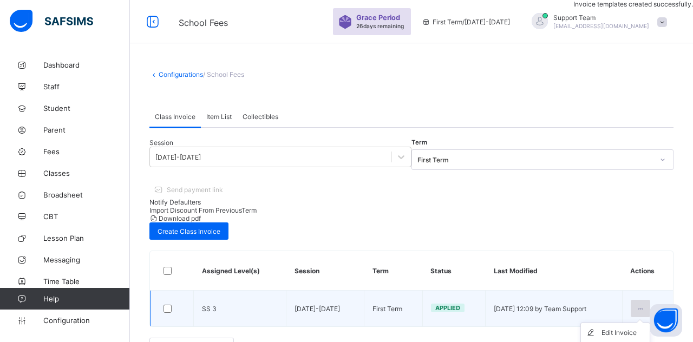
click at [640, 305] on icon at bounding box center [640, 309] width 9 height 8
click at [622, 327] on div "Edit Invoice" at bounding box center [623, 332] width 44 height 11
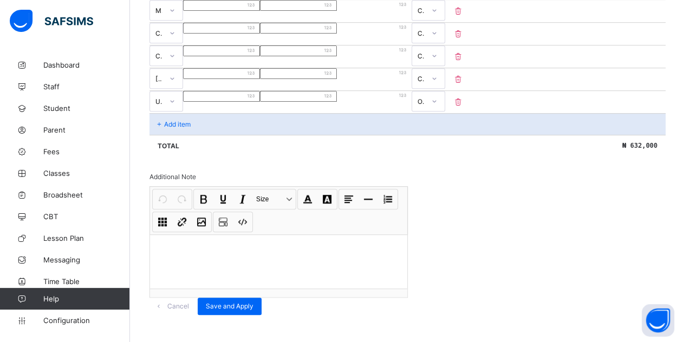
scroll to position [381, 0]
click at [198, 301] on div "Cancel" at bounding box center [173, 306] width 48 height 17
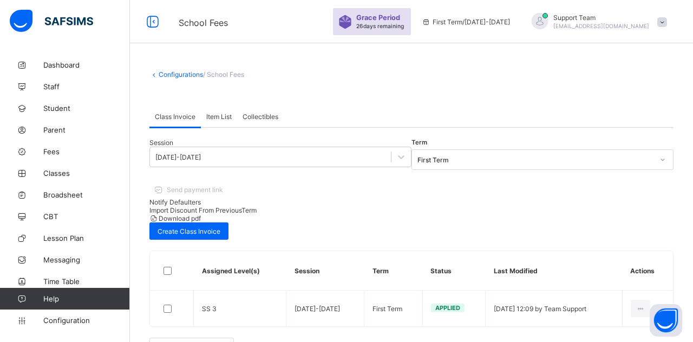
click at [216, 115] on span "Item List" at bounding box center [218, 117] width 25 height 8
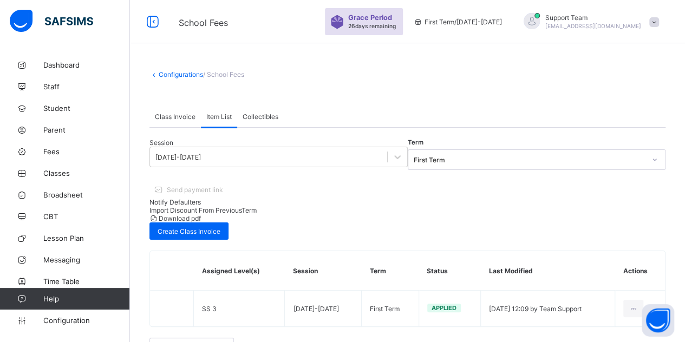
click at [258, 121] on div "Collectibles" at bounding box center [260, 117] width 47 height 22
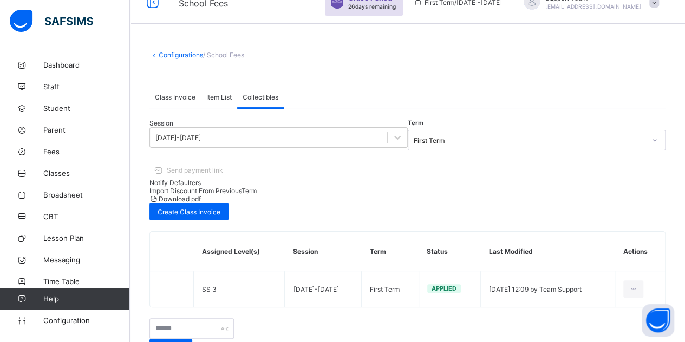
scroll to position [28, 0]
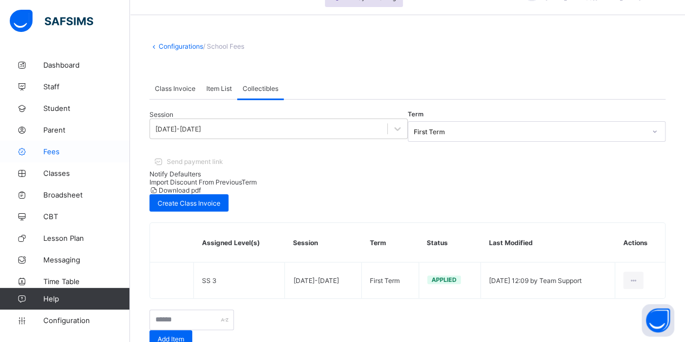
click at [50, 153] on span "Fees" at bounding box center [86, 151] width 87 height 9
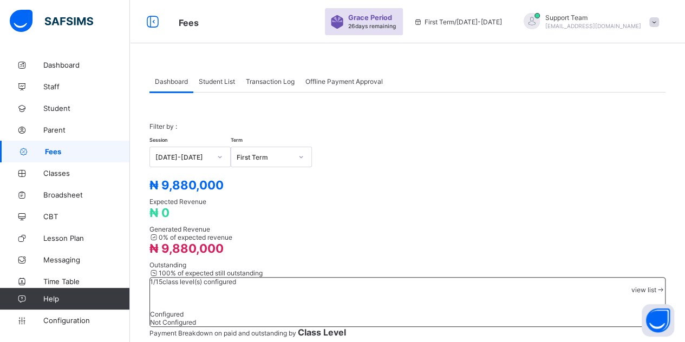
click at [207, 82] on span "Student List" at bounding box center [217, 81] width 36 height 8
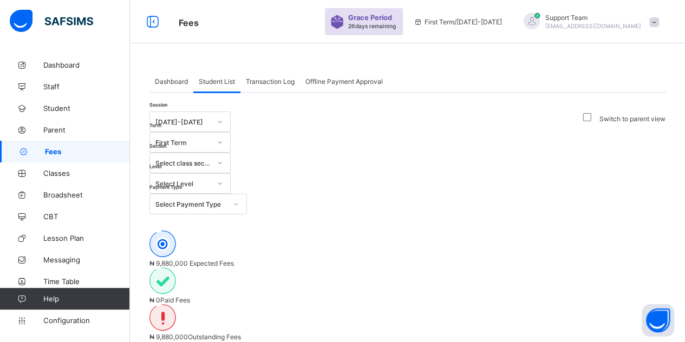
click at [231, 173] on div "Select Level" at bounding box center [189, 183] width 81 height 21
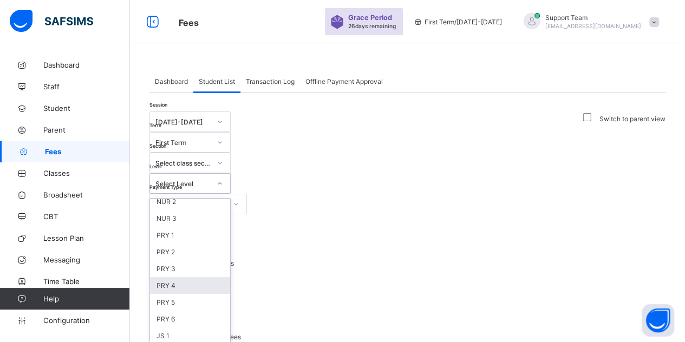
scroll to position [130, 0]
click at [230, 337] on div "SS 3" at bounding box center [190, 345] width 80 height 17
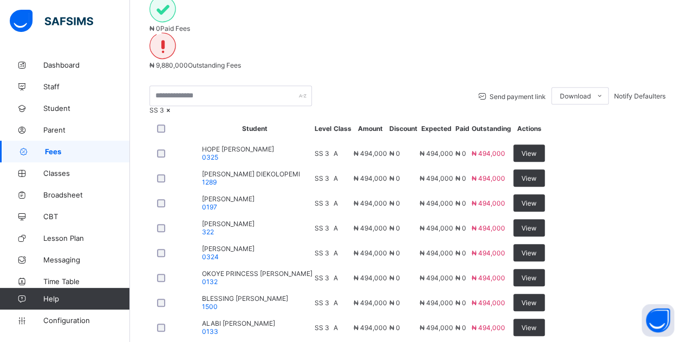
scroll to position [379, 0]
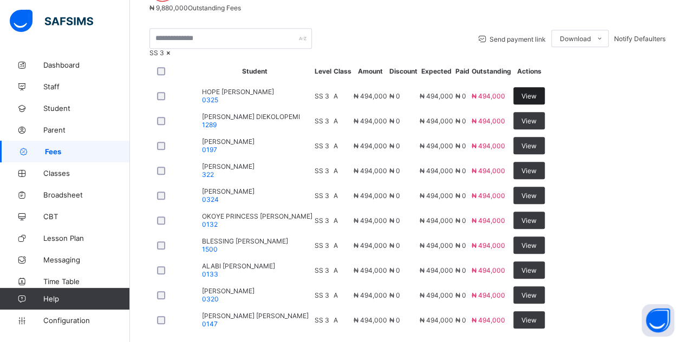
click at [536, 92] on span "View" at bounding box center [528, 96] width 15 height 8
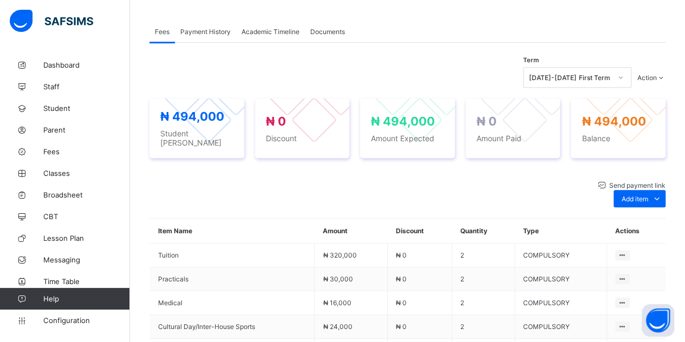
scroll to position [379, 0]
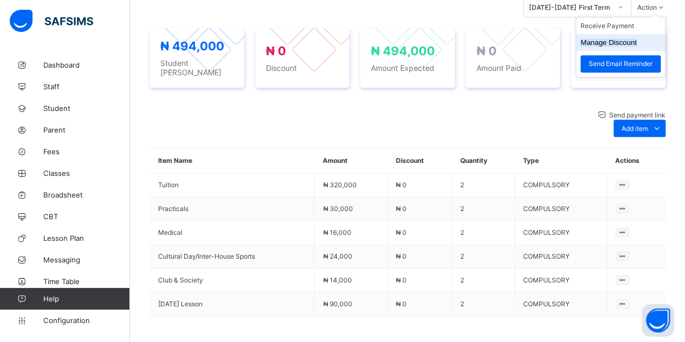
click at [616, 47] on button "Manage Discount" at bounding box center [608, 42] width 56 height 8
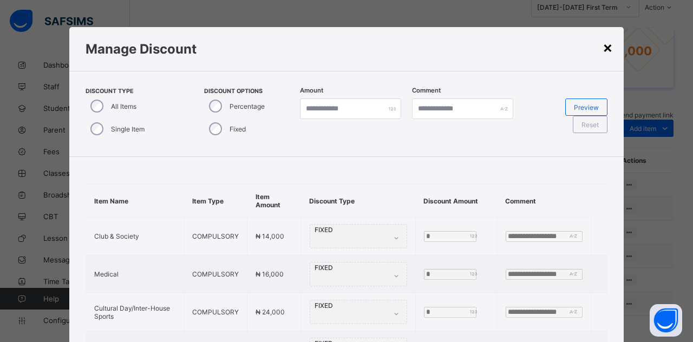
click at [608, 49] on div "×" at bounding box center [607, 47] width 10 height 18
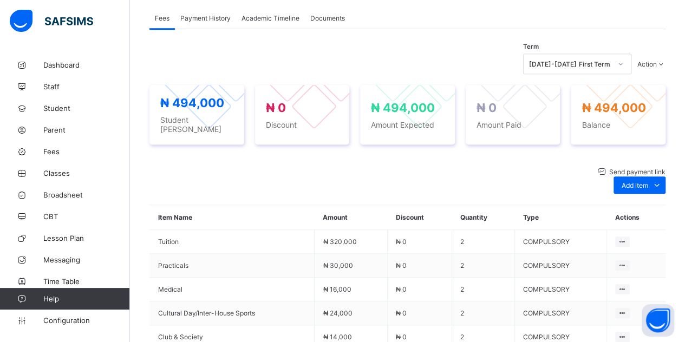
scroll to position [271, 0]
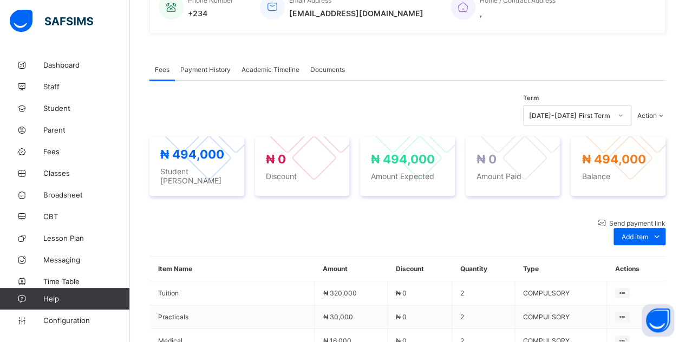
click at [269, 74] on span "Academic Timeline" at bounding box center [270, 69] width 58 height 8
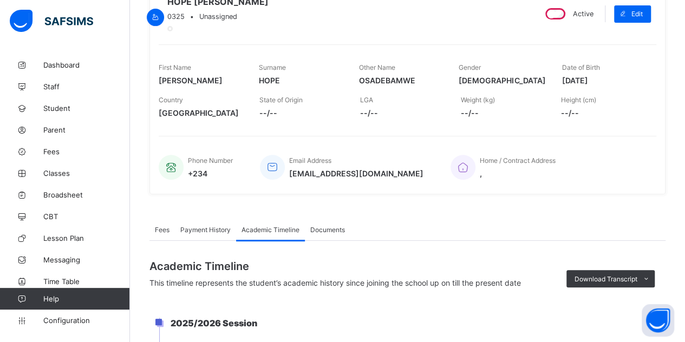
scroll to position [54, 0]
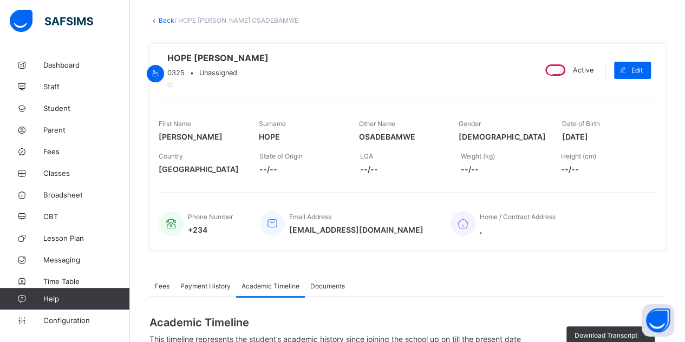
click at [167, 19] on link "Back" at bounding box center [167, 20] width 16 height 8
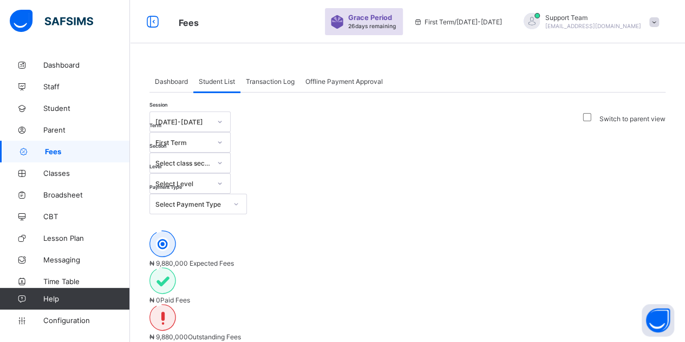
click at [265, 80] on span "Transaction Log" at bounding box center [270, 81] width 49 height 8
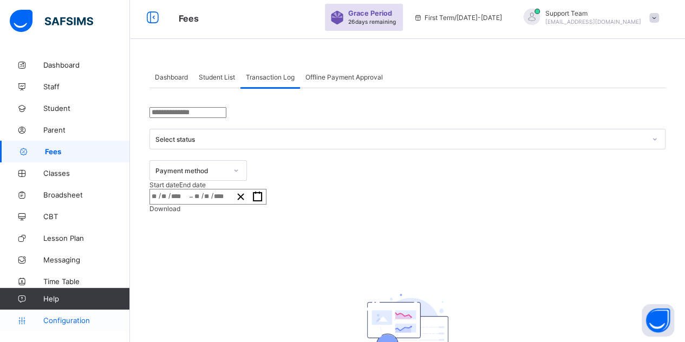
scroll to position [28, 0]
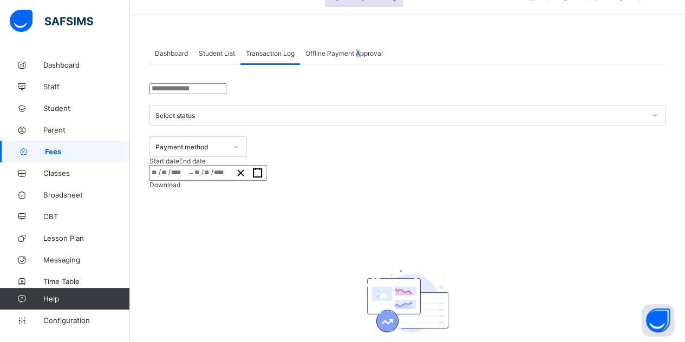
click at [358, 50] on span "Offline Payment Approval" at bounding box center [343, 53] width 77 height 8
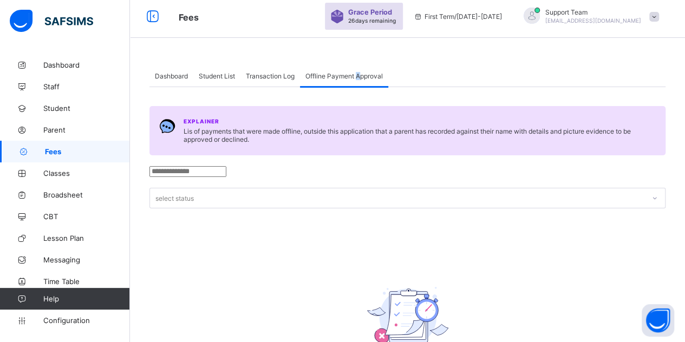
scroll to position [0, 0]
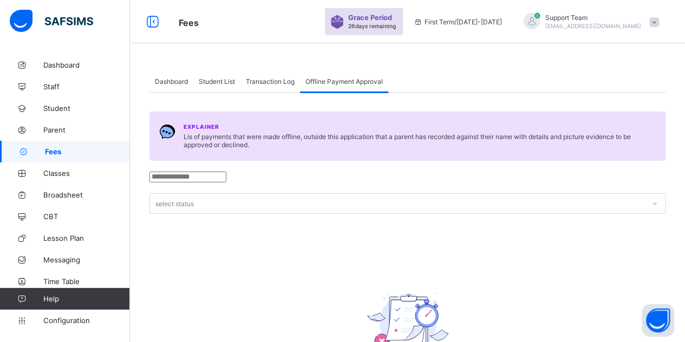
click at [616, 18] on span "Support Team" at bounding box center [593, 18] width 96 height 8
click at [509, 70] on div "Dashboard Student List Transaction Log Offline Payment Approval" at bounding box center [407, 81] width 516 height 22
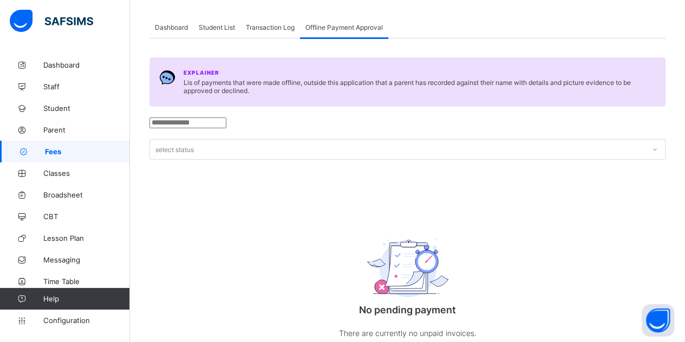
click at [204, 28] on span "Student List" at bounding box center [217, 27] width 36 height 8
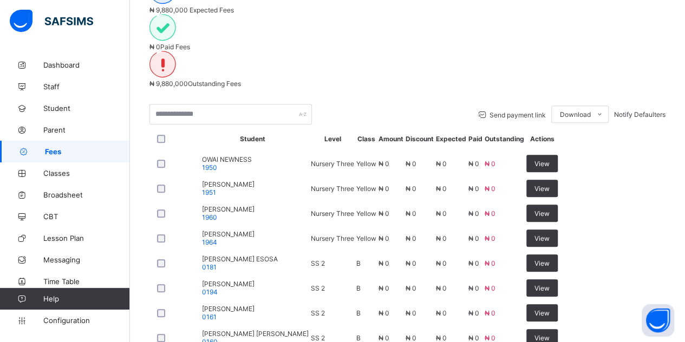
scroll to position [271, 0]
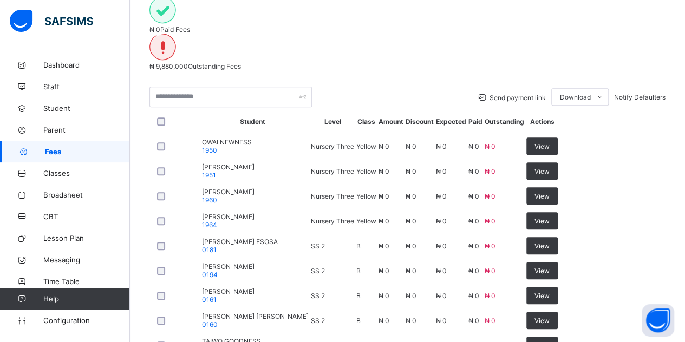
click at [217, 196] on span "1960" at bounding box center [209, 200] width 15 height 8
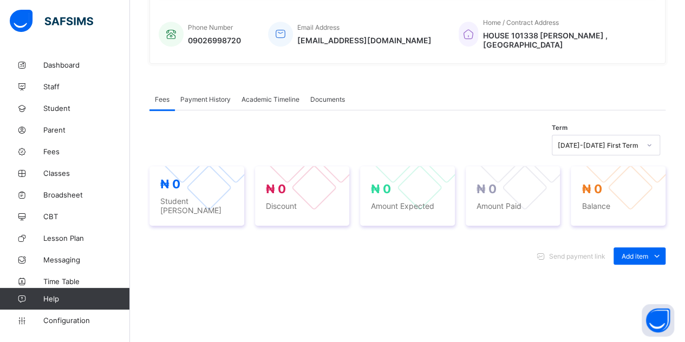
scroll to position [271, 0]
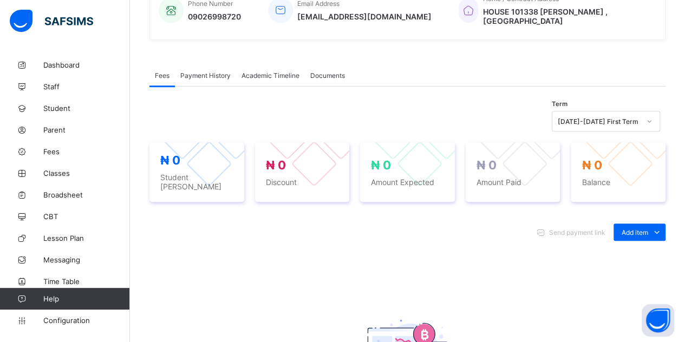
click at [595, 126] on div "2025-2026 First Term" at bounding box center [598, 121] width 82 height 8
click at [484, 128] on div "Term 2025-2026 First Term" at bounding box center [407, 121] width 516 height 21
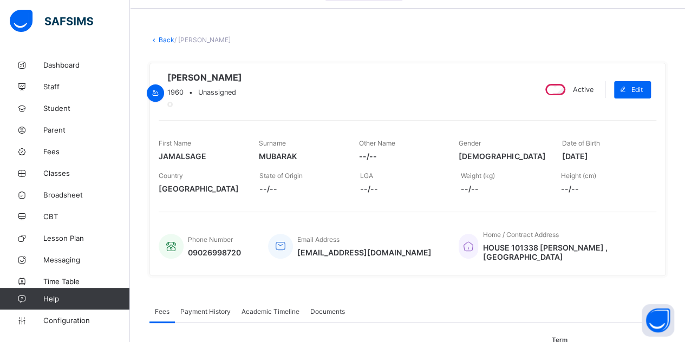
scroll to position [0, 0]
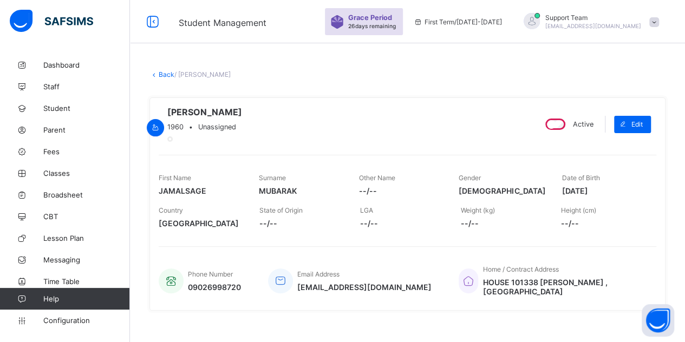
click at [165, 71] on link "Back" at bounding box center [167, 74] width 16 height 8
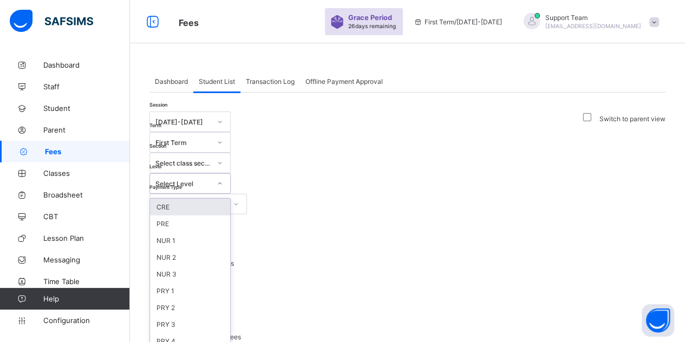
click at [211, 180] on div "Select Level" at bounding box center [182, 184] width 55 height 8
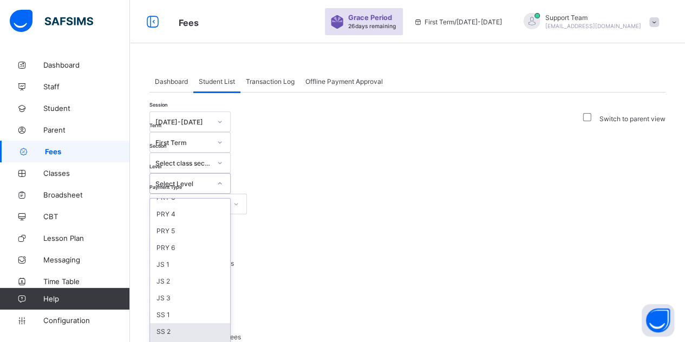
scroll to position [130, 0]
click at [230, 337] on div "SS 3" at bounding box center [190, 345] width 80 height 17
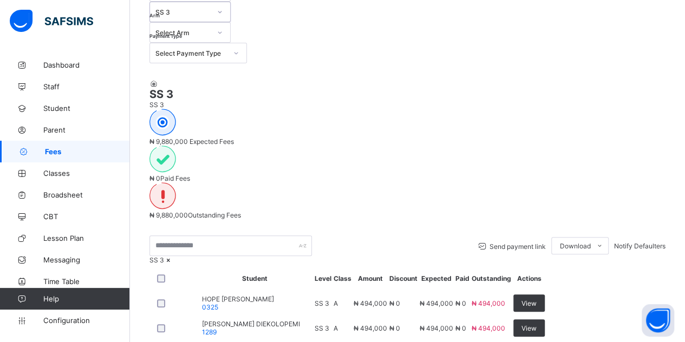
scroll to position [325, 0]
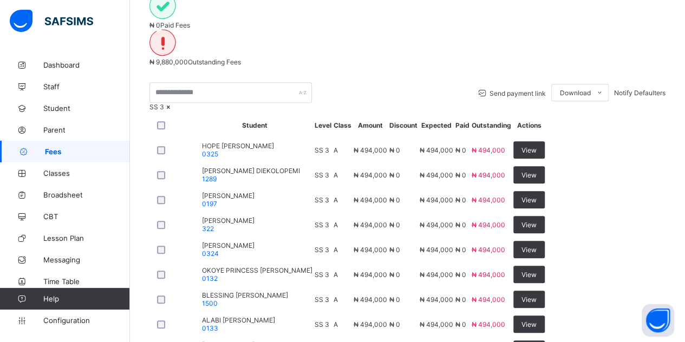
click at [226, 216] on span "DANGAJI SAMBO BASHAR" at bounding box center [228, 220] width 52 height 8
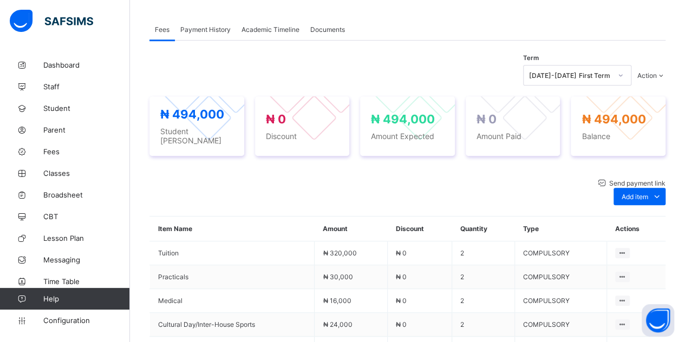
scroll to position [271, 0]
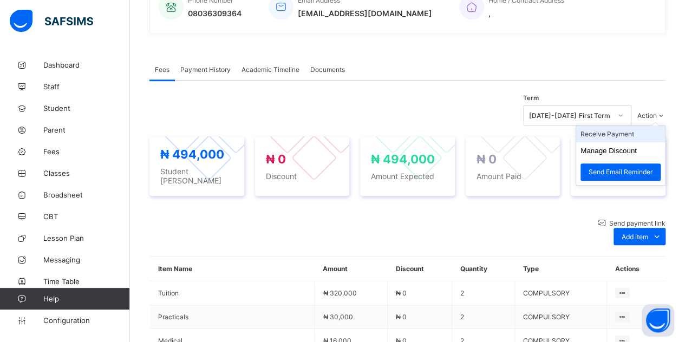
click at [637, 142] on li "Receive Payment" at bounding box center [620, 134] width 89 height 17
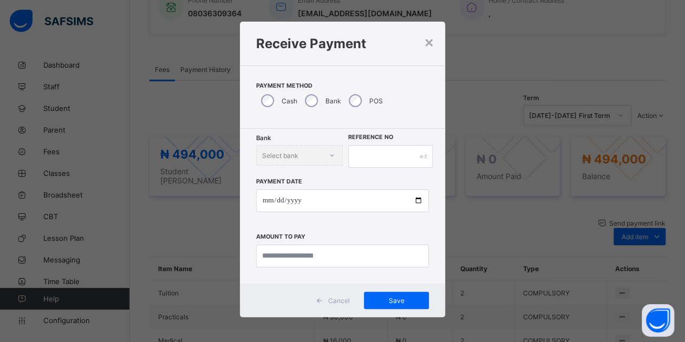
scroll to position [8, 0]
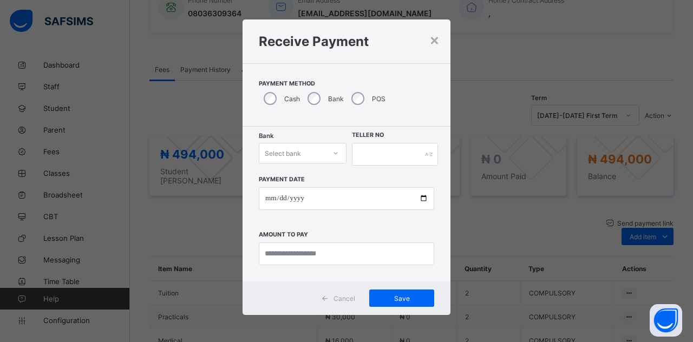
click at [289, 145] on div "Select bank" at bounding box center [303, 153] width 88 height 21
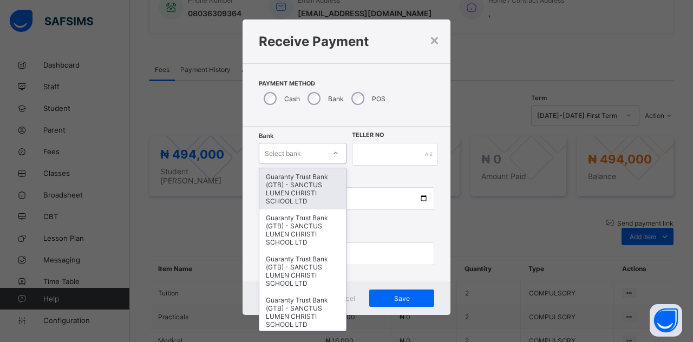
click at [286, 189] on div "Guaranty Trust Bank (GTB) - SANCTUS LUMEN CHRISTI SCHOOL LTD" at bounding box center [302, 188] width 87 height 41
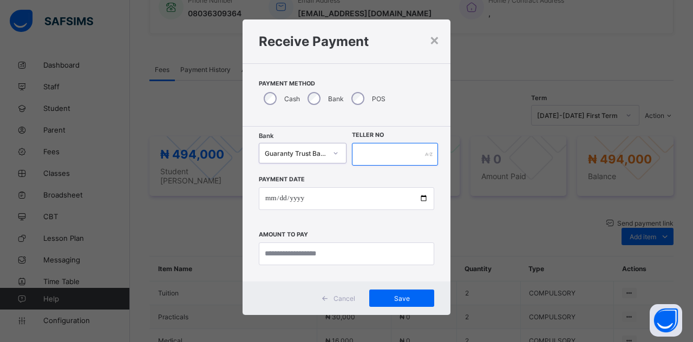
click at [377, 153] on input "text" at bounding box center [395, 154] width 86 height 23
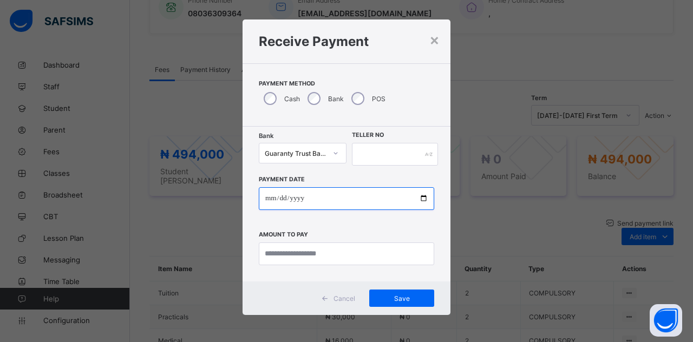
click at [307, 204] on input "date" at bounding box center [346, 198] width 175 height 23
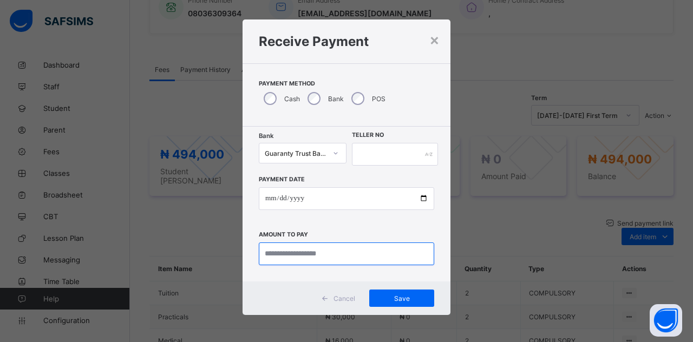
click at [292, 249] on input "currency" at bounding box center [346, 253] width 175 height 23
click at [344, 304] on div "Cancel" at bounding box center [340, 298] width 48 height 17
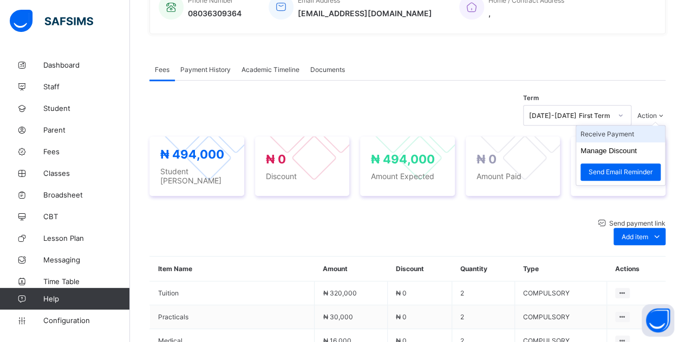
click at [633, 142] on li "Receive Payment" at bounding box center [620, 134] width 89 height 17
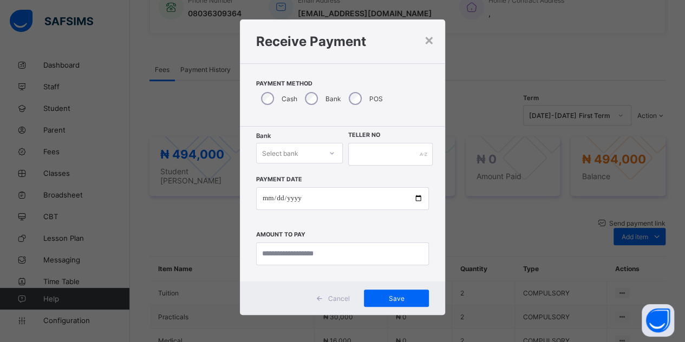
click at [299, 155] on div "Select bank" at bounding box center [289, 153] width 65 height 15
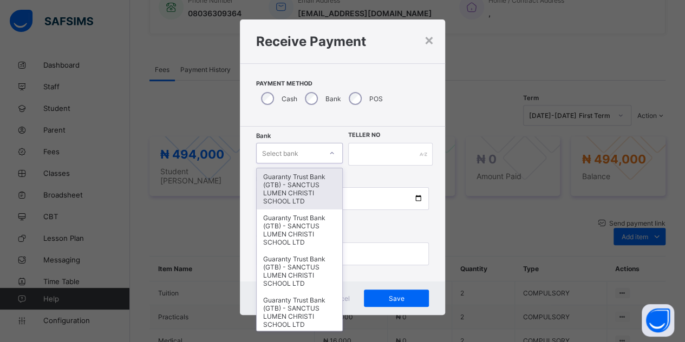
drag, startPoint x: 283, startPoint y: 191, endPoint x: 293, endPoint y: 186, distance: 12.1
click at [284, 190] on div "Guaranty Trust Bank (GTB) - SANCTUS LUMEN CHRISTI SCHOOL LTD" at bounding box center [300, 188] width 86 height 41
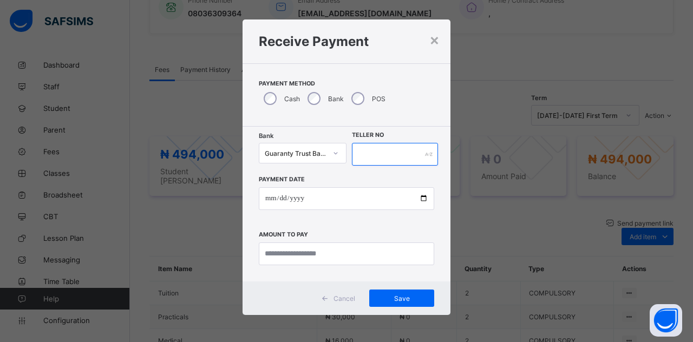
click at [394, 155] on input "text" at bounding box center [395, 154] width 86 height 23
type input "**"
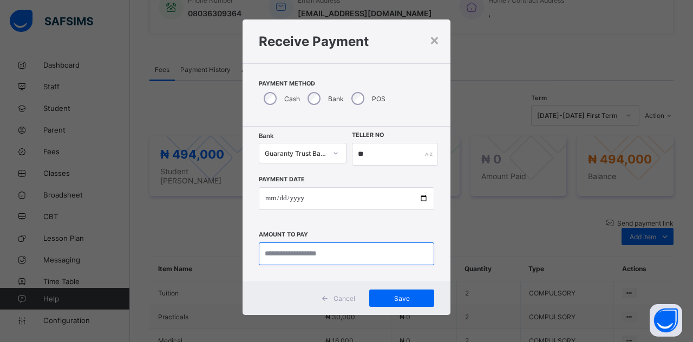
click at [305, 262] on input "currency" at bounding box center [346, 253] width 175 height 23
type input "*********"
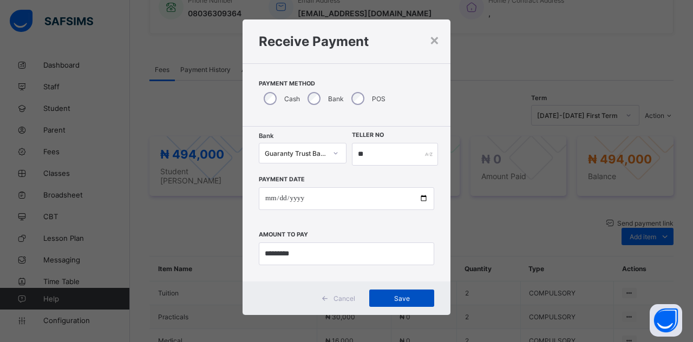
click at [404, 297] on span "Save" at bounding box center [401, 298] width 49 height 8
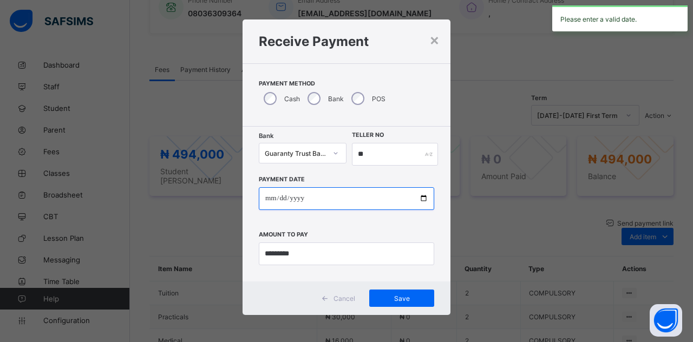
click at [332, 201] on input "date" at bounding box center [346, 198] width 175 height 23
click at [277, 199] on input "date" at bounding box center [346, 198] width 175 height 23
click at [282, 197] on input "date" at bounding box center [346, 198] width 175 height 23
click at [425, 200] on input "date" at bounding box center [346, 198] width 175 height 23
type input "**********"
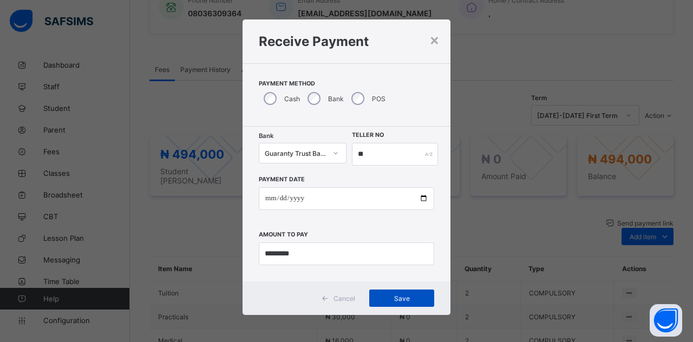
click at [390, 294] on div "Save" at bounding box center [401, 298] width 65 height 17
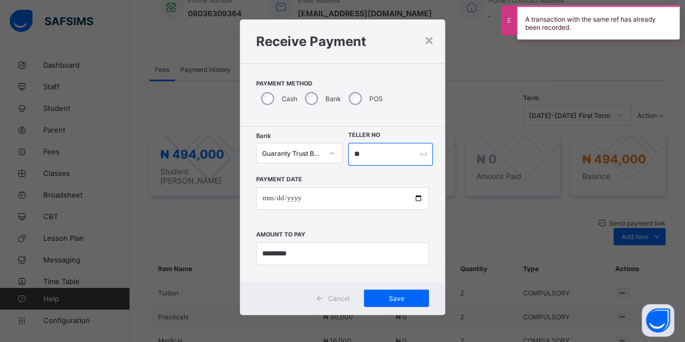
click at [376, 160] on input "**" at bounding box center [390, 154] width 85 height 23
drag, startPoint x: 376, startPoint y: 157, endPoint x: 285, endPoint y: 155, distance: 91.5
click at [285, 155] on div "Bank Guaranty Trust Bank (GTB) - SANCTUS LUMEN CHRISTI SCHOOL LTD Teller No **" at bounding box center [342, 154] width 173 height 23
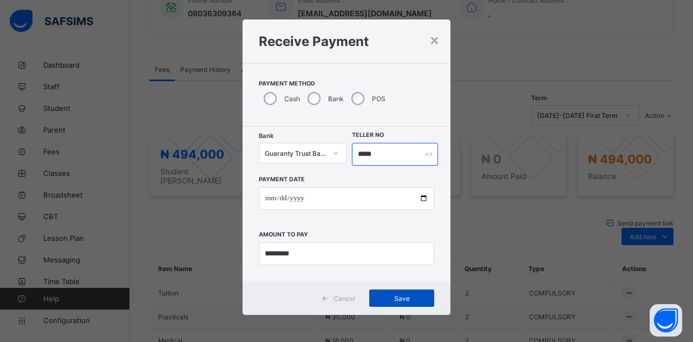
type input "*****"
click at [394, 297] on span "Save" at bounding box center [401, 298] width 49 height 8
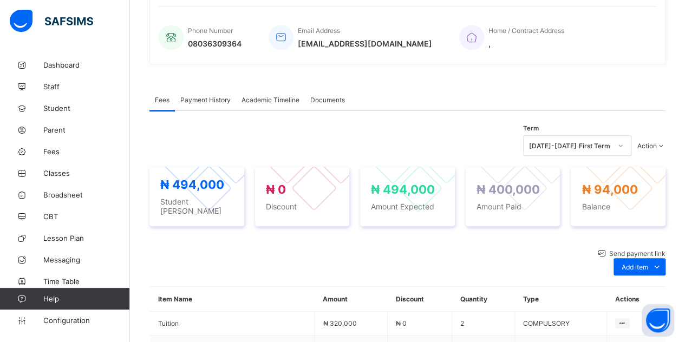
click at [200, 104] on span "Payment History" at bounding box center [205, 100] width 50 height 8
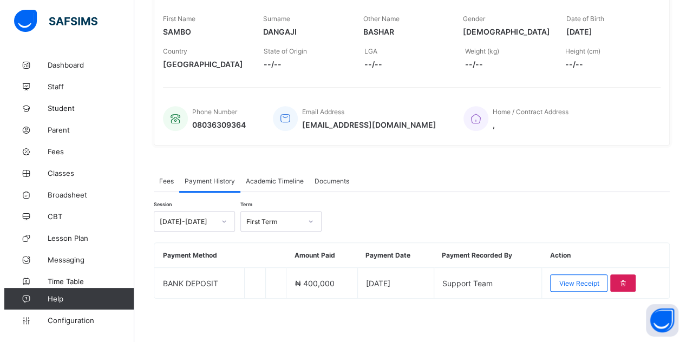
scroll to position [169, 0]
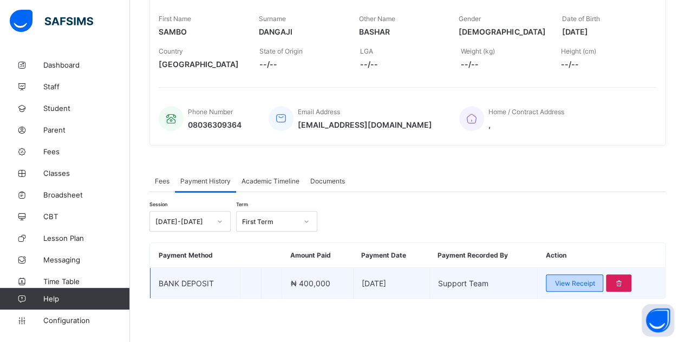
click at [564, 280] on span "View Receipt" at bounding box center [574, 283] width 40 height 8
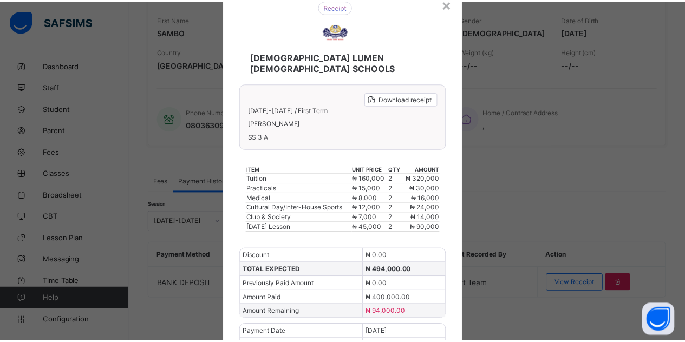
scroll to position [0, 0]
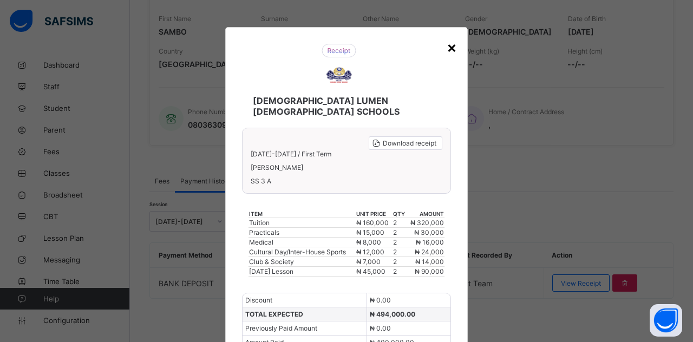
click at [451, 48] on div "×" at bounding box center [452, 47] width 10 height 18
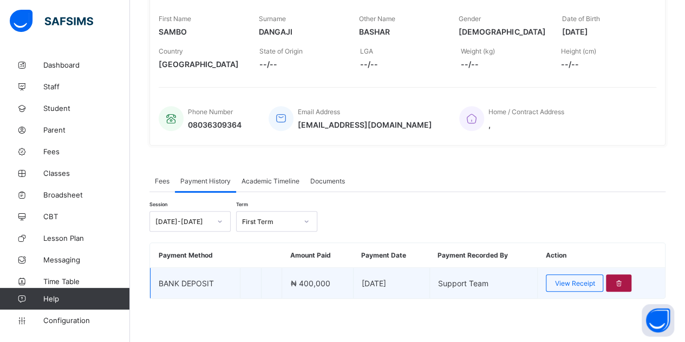
click at [623, 280] on icon at bounding box center [618, 283] width 9 height 8
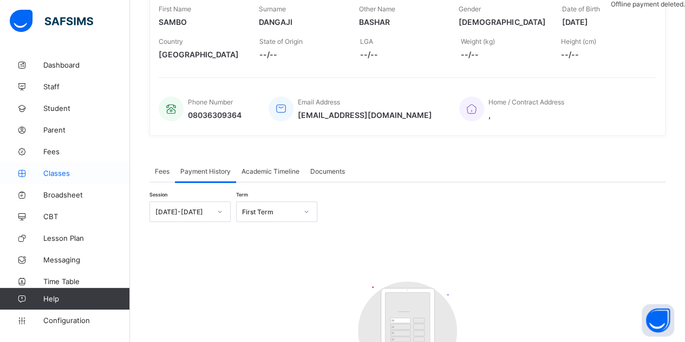
click at [75, 175] on span "Classes" at bounding box center [86, 173] width 87 height 9
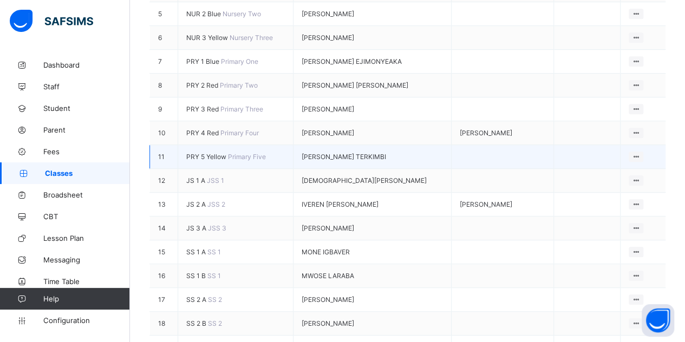
scroll to position [165, 0]
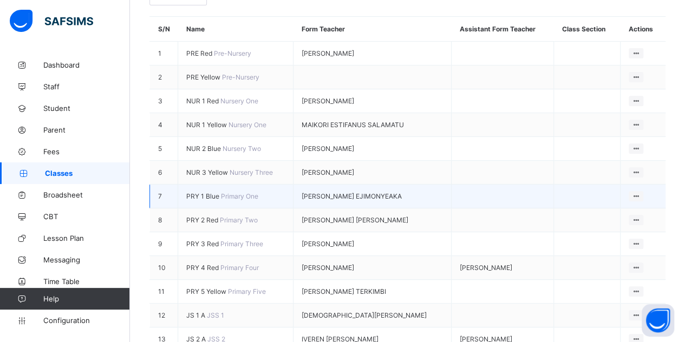
click at [198, 192] on span "PRY 1 Blue" at bounding box center [203, 196] width 35 height 8
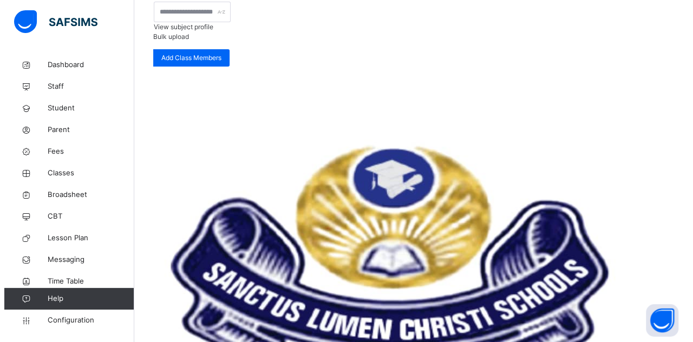
scroll to position [216, 0]
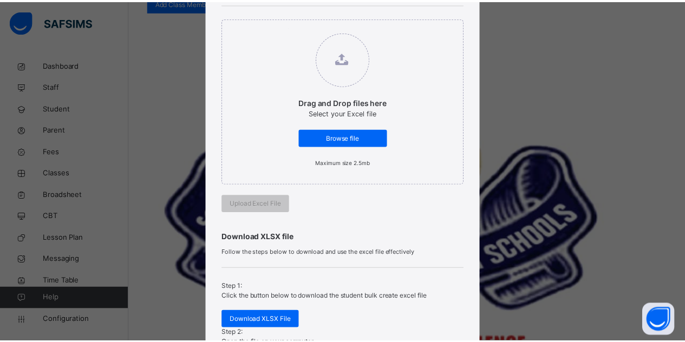
scroll to position [309, 0]
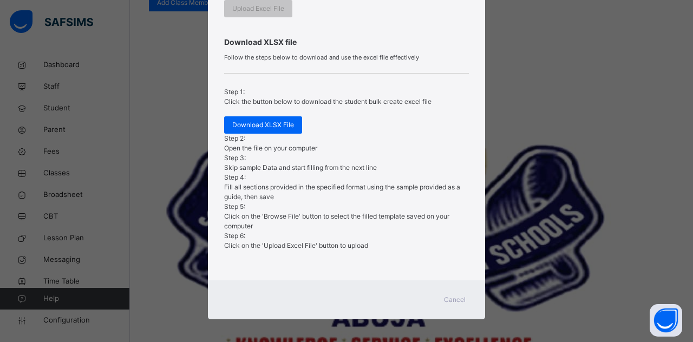
click at [446, 295] on span "Cancel" at bounding box center [455, 300] width 22 height 10
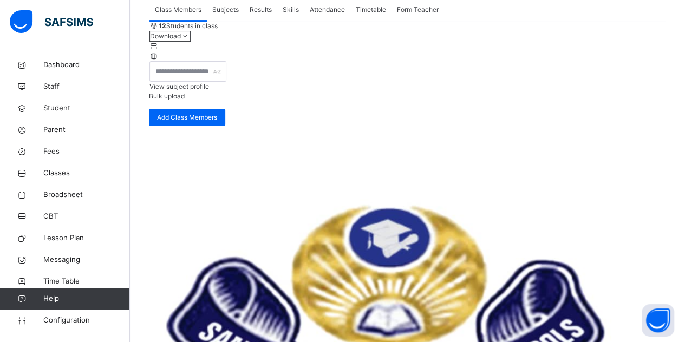
scroll to position [162, 0]
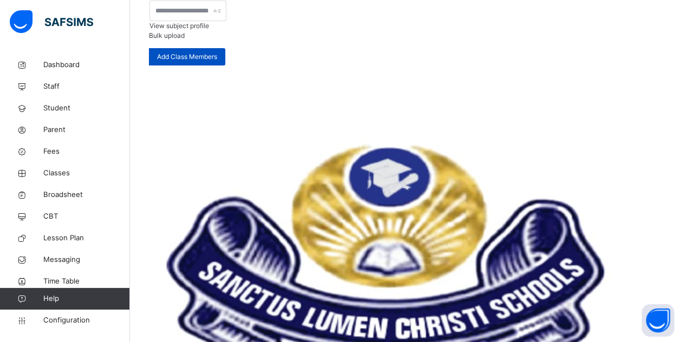
click at [217, 62] on span "Add Class Members" at bounding box center [187, 57] width 60 height 10
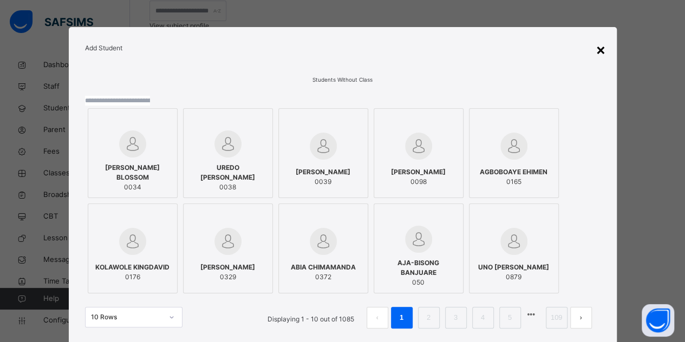
click at [601, 51] on div "×" at bounding box center [600, 49] width 10 height 23
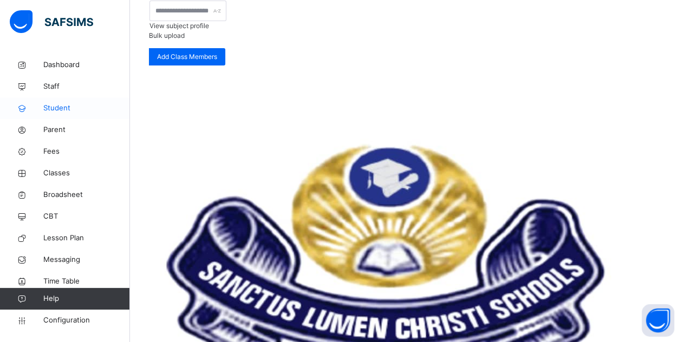
click at [56, 106] on span "Student" at bounding box center [86, 108] width 87 height 11
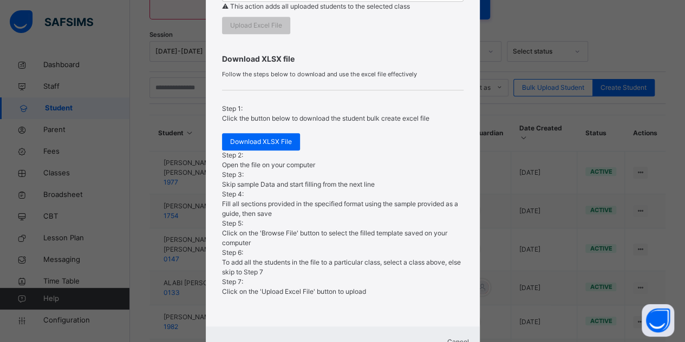
scroll to position [392, 0]
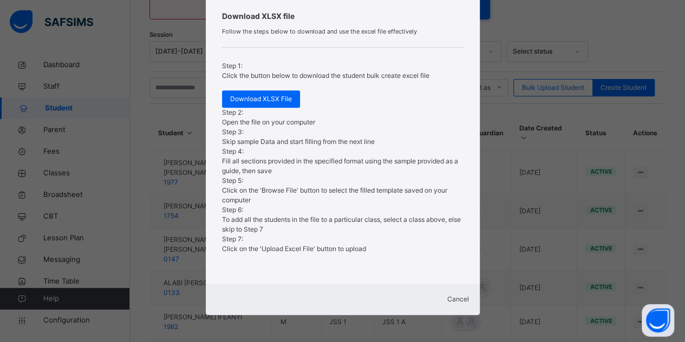
click at [447, 298] on span "Cancel" at bounding box center [458, 299] width 22 height 8
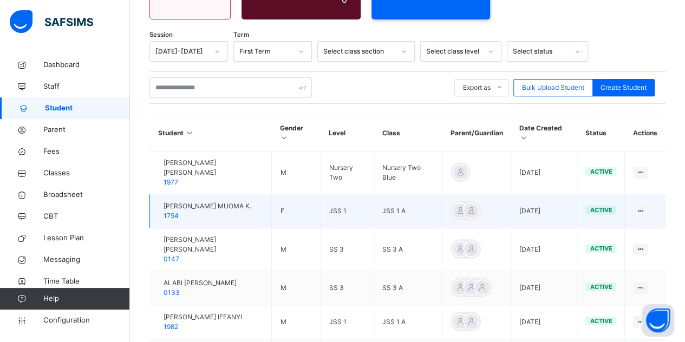
click at [179, 212] on span "1754" at bounding box center [170, 216] width 15 height 8
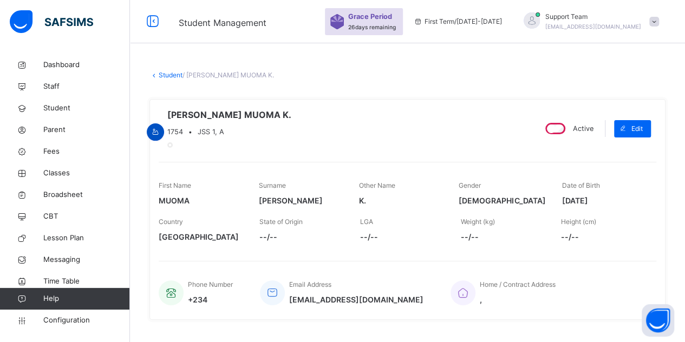
click at [160, 127] on icon at bounding box center [155, 132] width 9 height 10
click at [613, 24] on span "Cancel" at bounding box center [598, 20] width 166 height 10
click at [51, 172] on span "Classes" at bounding box center [86, 173] width 87 height 11
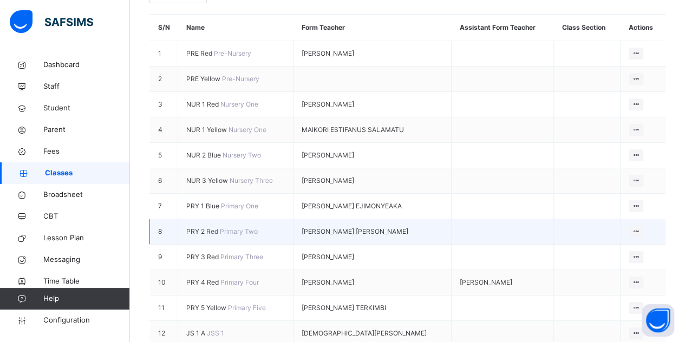
scroll to position [162, 0]
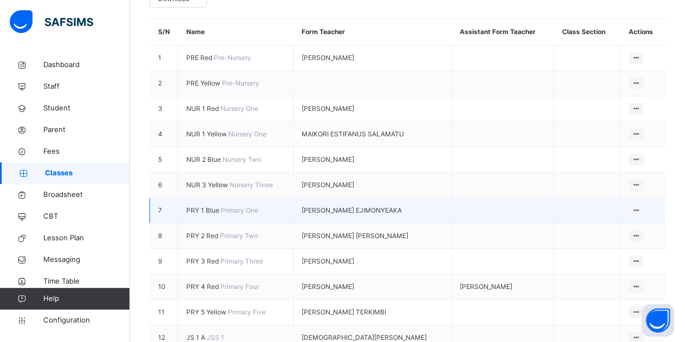
click at [201, 206] on span "PRY 1 Blue" at bounding box center [203, 210] width 35 height 8
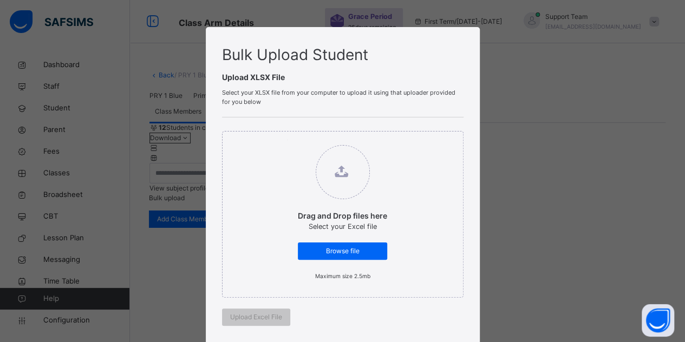
scroll to position [309, 0]
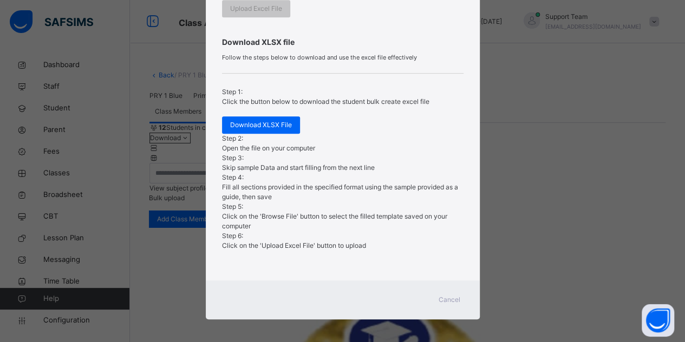
click at [456, 295] on span "Cancel" at bounding box center [449, 300] width 22 height 10
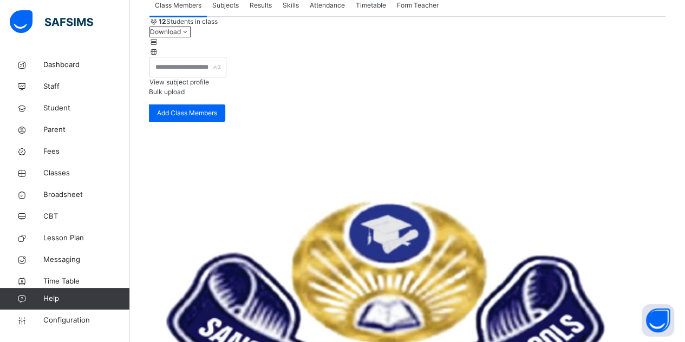
scroll to position [162, 0]
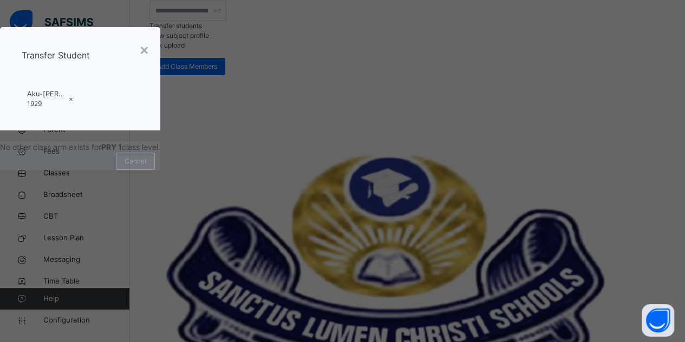
click at [146, 166] on span "Cancel" at bounding box center [135, 161] width 22 height 10
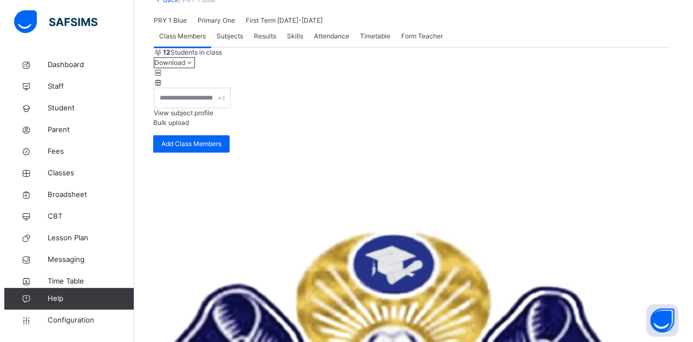
scroll to position [0, 0]
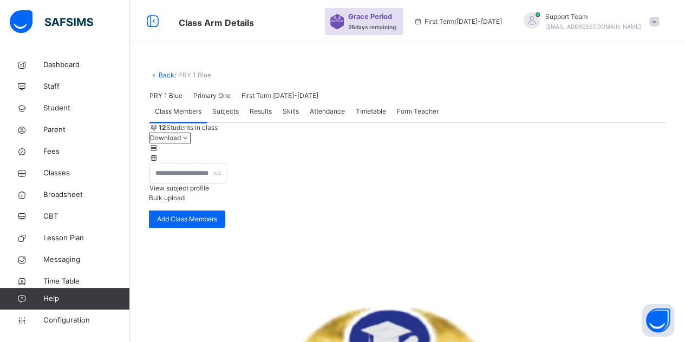
click at [161, 79] on div "Back / PRY 1 Blue" at bounding box center [407, 75] width 516 height 10
click at [163, 75] on link "Back" at bounding box center [167, 75] width 16 height 8
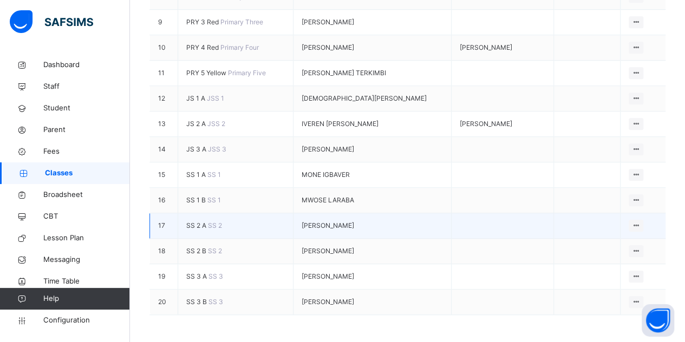
scroll to position [470, 0]
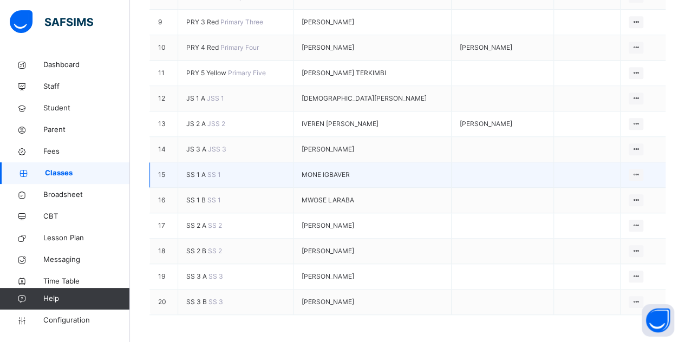
click at [201, 170] on span "SS 1 A" at bounding box center [196, 174] width 21 height 8
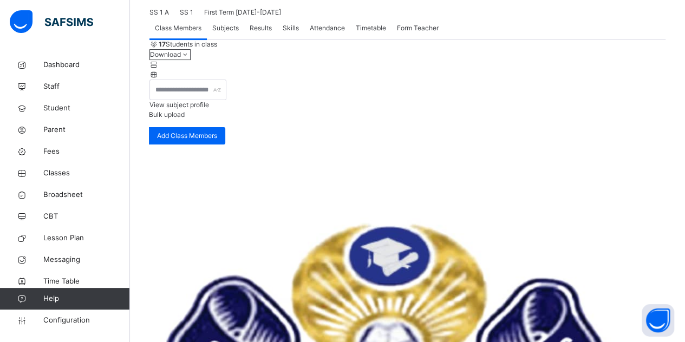
scroll to position [162, 0]
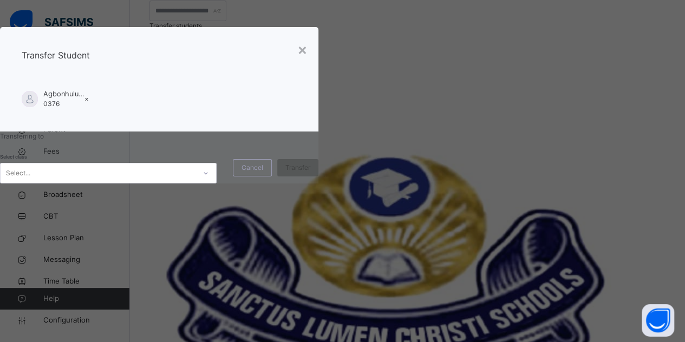
click at [195, 181] on div "Select..." at bounding box center [98, 173] width 195 height 17
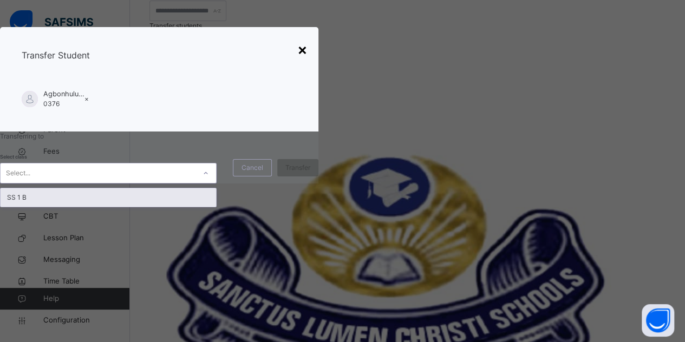
click at [307, 61] on div "×" at bounding box center [302, 49] width 10 height 23
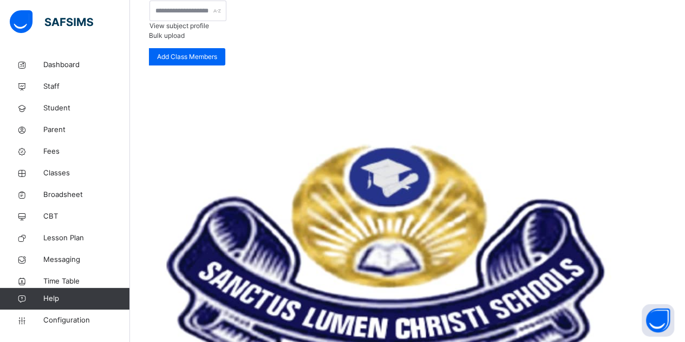
click at [209, 30] on span "View subject profile" at bounding box center [179, 26] width 60 height 8
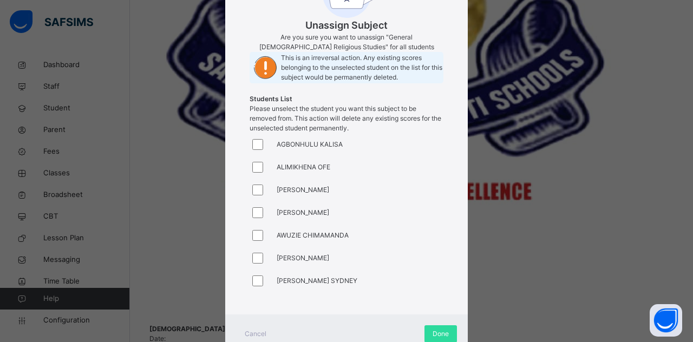
scroll to position [180, 0]
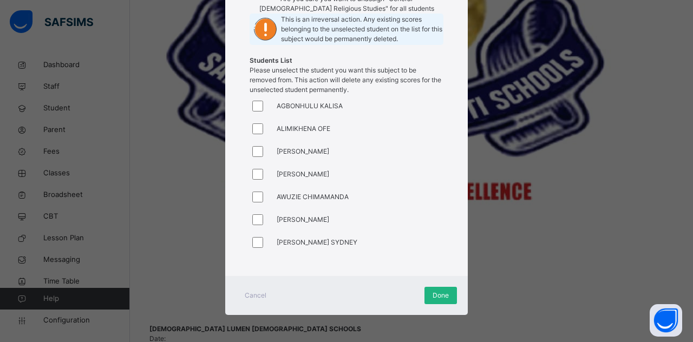
click at [444, 296] on span "Done" at bounding box center [440, 296] width 16 height 10
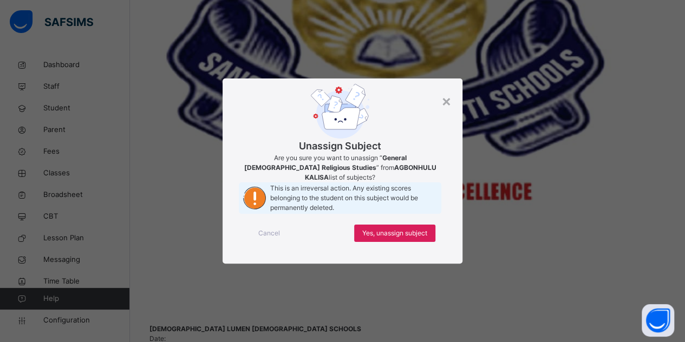
scroll to position [0, 0]
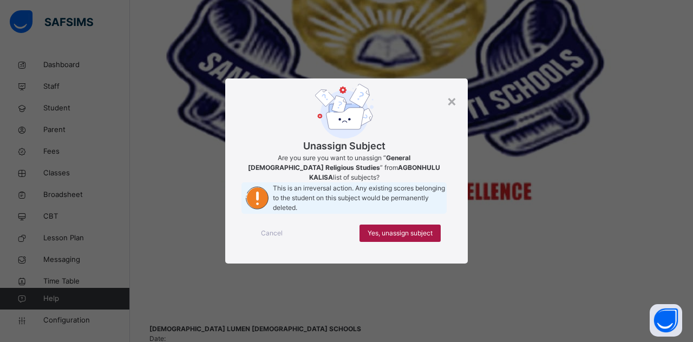
click at [401, 238] on span "Yes, unassign subject" at bounding box center [399, 233] width 65 height 10
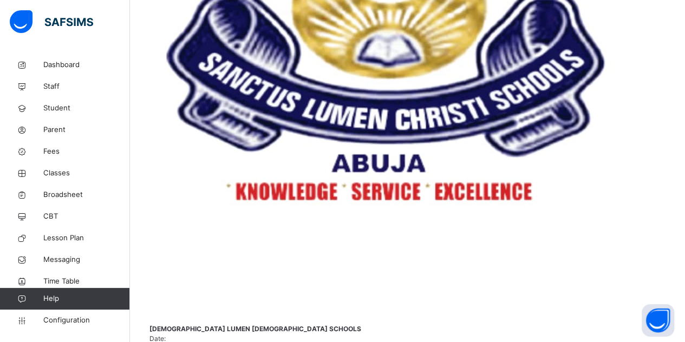
drag, startPoint x: 336, startPoint y: 61, endPoint x: 312, endPoint y: 60, distance: 23.3
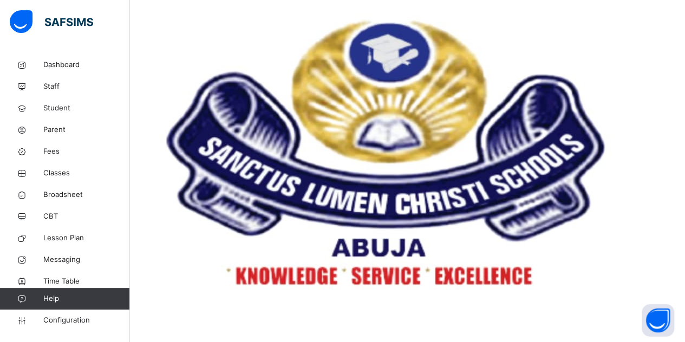
scroll to position [135, 0]
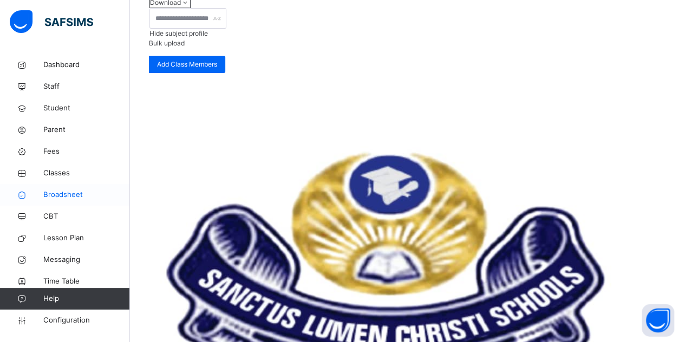
click at [54, 198] on span "Broadsheet" at bounding box center [86, 194] width 87 height 11
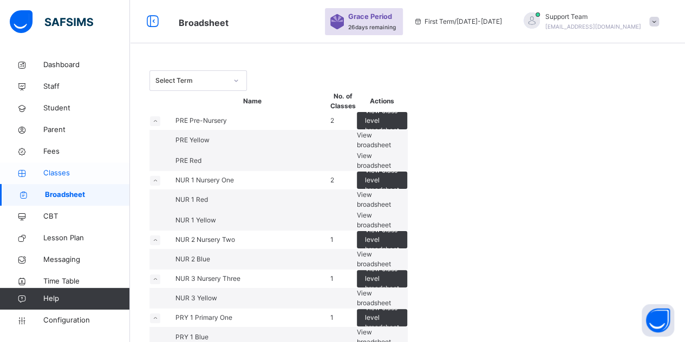
click at [60, 170] on span "Classes" at bounding box center [86, 173] width 87 height 11
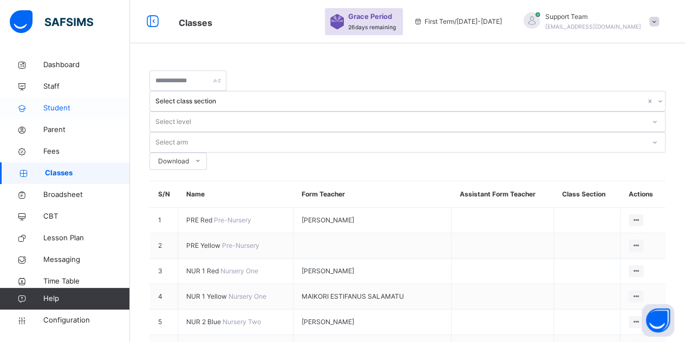
click at [75, 111] on span "Student" at bounding box center [86, 108] width 87 height 11
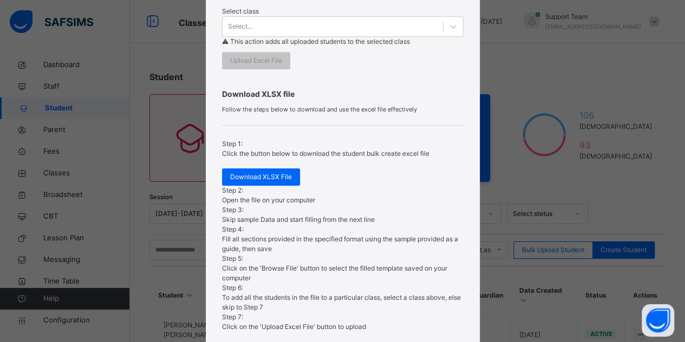
scroll to position [392, 0]
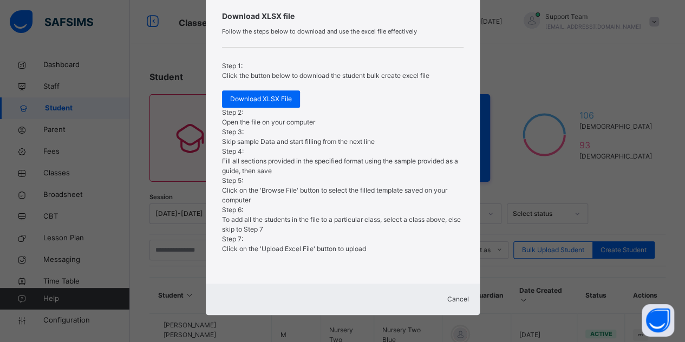
click at [447, 295] on span "Cancel" at bounding box center [458, 299] width 22 height 8
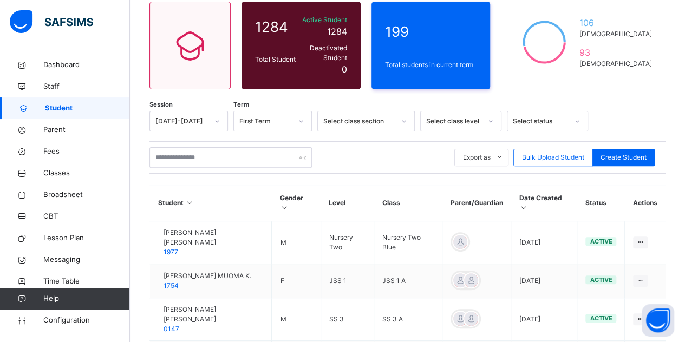
scroll to position [162, 0]
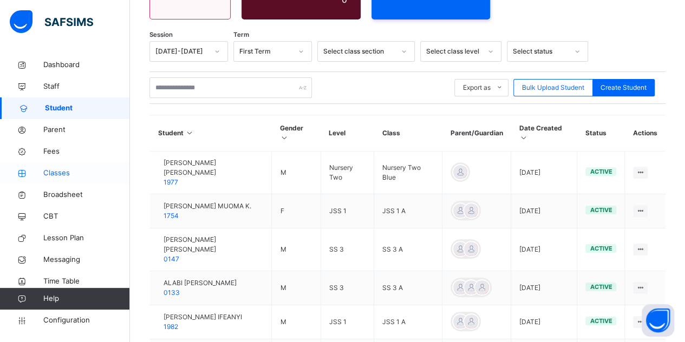
click at [65, 175] on span "Classes" at bounding box center [86, 173] width 87 height 11
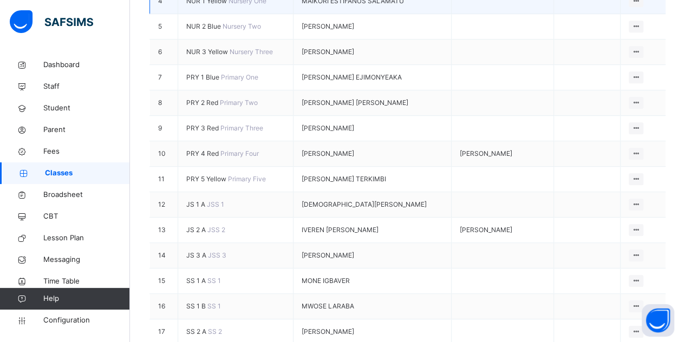
scroll to position [379, 0]
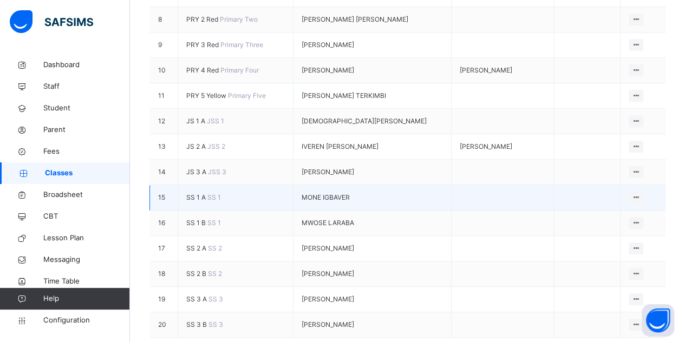
click at [190, 211] on td "SS 1 A SS 1" at bounding box center [235, 197] width 115 height 25
click at [190, 201] on span "SS 1 A" at bounding box center [196, 197] width 21 height 8
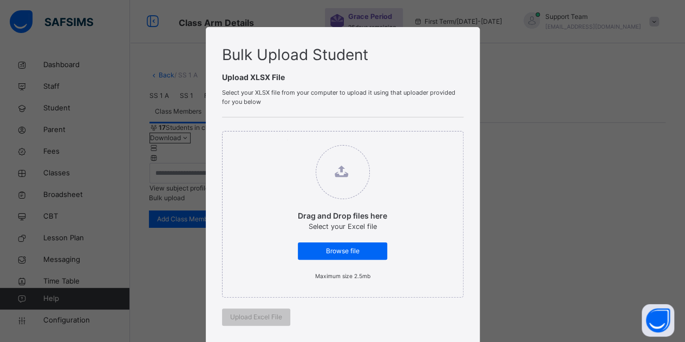
scroll to position [309, 0]
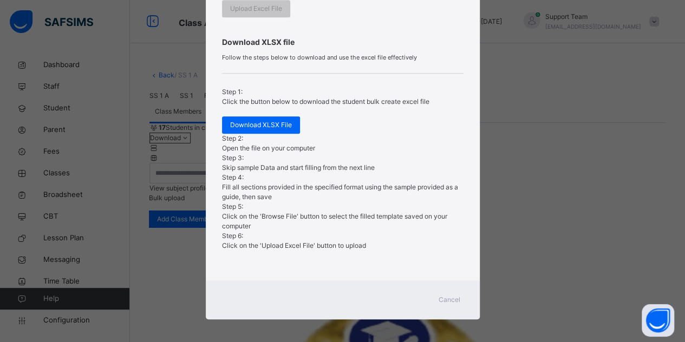
click at [447, 295] on span "Cancel" at bounding box center [449, 300] width 22 height 10
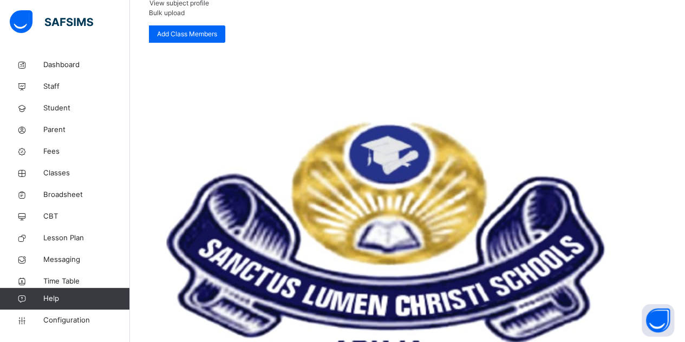
scroll to position [143, 0]
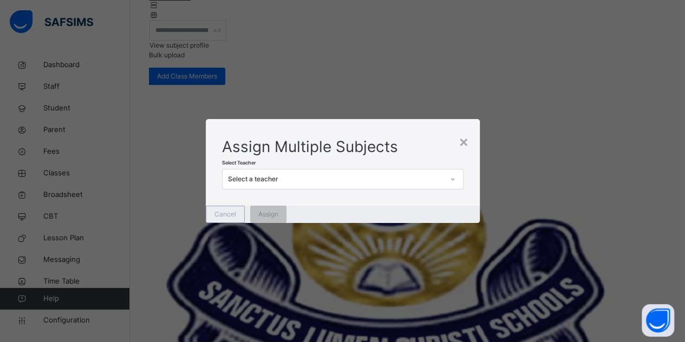
click at [353, 171] on div "Select a teacher" at bounding box center [332, 179] width 220 height 17
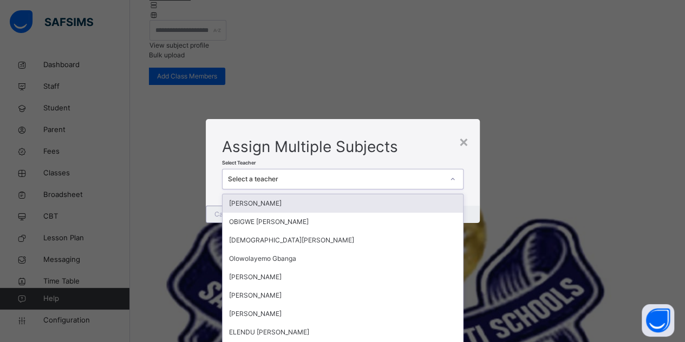
scroll to position [0, 0]
click at [462, 130] on div "×" at bounding box center [463, 141] width 10 height 23
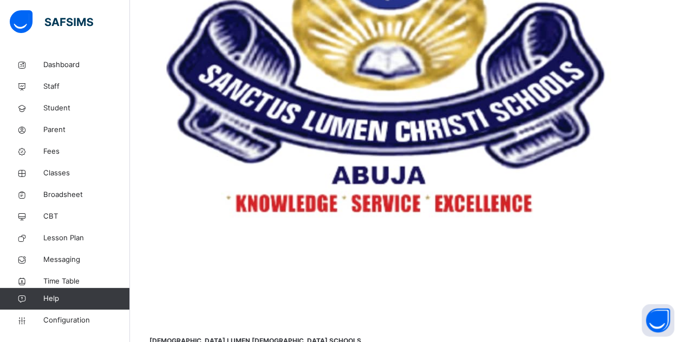
scroll to position [576, 0]
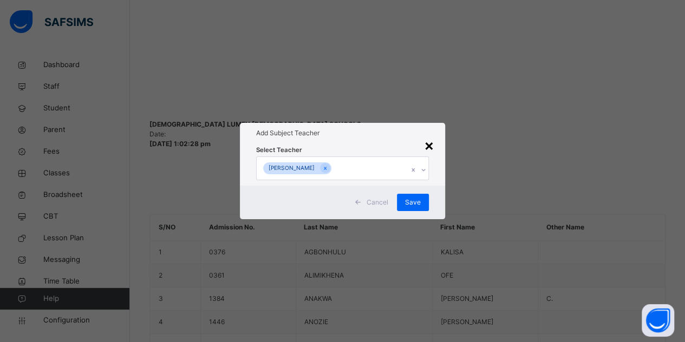
click at [434, 134] on div "×" at bounding box center [429, 145] width 10 height 23
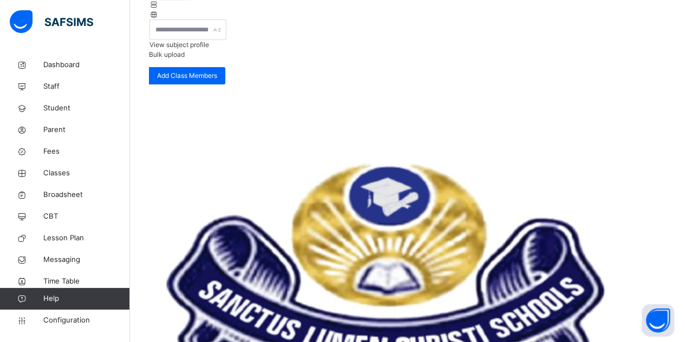
scroll to position [143, 0]
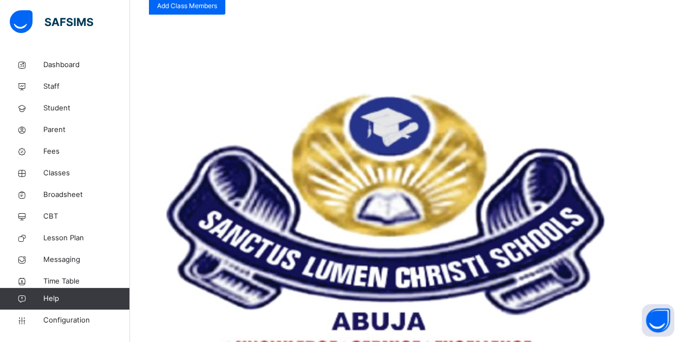
scroll to position [251, 0]
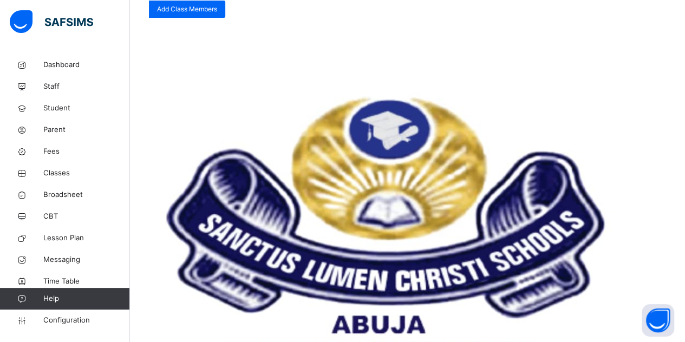
scroll to position [188, 0]
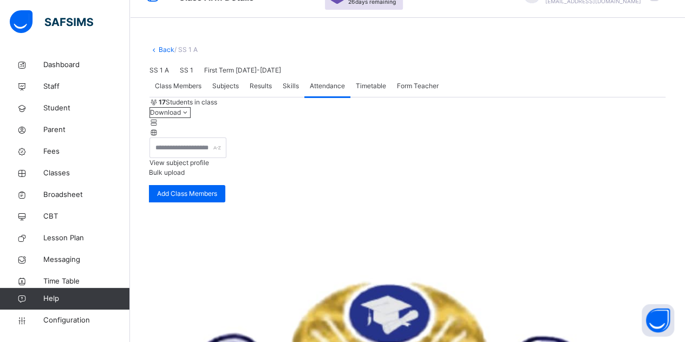
scroll to position [0, 0]
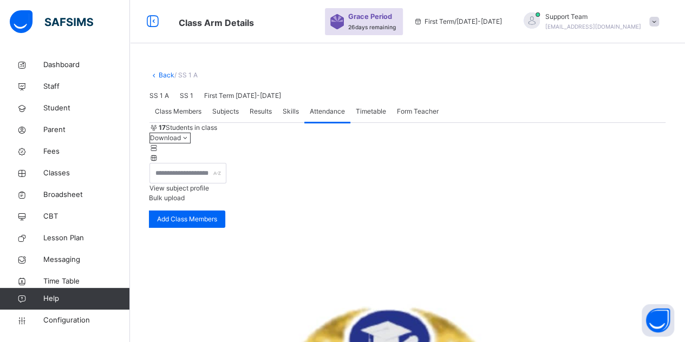
click at [368, 116] on span "Timetable" at bounding box center [371, 112] width 30 height 10
click at [612, 4] on div "Grace Period 26 days remaining First Term / 2025-2026 Support Team oluwatooni@f…" at bounding box center [505, 21] width 360 height 43
click at [612, 22] on div "Support Team oluwatooni@flexisaf.com" at bounding box center [593, 21] width 96 height 19
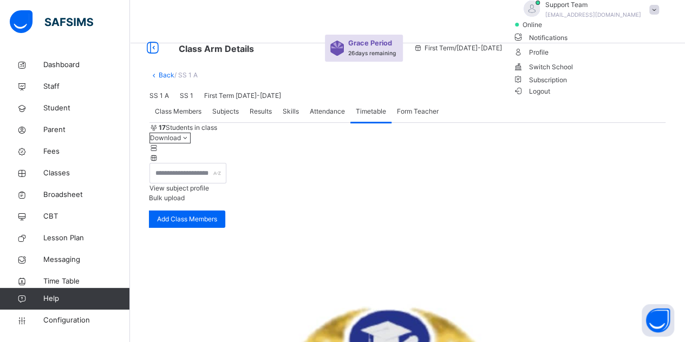
click at [567, 84] on span "Subscription" at bounding box center [540, 80] width 54 height 8
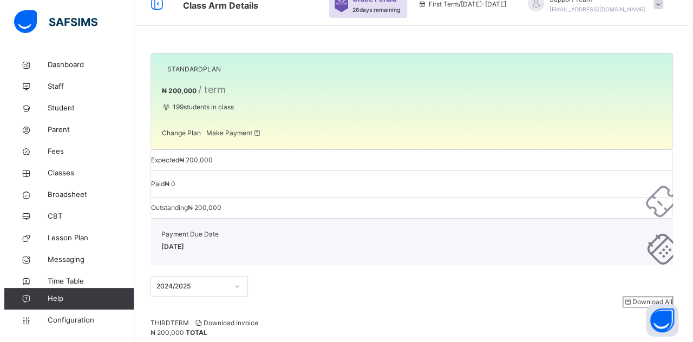
scroll to position [27, 0]
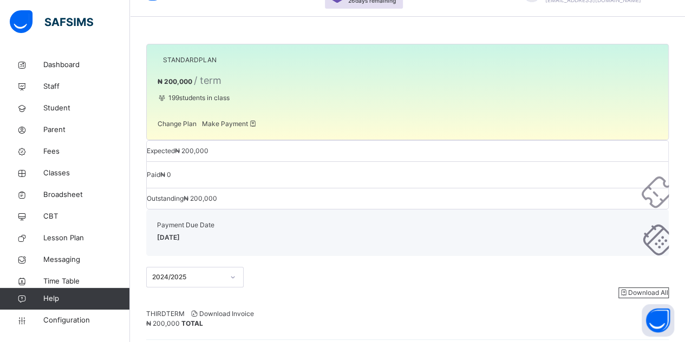
click at [249, 128] on span "Make Payment" at bounding box center [229, 124] width 55 height 8
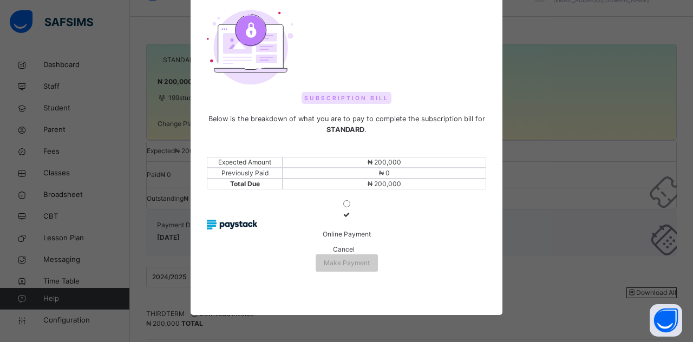
scroll to position [68, 0]
click at [255, 238] on label "Online Payment" at bounding box center [346, 224] width 279 height 29
click at [255, 233] on div "Online Payment" at bounding box center [346, 234] width 279 height 10
click at [377, 268] on div "Make Payment" at bounding box center [347, 262] width 62 height 17
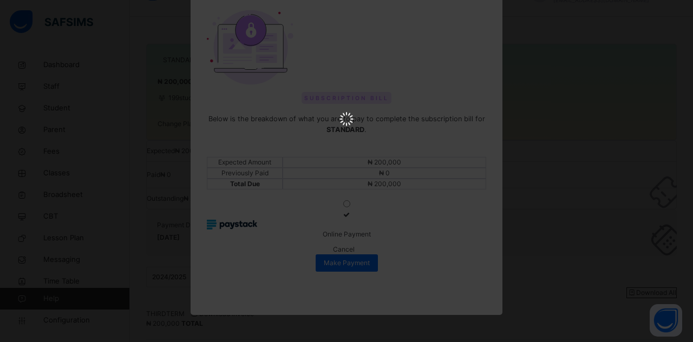
scroll to position [0, 0]
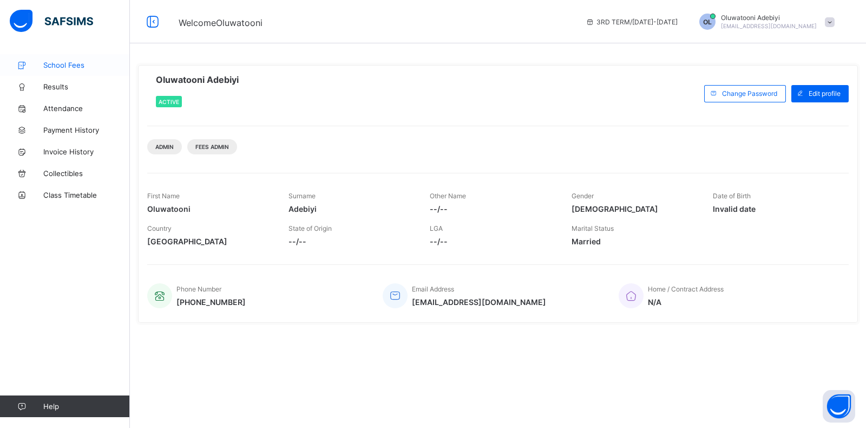
click at [68, 64] on span "School Fees" at bounding box center [86, 65] width 87 height 9
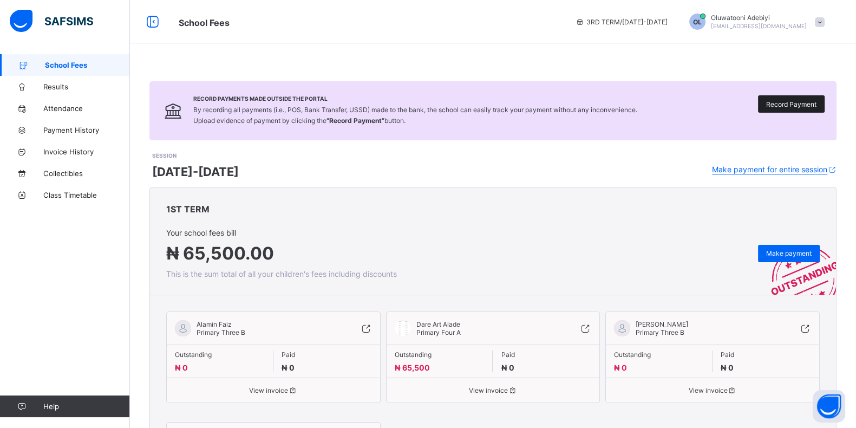
click at [781, 100] on span "Record Payment" at bounding box center [791, 104] width 50 height 8
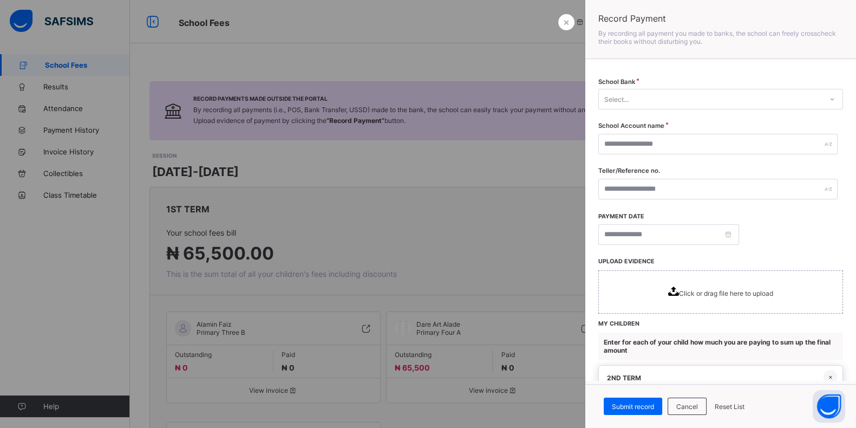
click at [680, 97] on div "Select..." at bounding box center [710, 98] width 223 height 15
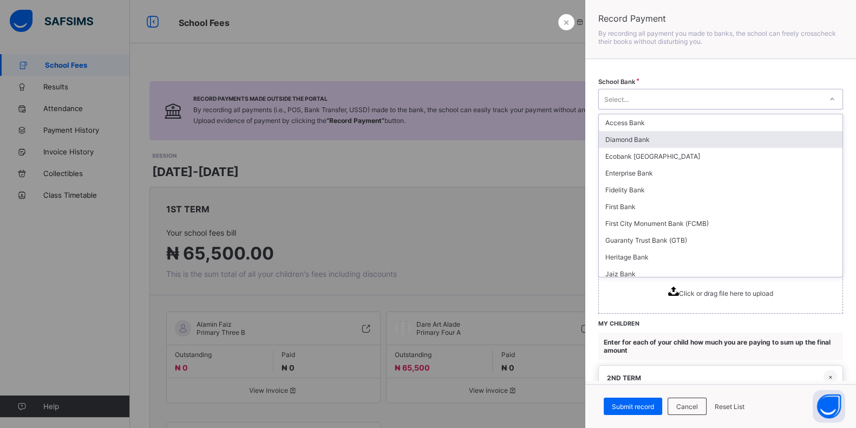
click at [664, 134] on div "Diamond Bank" at bounding box center [721, 139] width 244 height 17
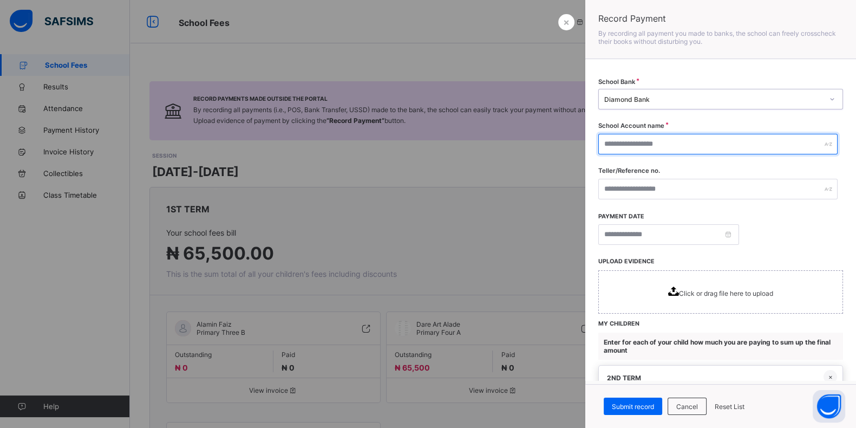
click at [649, 139] on input "text" at bounding box center [717, 144] width 239 height 21
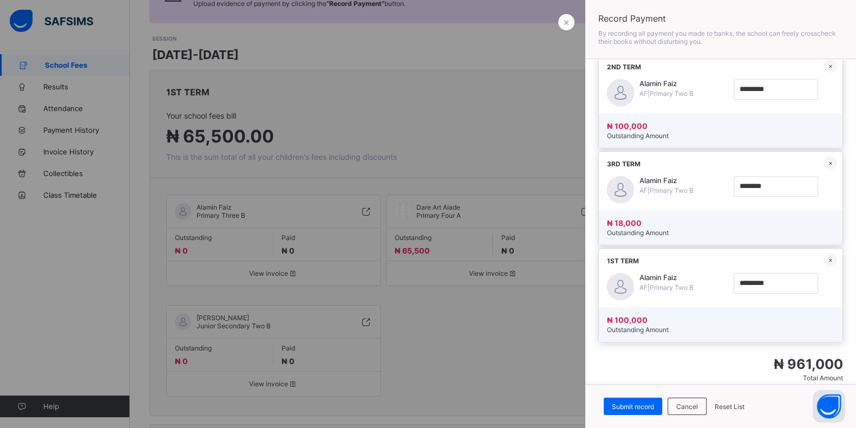
scroll to position [203, 0]
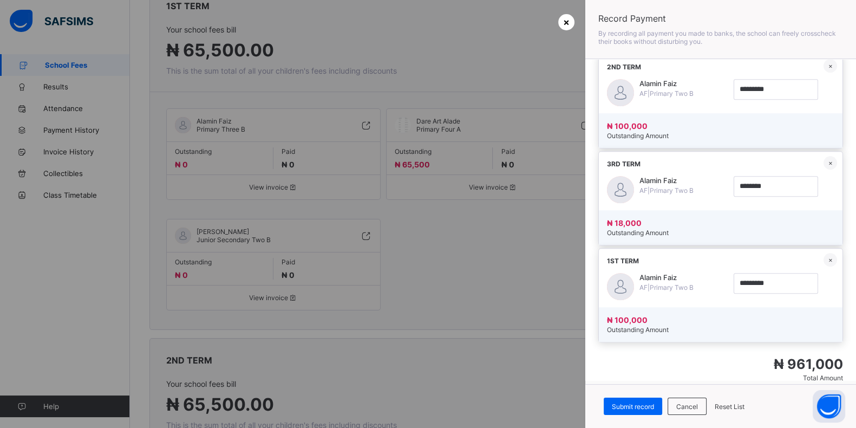
click at [573, 21] on div "×" at bounding box center [566, 22] width 16 height 16
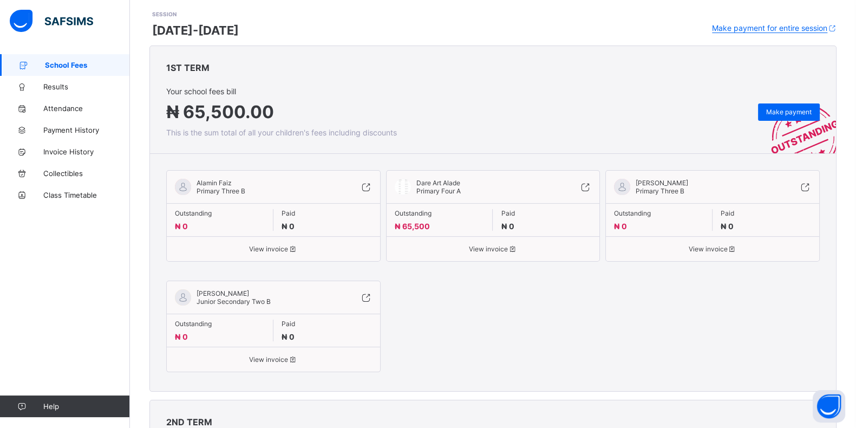
scroll to position [0, 0]
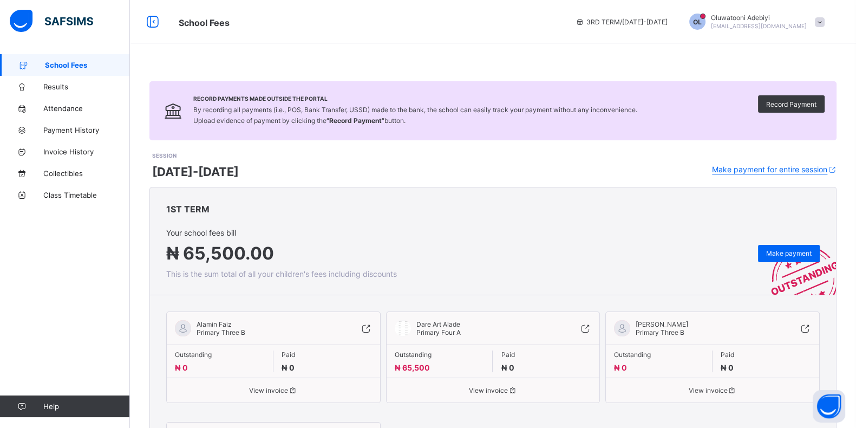
click at [799, 32] on div "3RD TERM / 2024-2025 OL Oluwatooni Adebiyi oluwatooni@flexisaf.com" at bounding box center [713, 21] width 286 height 43
click at [800, 28] on span "[EMAIL_ADDRESS][DOMAIN_NAME]" at bounding box center [759, 26] width 96 height 6
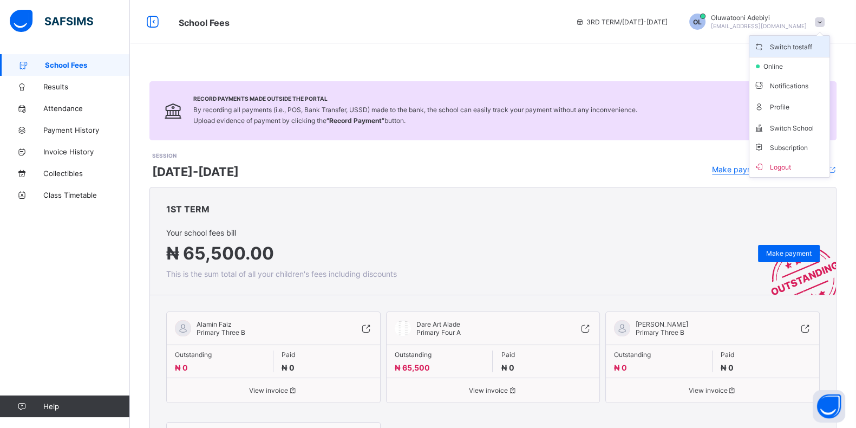
click at [793, 51] on span "Switch to staff" at bounding box center [788, 46] width 71 height 12
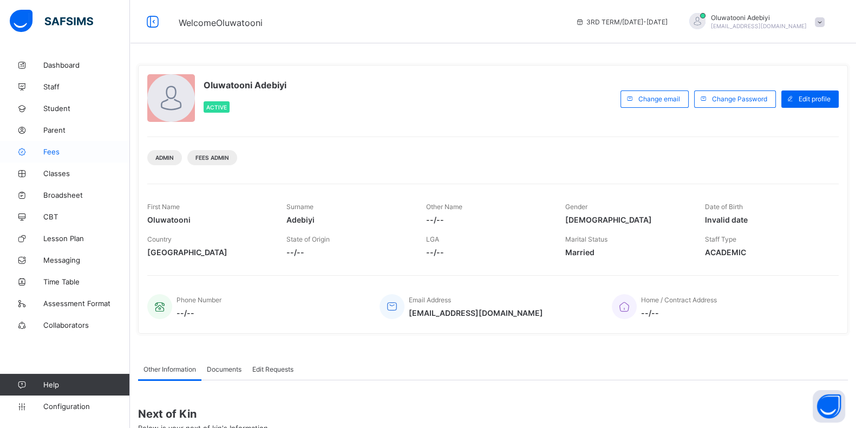
click at [41, 150] on icon at bounding box center [21, 152] width 43 height 8
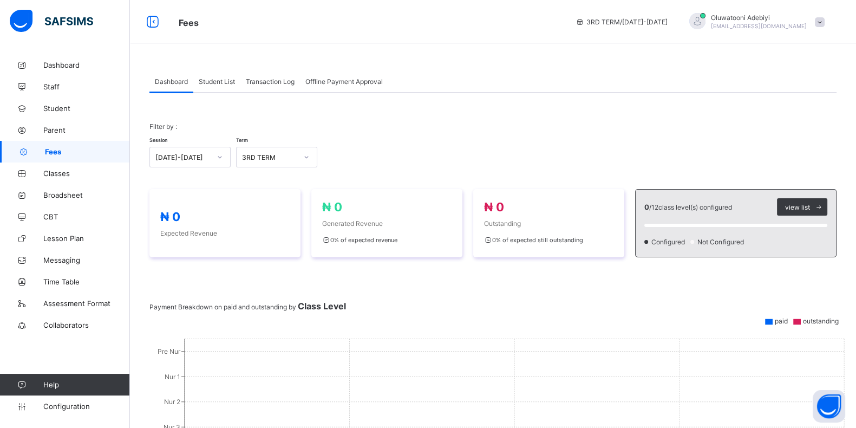
click at [318, 82] on span "Offline Payment Approval" at bounding box center [343, 81] width 77 height 8
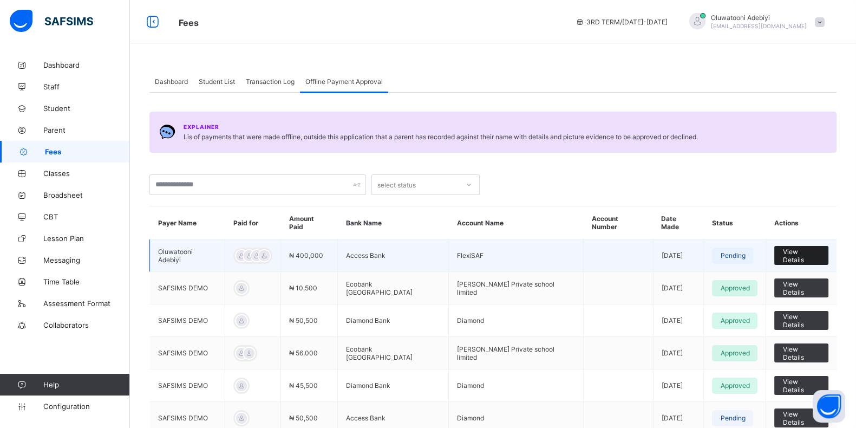
click at [806, 247] on span "View Details" at bounding box center [801, 255] width 38 height 16
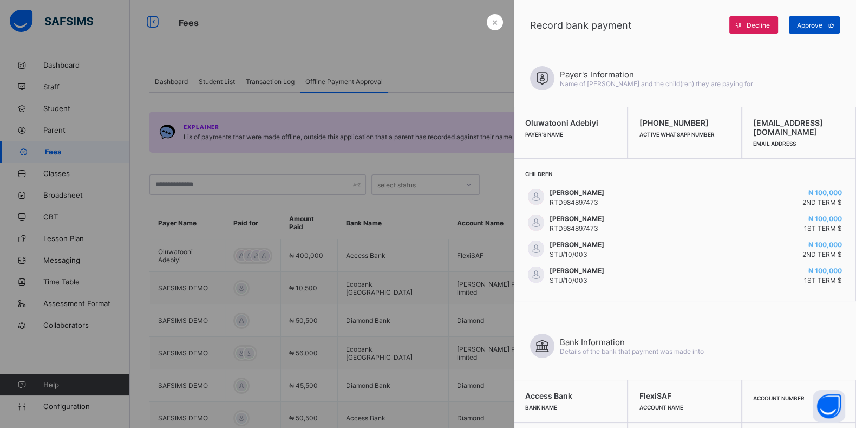
click at [804, 25] on span "Approve" at bounding box center [809, 25] width 25 height 8
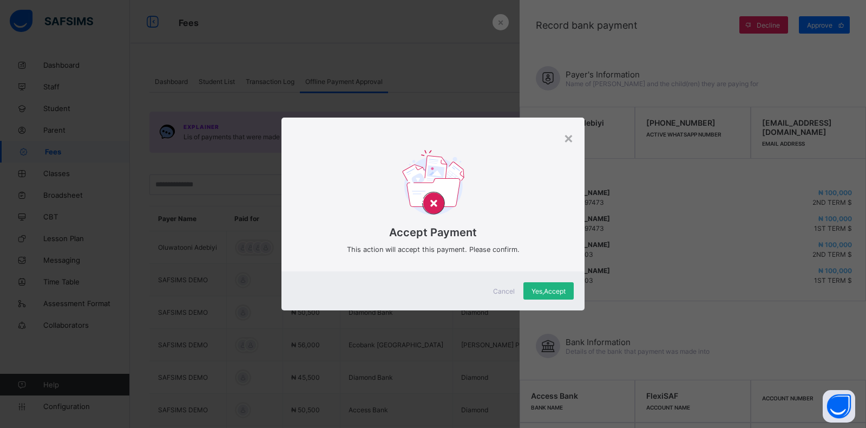
click at [549, 293] on span "Yes, Accept" at bounding box center [548, 291] width 34 height 8
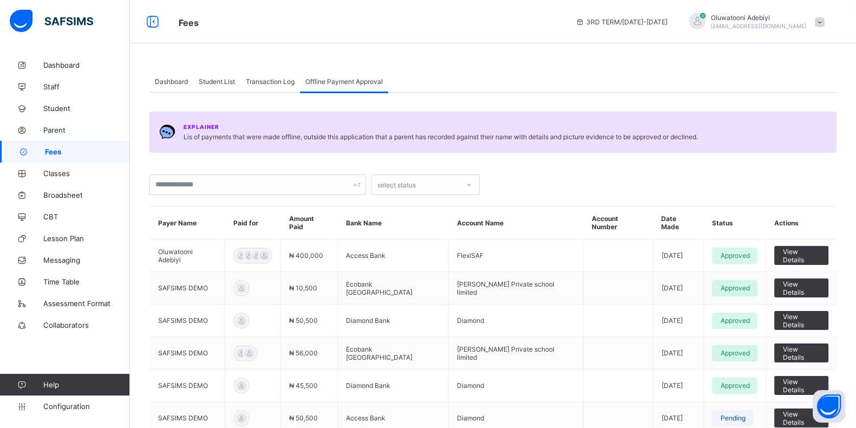
click at [285, 80] on span "Transaction Log" at bounding box center [270, 81] width 49 height 8
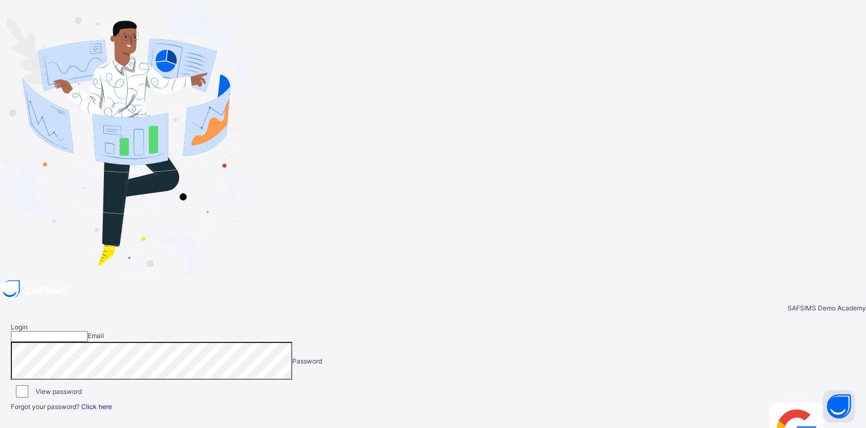
click at [88, 331] on input "email" at bounding box center [49, 336] width 77 height 11
type input "**********"
click at [829, 402] on div "Login" at bounding box center [842, 434] width 26 height 64
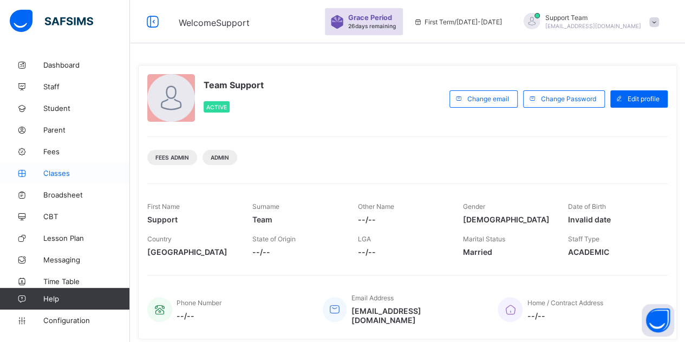
click at [65, 171] on span "Classes" at bounding box center [86, 173] width 87 height 9
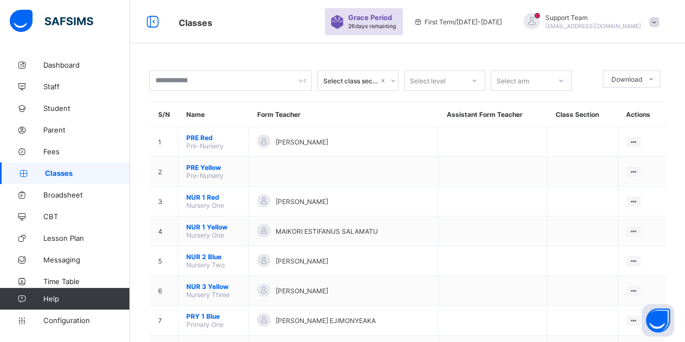
click at [609, 28] on span "[EMAIL_ADDRESS][DOMAIN_NAME]" at bounding box center [593, 26] width 96 height 6
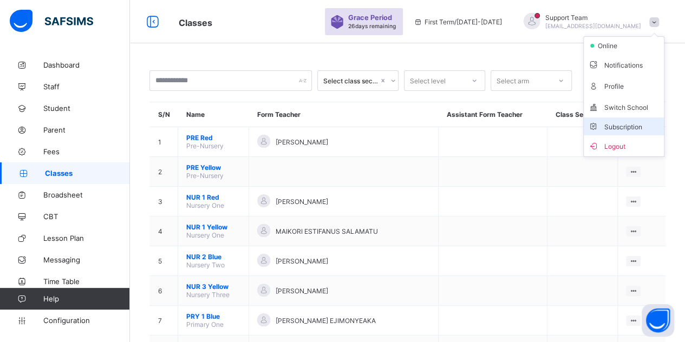
click at [631, 130] on li "Subscription" at bounding box center [623, 126] width 80 height 18
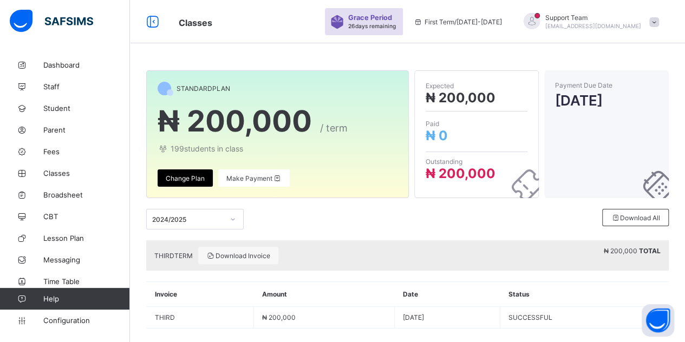
scroll to position [11, 0]
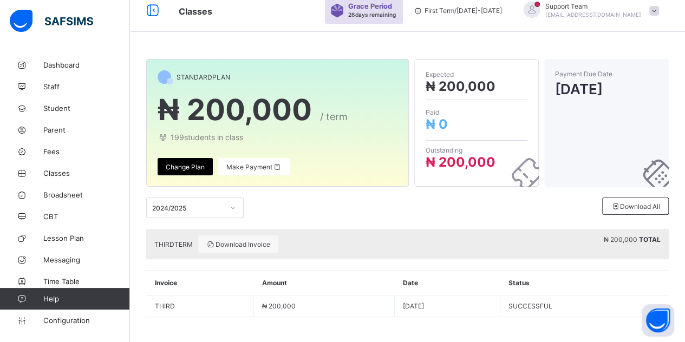
click at [196, 211] on div "2024/2025" at bounding box center [194, 208] width 97 height 21
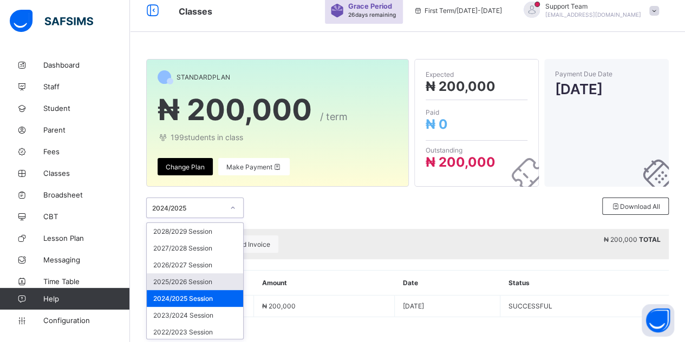
click at [182, 276] on div "2025/2026 Session" at bounding box center [195, 281] width 96 height 17
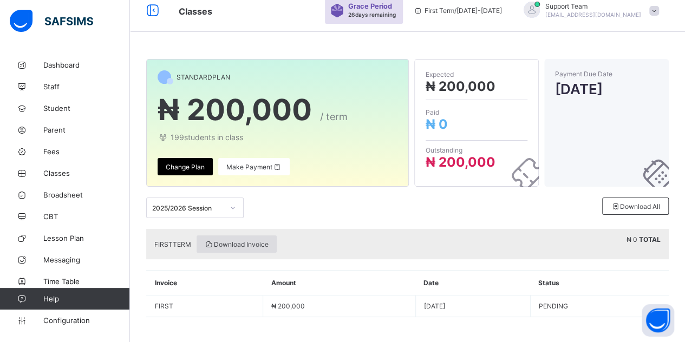
click at [253, 244] on span "Download Invoice" at bounding box center [237, 244] width 64 height 8
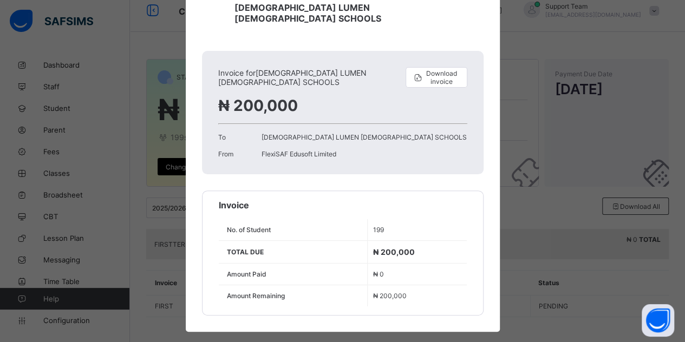
scroll to position [74, 0]
click at [434, 69] on span "Download invoice" at bounding box center [441, 77] width 36 height 16
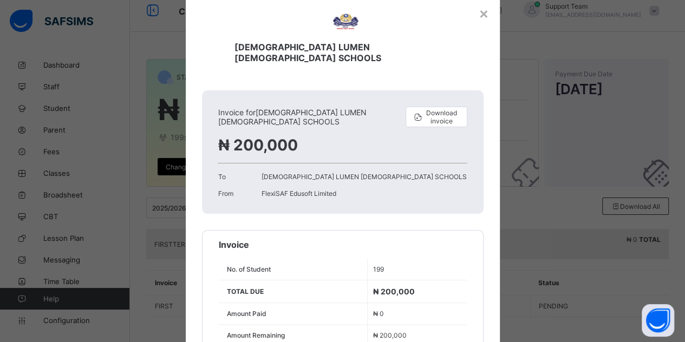
scroll to position [0, 0]
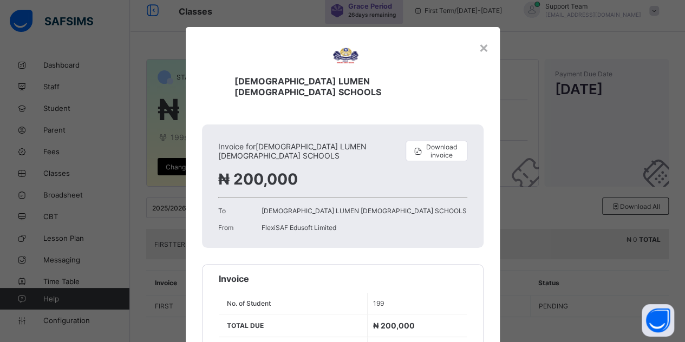
click at [482, 45] on div "×" at bounding box center [483, 47] width 10 height 18
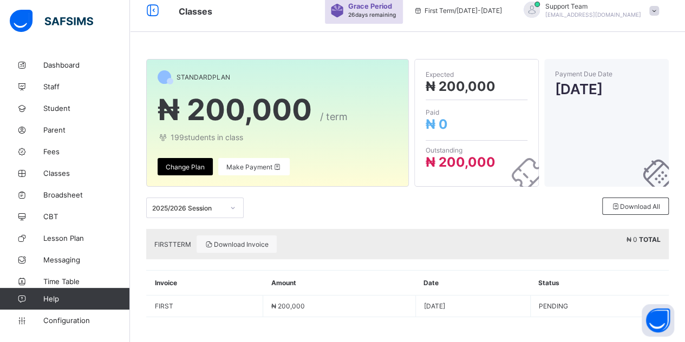
click at [633, 14] on span "[EMAIL_ADDRESS][DOMAIN_NAME]" at bounding box center [593, 14] width 96 height 6
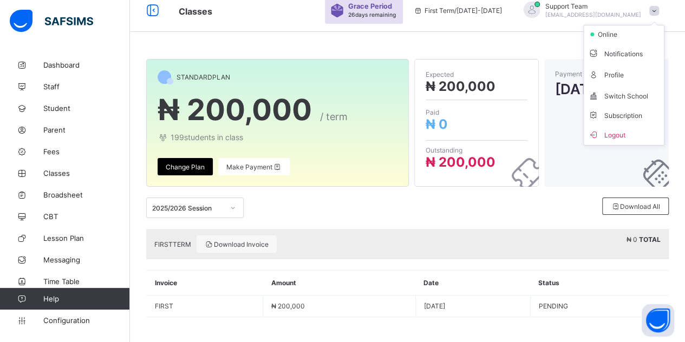
click at [627, 12] on span "[EMAIL_ADDRESS][DOMAIN_NAME]" at bounding box center [593, 14] width 96 height 6
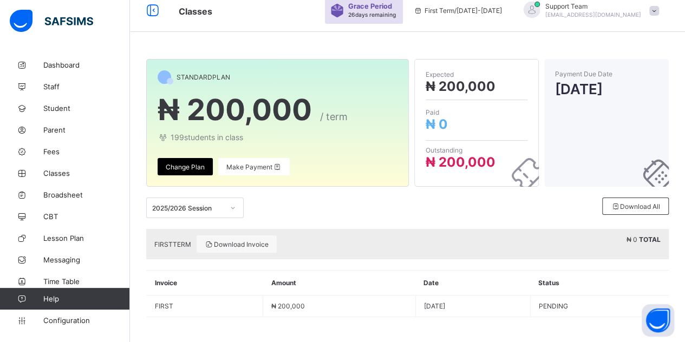
click at [626, 10] on div "Support Team [EMAIL_ADDRESS][DOMAIN_NAME]" at bounding box center [593, 10] width 96 height 16
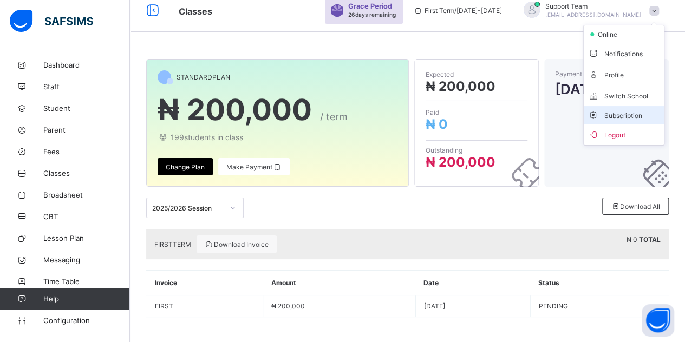
click at [615, 118] on li "Subscription" at bounding box center [623, 115] width 80 height 18
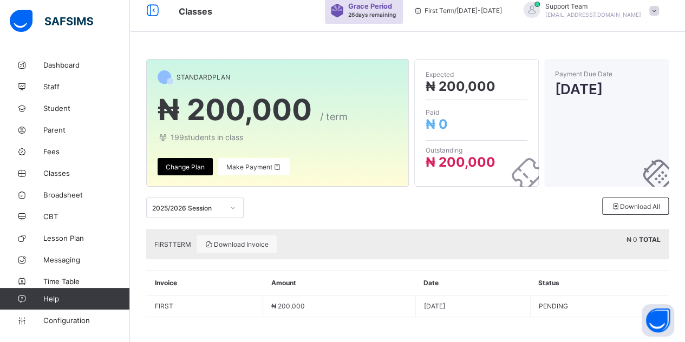
click at [207, 208] on div "2025/2026 Session" at bounding box center [187, 208] width 71 height 8
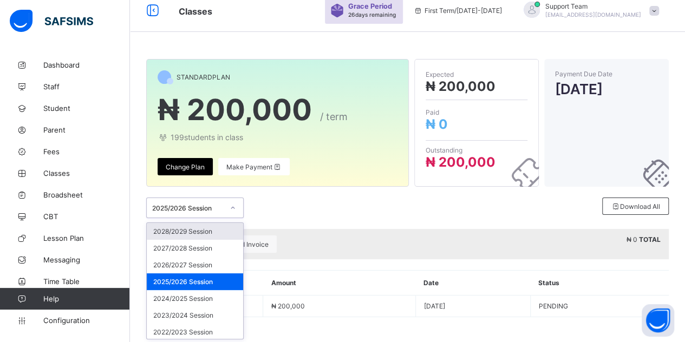
click at [348, 227] on div "option 2025/2026 Session, selected. option 2028/2029 Session focused, 1 of 24. …" at bounding box center [407, 208] width 522 height 42
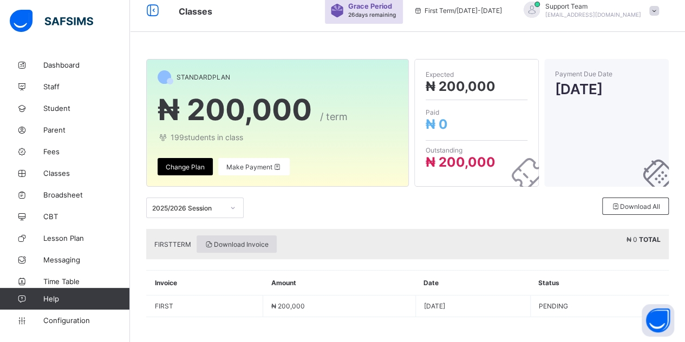
click at [261, 247] on span "Download Invoice" at bounding box center [237, 244] width 64 height 8
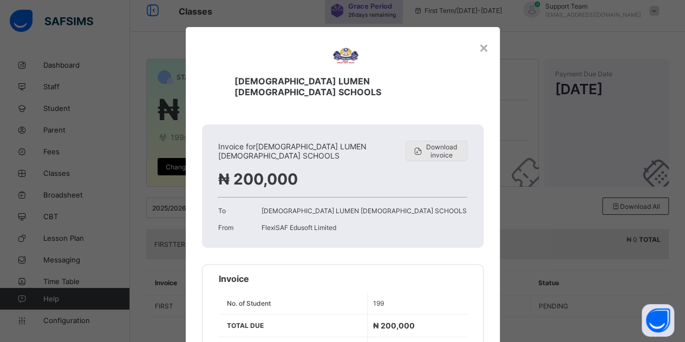
click at [426, 143] on span "Download invoice" at bounding box center [441, 151] width 36 height 16
click at [478, 52] on div "×" at bounding box center [483, 47] width 10 height 18
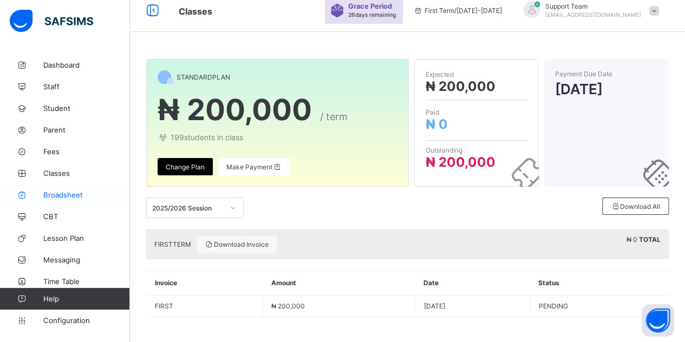
click at [79, 198] on span "Broadsheet" at bounding box center [86, 195] width 87 height 9
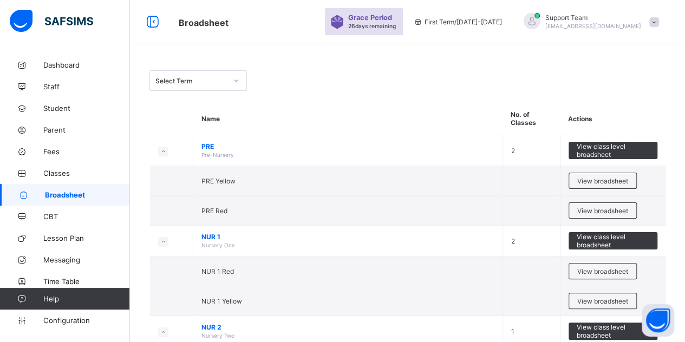
click at [170, 82] on div "Select Term" at bounding box center [190, 81] width 71 height 8
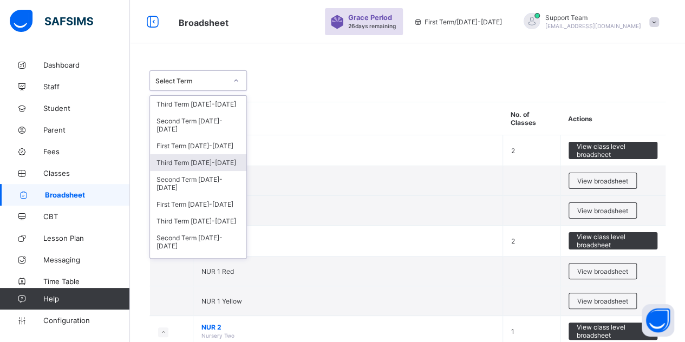
click at [193, 159] on div "Third Term [DATE]-[DATE]" at bounding box center [198, 162] width 96 height 17
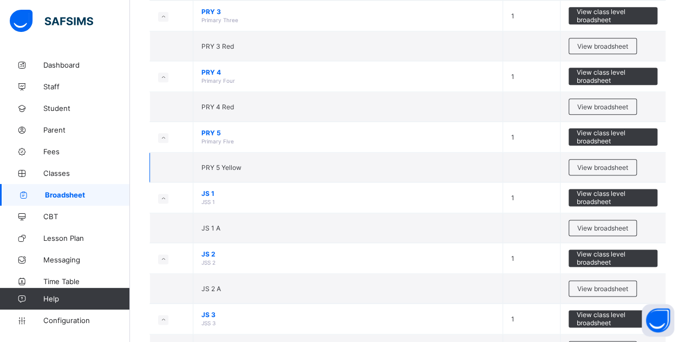
scroll to position [704, 0]
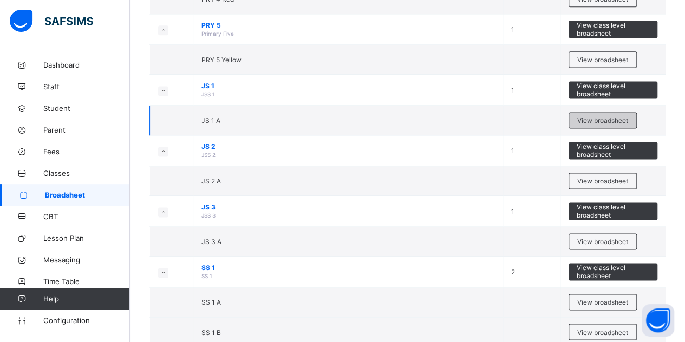
click at [598, 116] on span "View broadsheet" at bounding box center [602, 120] width 51 height 8
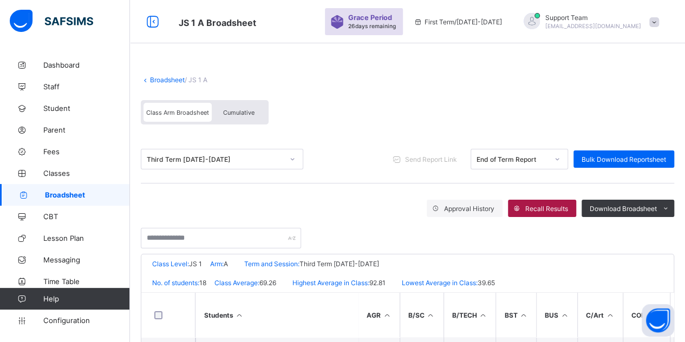
click at [534, 208] on span "Recall Results" at bounding box center [546, 209] width 43 height 8
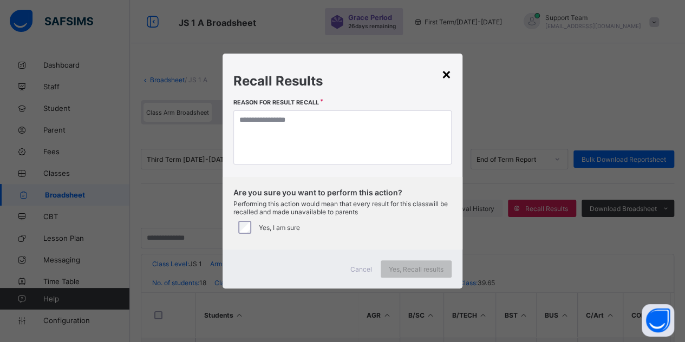
click at [445, 73] on div "×" at bounding box center [446, 73] width 10 height 18
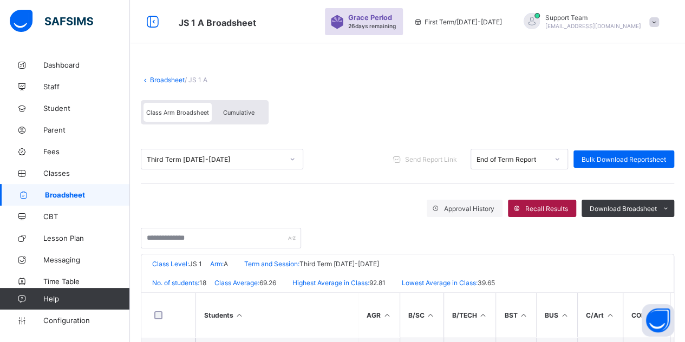
click at [548, 212] on div "Recall Results" at bounding box center [542, 208] width 68 height 17
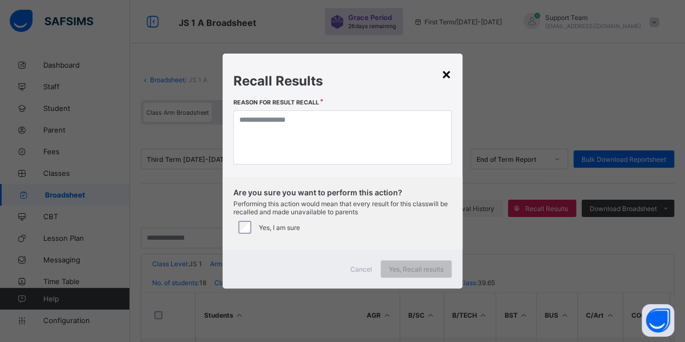
click at [447, 74] on div "×" at bounding box center [446, 73] width 10 height 18
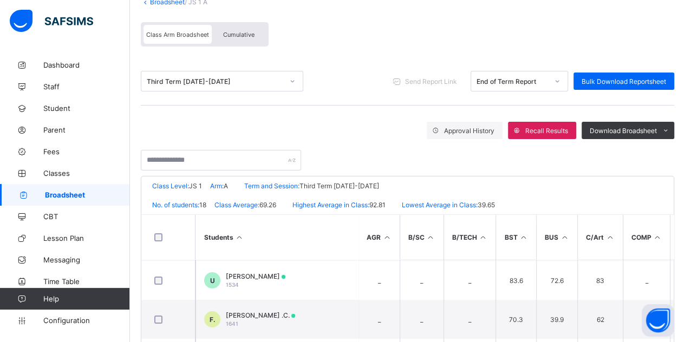
scroll to position [54, 0]
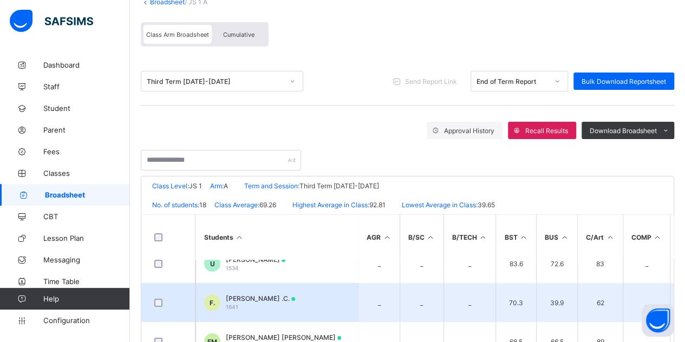
click at [254, 297] on span "[PERSON_NAME] .C." at bounding box center [260, 298] width 69 height 8
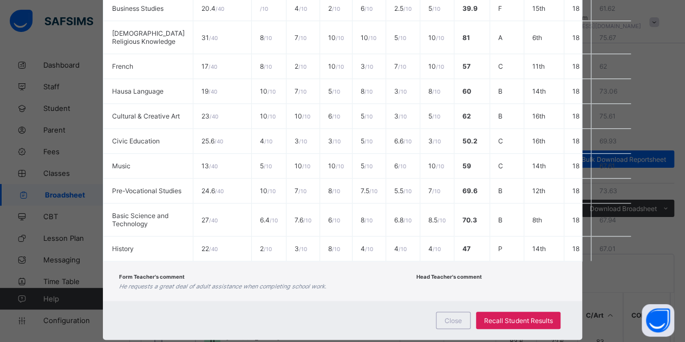
scroll to position [435, 0]
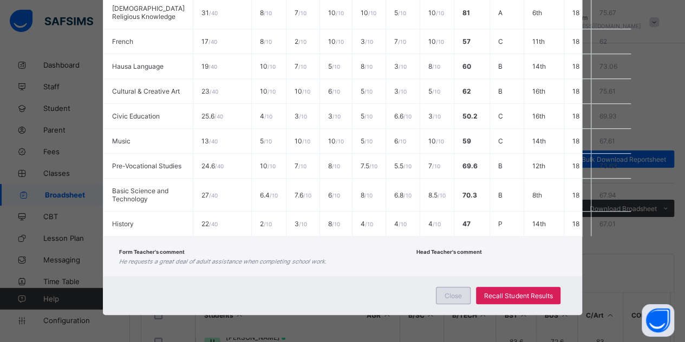
click at [462, 293] on div "Close" at bounding box center [453, 295] width 35 height 17
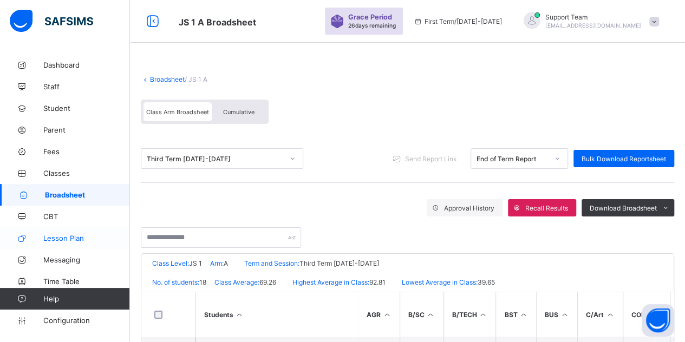
scroll to position [0, 0]
click at [430, 156] on span "Send Report Link" at bounding box center [431, 159] width 52 height 8
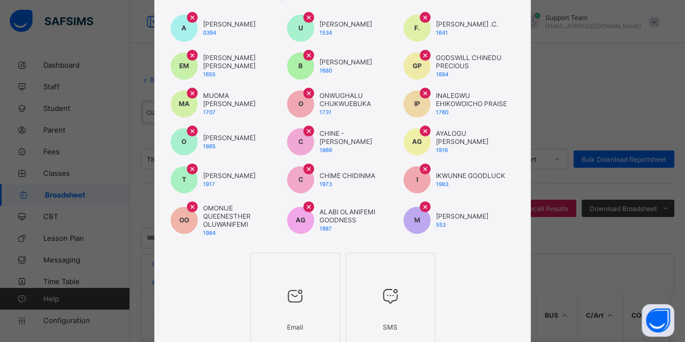
scroll to position [185, 0]
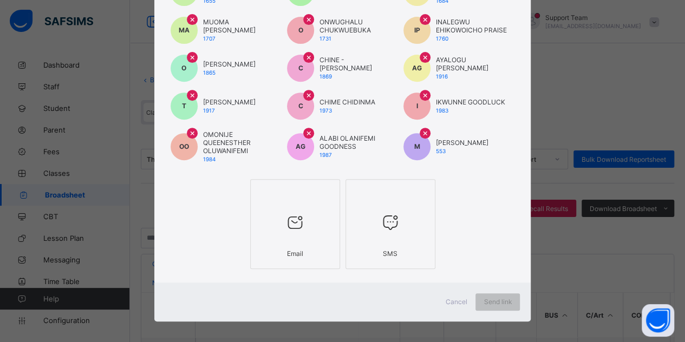
click at [275, 221] on div at bounding box center [295, 222] width 78 height 43
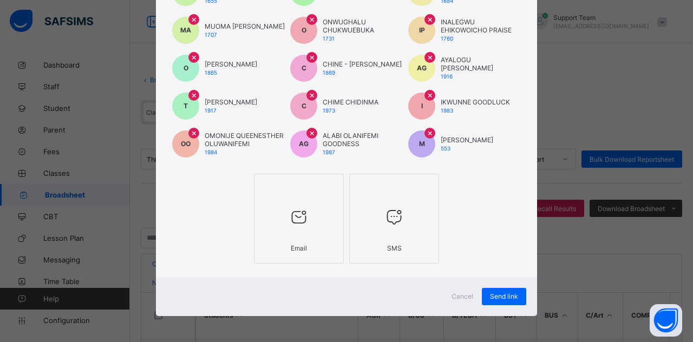
click at [375, 218] on div at bounding box center [394, 217] width 78 height 43
click at [315, 212] on div at bounding box center [299, 217] width 78 height 43
click at [375, 211] on div at bounding box center [394, 217] width 78 height 43
click at [309, 208] on div at bounding box center [299, 217] width 78 height 43
click at [461, 298] on span "Cancel" at bounding box center [462, 296] width 22 height 8
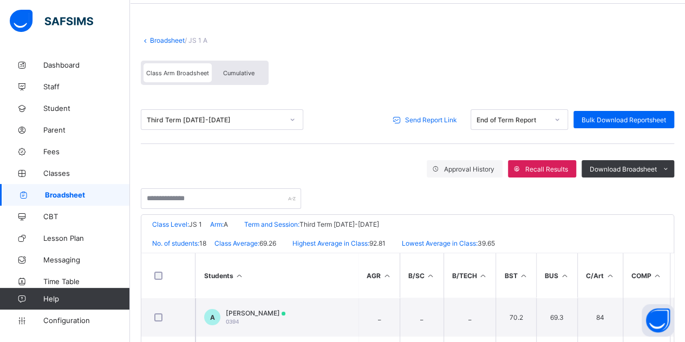
scroll to position [54, 0]
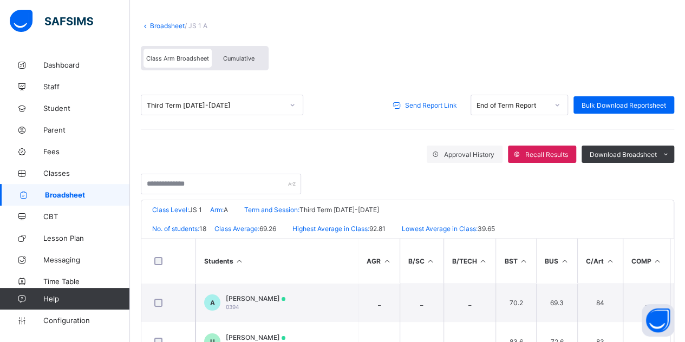
click at [167, 25] on link "Broadsheet" at bounding box center [167, 26] width 35 height 8
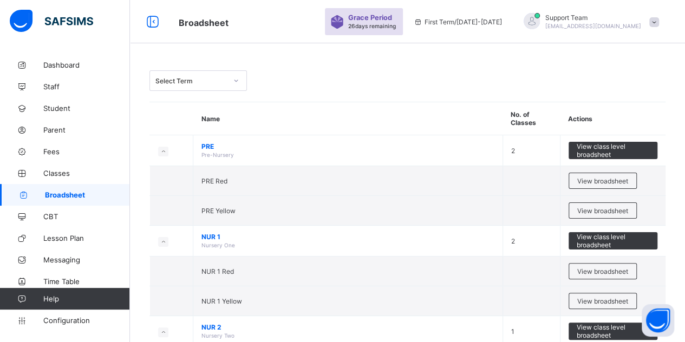
click at [187, 80] on div "Select Term" at bounding box center [190, 81] width 71 height 8
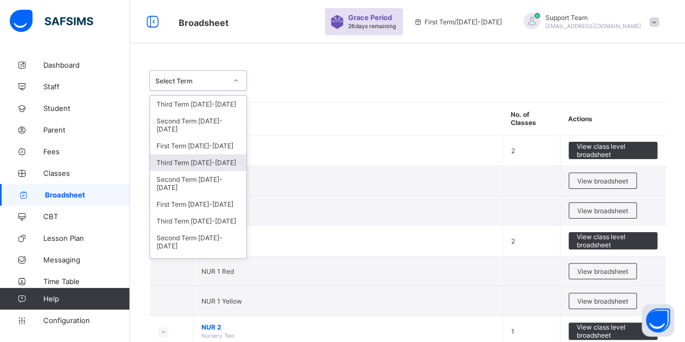
click at [198, 162] on div "Third Term [DATE]-[DATE]" at bounding box center [198, 162] width 96 height 17
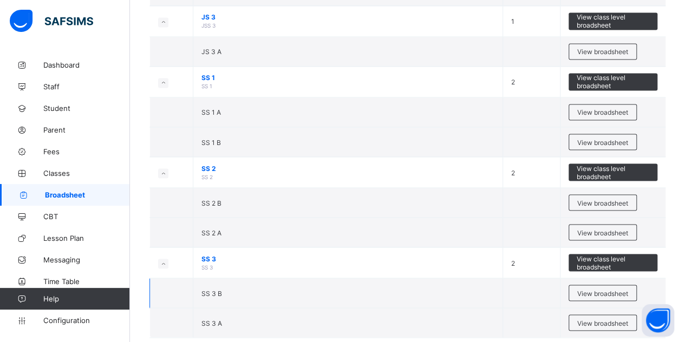
scroll to position [908, 0]
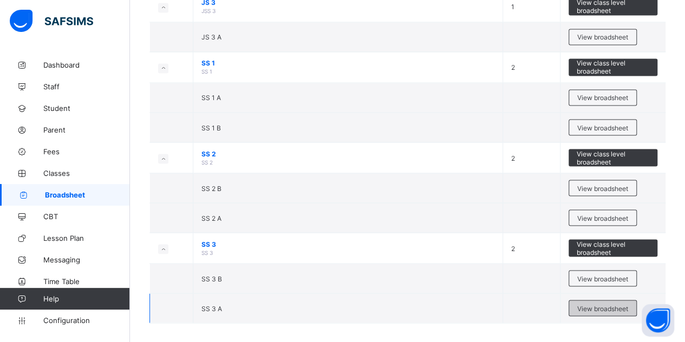
click at [589, 304] on span "View broadsheet" at bounding box center [602, 308] width 51 height 8
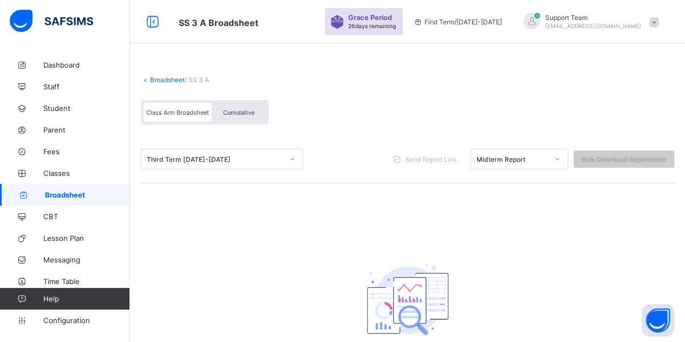
click at [235, 157] on div "Third Term [DATE]-[DATE]" at bounding box center [215, 159] width 136 height 8
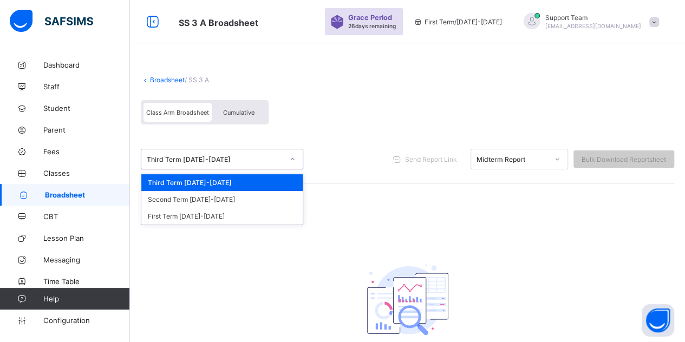
click at [513, 153] on div "Midterm Report" at bounding box center [509, 159] width 76 height 15
click at [221, 155] on div "Third Term [DATE]-[DATE]" at bounding box center [215, 159] width 136 height 8
click at [188, 199] on div "Second Term [DATE]-[DATE]" at bounding box center [221, 199] width 161 height 17
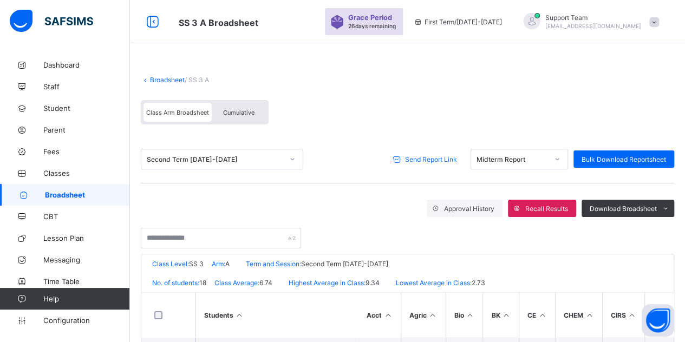
click at [426, 160] on span "Send Report Link" at bounding box center [431, 159] width 52 height 8
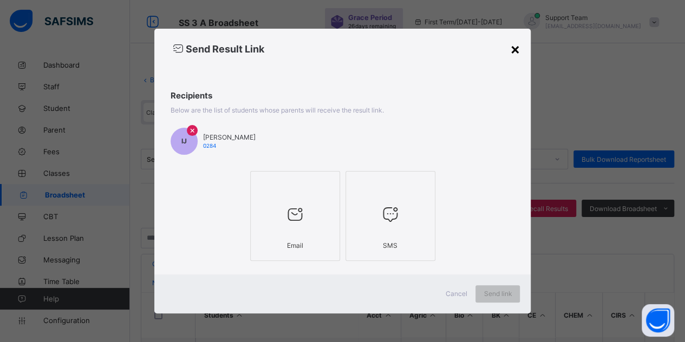
click at [519, 49] on div "×" at bounding box center [514, 49] width 10 height 18
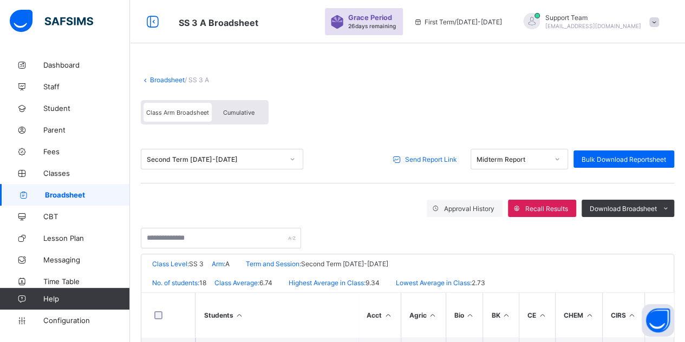
click at [503, 157] on div "Midterm Report" at bounding box center [511, 159] width 71 height 8
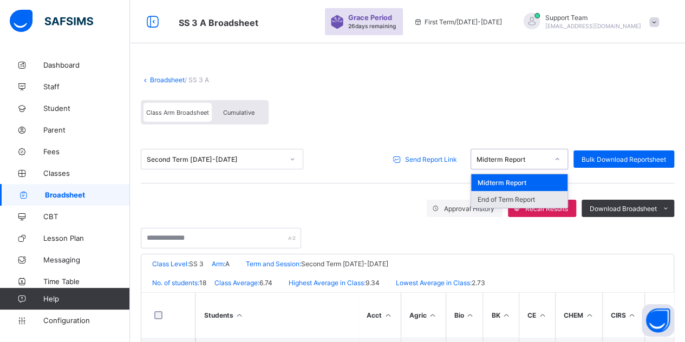
click at [495, 197] on div "End of Term Report" at bounding box center [519, 199] width 96 height 17
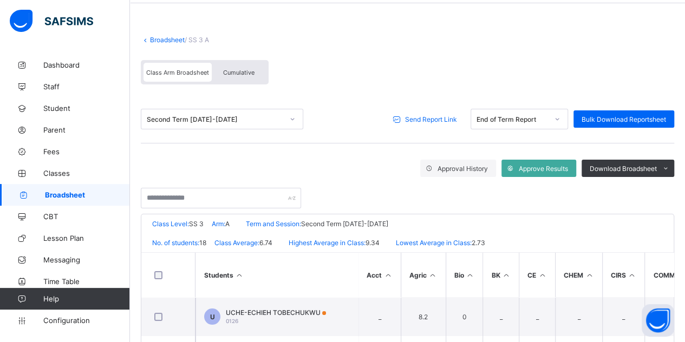
scroll to position [24, 0]
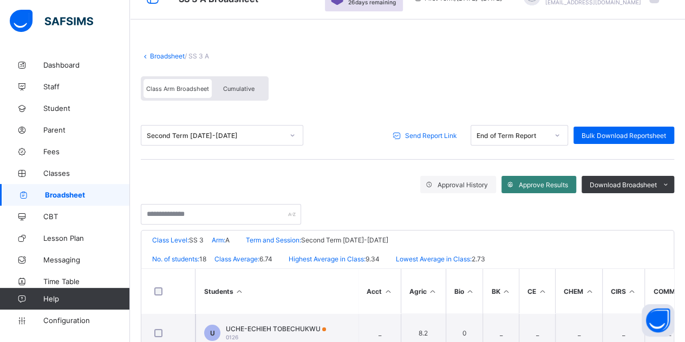
click at [527, 178] on div "Approve Results" at bounding box center [538, 184] width 75 height 17
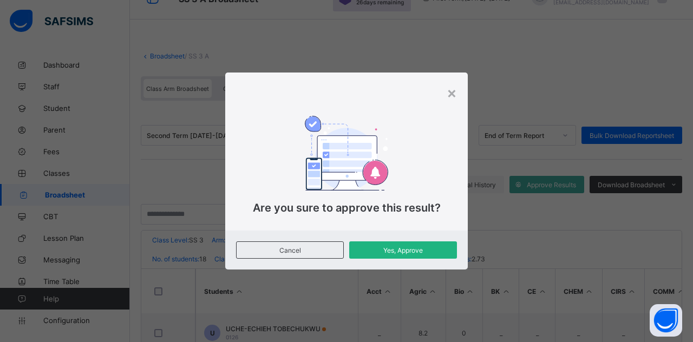
click at [399, 250] on span "Yes, Approve" at bounding box center [402, 250] width 91 height 8
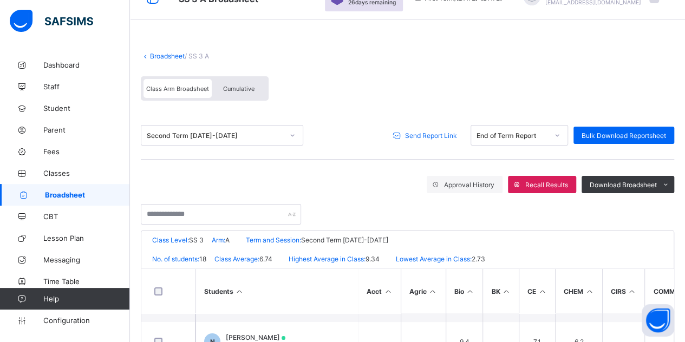
click at [430, 133] on span "Send Report Link" at bounding box center [431, 136] width 52 height 8
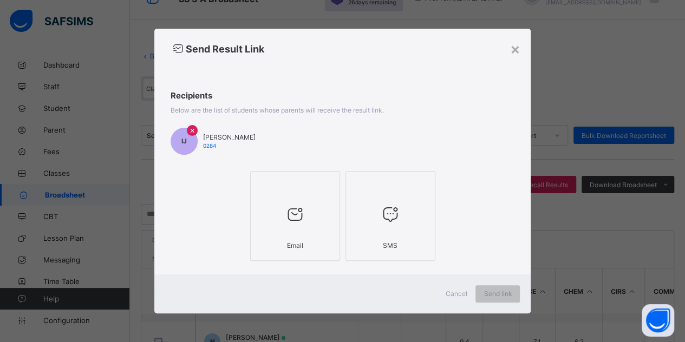
click at [313, 205] on div at bounding box center [295, 214] width 78 height 43
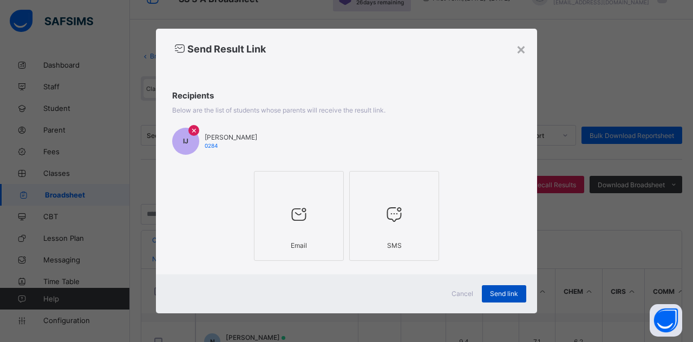
click at [509, 293] on span "Send link" at bounding box center [504, 294] width 28 height 8
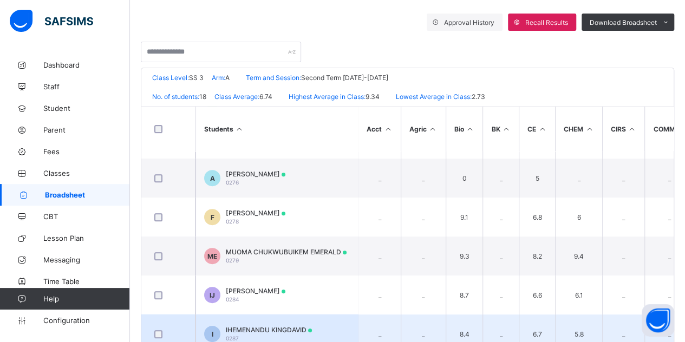
scroll to position [271, 0]
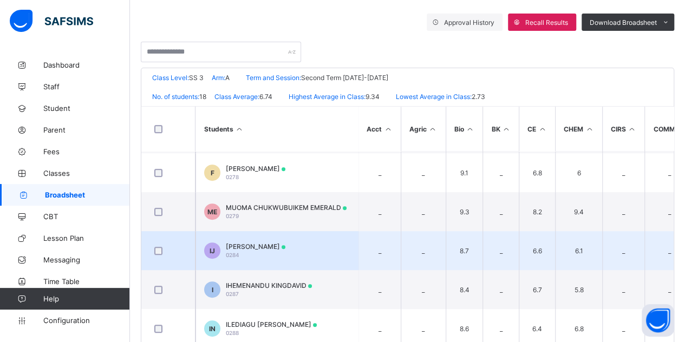
click at [259, 237] on td "IJ ILIONE CHIDERA [PERSON_NAME] 0284" at bounding box center [276, 250] width 162 height 39
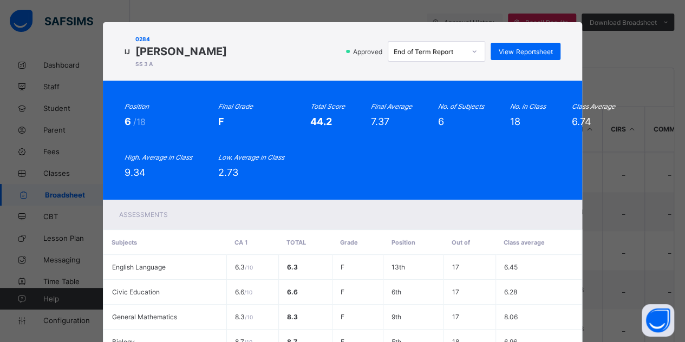
scroll to position [167, 0]
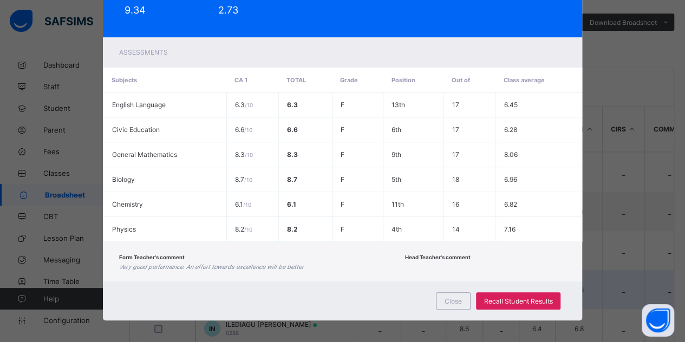
click at [454, 299] on span "Close" at bounding box center [452, 301] width 17 height 8
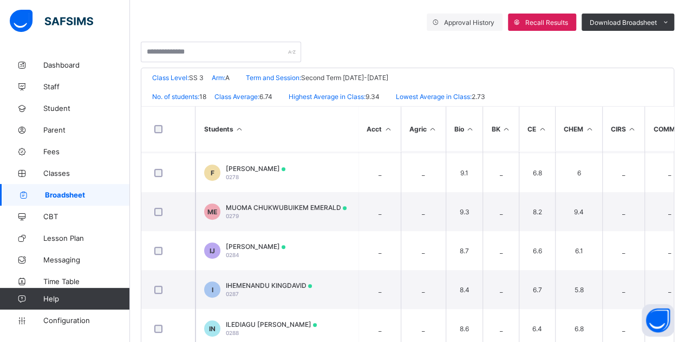
click at [67, 199] on link "Broadsheet" at bounding box center [65, 195] width 130 height 22
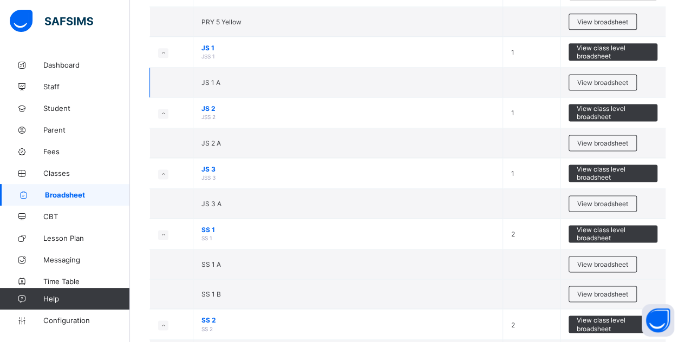
scroll to position [812, 0]
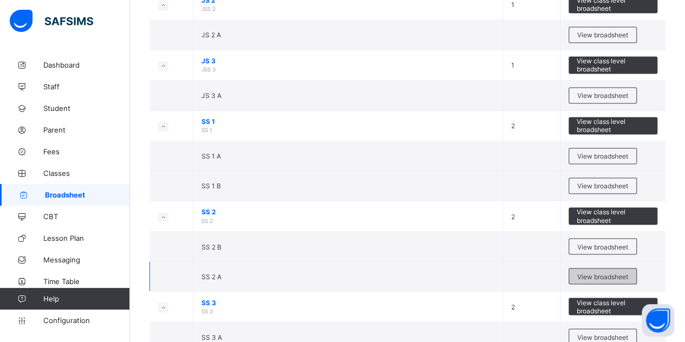
click at [595, 272] on span "View broadsheet" at bounding box center [602, 276] width 51 height 8
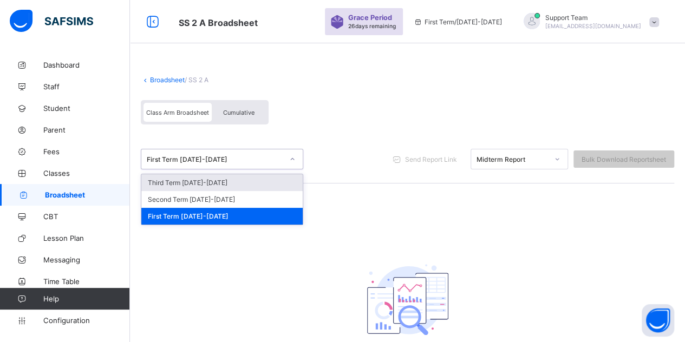
click at [235, 158] on div "First Term 2025-2026" at bounding box center [215, 159] width 136 height 8
click at [162, 81] on link "Broadsheet" at bounding box center [167, 80] width 35 height 8
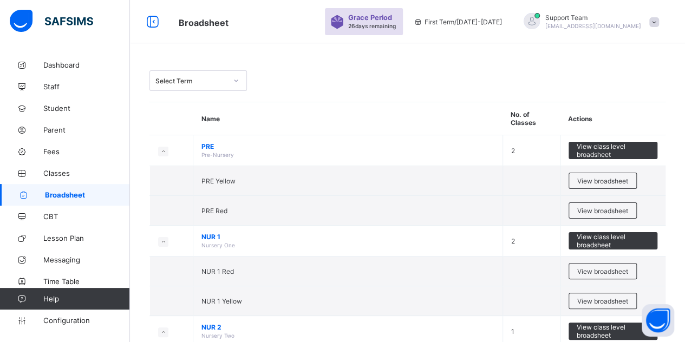
click at [199, 82] on div "Select Term" at bounding box center [190, 81] width 71 height 8
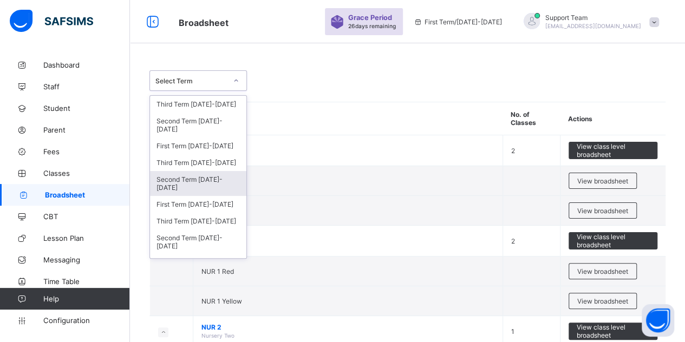
click at [172, 179] on div "Second Term 2024-2025" at bounding box center [198, 183] width 96 height 25
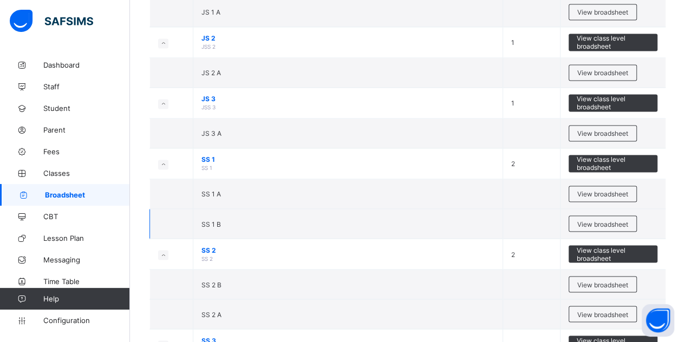
scroll to position [866, 0]
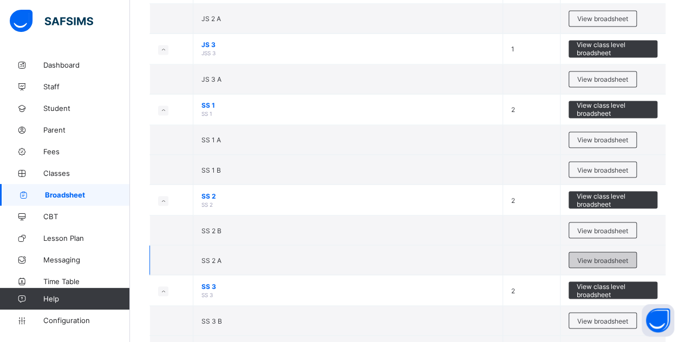
click at [579, 252] on div "View broadsheet" at bounding box center [602, 260] width 68 height 16
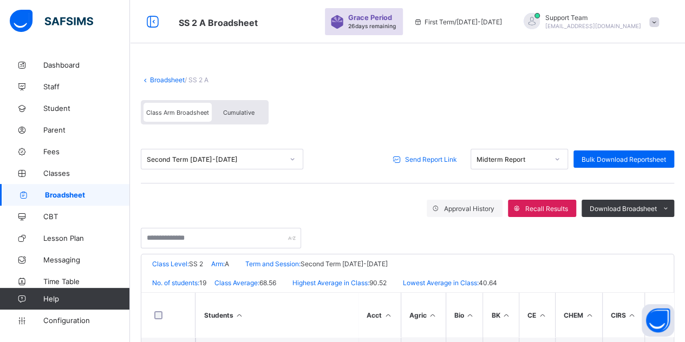
click at [441, 160] on span "Send Report Link" at bounding box center [431, 159] width 52 height 8
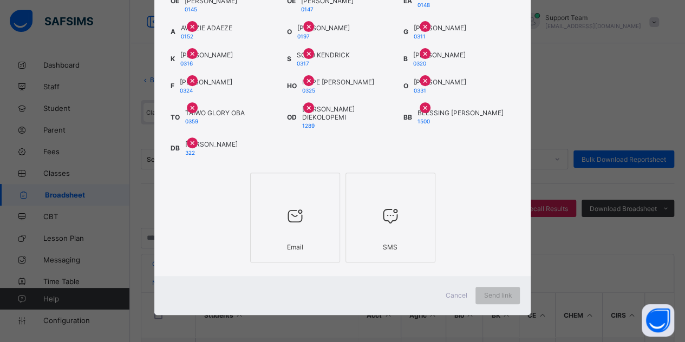
scroll to position [223, 0]
click at [271, 201] on div at bounding box center [295, 216] width 78 height 43
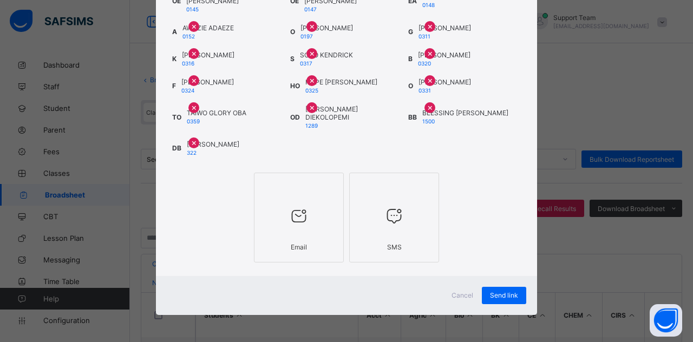
click at [467, 298] on span "Cancel" at bounding box center [462, 295] width 22 height 8
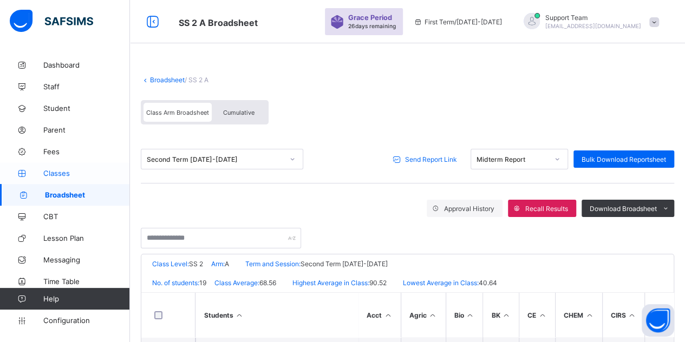
click at [73, 173] on span "Classes" at bounding box center [86, 173] width 87 height 9
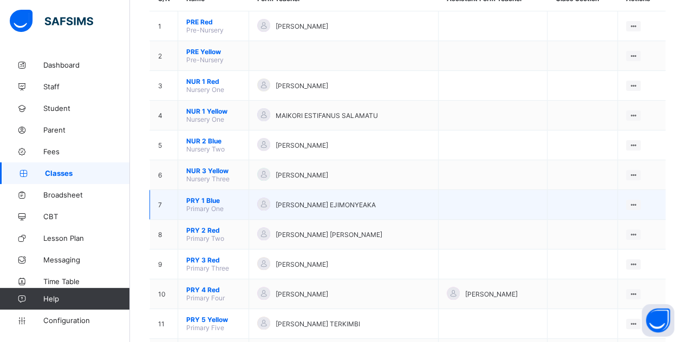
scroll to position [54, 0]
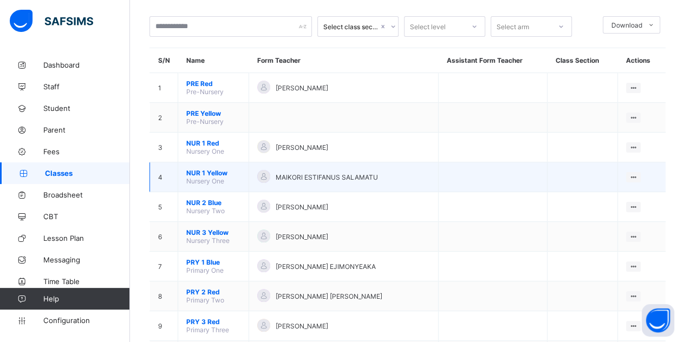
click at [212, 169] on span "NUR 1 Yellow" at bounding box center [213, 173] width 54 height 8
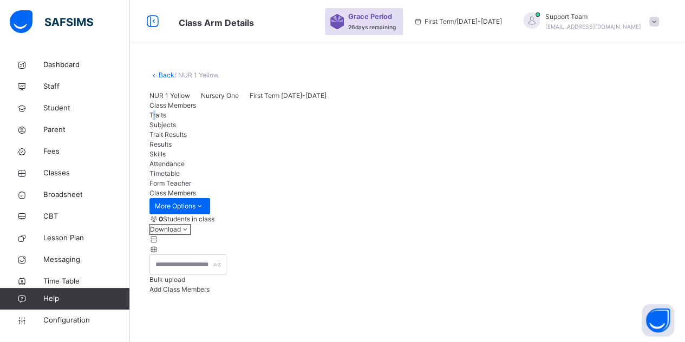
click at [166, 119] on span "Traits" at bounding box center [157, 115] width 17 height 8
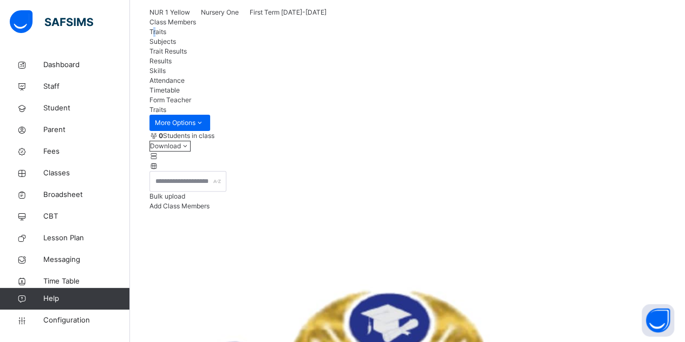
scroll to position [93, 0]
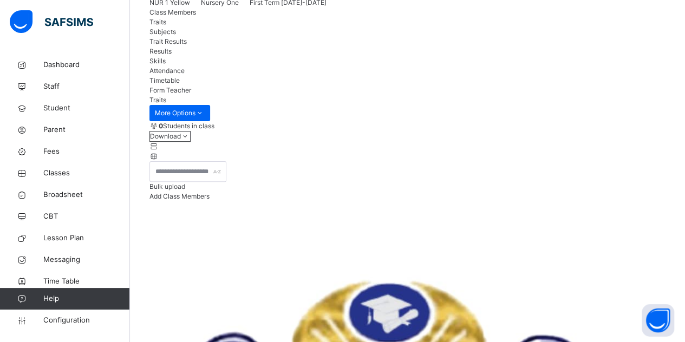
click at [176, 36] on span "Subjects" at bounding box center [162, 32] width 27 height 8
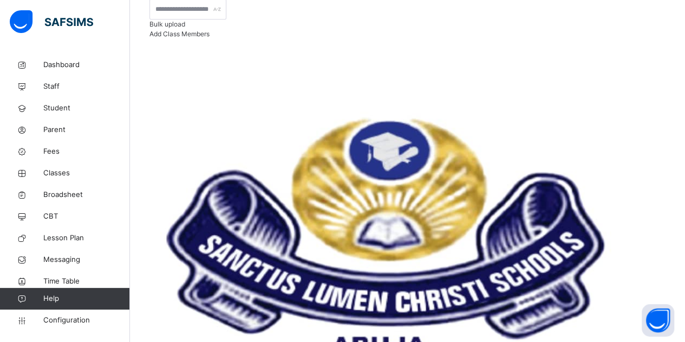
scroll to position [39, 0]
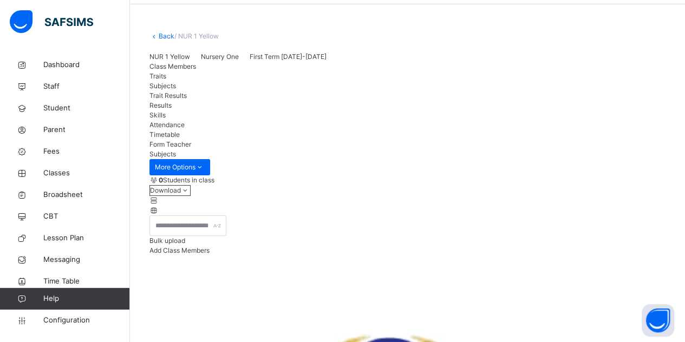
click at [187, 100] on span "Trait Results" at bounding box center [167, 95] width 37 height 8
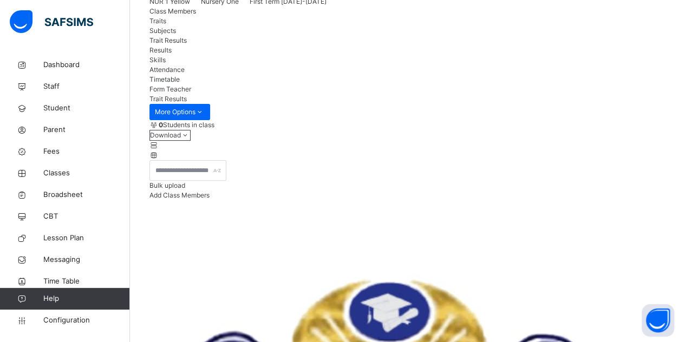
scroll to position [93, 0]
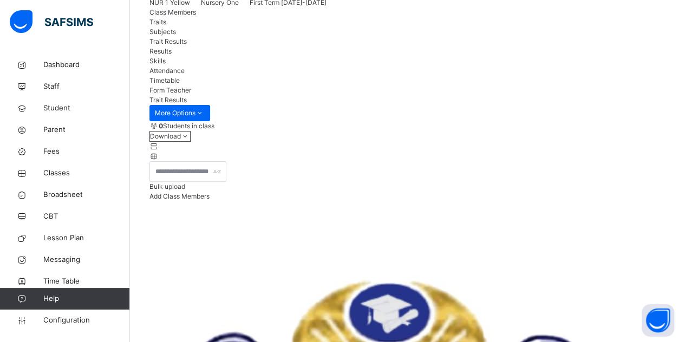
click at [172, 55] on span "Results" at bounding box center [160, 51] width 22 height 8
click at [166, 65] on span "Skills" at bounding box center [157, 61] width 16 height 8
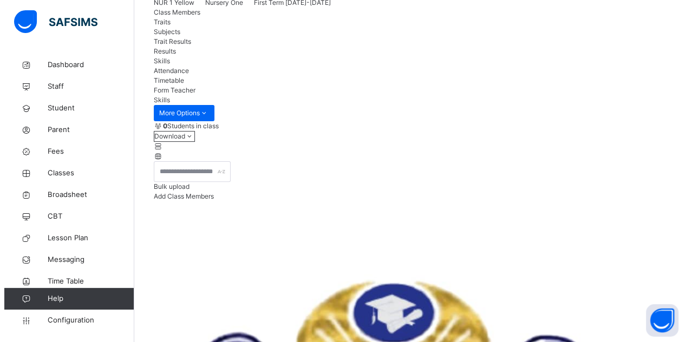
scroll to position [0, 0]
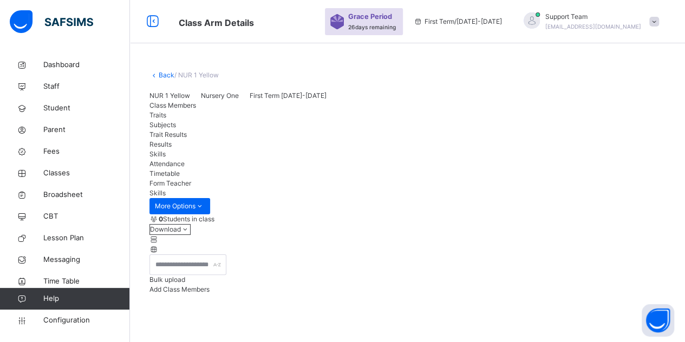
click at [630, 28] on span "oluwatooni@flexisaf.com" at bounding box center [593, 26] width 96 height 6
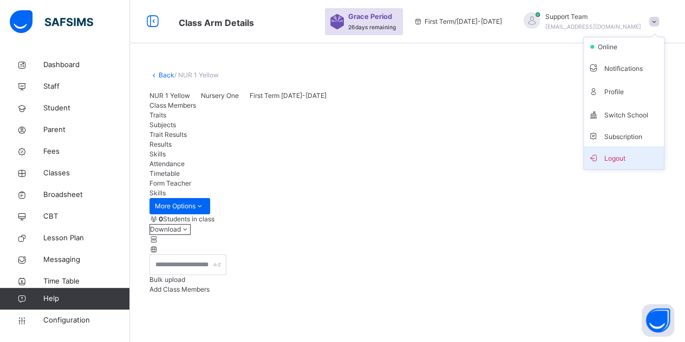
click at [625, 159] on span "Logout" at bounding box center [623, 157] width 71 height 15
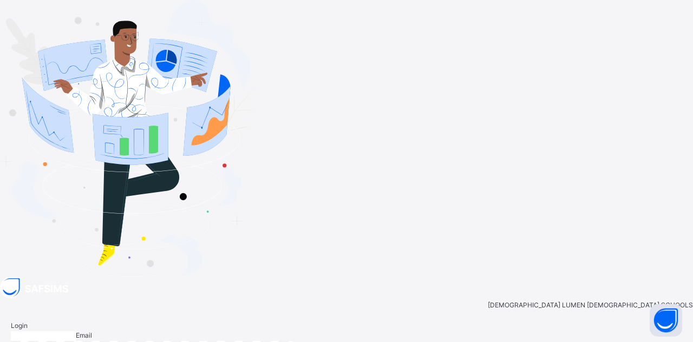
click at [76, 331] on input "email" at bounding box center [43, 336] width 65 height 10
click at [76, 331] on input "*********" at bounding box center [43, 336] width 65 height 10
type input "**********"
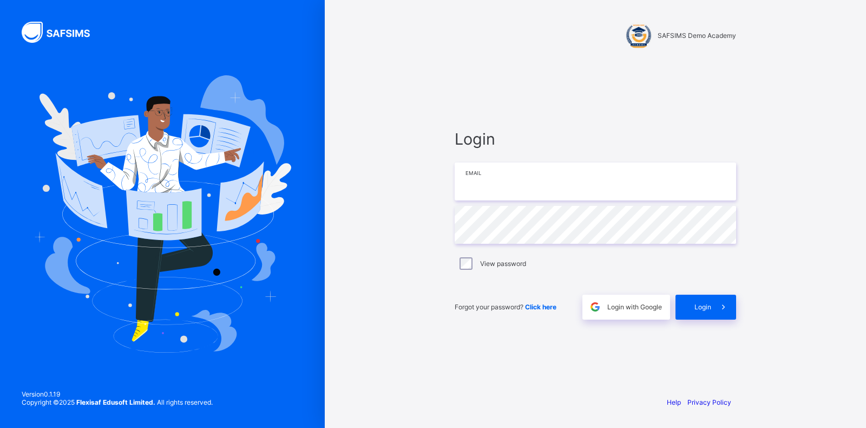
click at [519, 191] on input "email" at bounding box center [595, 181] width 281 height 38
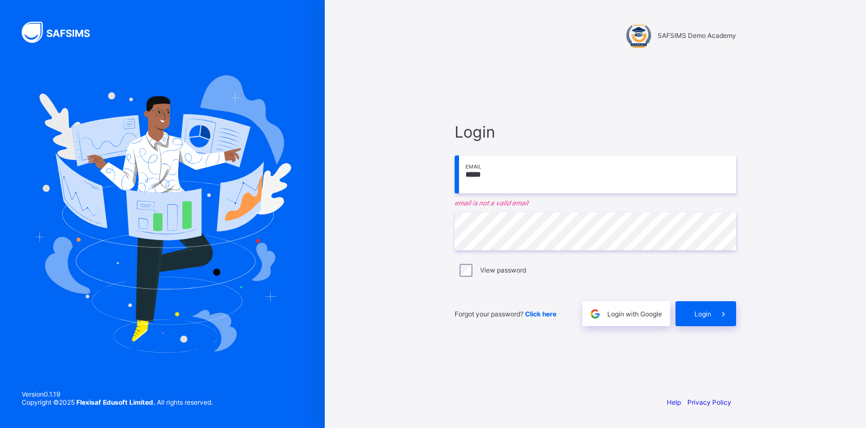
type input "**********"
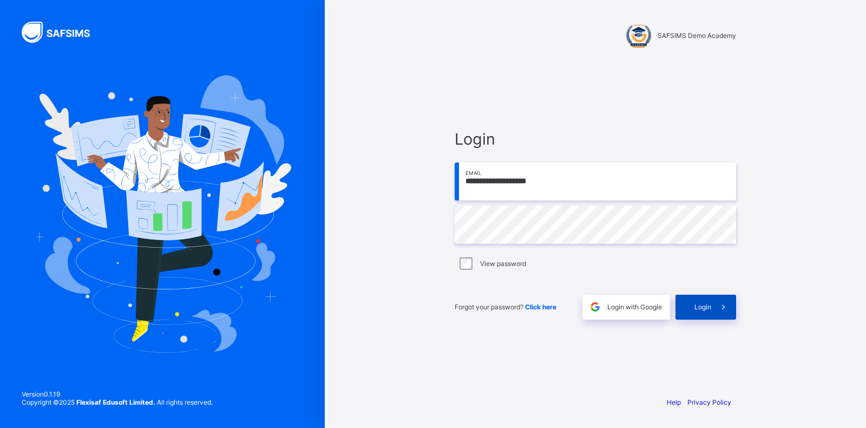
click at [703, 306] on span "Login" at bounding box center [702, 307] width 17 height 8
drag, startPoint x: 0, startPoint y: 0, endPoint x: 528, endPoint y: 185, distance: 559.2
click at [528, 185] on input "email" at bounding box center [595, 181] width 281 height 38
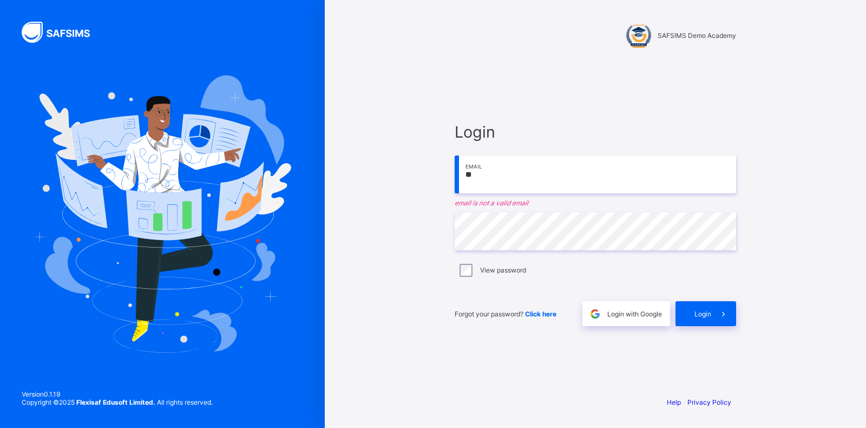
type input "**********"
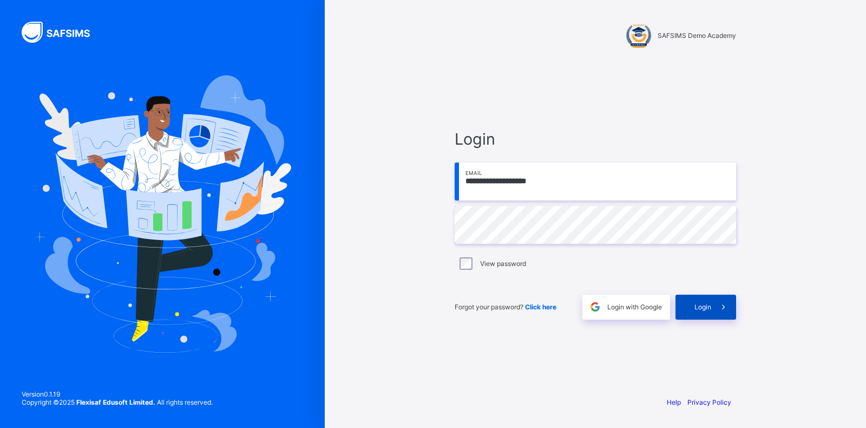
click at [693, 311] on div "Login" at bounding box center [705, 306] width 61 height 25
click at [521, 193] on input "email" at bounding box center [595, 181] width 281 height 38
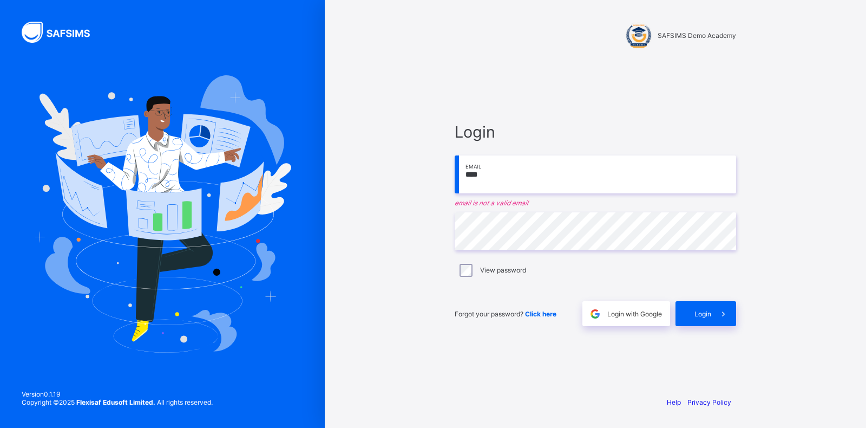
type input "**********"
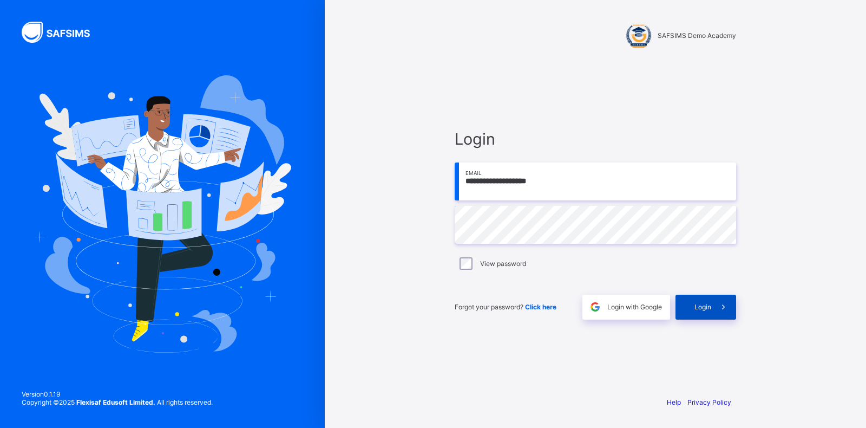
click at [694, 306] on span "Login" at bounding box center [702, 307] width 17 height 8
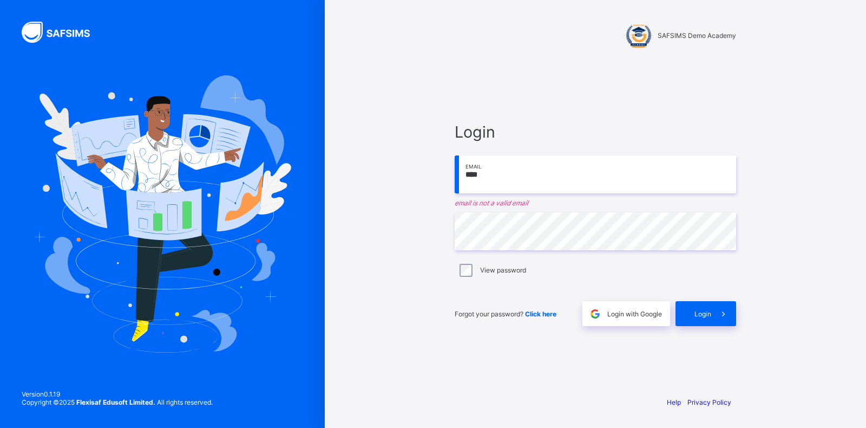
type input "**********"
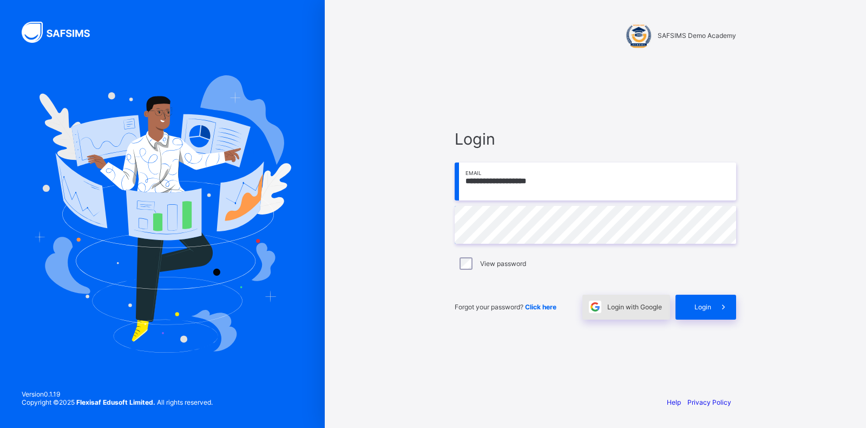
click at [598, 296] on span at bounding box center [594, 306] width 25 height 25
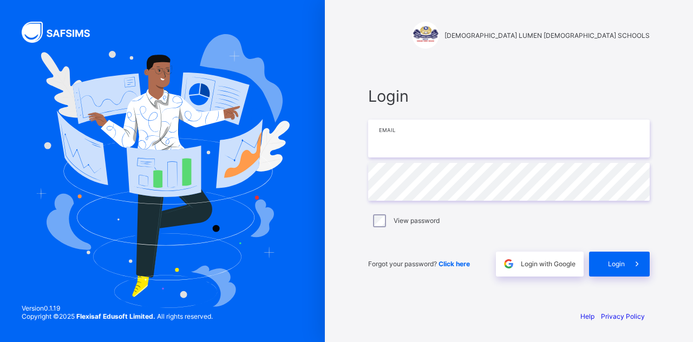
click at [406, 134] on input "email" at bounding box center [508, 139] width 281 height 38
type input "**********"
drag, startPoint x: 618, startPoint y: 265, endPoint x: 647, endPoint y: 238, distance: 39.8
click at [647, 238] on div "**********" at bounding box center [508, 182] width 281 height 190
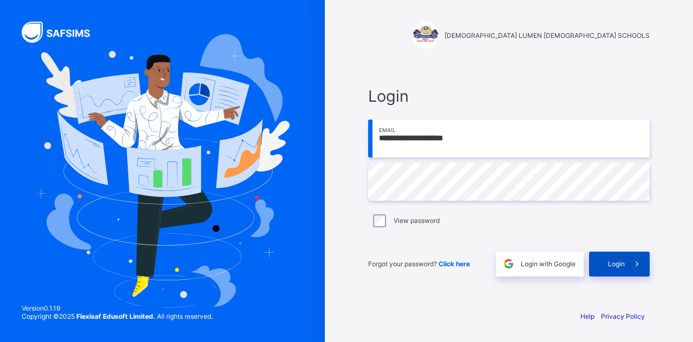
click at [616, 267] on span "Login" at bounding box center [616, 264] width 17 height 8
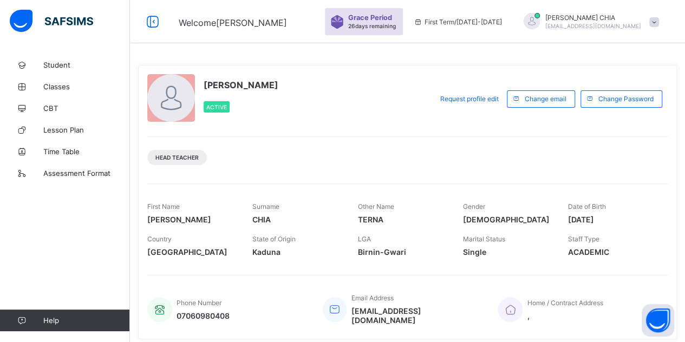
click at [337, 87] on div "[PERSON_NAME] Active" at bounding box center [286, 98] width 279 height 49
click at [69, 84] on span "Classes" at bounding box center [86, 86] width 87 height 9
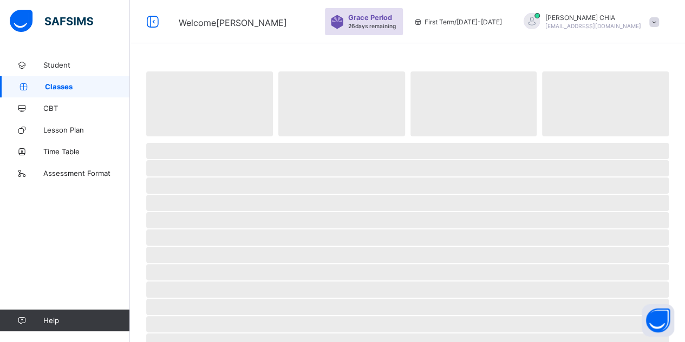
click at [69, 84] on span "Classes" at bounding box center [87, 86] width 85 height 9
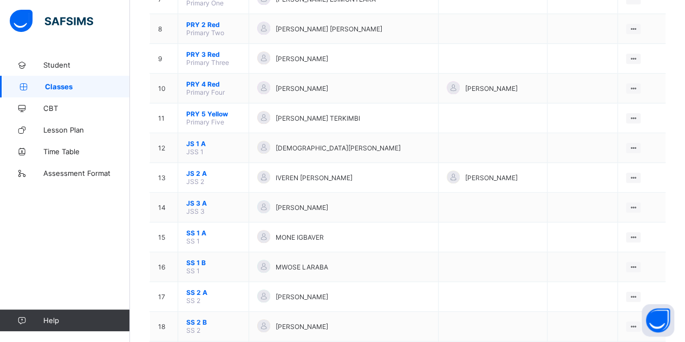
scroll to position [327, 0]
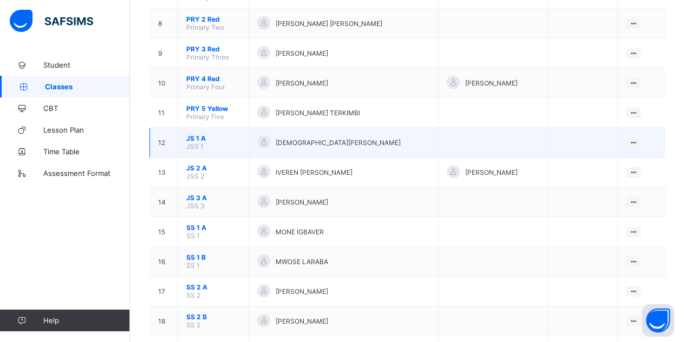
click at [193, 128] on td "JS 1 A JSS 1" at bounding box center [213, 143] width 71 height 30
click at [192, 134] on span "JS 1 A" at bounding box center [213, 138] width 54 height 8
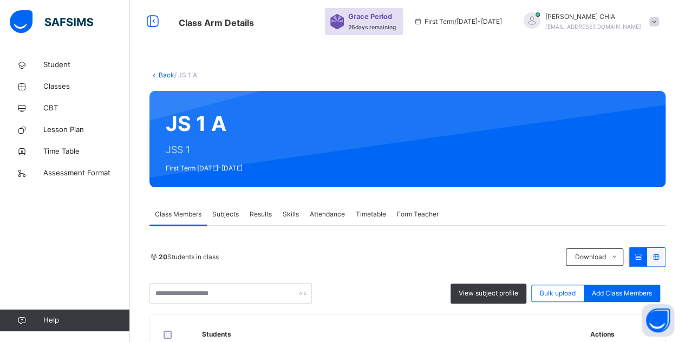
click at [168, 78] on link "Back" at bounding box center [167, 75] width 16 height 8
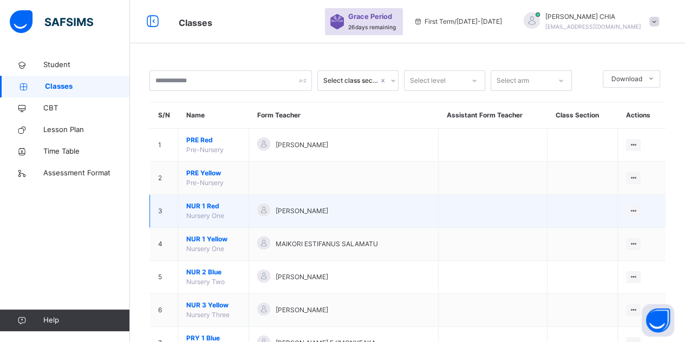
scroll to position [54, 0]
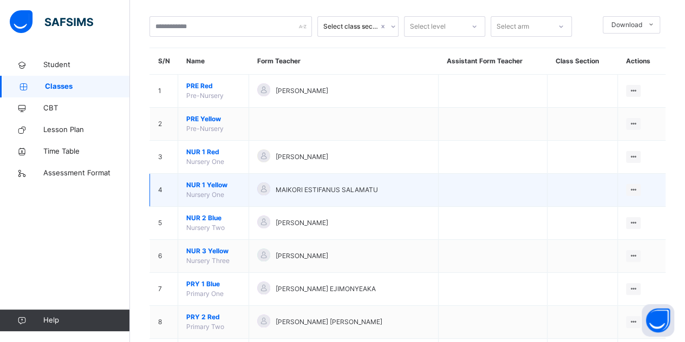
click at [206, 185] on span "NUR 1 Yellow" at bounding box center [213, 185] width 54 height 10
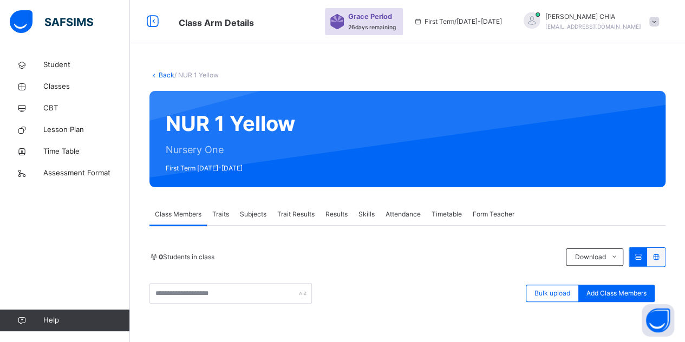
click at [336, 215] on span "Results" at bounding box center [336, 214] width 22 height 10
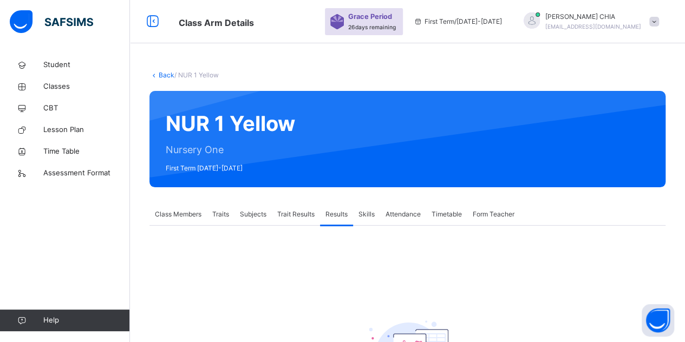
click at [625, 18] on span "MOSES CHIA" at bounding box center [593, 17] width 96 height 10
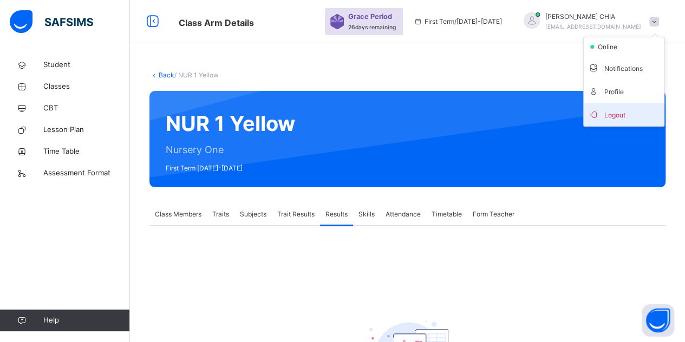
click at [626, 111] on span "Logout" at bounding box center [623, 114] width 71 height 15
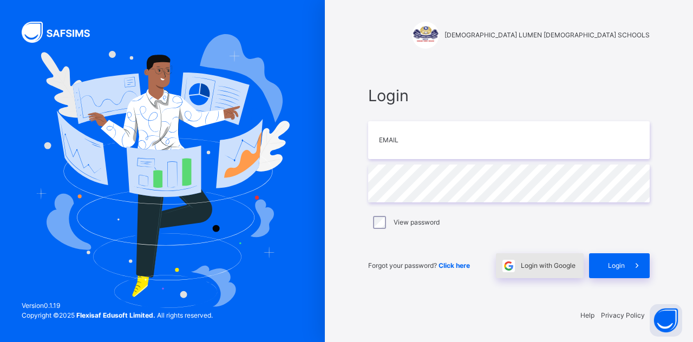
click at [529, 261] on span "Login with Google" at bounding box center [548, 266] width 55 height 10
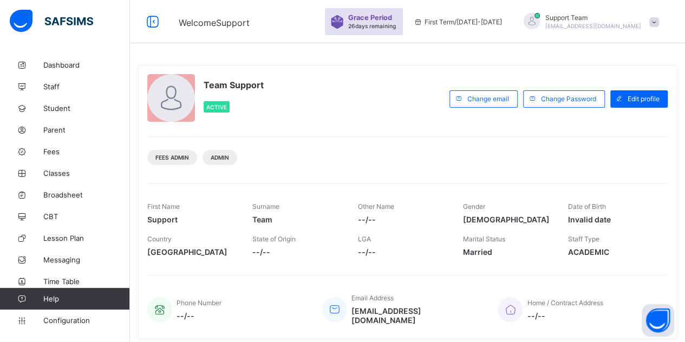
click at [65, 192] on span "Broadsheet" at bounding box center [86, 195] width 87 height 9
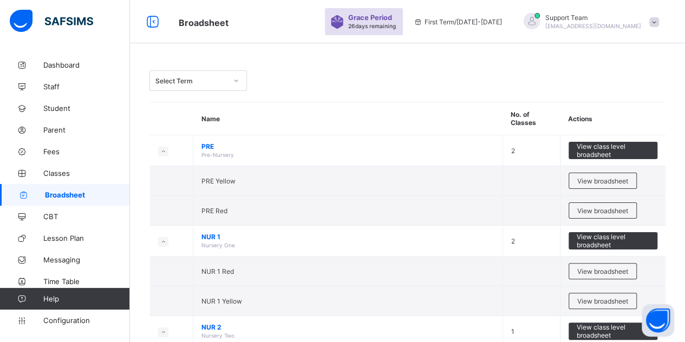
click at [162, 82] on div "Select Term" at bounding box center [190, 81] width 71 height 8
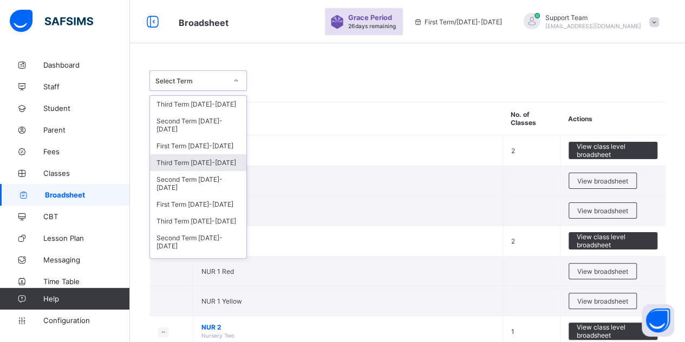
click at [187, 163] on div "Third Term 2024-2025" at bounding box center [198, 162] width 96 height 17
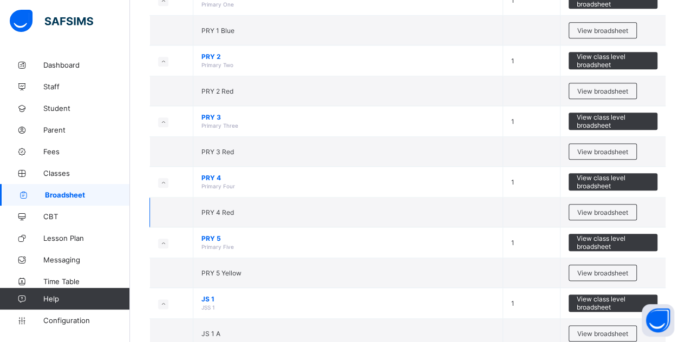
scroll to position [541, 0]
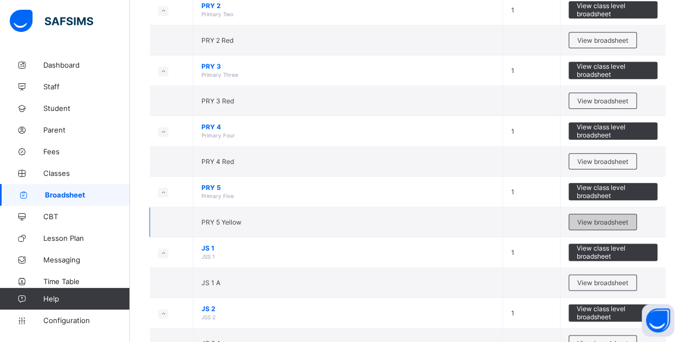
click at [600, 218] on span "View broadsheet" at bounding box center [602, 222] width 51 height 8
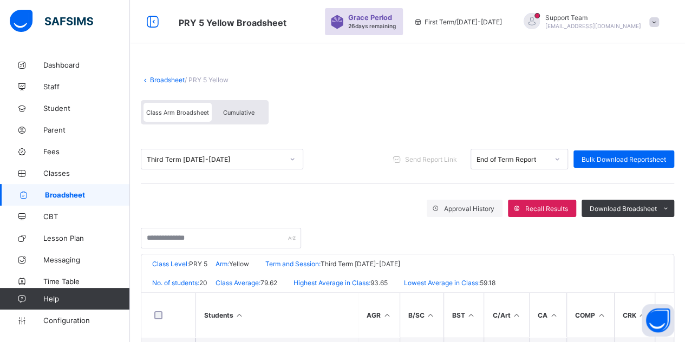
drag, startPoint x: 351, startPoint y: 115, endPoint x: 327, endPoint y: 120, distance: 24.2
click at [351, 116] on div "Class Arm Broadsheet Cumulative" at bounding box center [407, 115] width 533 height 41
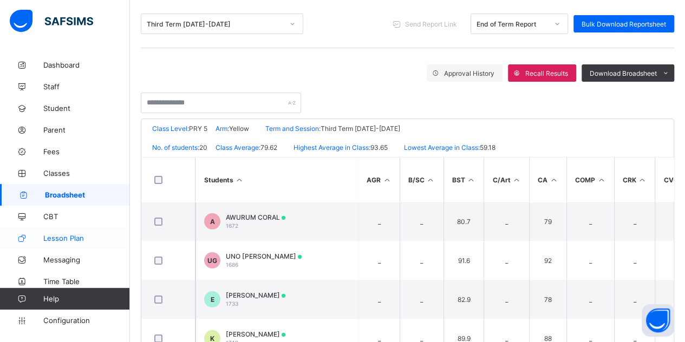
scroll to position [162, 0]
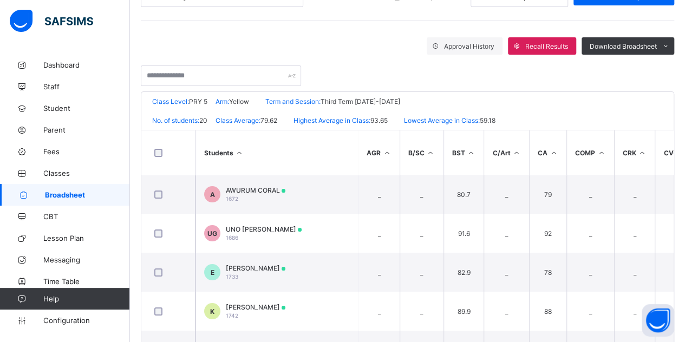
click at [339, 43] on div "Approval History Recall Results Download Broadsheet PDF Excel sheet" at bounding box center [407, 45] width 533 height 17
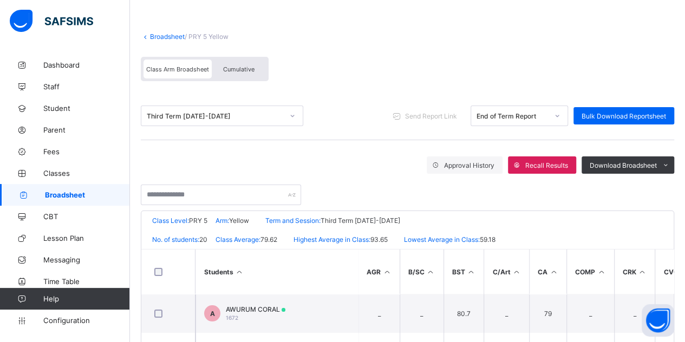
scroll to position [0, 0]
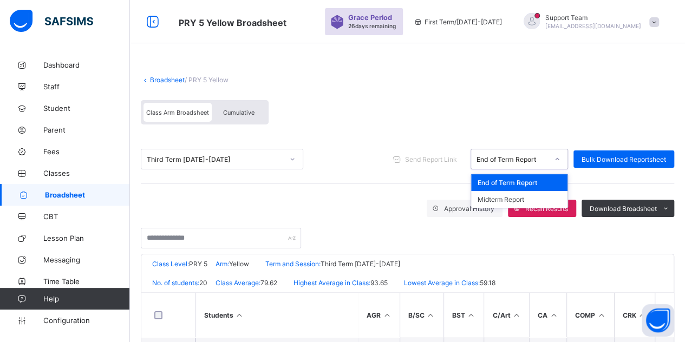
click at [543, 160] on div "End of Term Report" at bounding box center [511, 159] width 71 height 8
click at [528, 199] on div "Midterm Report" at bounding box center [519, 199] width 96 height 17
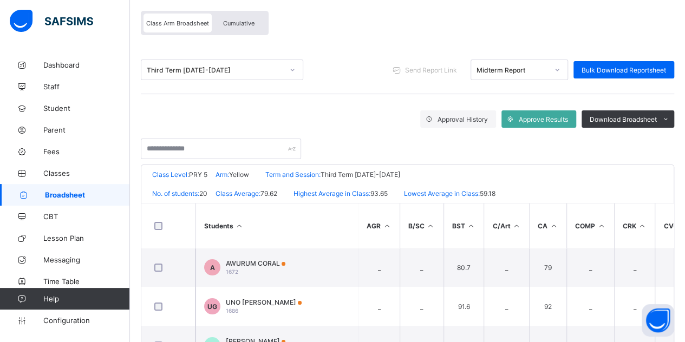
scroll to position [216, 0]
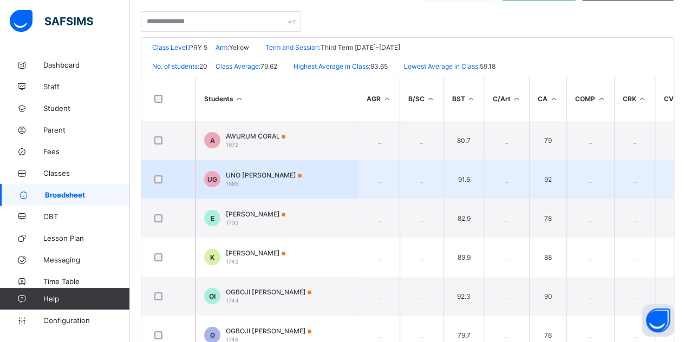
click at [244, 174] on span "UNO [PERSON_NAME]" at bounding box center [264, 175] width 76 height 8
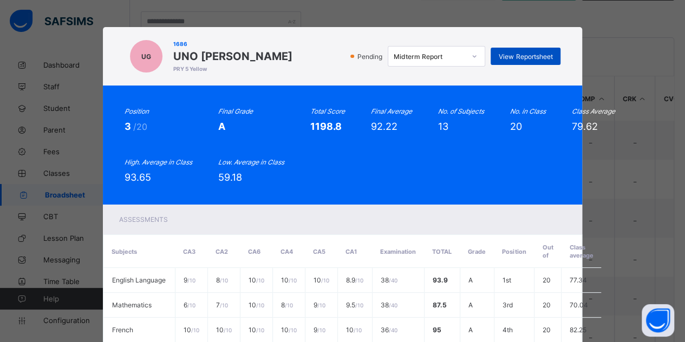
click at [502, 59] on span "View Reportsheet" at bounding box center [525, 56] width 54 height 8
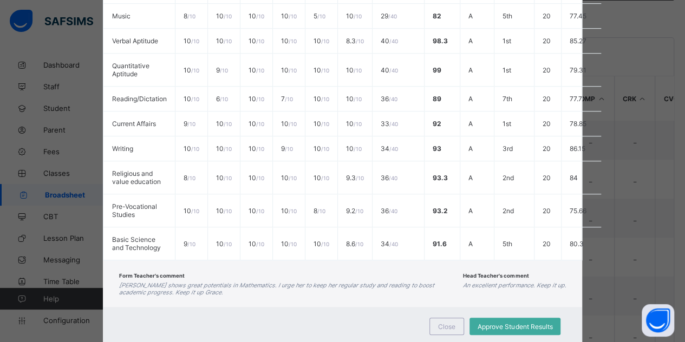
scroll to position [382, 0]
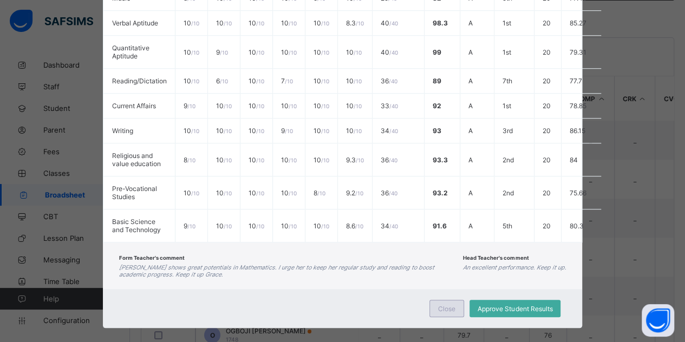
click at [446, 305] on span "Close" at bounding box center [446, 309] width 17 height 8
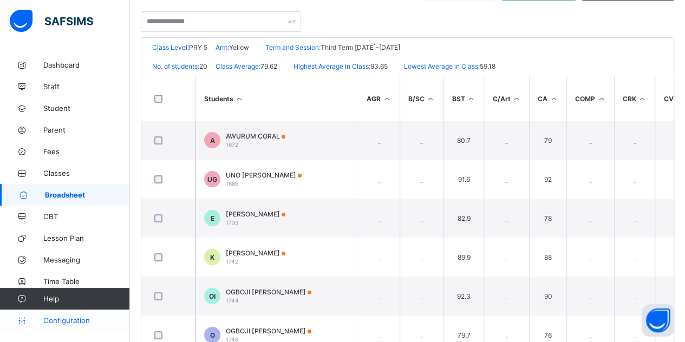
click at [75, 319] on span "Configuration" at bounding box center [86, 320] width 86 height 9
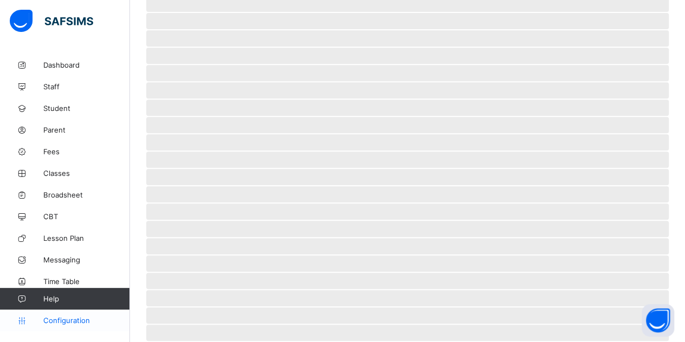
scroll to position [77, 0]
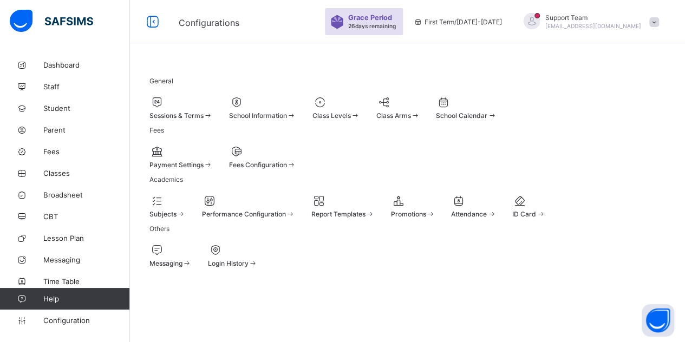
click at [360, 96] on div at bounding box center [336, 102] width 48 height 13
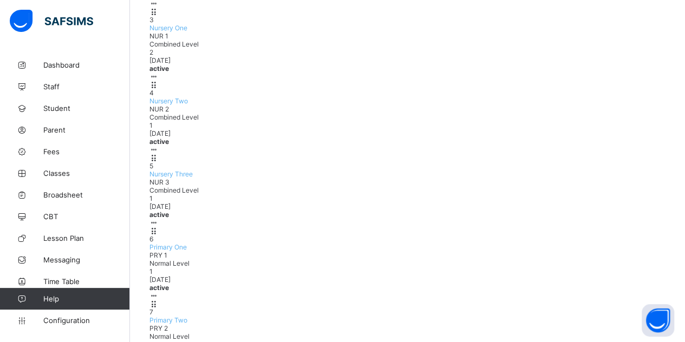
scroll to position [355, 0]
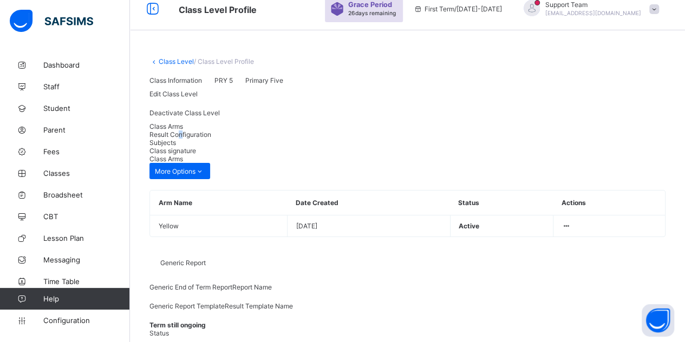
click at [211, 139] on span "Result Configuration" at bounding box center [180, 134] width 62 height 8
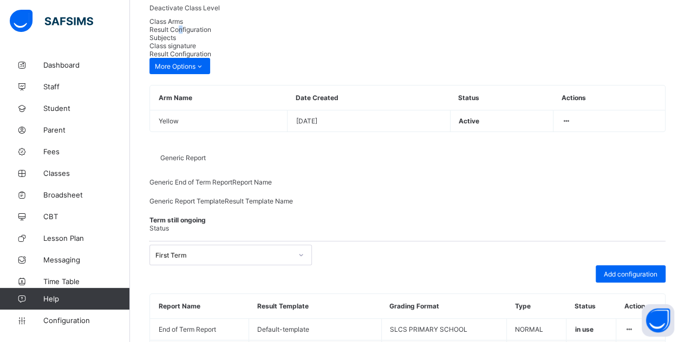
scroll to position [194, 0]
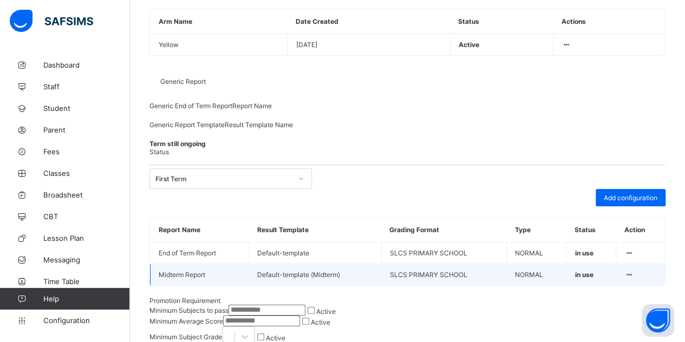
click at [633, 279] on div at bounding box center [628, 275] width 9 height 8
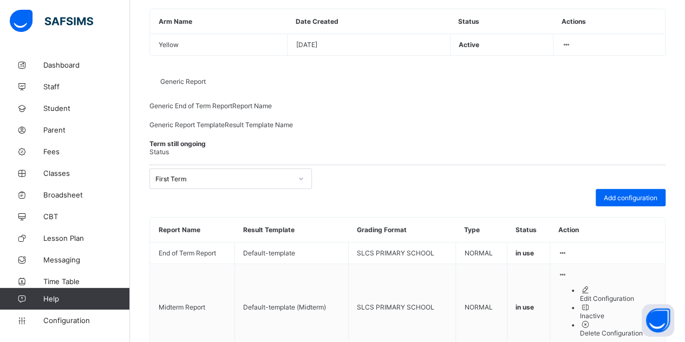
drag, startPoint x: 607, startPoint y: 323, endPoint x: 580, endPoint y: 316, distance: 27.3
click at [607, 303] on div "Edit Configuration" at bounding box center [618, 298] width 77 height 8
type input "**********"
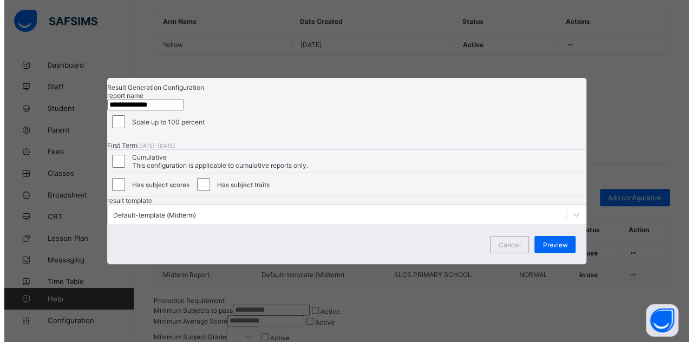
scroll to position [54, 0]
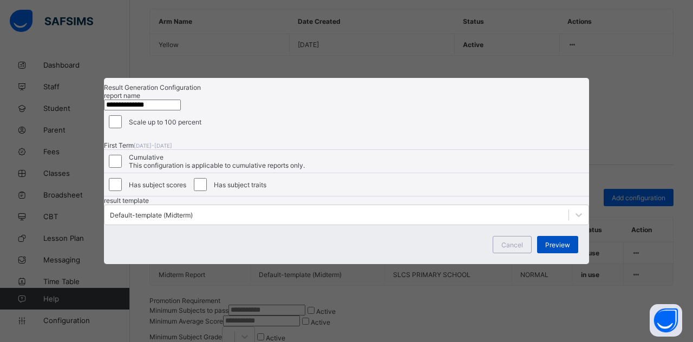
click at [570, 253] on div "Preview" at bounding box center [557, 244] width 41 height 17
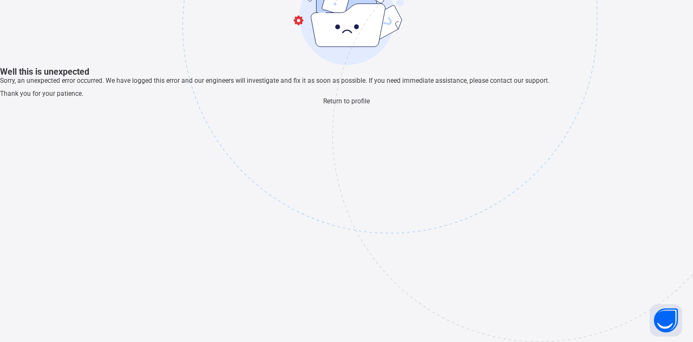
scroll to position [32, 0]
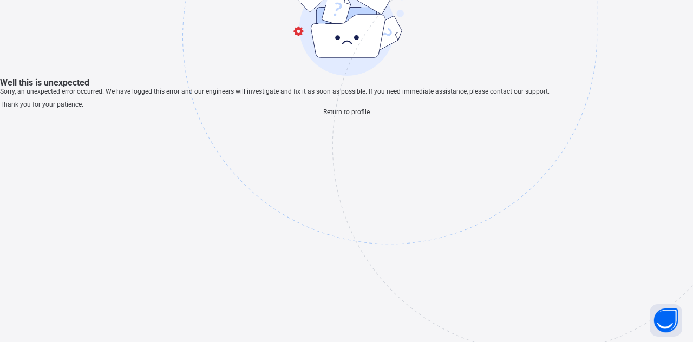
click at [360, 116] on span "Return to profile" at bounding box center [346, 112] width 47 height 8
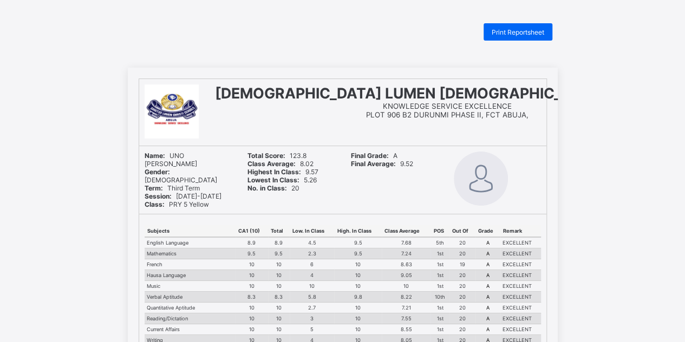
scroll to position [108, 0]
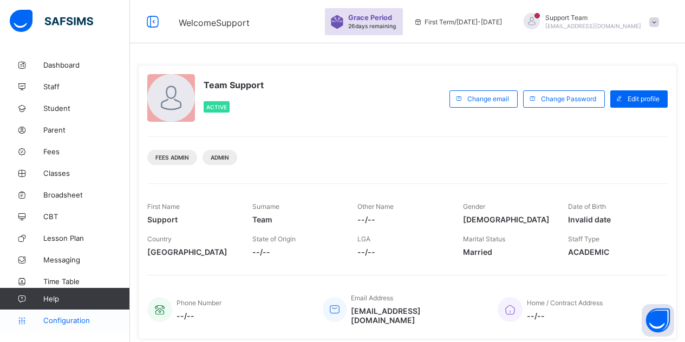
click at [57, 322] on span "Configuration" at bounding box center [86, 320] width 86 height 9
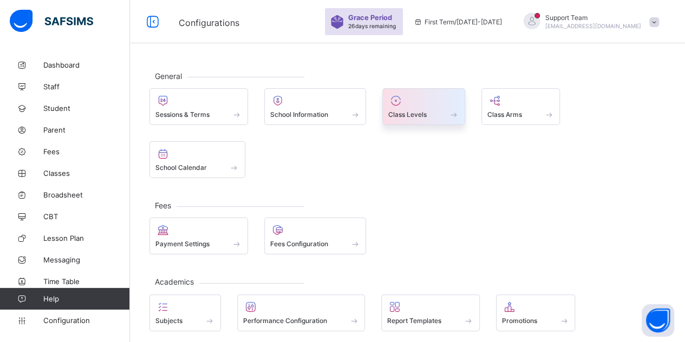
click at [430, 110] on div "Class Levels" at bounding box center [423, 114] width 71 height 9
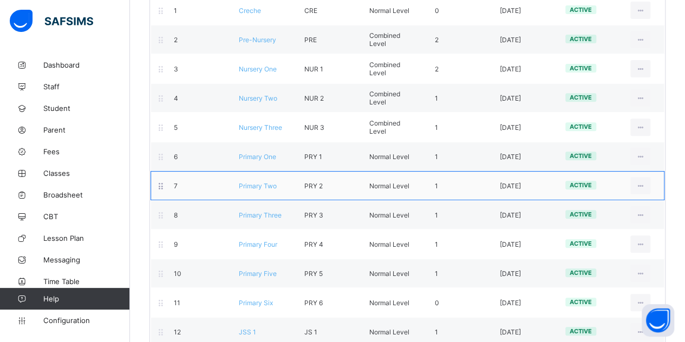
scroll to position [216, 0]
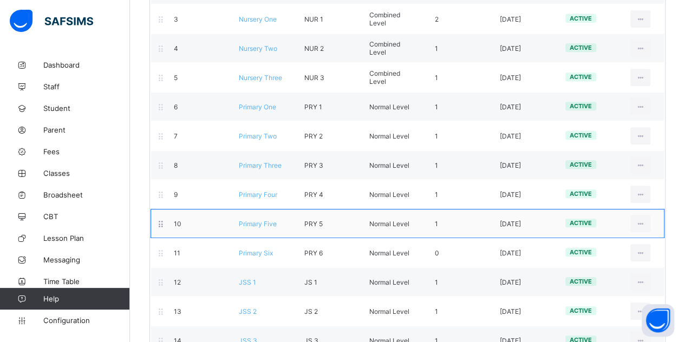
click at [257, 220] on span "Primary Five" at bounding box center [258, 224] width 38 height 8
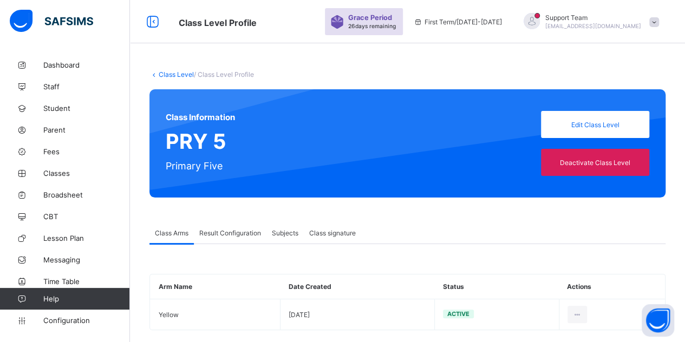
click at [233, 233] on span "Result Configuration" at bounding box center [230, 233] width 62 height 8
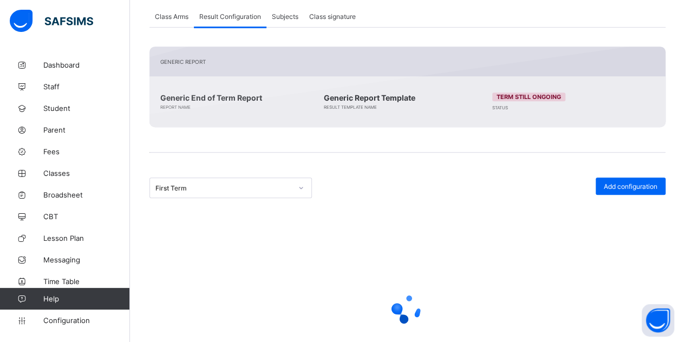
scroll to position [194, 0]
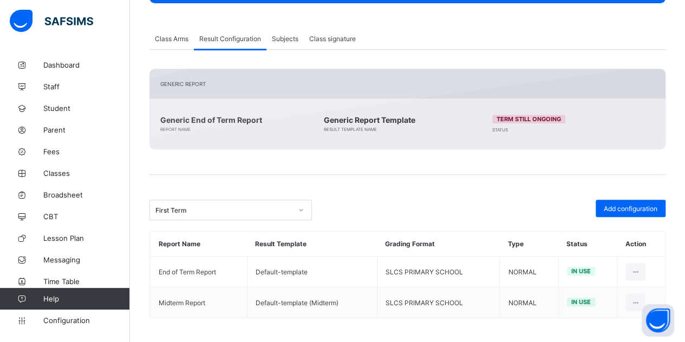
click at [218, 200] on div "First Term" at bounding box center [230, 210] width 162 height 21
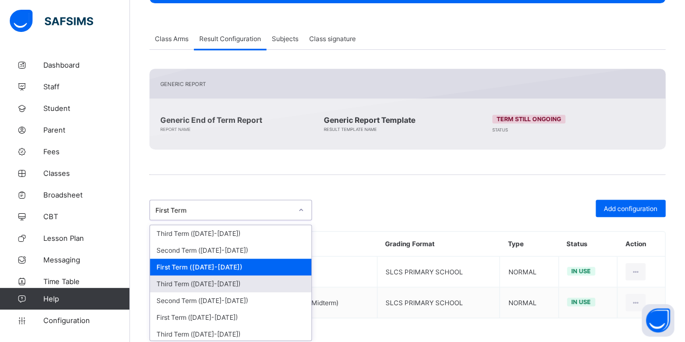
click at [226, 280] on div "Third Term ([DATE]-[DATE])" at bounding box center [230, 283] width 161 height 17
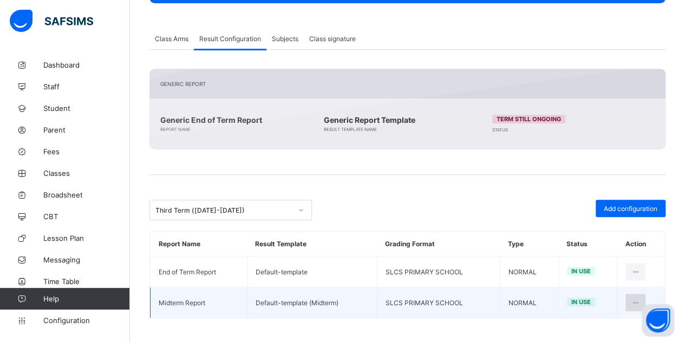
click at [640, 299] on icon at bounding box center [635, 303] width 9 height 8
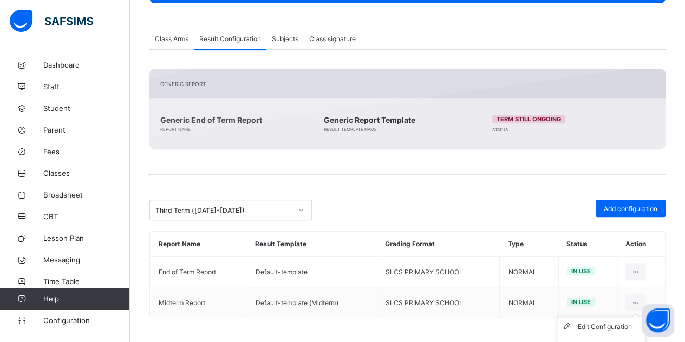
drag, startPoint x: 605, startPoint y: 325, endPoint x: 548, endPoint y: 297, distance: 62.7
click at [605, 325] on div "Edit Configuration" at bounding box center [608, 326] width 63 height 11
type input "**********"
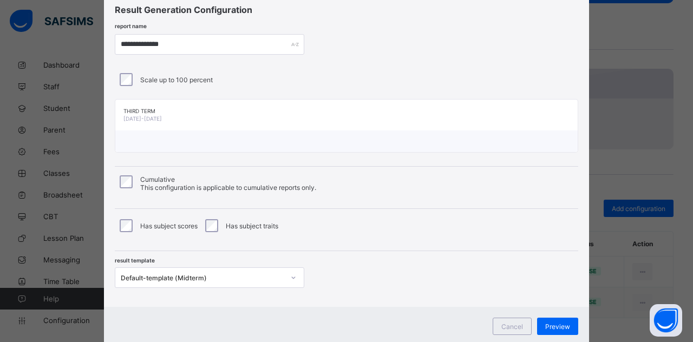
scroll to position [63, 0]
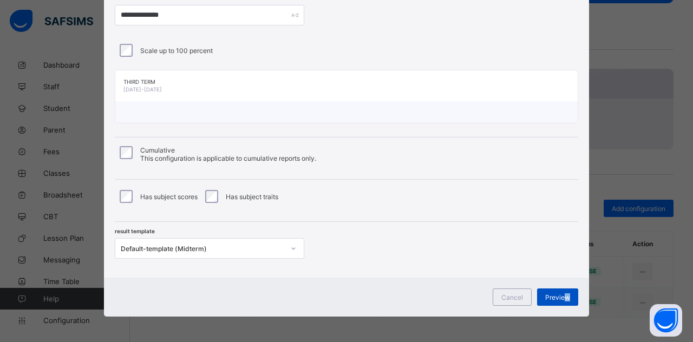
click at [563, 295] on span "Preview" at bounding box center [557, 297] width 25 height 8
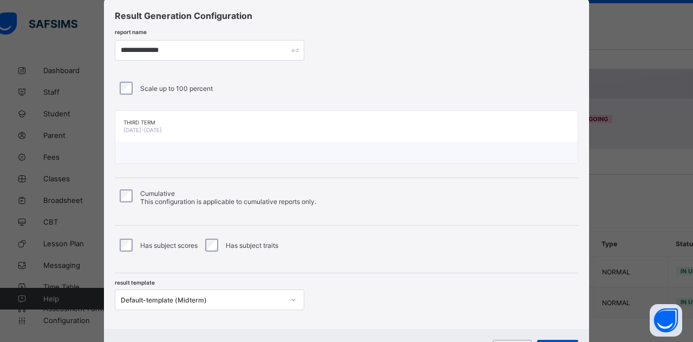
scroll to position [32, 0]
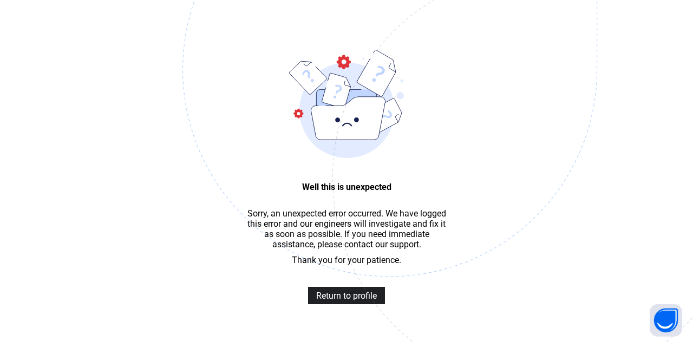
click at [338, 294] on div "Return to profile" at bounding box center [346, 295] width 77 height 17
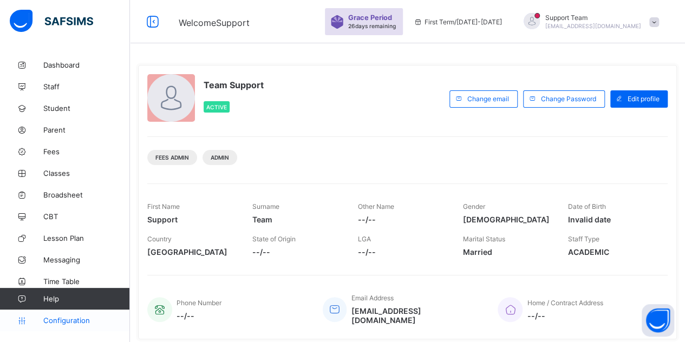
click at [52, 324] on span "Configuration" at bounding box center [86, 320] width 86 height 9
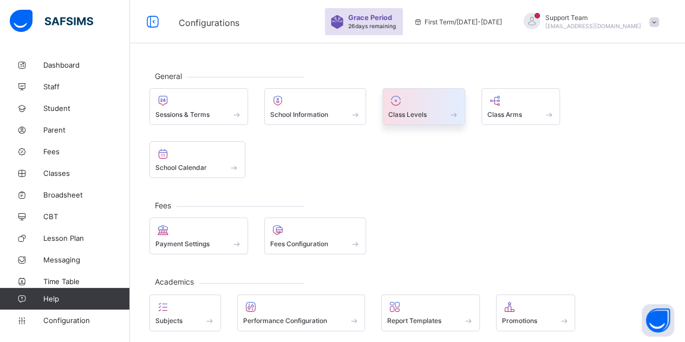
click at [409, 103] on div at bounding box center [423, 100] width 71 height 13
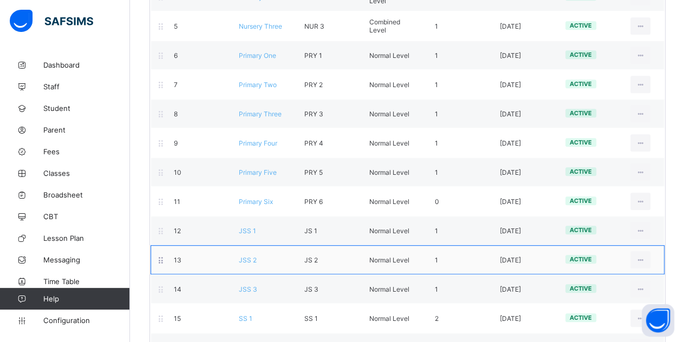
scroll to position [271, 0]
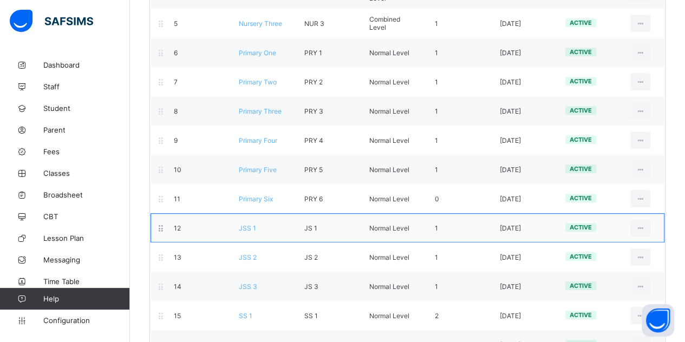
click at [250, 224] on span "JSS 1" at bounding box center [247, 228] width 17 height 8
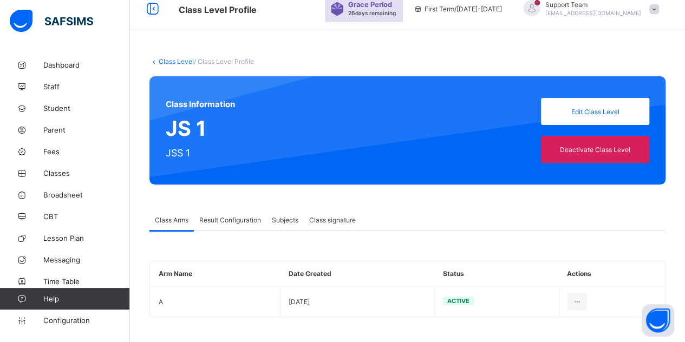
click at [220, 216] on span "Result Configuration" at bounding box center [230, 220] width 62 height 8
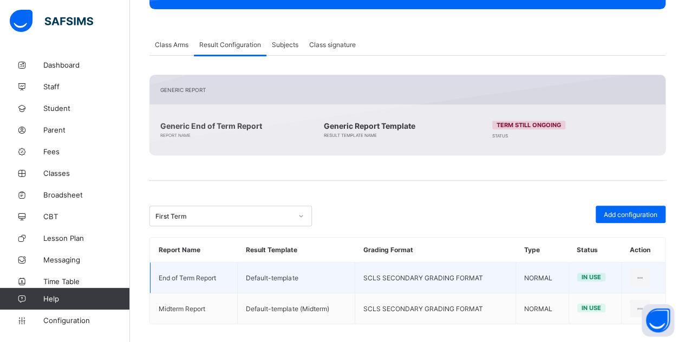
scroll to position [194, 0]
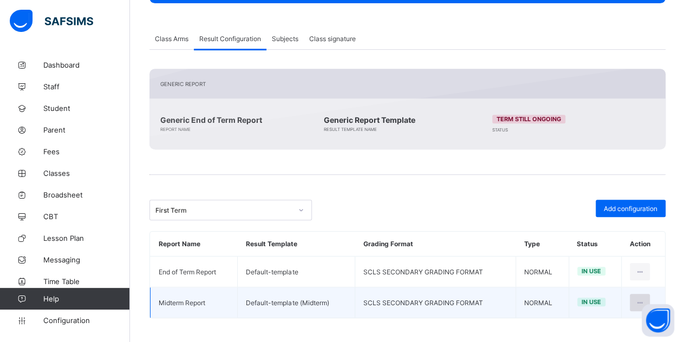
drag, startPoint x: 642, startPoint y: 295, endPoint x: 637, endPoint y: 301, distance: 7.7
click at [642, 295] on div at bounding box center [639, 302] width 20 height 17
click at [608, 328] on div "Edit Configuration" at bounding box center [613, 326] width 63 height 11
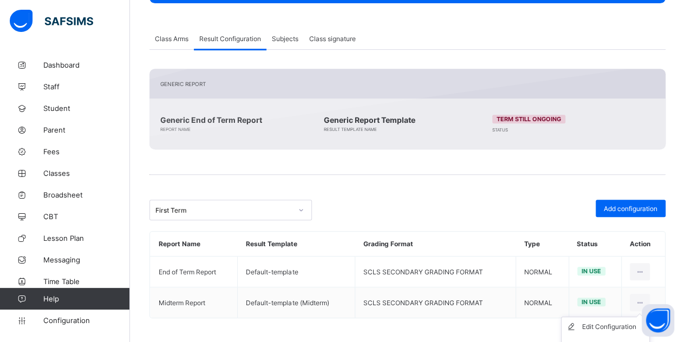
type input "**********"
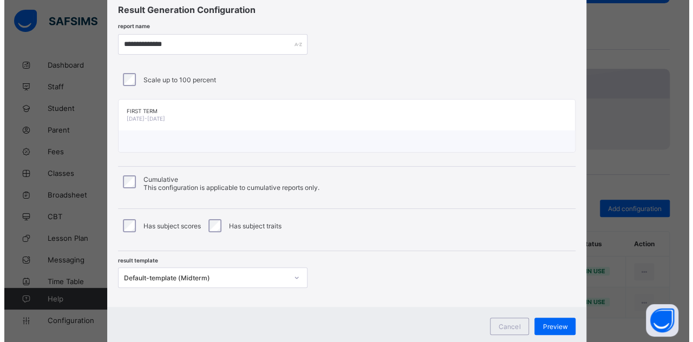
scroll to position [63, 0]
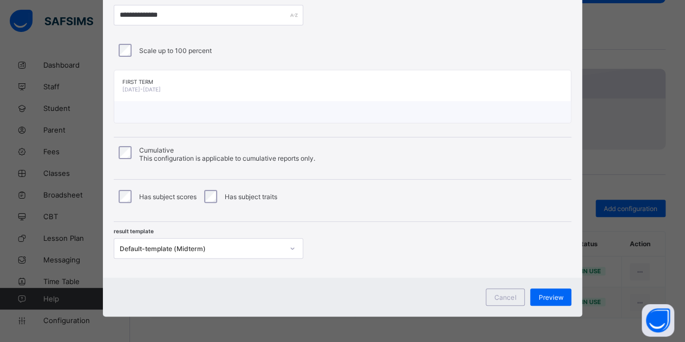
click at [107, 47] on div "**********" at bounding box center [343, 120] width 480 height 313
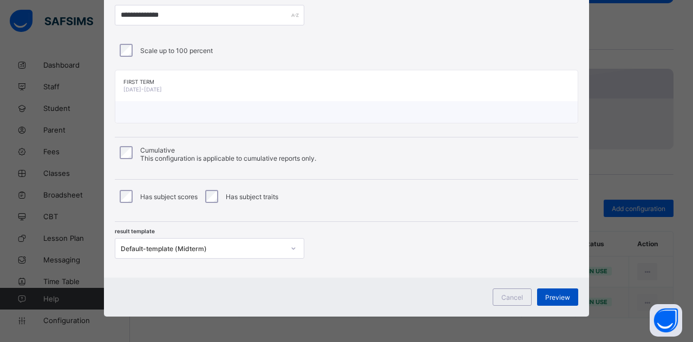
click at [564, 296] on span "Preview" at bounding box center [557, 297] width 25 height 8
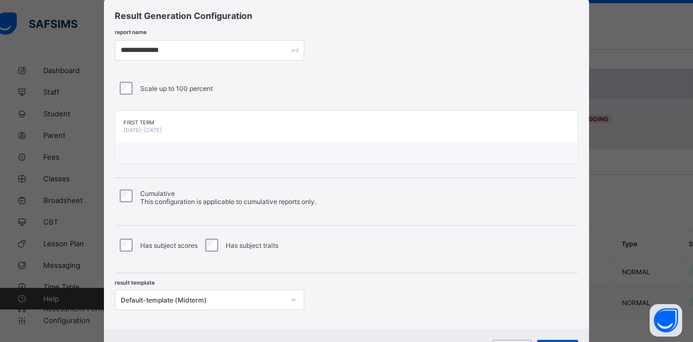
scroll to position [32, 0]
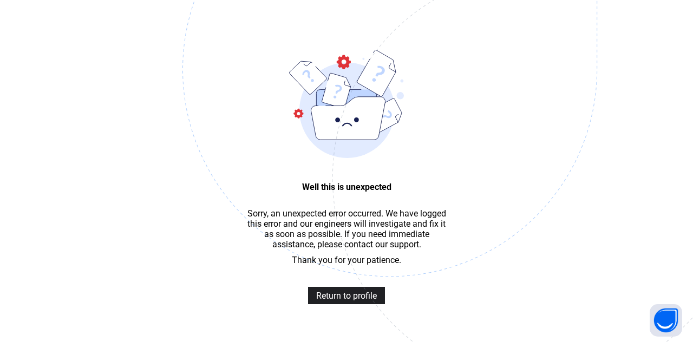
click at [324, 297] on img at bounding box center [464, 123] width 565 height 523
click at [336, 301] on span "Return to profile" at bounding box center [346, 296] width 61 height 10
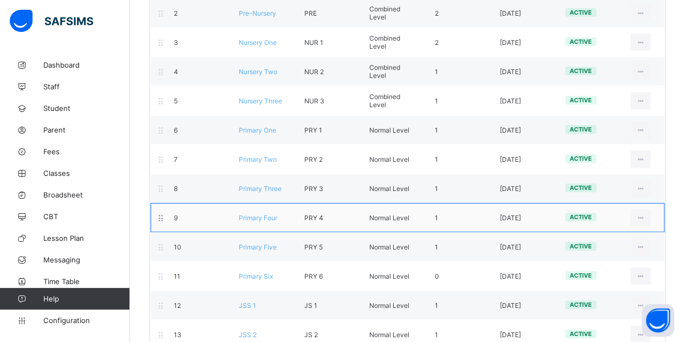
scroll to position [216, 0]
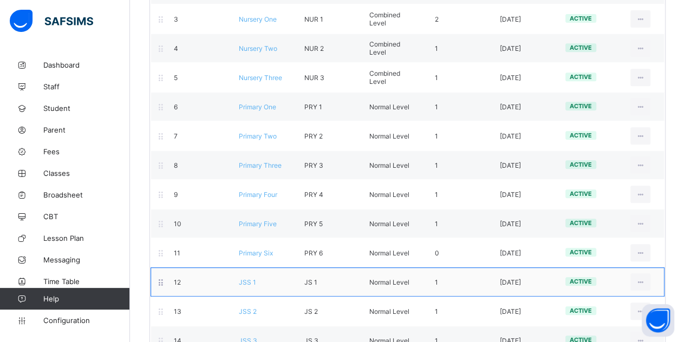
click at [247, 278] on span "JSS 1" at bounding box center [247, 282] width 17 height 8
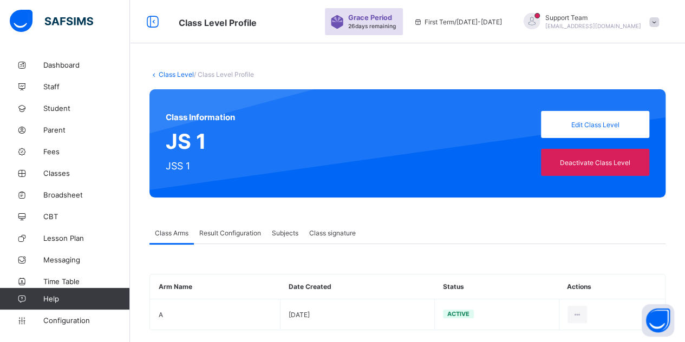
click at [214, 234] on span "Result Configuration" at bounding box center [230, 233] width 62 height 8
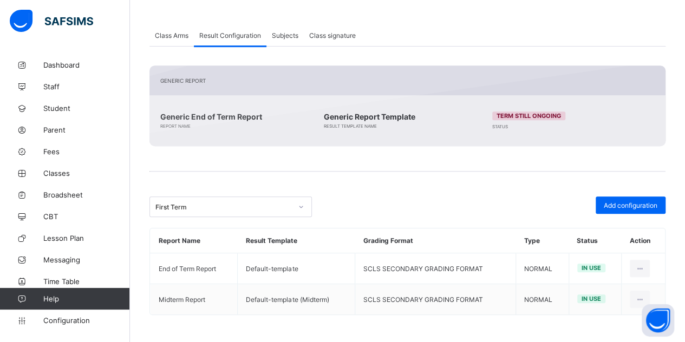
scroll to position [194, 0]
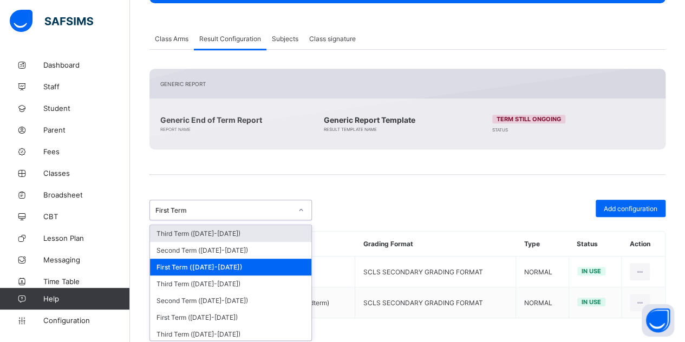
click at [221, 213] on div "First Term" at bounding box center [220, 209] width 141 height 15
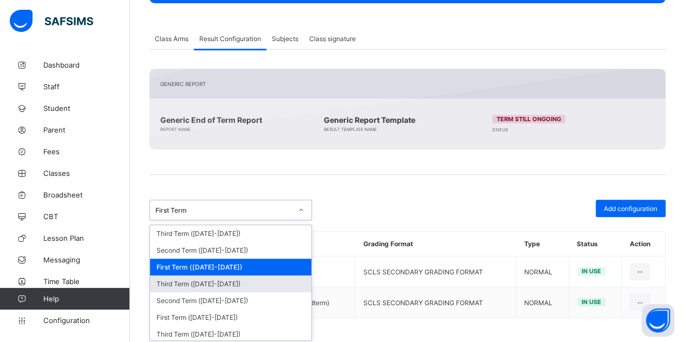
click at [233, 277] on div "Third Term ([DATE]-[DATE])" at bounding box center [230, 283] width 161 height 17
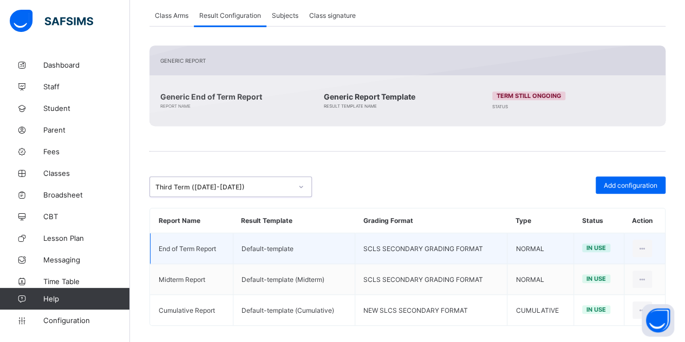
scroll to position [225, 0]
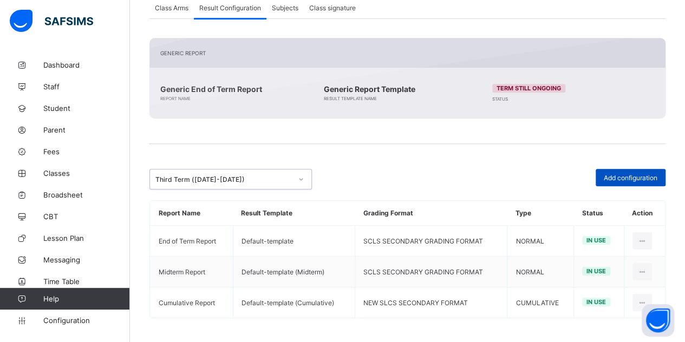
click at [625, 176] on span "Add configuration" at bounding box center [630, 178] width 54 height 8
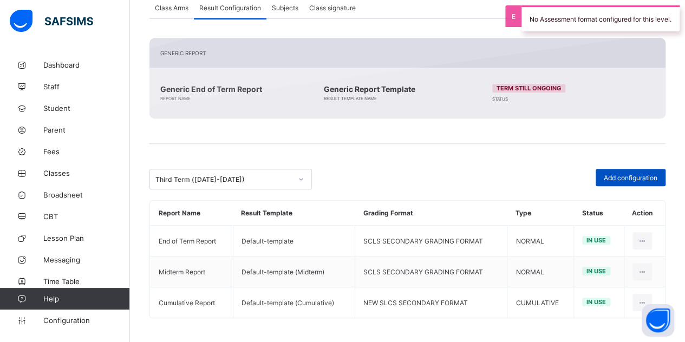
click at [622, 180] on div "Add configuration" at bounding box center [630, 177] width 70 height 17
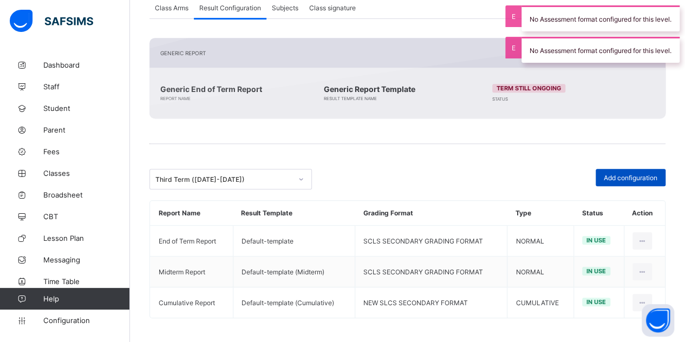
click at [627, 176] on span "Add configuration" at bounding box center [630, 178] width 54 height 8
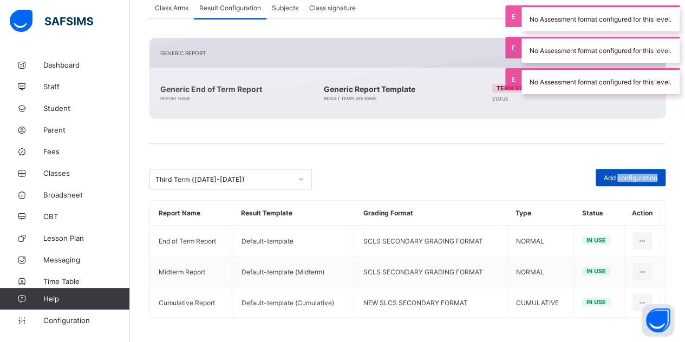
click at [627, 176] on span "Add configuration" at bounding box center [630, 178] width 54 height 8
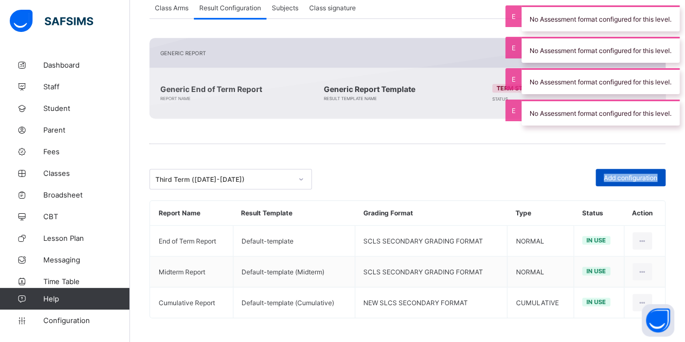
click at [627, 176] on span "Add configuration" at bounding box center [630, 178] width 54 height 8
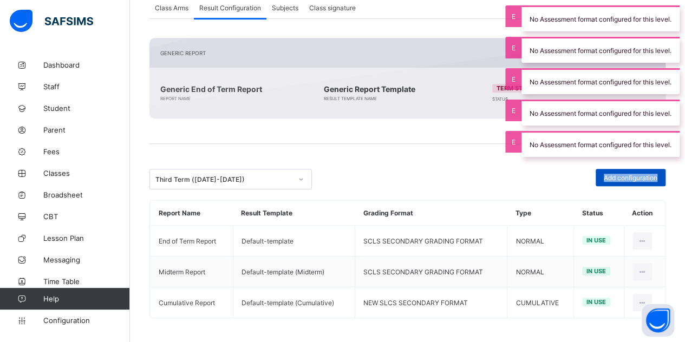
click at [627, 176] on span "Add configuration" at bounding box center [630, 178] width 54 height 8
click at [627, 175] on span "Add configuration" at bounding box center [630, 178] width 54 height 8
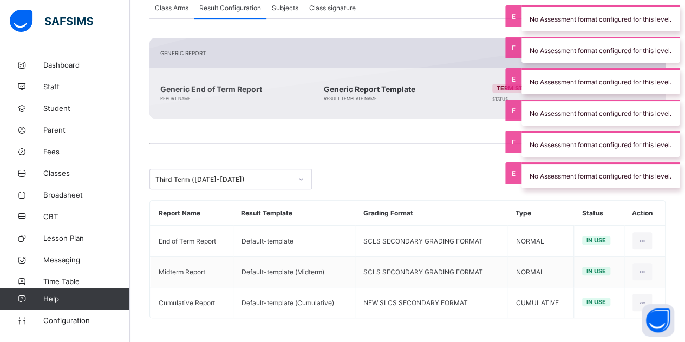
click at [627, 175] on div "No Assessment format configured for this level." at bounding box center [600, 175] width 158 height 26
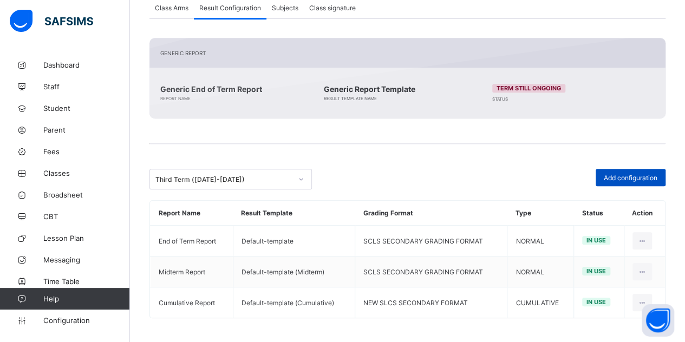
click at [620, 178] on span "Add configuration" at bounding box center [630, 178] width 54 height 8
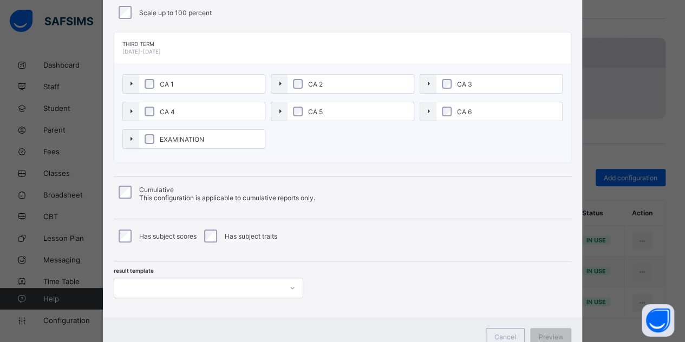
scroll to position [139, 0]
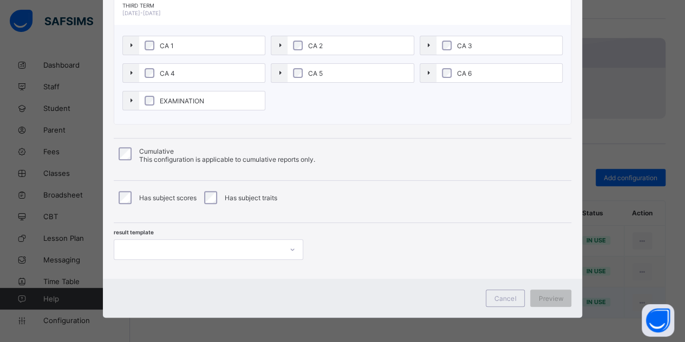
click at [509, 291] on div "Cancel" at bounding box center [504, 298] width 39 height 17
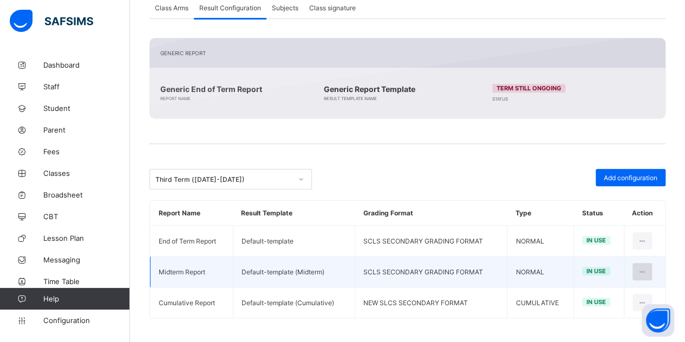
click at [652, 272] on div at bounding box center [642, 271] width 20 height 17
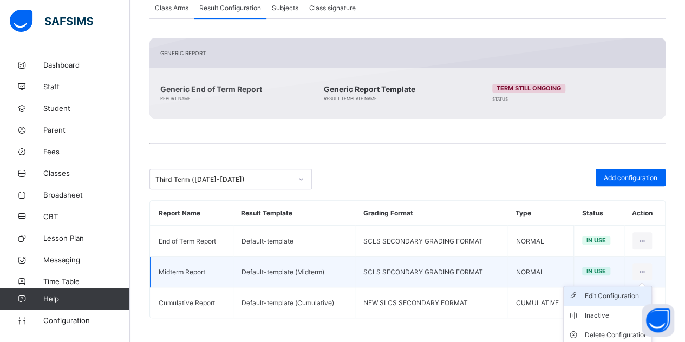
click at [613, 293] on div "Edit Configuration" at bounding box center [615, 296] width 63 height 11
type input "**********"
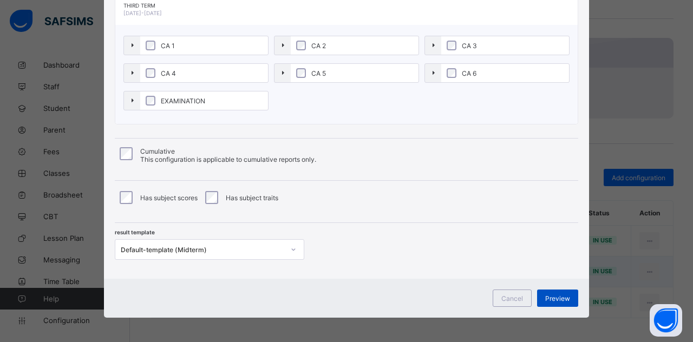
click at [552, 295] on span "Preview" at bounding box center [557, 298] width 25 height 8
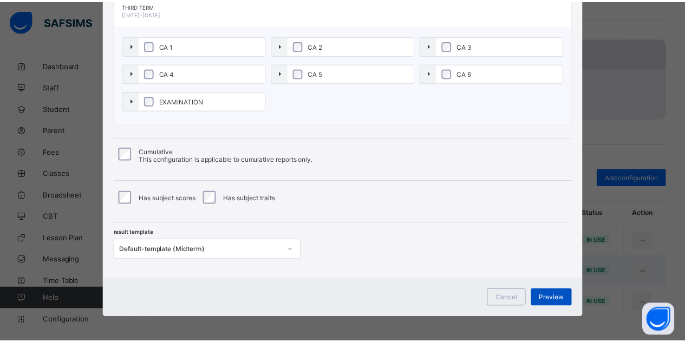
scroll to position [2, 0]
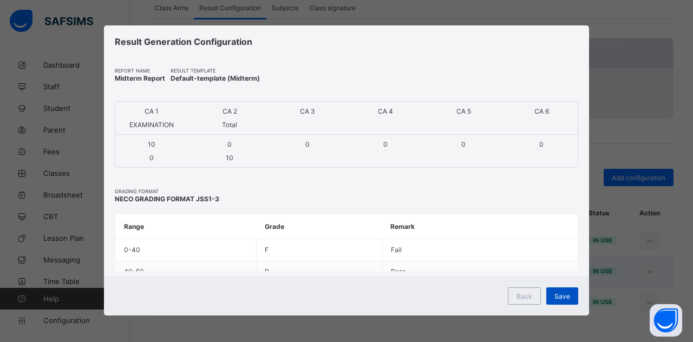
click at [555, 292] on span "Save" at bounding box center [562, 296] width 16 height 8
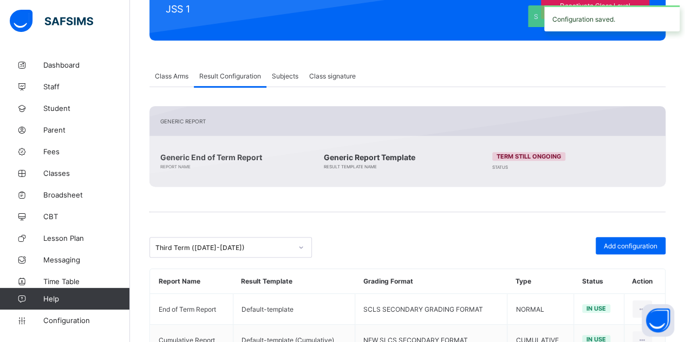
scroll to position [9, 0]
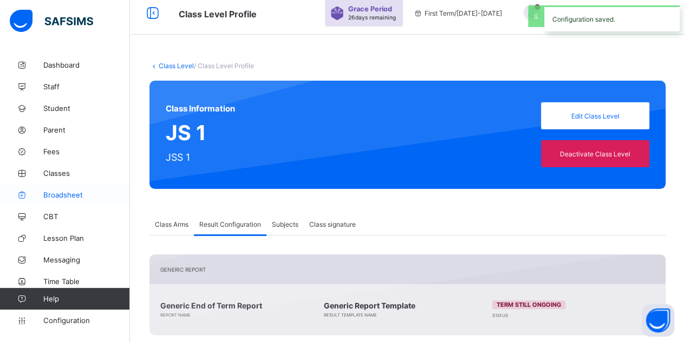
click at [69, 193] on span "Broadsheet" at bounding box center [86, 195] width 87 height 9
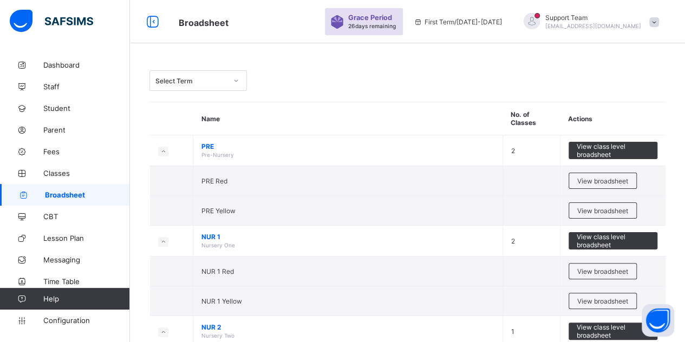
click at [194, 80] on div "Select Term" at bounding box center [190, 81] width 71 height 8
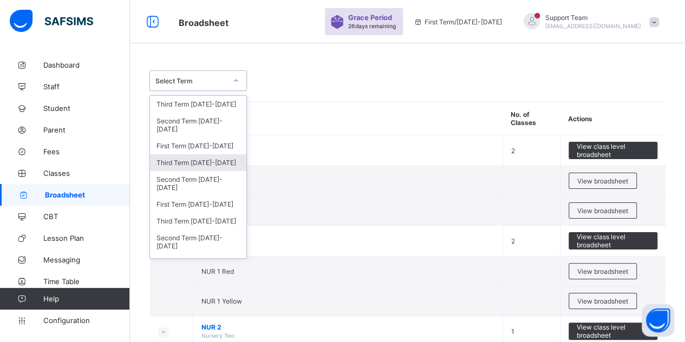
click at [193, 160] on div "Third Term [DATE]-[DATE]" at bounding box center [198, 162] width 96 height 17
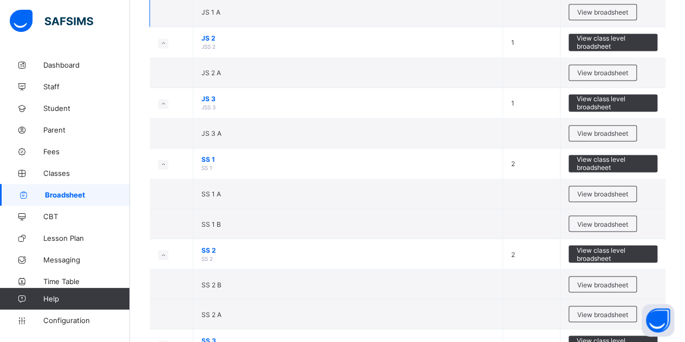
scroll to position [758, 0]
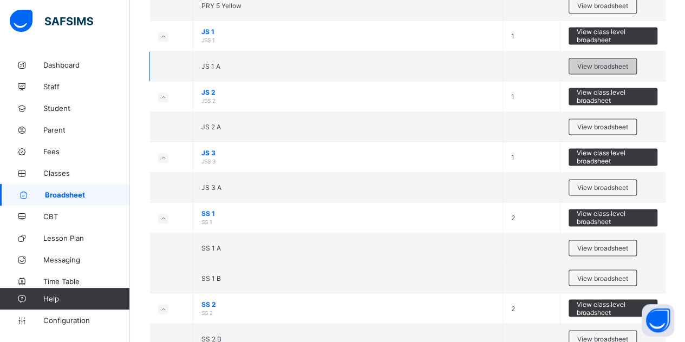
click at [598, 62] on span "View broadsheet" at bounding box center [602, 66] width 51 height 8
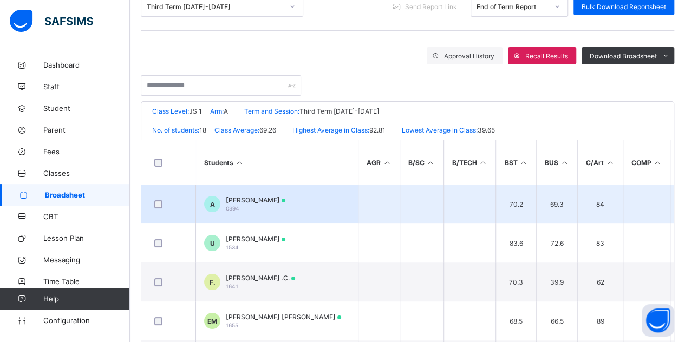
scroll to position [132, 0]
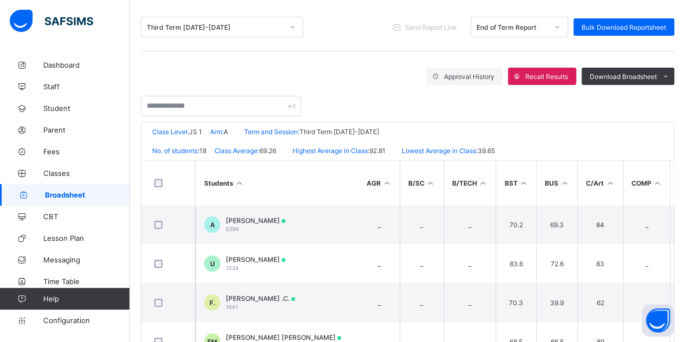
click at [523, 27] on div "End of Term Report" at bounding box center [511, 27] width 71 height 8
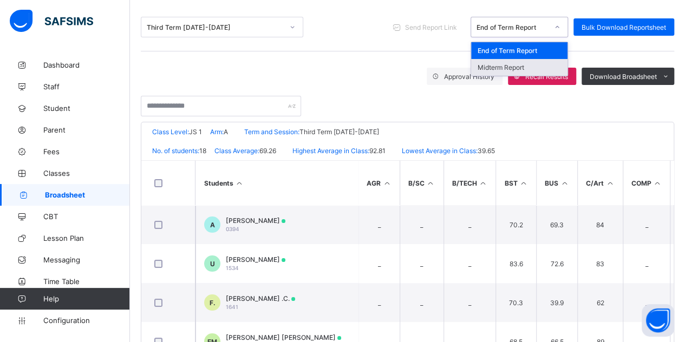
click at [500, 62] on div "Midterm Report" at bounding box center [519, 67] width 96 height 17
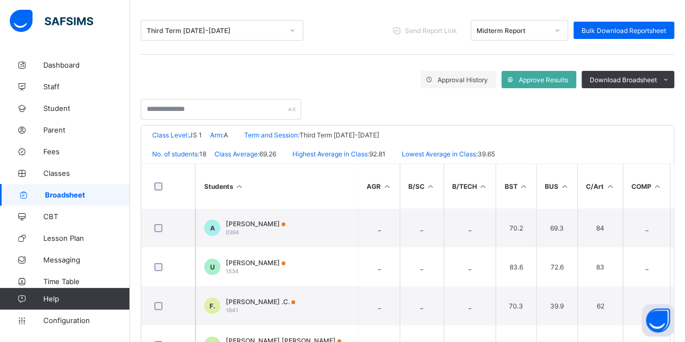
scroll to position [162, 0]
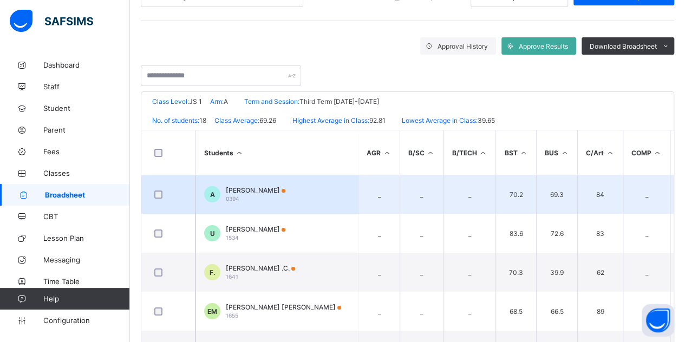
click at [254, 190] on span "[PERSON_NAME]" at bounding box center [256, 190] width 60 height 8
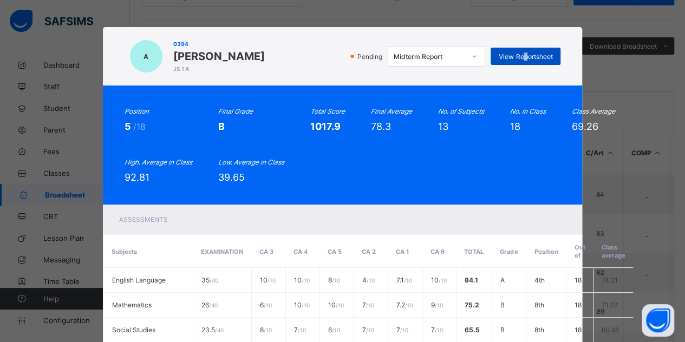
click at [523, 63] on div "View Reportsheet" at bounding box center [525, 56] width 70 height 17
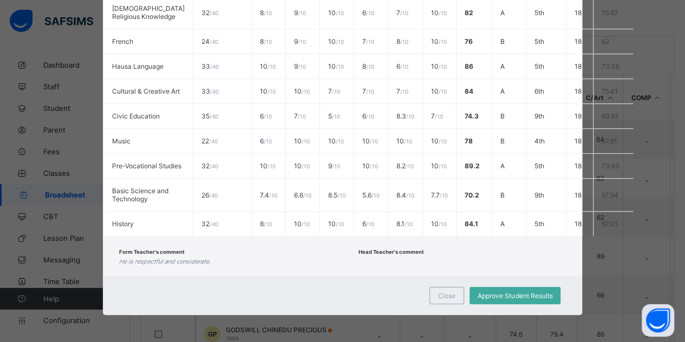
scroll to position [240, 0]
click at [455, 296] on div "Close" at bounding box center [446, 295] width 35 height 17
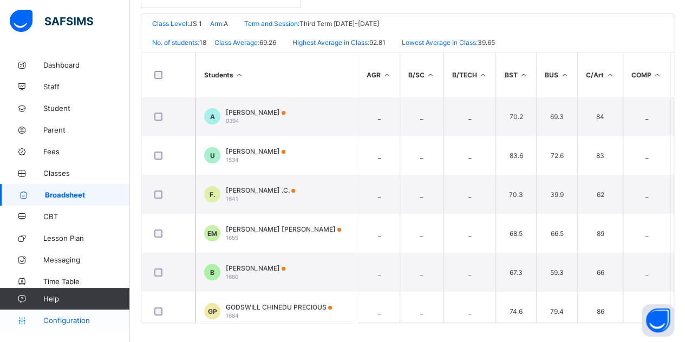
click at [75, 322] on span "Configuration" at bounding box center [86, 320] width 86 height 9
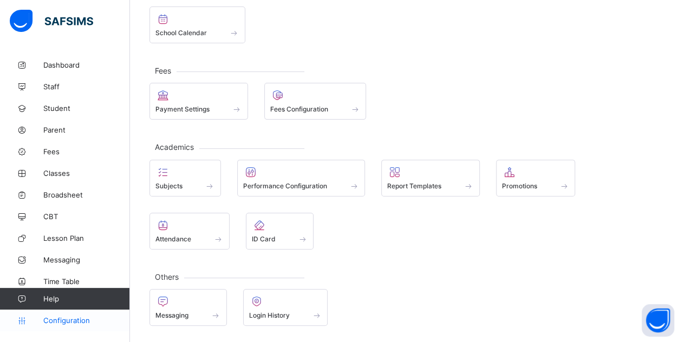
scroll to position [77, 0]
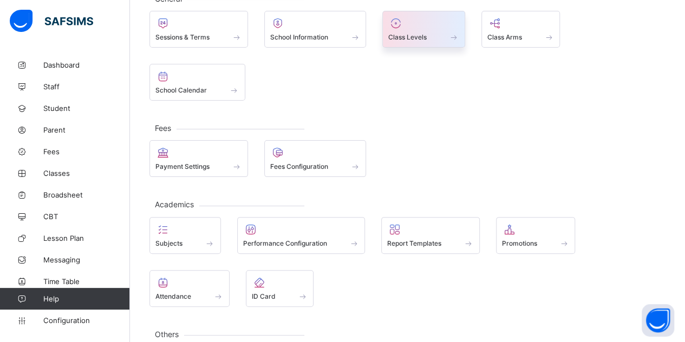
click at [434, 31] on span at bounding box center [423, 31] width 71 height 3
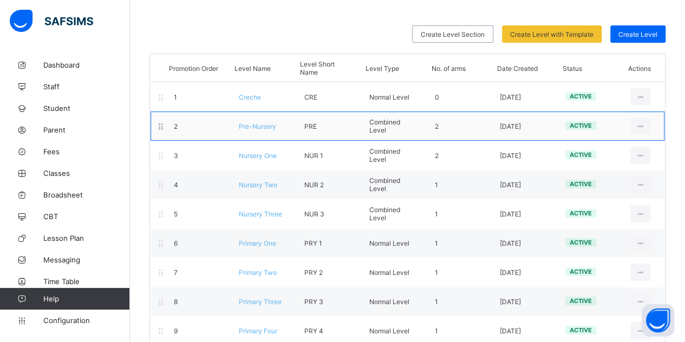
scroll to position [78, 0]
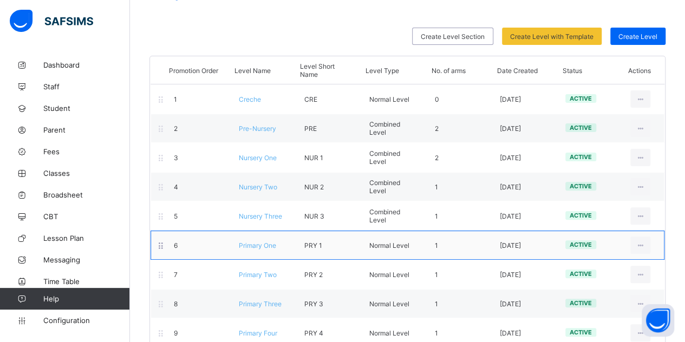
click at [255, 241] on span "Primary One" at bounding box center [257, 245] width 37 height 8
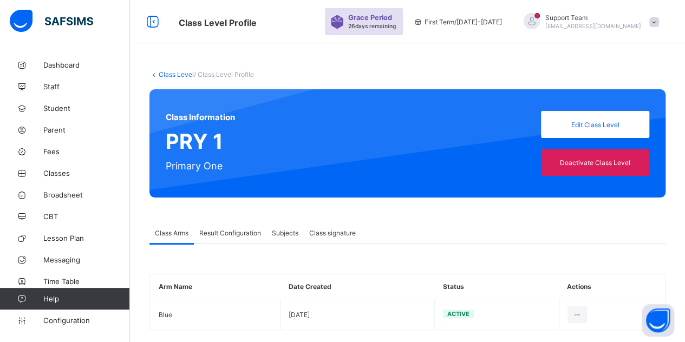
click at [216, 238] on div "Result Configuration" at bounding box center [230, 233] width 73 height 22
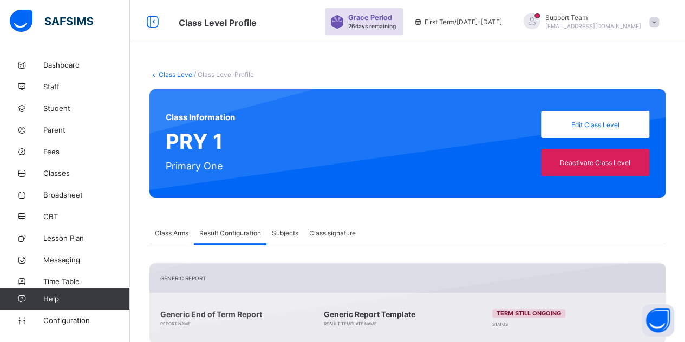
click at [174, 76] on link "Class Level" at bounding box center [176, 74] width 35 height 8
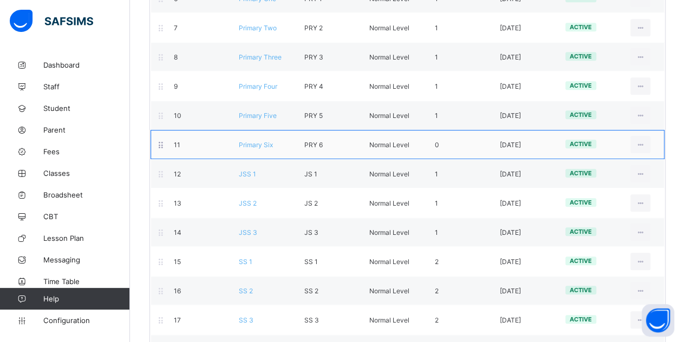
scroll to position [355, 0]
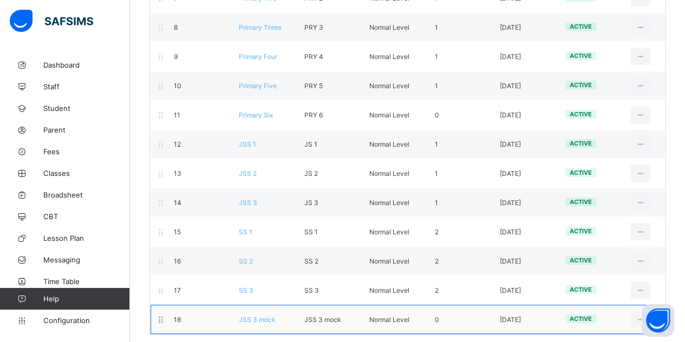
click at [258, 316] on span "JSS 3 mock" at bounding box center [257, 320] width 37 height 8
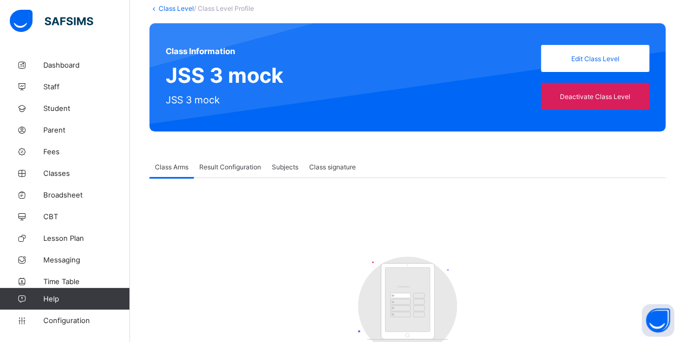
scroll to position [143, 0]
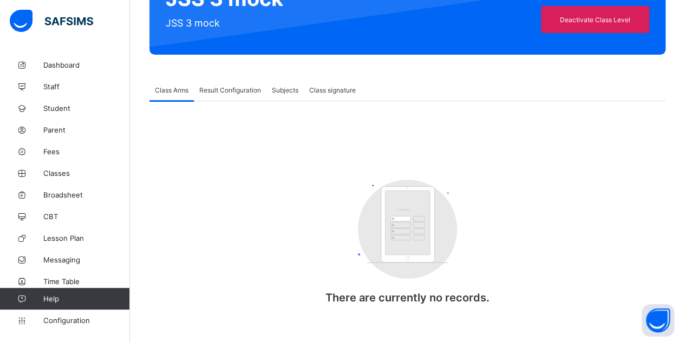
click at [226, 88] on span "Result Configuration" at bounding box center [230, 90] width 62 height 8
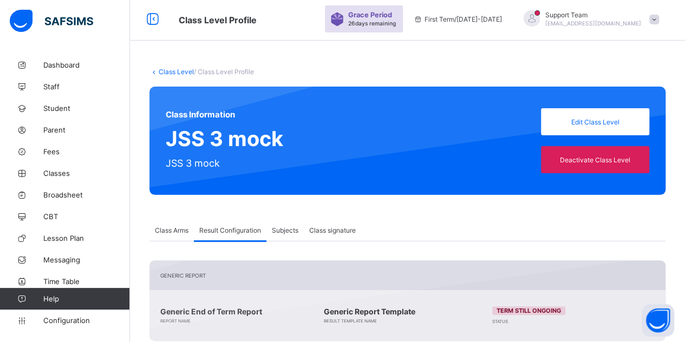
scroll to position [0, 0]
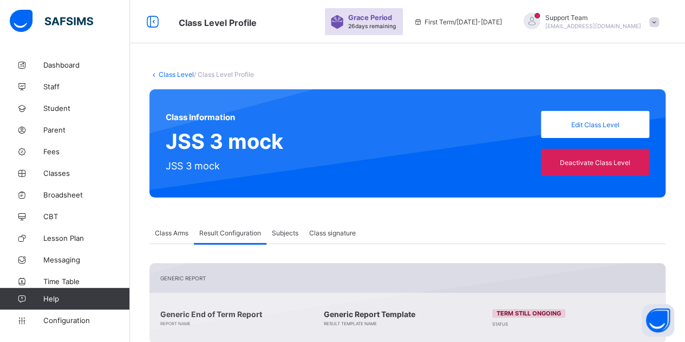
click at [184, 75] on link "Class Level" at bounding box center [176, 74] width 35 height 8
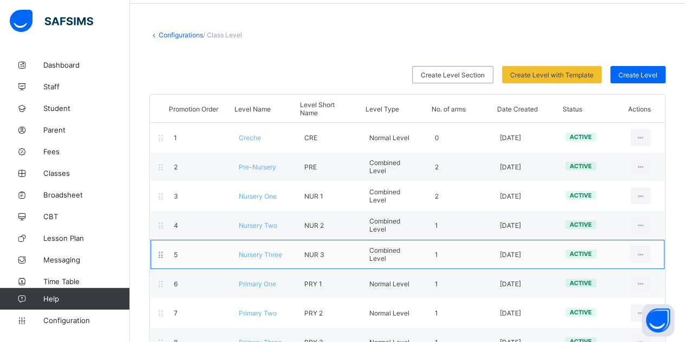
scroll to position [54, 0]
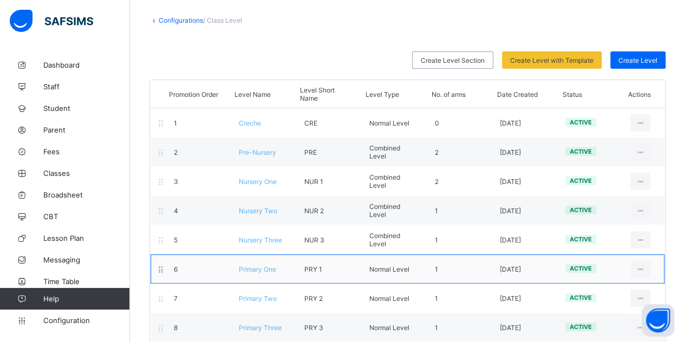
click at [264, 265] on span "Primary One" at bounding box center [257, 269] width 37 height 8
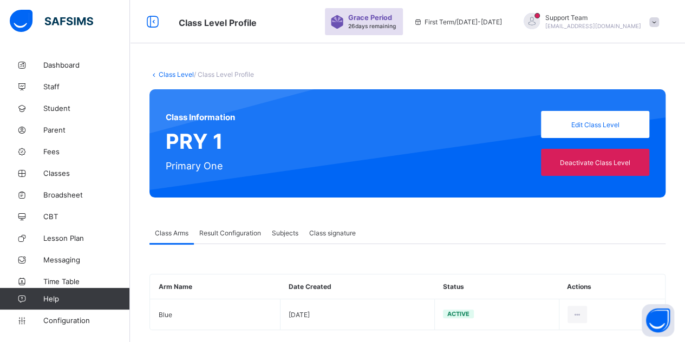
click at [221, 238] on div "Result Configuration" at bounding box center [230, 233] width 73 height 22
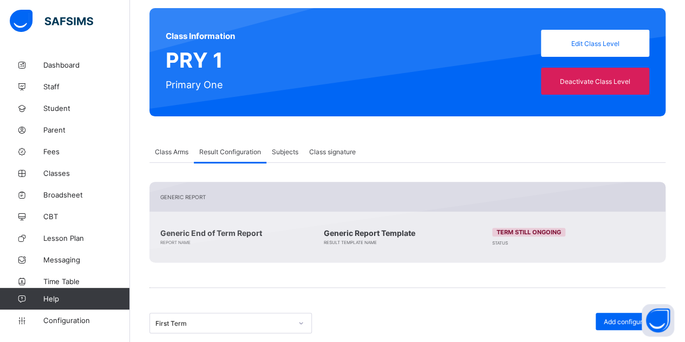
scroll to position [194, 0]
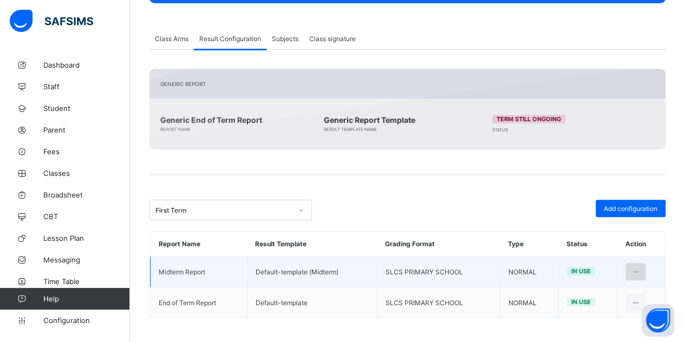
click at [636, 269] on div at bounding box center [635, 271] width 20 height 17
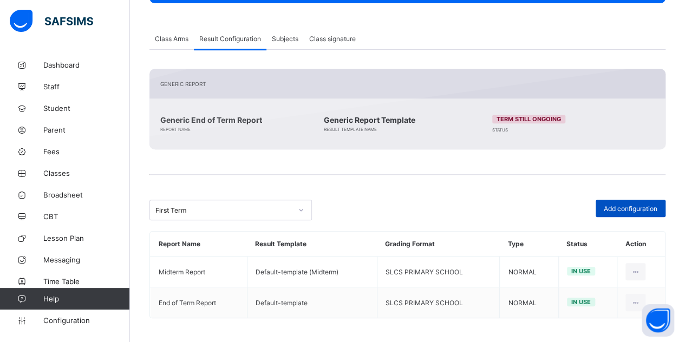
click at [624, 207] on span "Add configuration" at bounding box center [630, 209] width 54 height 8
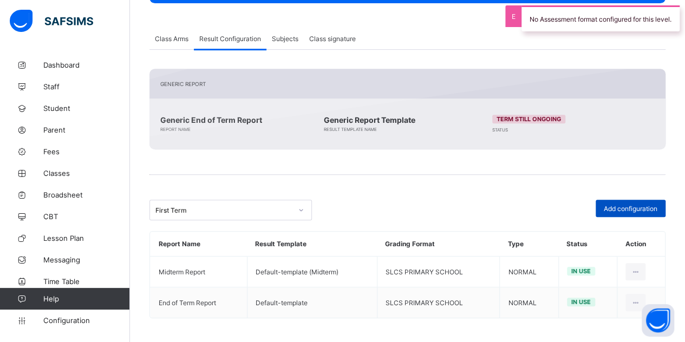
click at [619, 208] on span "Add configuration" at bounding box center [630, 209] width 54 height 8
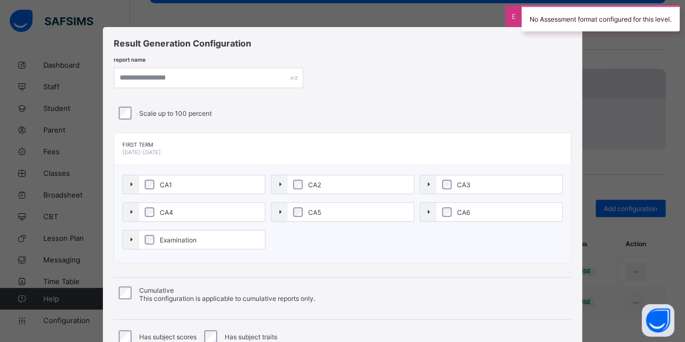
scroll to position [139, 0]
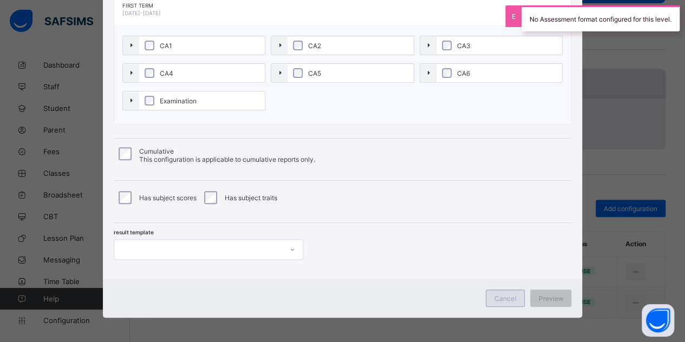
click at [498, 300] on div "Cancel" at bounding box center [504, 298] width 39 height 17
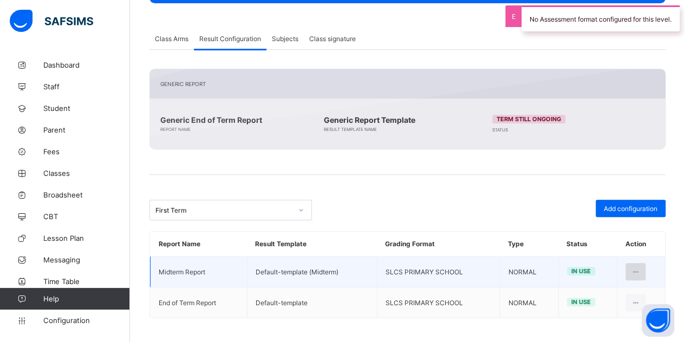
click at [640, 268] on icon at bounding box center [635, 272] width 9 height 8
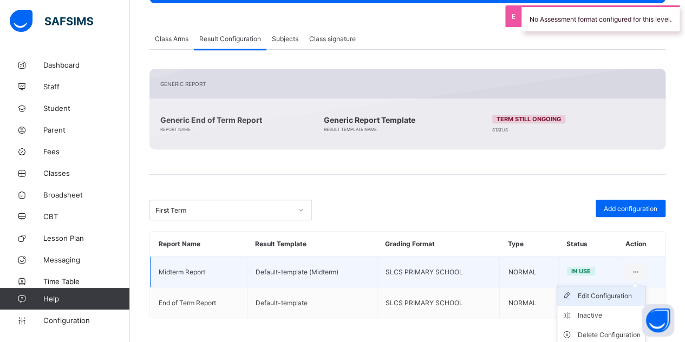
click at [613, 293] on div "Edit Configuration" at bounding box center [608, 296] width 63 height 11
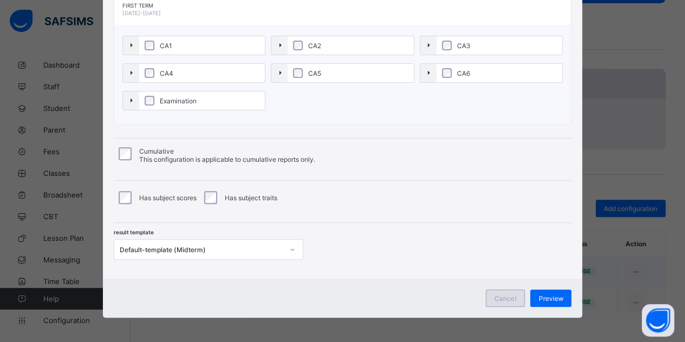
click at [507, 294] on span "Cancel" at bounding box center [505, 298] width 22 height 8
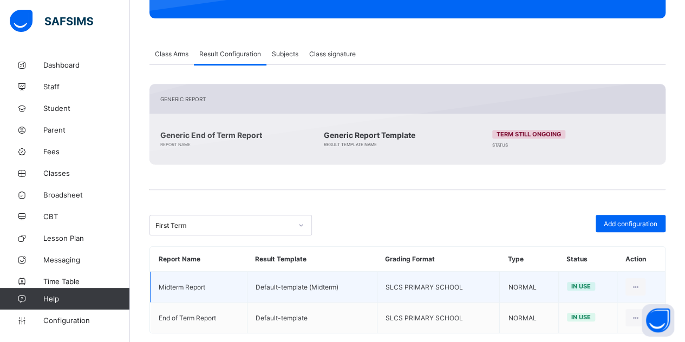
scroll to position [194, 0]
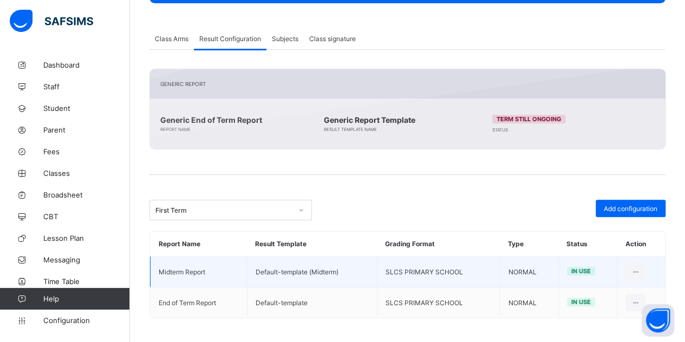
click at [226, 207] on div "First Term" at bounding box center [223, 210] width 136 height 8
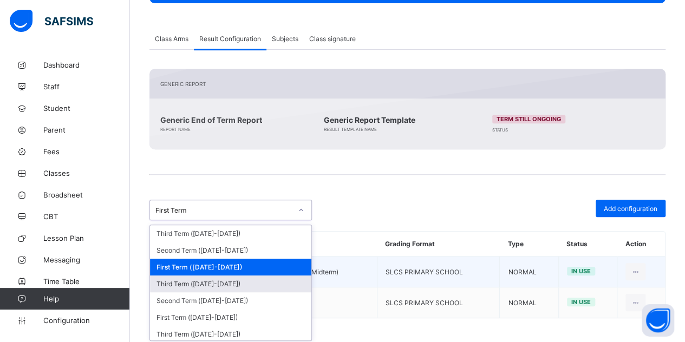
click at [213, 282] on div "Third Term (2024-2025)" at bounding box center [230, 283] width 161 height 17
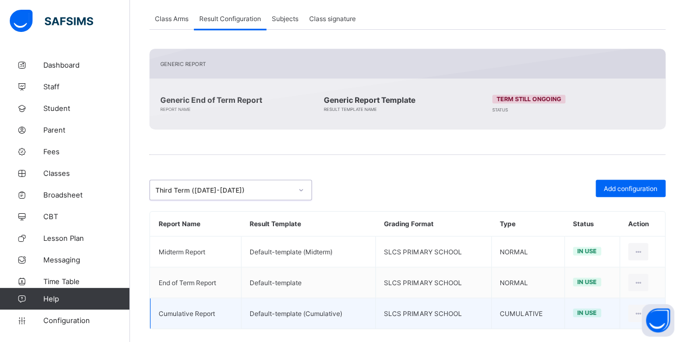
scroll to position [225, 0]
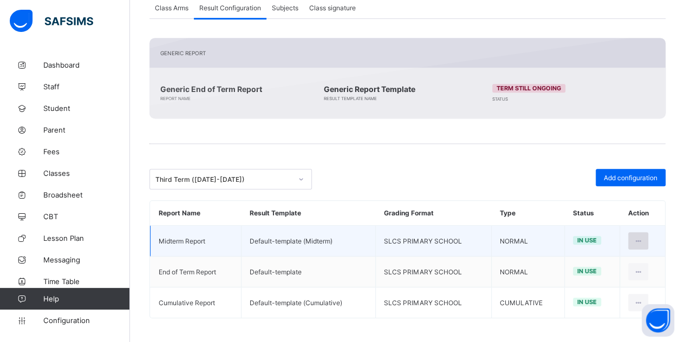
click at [640, 238] on icon at bounding box center [637, 241] width 9 height 8
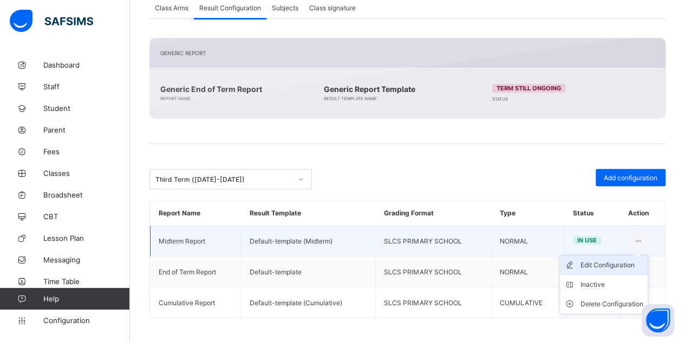
click at [627, 269] on li "Edit Configuration" at bounding box center [604, 264] width 88 height 19
type input "**********"
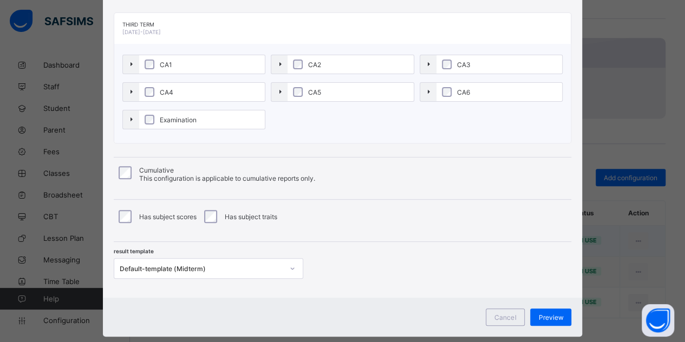
scroll to position [139, 0]
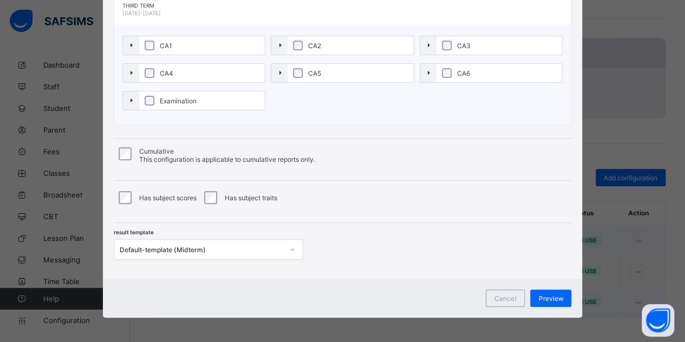
click at [510, 297] on span "Cancel" at bounding box center [505, 298] width 22 height 8
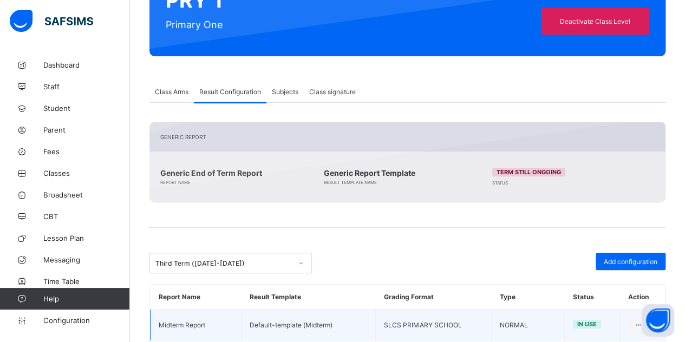
scroll to position [63, 0]
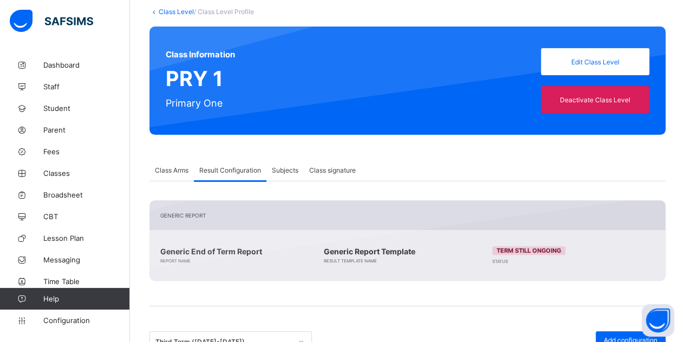
click at [172, 11] on link "Class Level" at bounding box center [176, 12] width 35 height 8
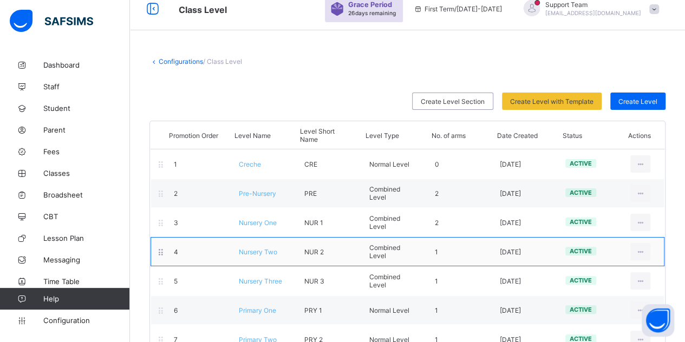
scroll to position [63, 0]
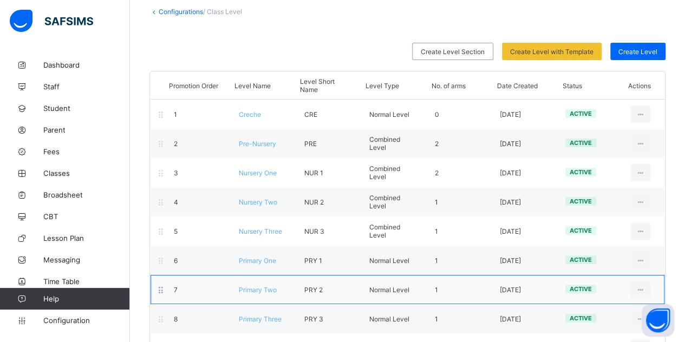
click at [262, 286] on span "Primary Two" at bounding box center [258, 290] width 38 height 8
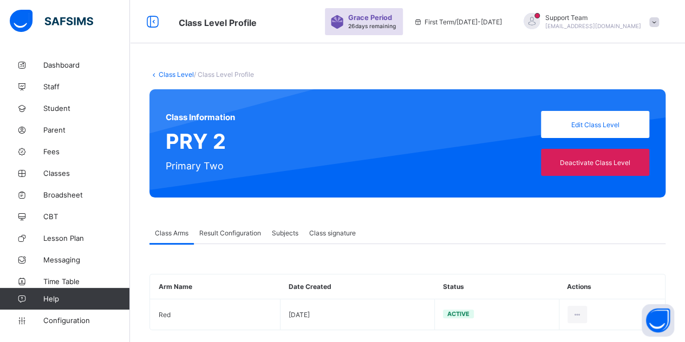
click at [240, 238] on div "Result Configuration" at bounding box center [230, 233] width 73 height 22
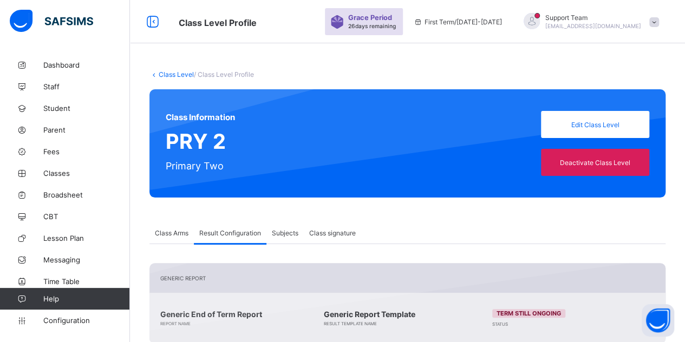
scroll to position [194, 0]
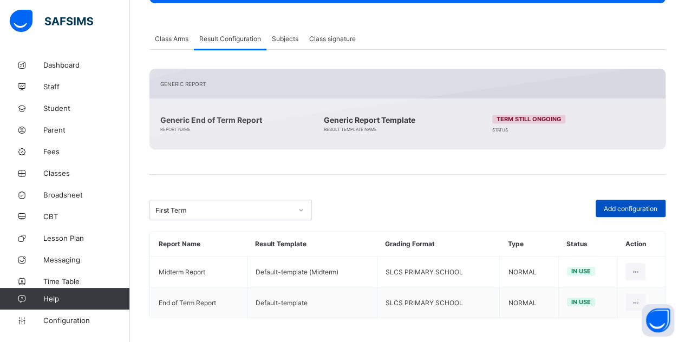
click at [641, 210] on div "Add configuration" at bounding box center [630, 208] width 70 height 17
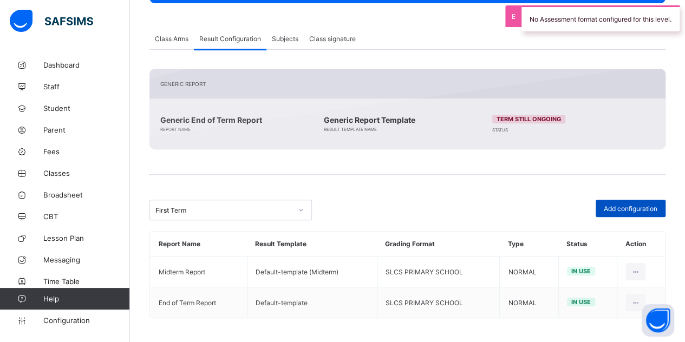
click at [634, 209] on span "Add configuration" at bounding box center [630, 209] width 54 height 8
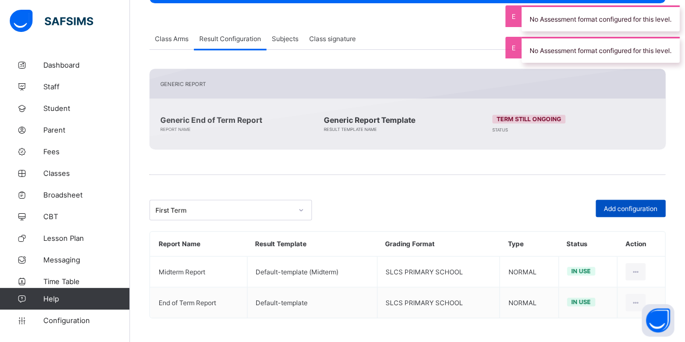
click at [628, 209] on span "Add configuration" at bounding box center [630, 209] width 54 height 8
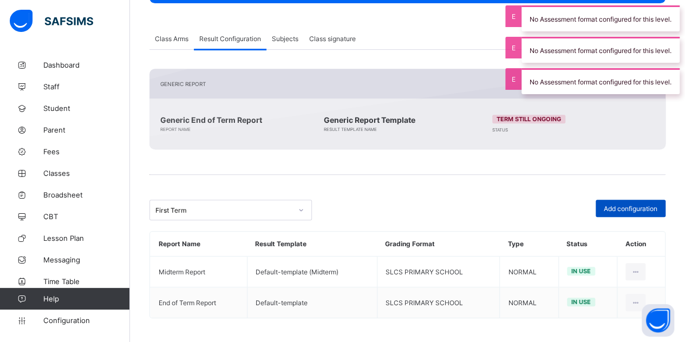
click at [618, 205] on span "Add configuration" at bounding box center [630, 209] width 54 height 8
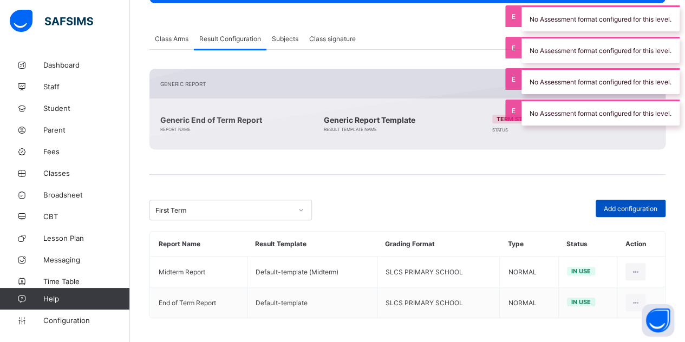
click at [618, 205] on span "Add configuration" at bounding box center [630, 209] width 54 height 8
click at [634, 210] on div "Add configuration" at bounding box center [630, 208] width 70 height 17
click at [626, 200] on div "Add configuration" at bounding box center [630, 208] width 70 height 17
click at [632, 207] on span "Add configuration" at bounding box center [630, 209] width 54 height 8
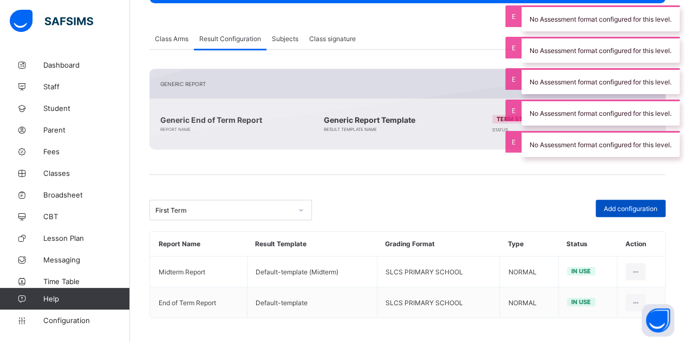
click at [632, 207] on span "Add configuration" at bounding box center [630, 209] width 54 height 8
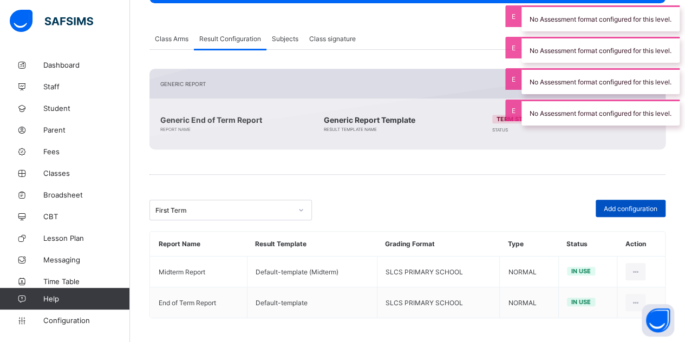
click at [628, 209] on span "Add configuration" at bounding box center [630, 209] width 54 height 8
click at [626, 202] on div "Add configuration" at bounding box center [630, 208] width 70 height 17
click at [633, 206] on span "Add configuration" at bounding box center [630, 209] width 54 height 8
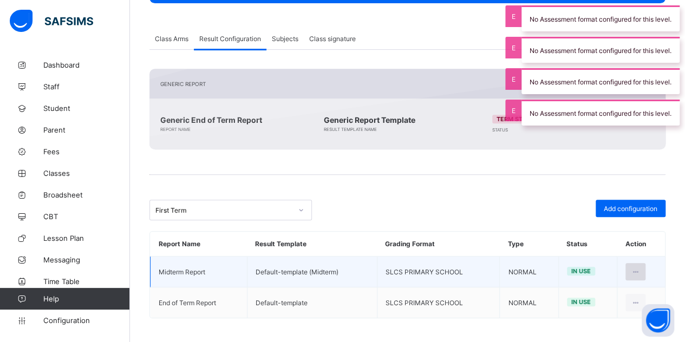
click at [640, 268] on icon at bounding box center [635, 272] width 9 height 8
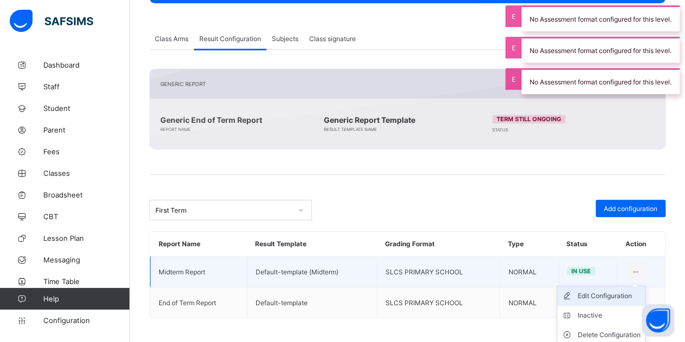
click at [614, 292] on div "Edit Configuration" at bounding box center [608, 296] width 63 height 11
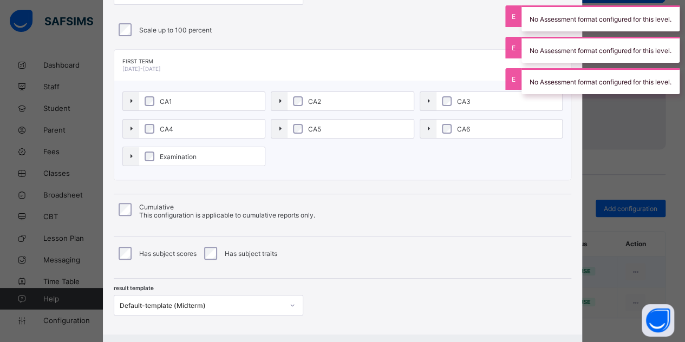
scroll to position [139, 0]
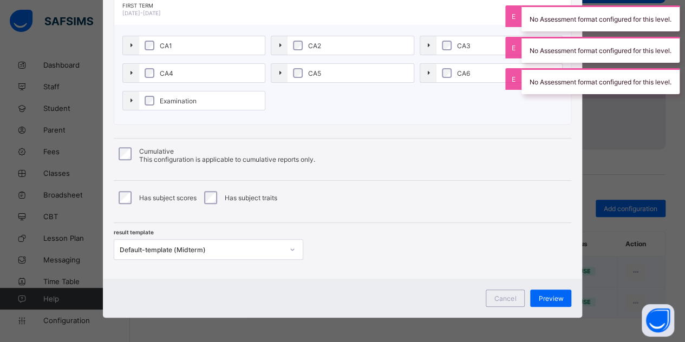
click at [508, 294] on span "Cancel" at bounding box center [505, 298] width 22 height 8
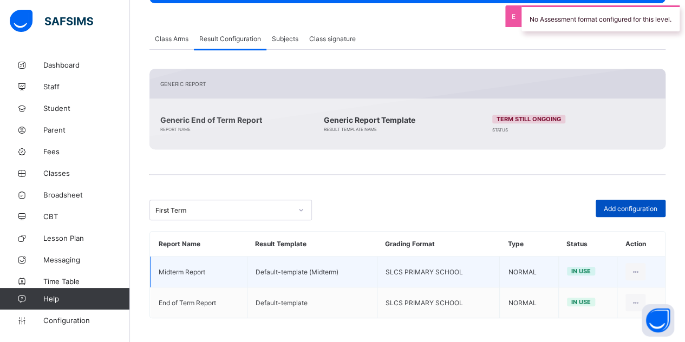
click at [632, 207] on span "Add configuration" at bounding box center [630, 209] width 54 height 8
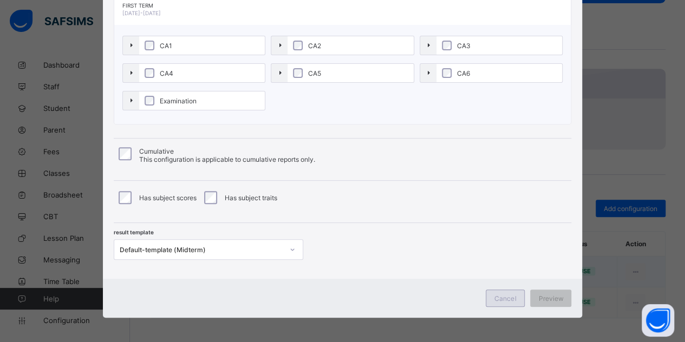
click at [506, 303] on div "Cancel" at bounding box center [504, 298] width 39 height 17
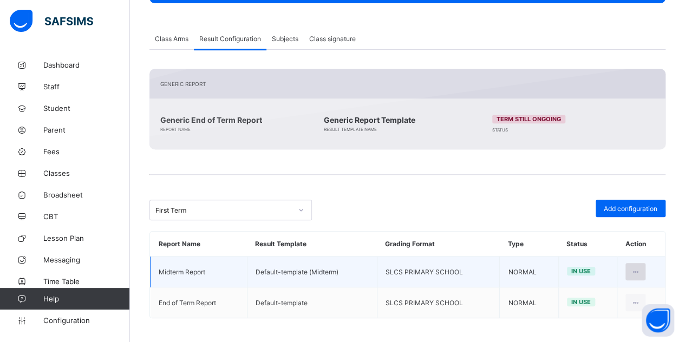
click at [638, 270] on icon at bounding box center [635, 272] width 9 height 8
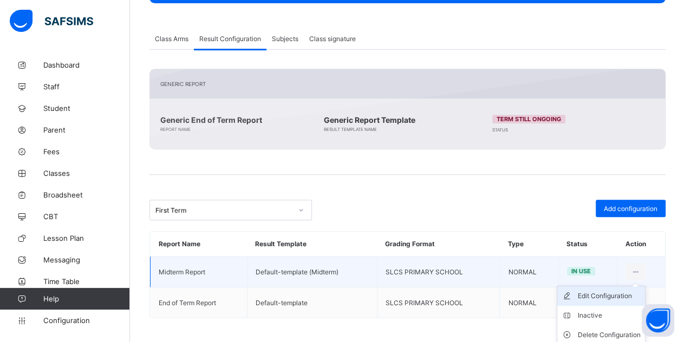
click at [616, 297] on div "Edit Configuration" at bounding box center [608, 296] width 63 height 11
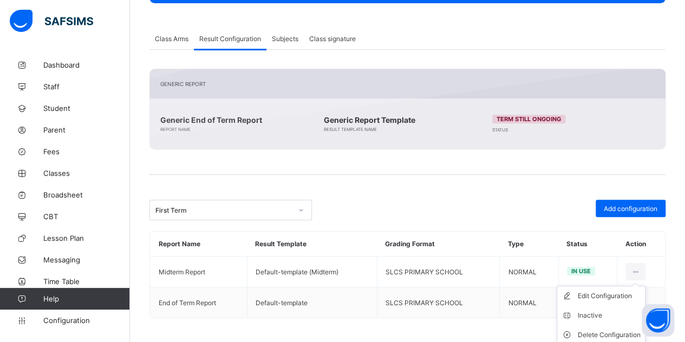
type input "**********"
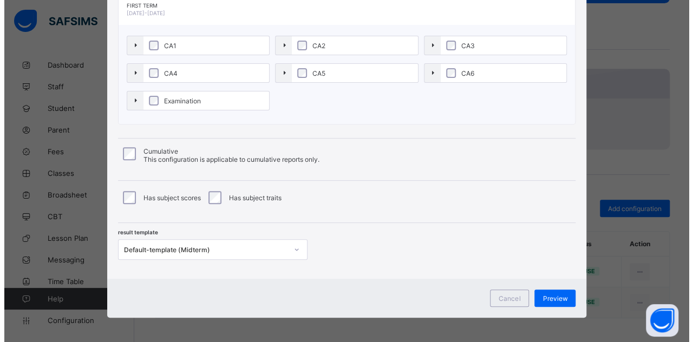
scroll to position [0, 0]
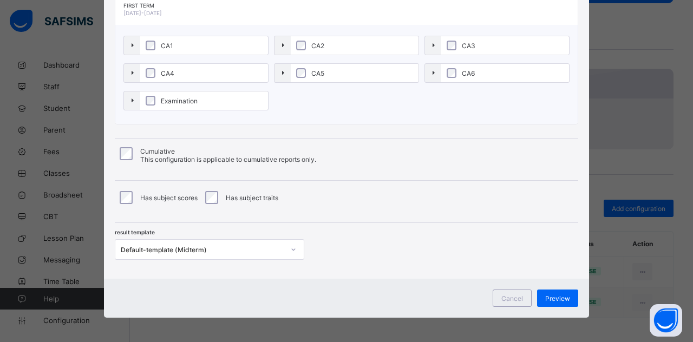
click at [542, 290] on div "Preview" at bounding box center [557, 298] width 41 height 17
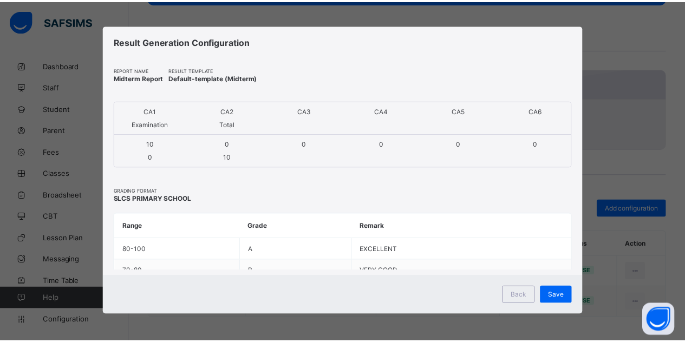
scroll to position [2, 0]
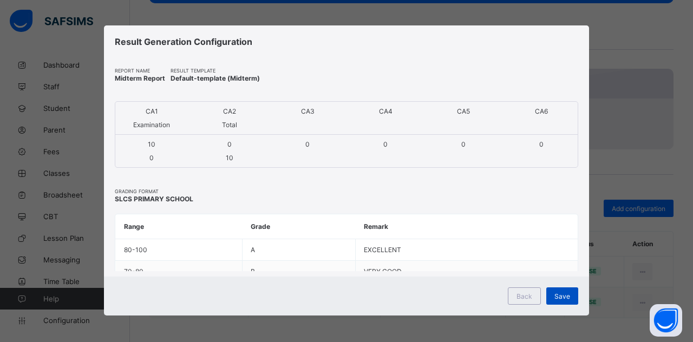
click at [559, 294] on span "Save" at bounding box center [562, 296] width 16 height 8
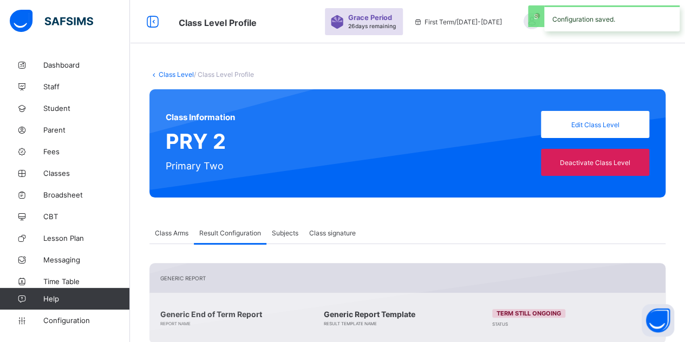
scroll to position [0, 0]
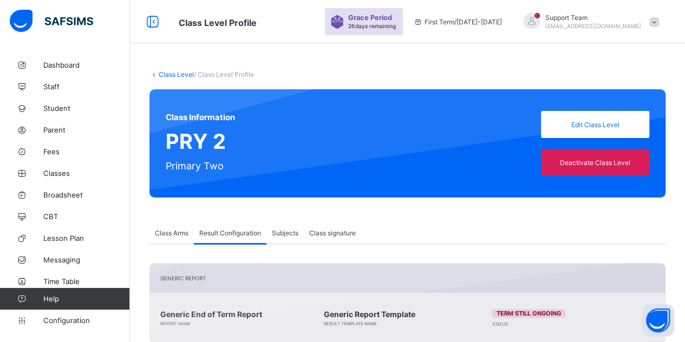
click at [176, 73] on link "Class Level" at bounding box center [176, 74] width 35 height 8
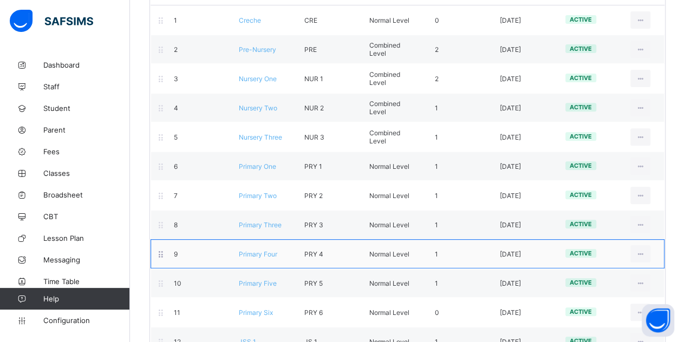
scroll to position [162, 0]
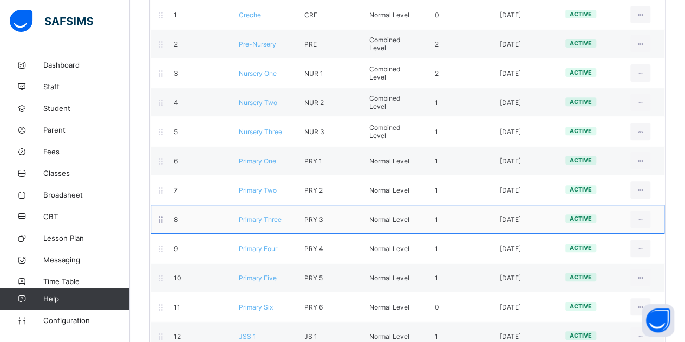
click at [264, 217] on span "Primary Three" at bounding box center [260, 219] width 43 height 8
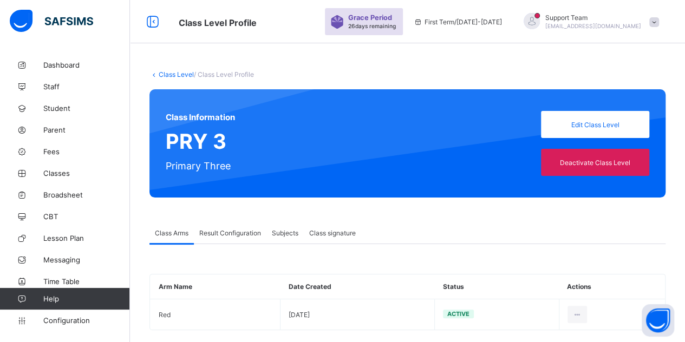
click at [244, 233] on span "Result Configuration" at bounding box center [230, 233] width 62 height 8
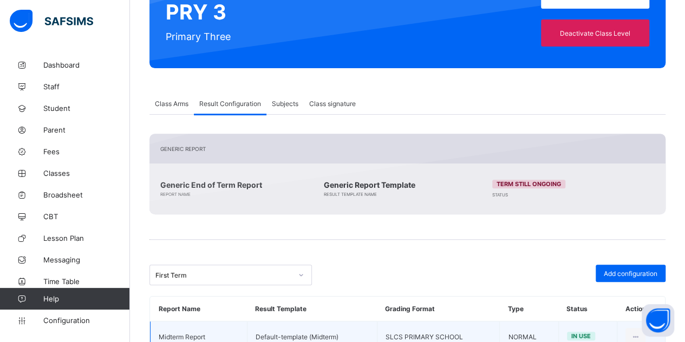
scroll to position [194, 0]
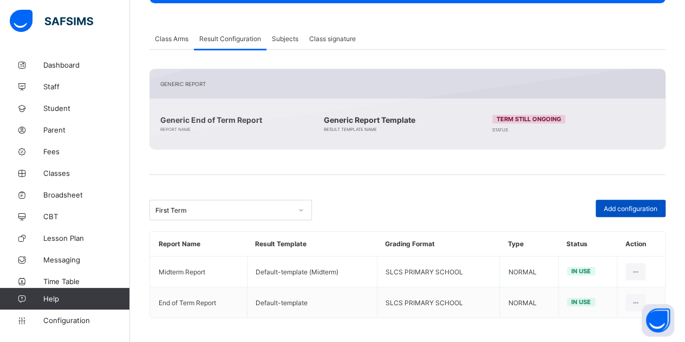
click at [620, 205] on span "Add configuration" at bounding box center [630, 209] width 54 height 8
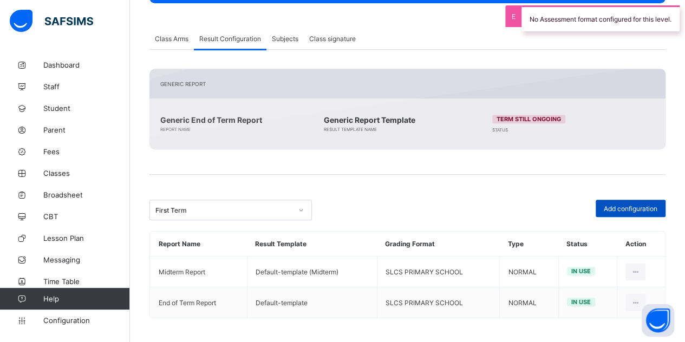
click at [616, 207] on span "Add configuration" at bounding box center [630, 209] width 54 height 8
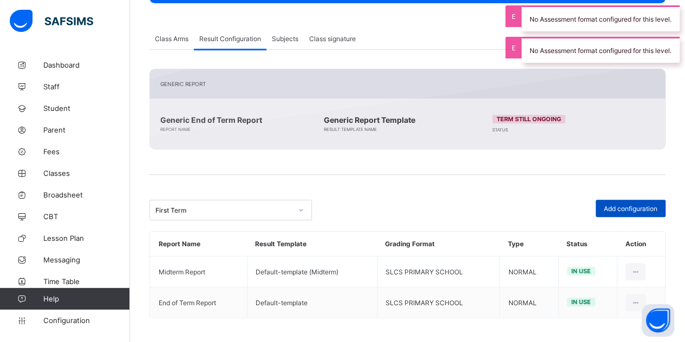
click at [616, 207] on span "Add configuration" at bounding box center [630, 209] width 54 height 8
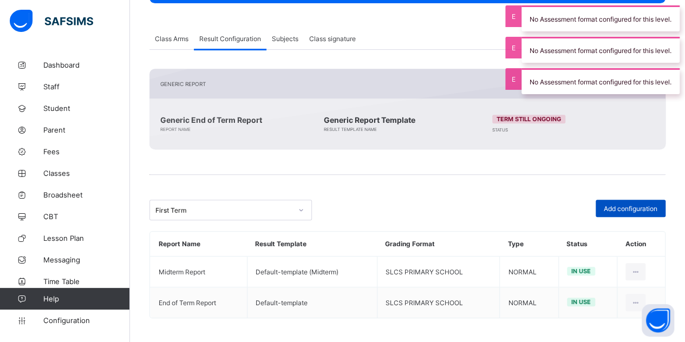
click at [616, 207] on span "Add configuration" at bounding box center [630, 209] width 54 height 8
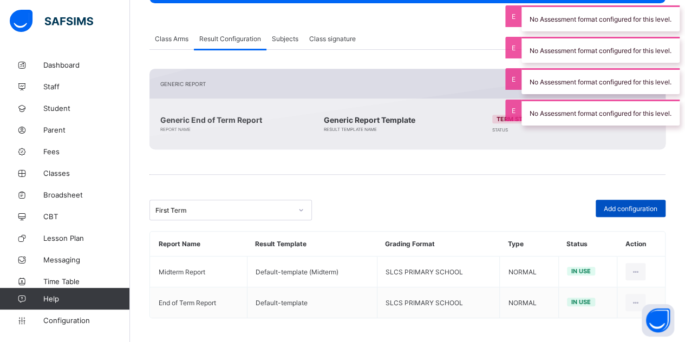
click at [616, 208] on span "Add configuration" at bounding box center [630, 209] width 54 height 8
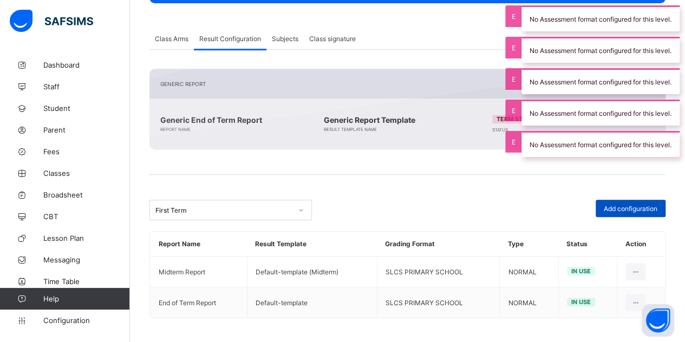
click at [616, 208] on span "Add configuration" at bounding box center [630, 209] width 54 height 8
click at [619, 205] on span "Add configuration" at bounding box center [630, 209] width 54 height 8
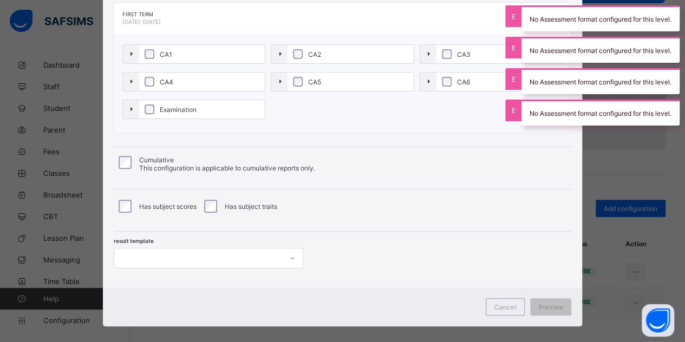
scroll to position [139, 0]
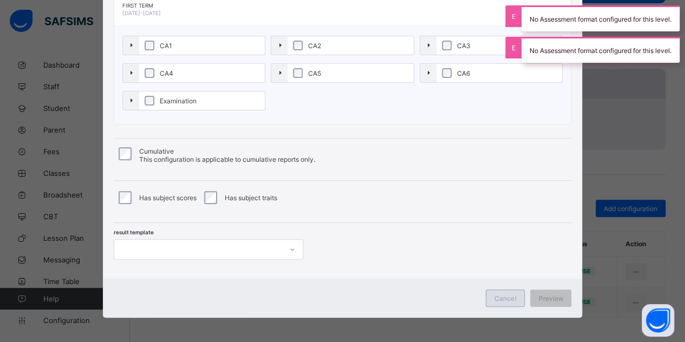
click at [498, 294] on span "Cancel" at bounding box center [505, 298] width 22 height 8
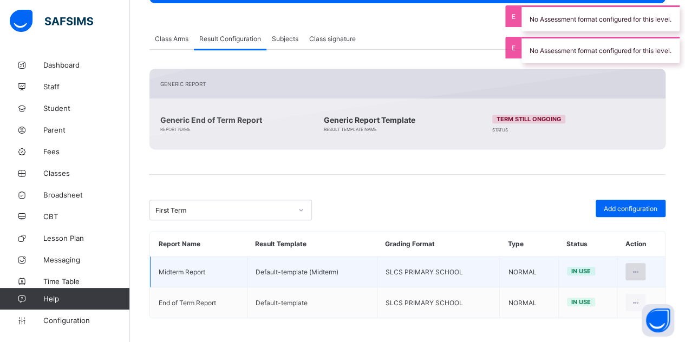
click at [636, 269] on div at bounding box center [635, 271] width 20 height 17
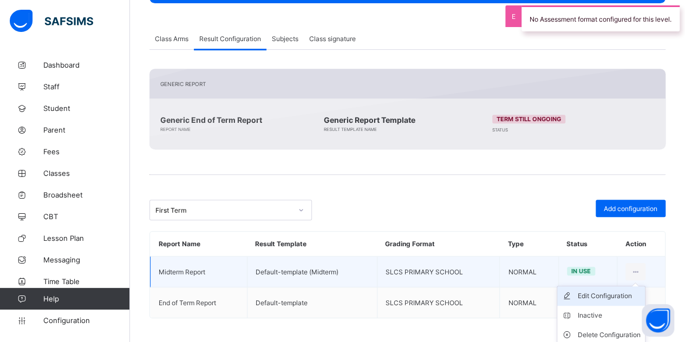
click at [615, 296] on div "Edit Configuration" at bounding box center [608, 296] width 63 height 11
type input "**********"
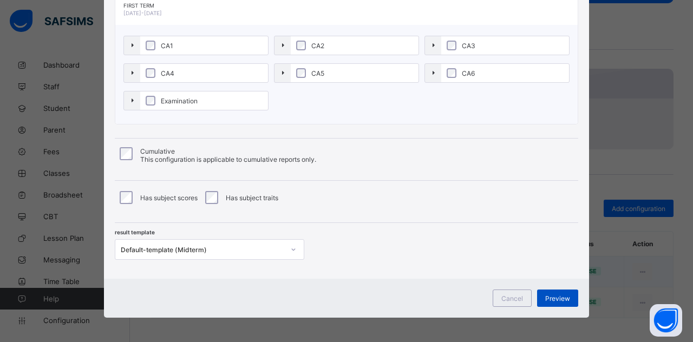
click at [563, 294] on span "Preview" at bounding box center [557, 298] width 25 height 8
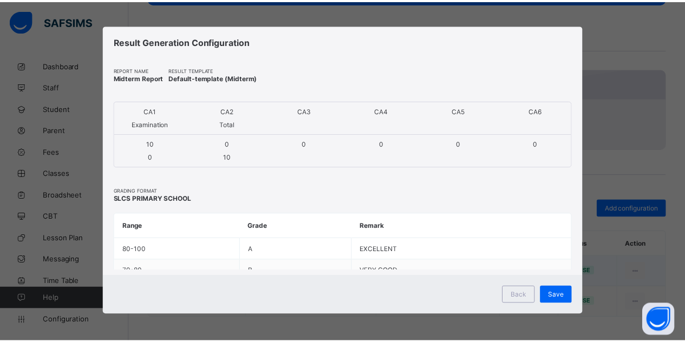
scroll to position [2, 0]
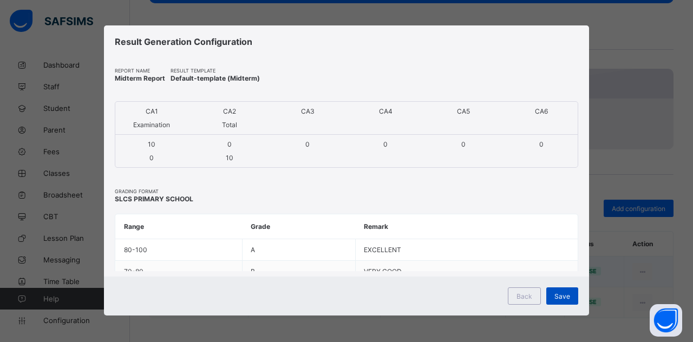
click at [561, 296] on span "Save" at bounding box center [562, 296] width 16 height 8
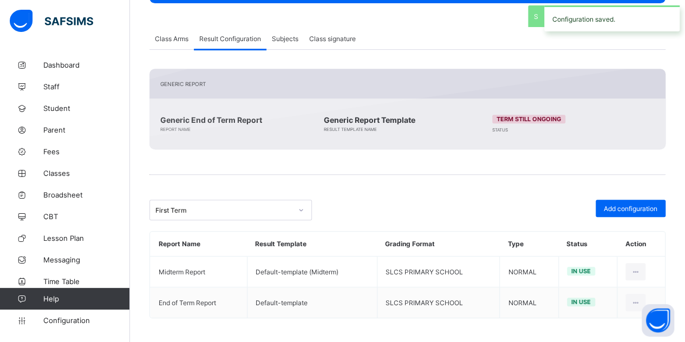
drag, startPoint x: 199, startPoint y: 207, endPoint x: 205, endPoint y: 219, distance: 13.8
click at [199, 207] on div "First Term" at bounding box center [223, 210] width 136 height 8
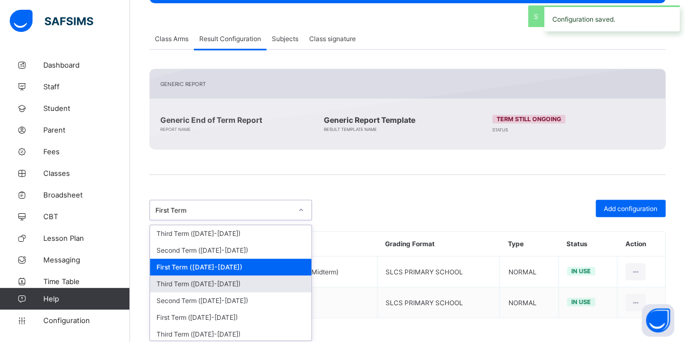
click at [200, 283] on div "Third Term (2024-2025)" at bounding box center [230, 283] width 161 height 17
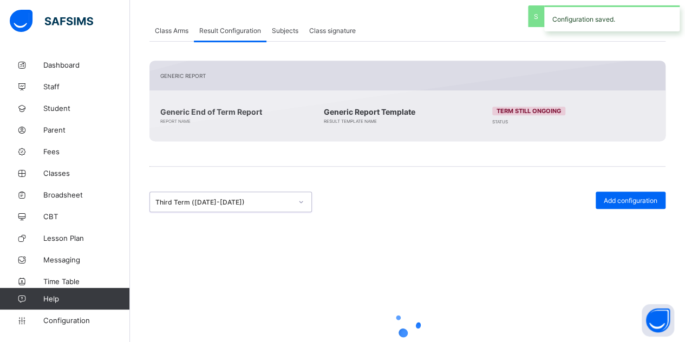
scroll to position [194, 0]
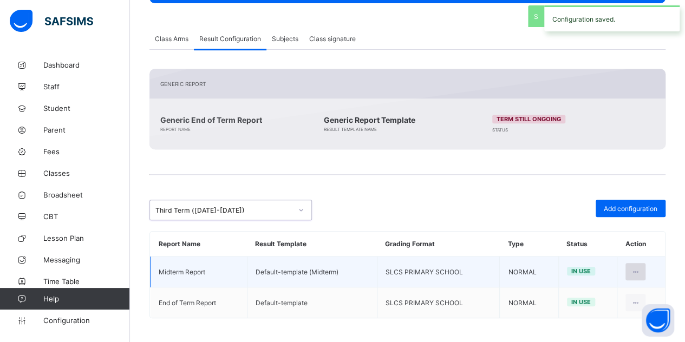
click at [634, 272] on div at bounding box center [635, 271] width 20 height 17
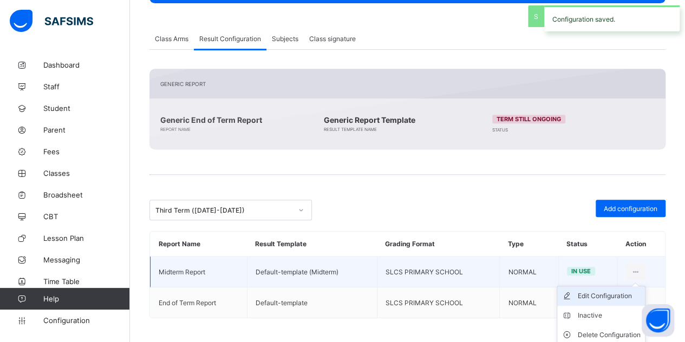
click at [605, 294] on div "Edit Configuration" at bounding box center [608, 296] width 63 height 11
type input "**********"
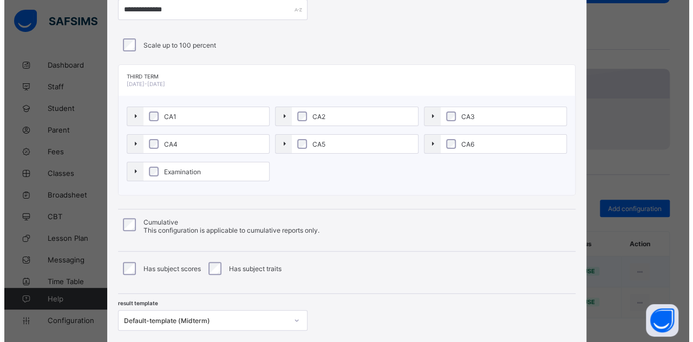
scroll to position [31, 0]
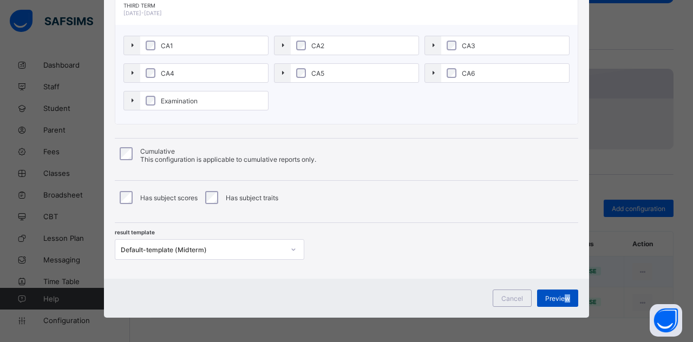
click at [564, 296] on span "Preview" at bounding box center [557, 298] width 25 height 8
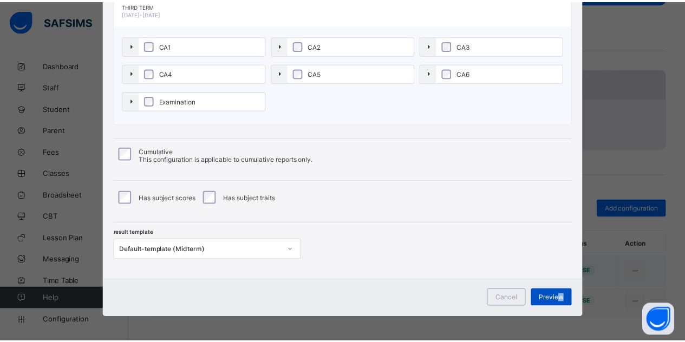
scroll to position [2, 0]
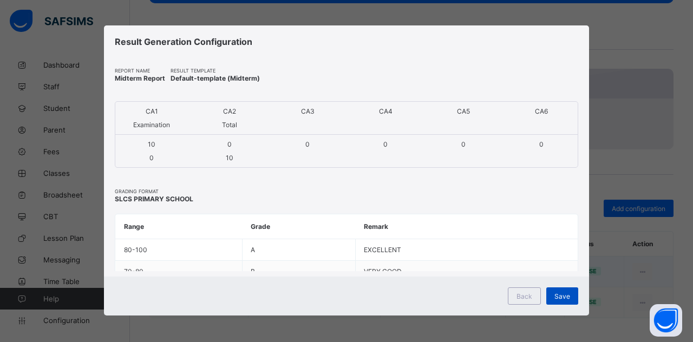
click at [563, 297] on span "Save" at bounding box center [562, 296] width 16 height 8
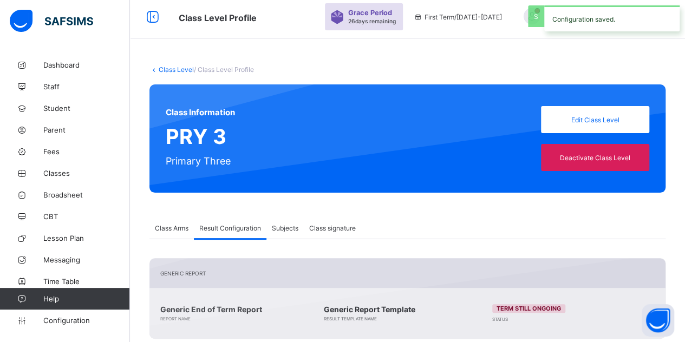
scroll to position [0, 0]
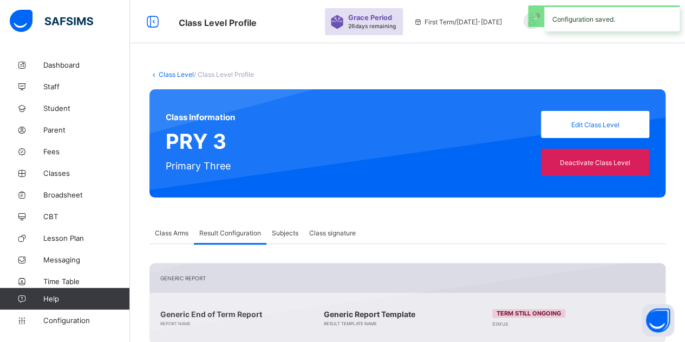
click at [180, 74] on link "Class Level" at bounding box center [176, 74] width 35 height 8
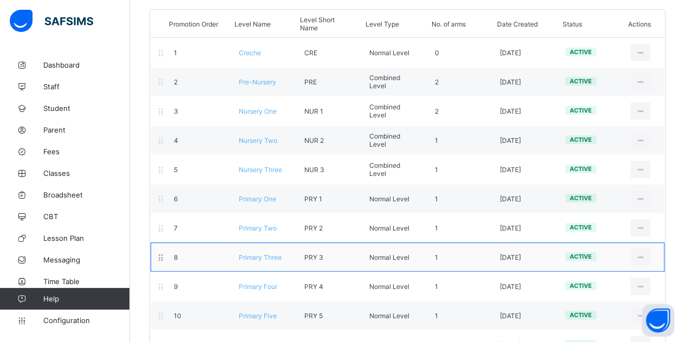
scroll to position [175, 0]
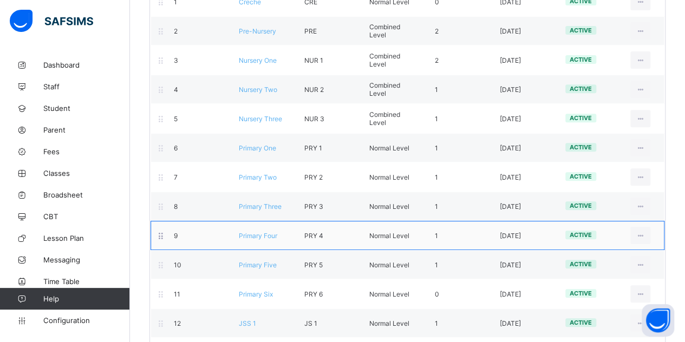
click at [268, 232] on span "Primary Four" at bounding box center [258, 236] width 38 height 8
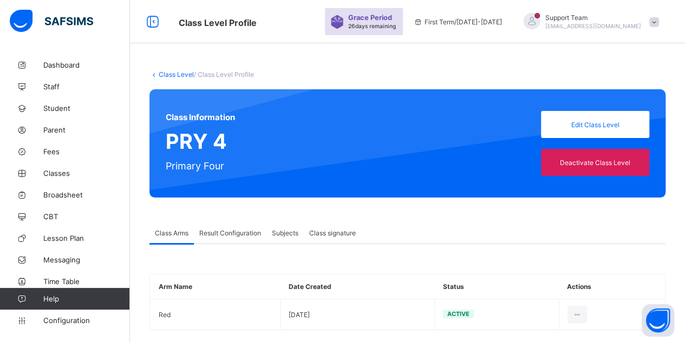
click at [209, 232] on span "Result Configuration" at bounding box center [230, 233] width 62 height 8
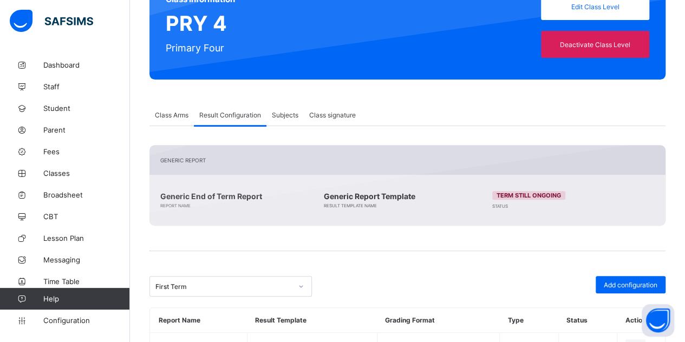
scroll to position [194, 0]
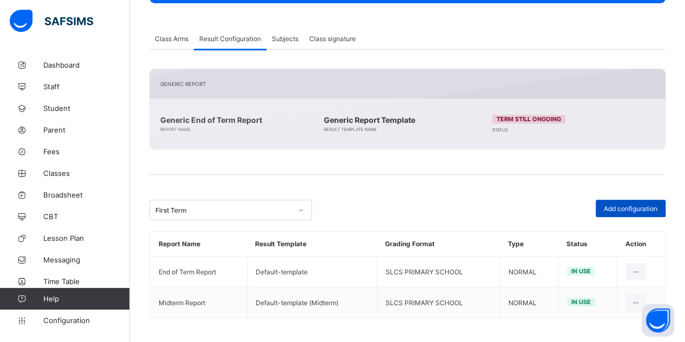
click at [615, 201] on div "Add configuration" at bounding box center [630, 208] width 70 height 17
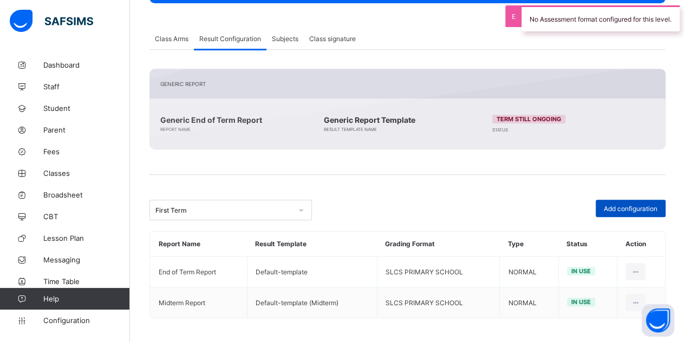
click at [614, 205] on span "Add configuration" at bounding box center [630, 209] width 54 height 8
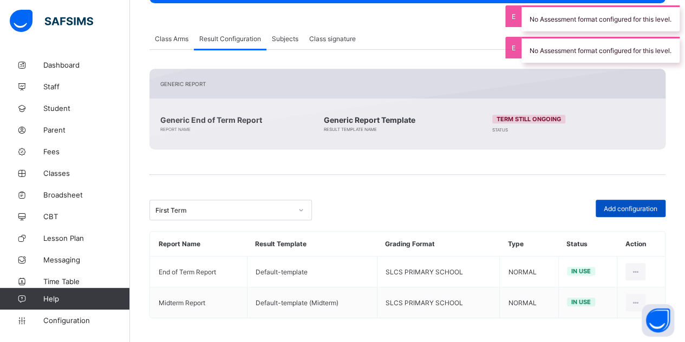
click at [614, 205] on span "Add configuration" at bounding box center [630, 209] width 54 height 8
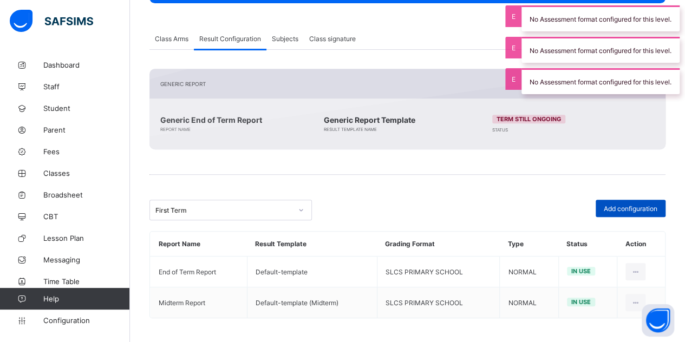
click at [631, 207] on span "Add configuration" at bounding box center [630, 209] width 54 height 8
click at [628, 207] on span "Add configuration" at bounding box center [630, 209] width 54 height 8
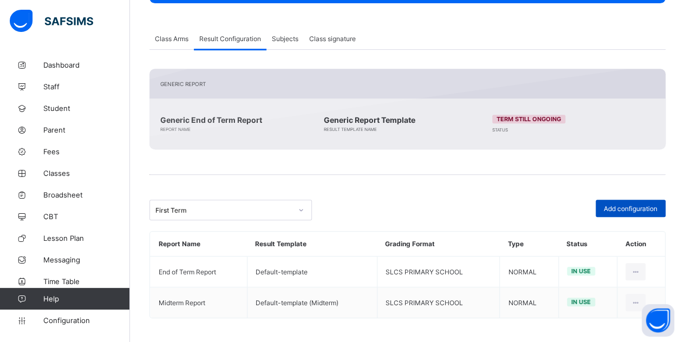
click at [619, 205] on span "Add configuration" at bounding box center [630, 209] width 54 height 8
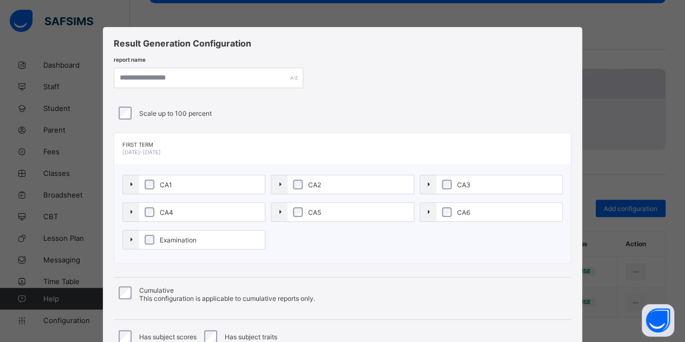
scroll to position [139, 0]
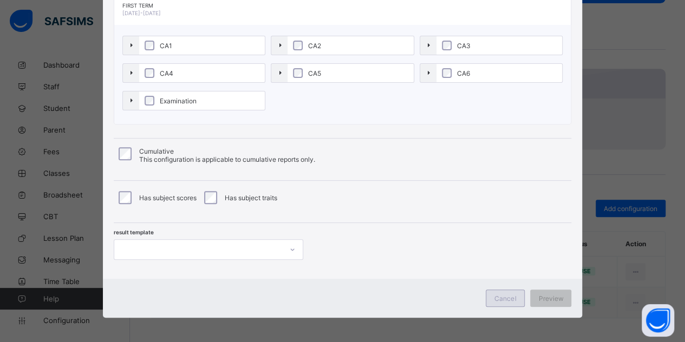
click at [500, 297] on span "Cancel" at bounding box center [505, 298] width 22 height 8
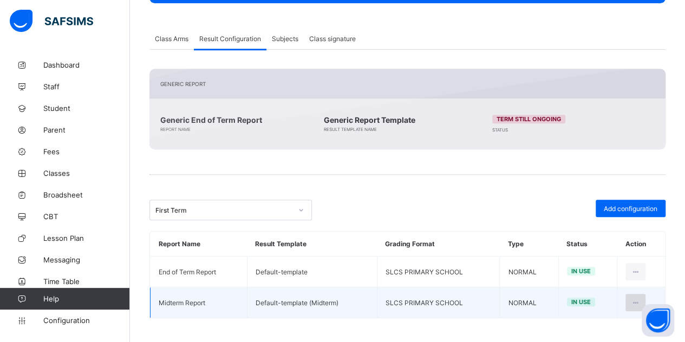
click at [640, 301] on icon at bounding box center [635, 303] width 9 height 8
click at [590, 327] on div "Edit Configuration" at bounding box center [608, 326] width 63 height 11
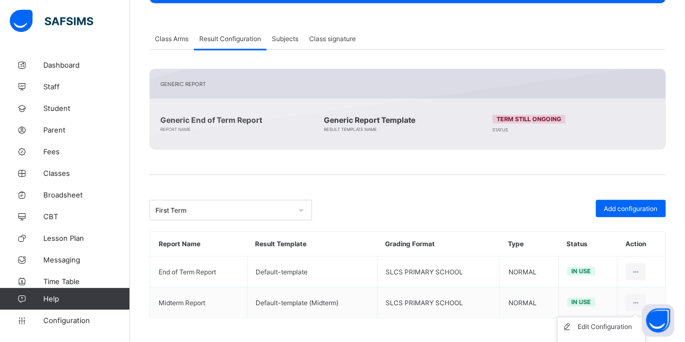
type input "**********"
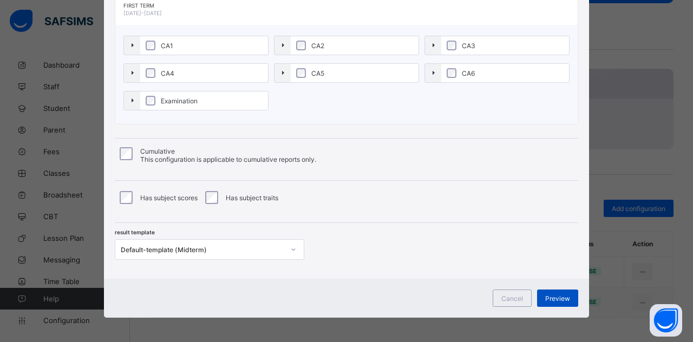
click at [552, 296] on span "Preview" at bounding box center [557, 298] width 25 height 8
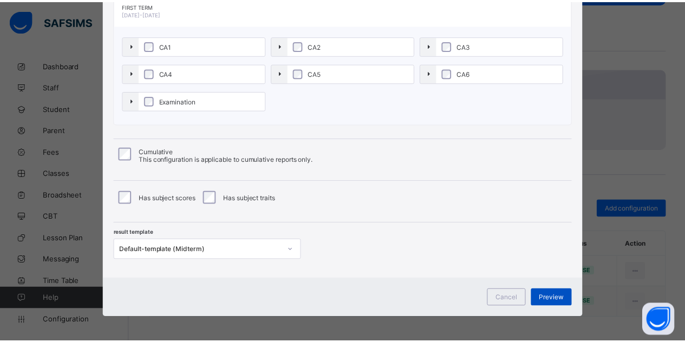
scroll to position [2, 0]
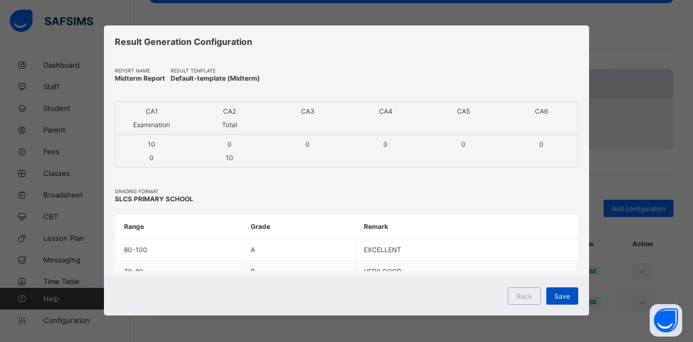
click at [552, 292] on div "Save" at bounding box center [562, 295] width 32 height 17
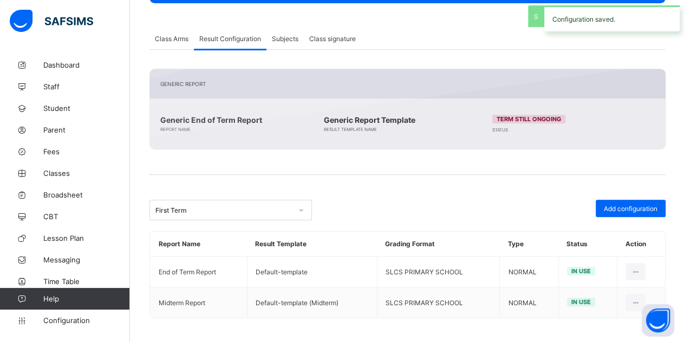
click at [204, 208] on div "First Term" at bounding box center [223, 210] width 136 height 8
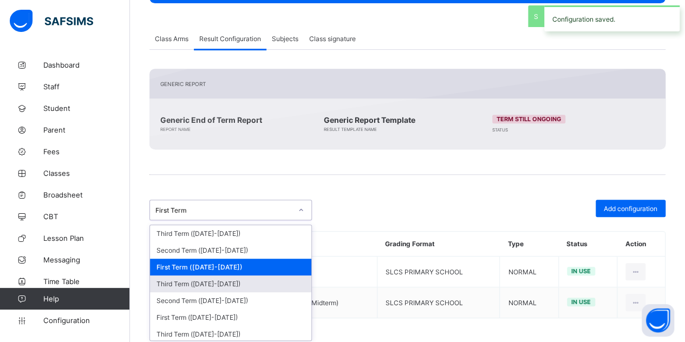
click at [200, 278] on div "Third Term (2024-2025)" at bounding box center [230, 283] width 161 height 17
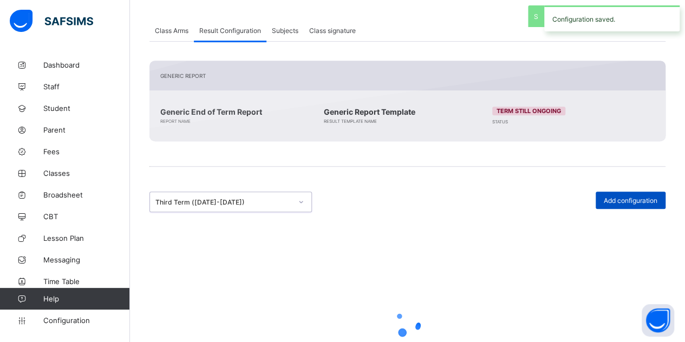
scroll to position [194, 0]
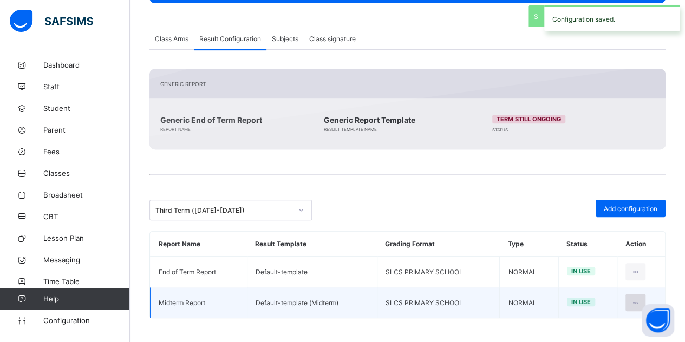
click at [636, 304] on div at bounding box center [635, 302] width 20 height 17
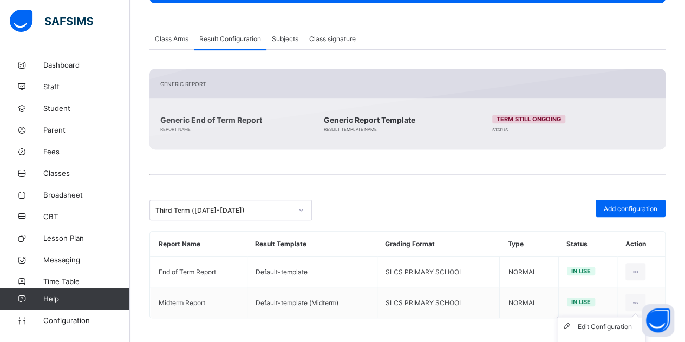
drag, startPoint x: 598, startPoint y: 326, endPoint x: 574, endPoint y: 316, distance: 26.2
click at [598, 326] on div "Edit Configuration" at bounding box center [608, 326] width 63 height 11
type input "**********"
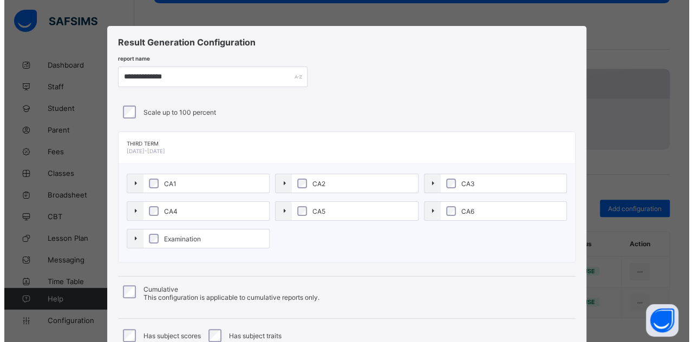
scroll to position [0, 0]
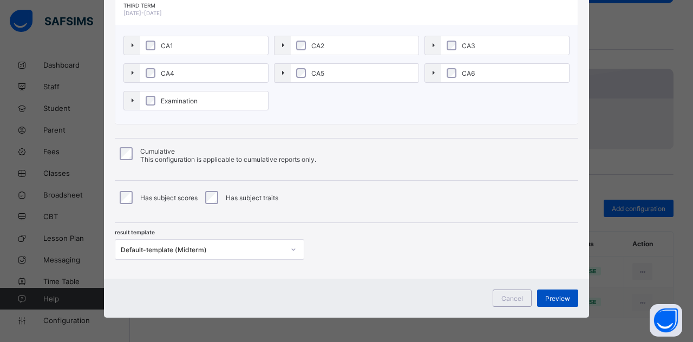
click at [557, 296] on span "Preview" at bounding box center [557, 298] width 25 height 8
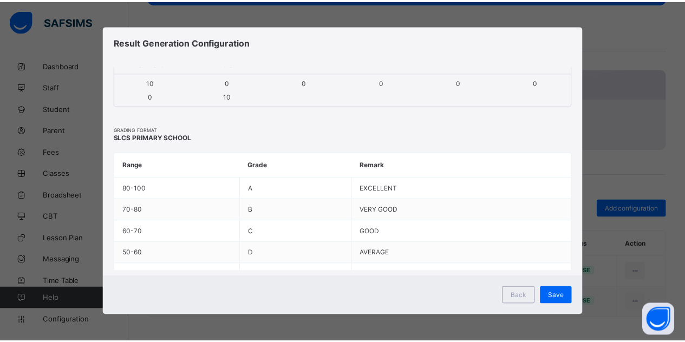
scroll to position [99, 0]
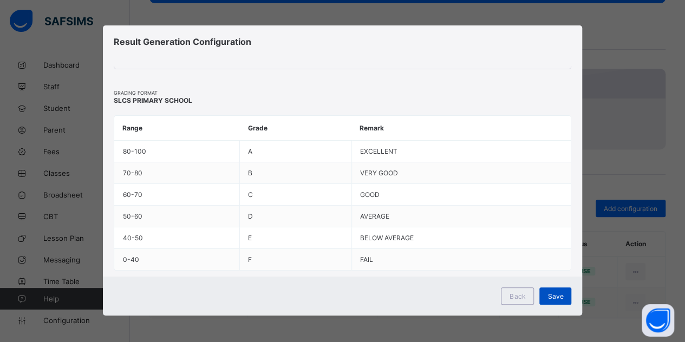
click at [554, 293] on span "Save" at bounding box center [555, 296] width 16 height 8
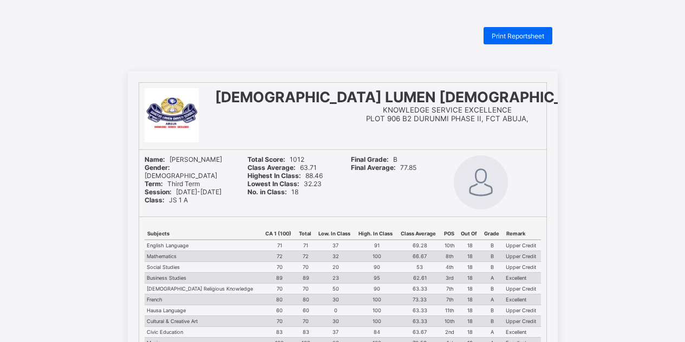
scroll to position [108, 0]
